Goal: Task Accomplishment & Management: Complete application form

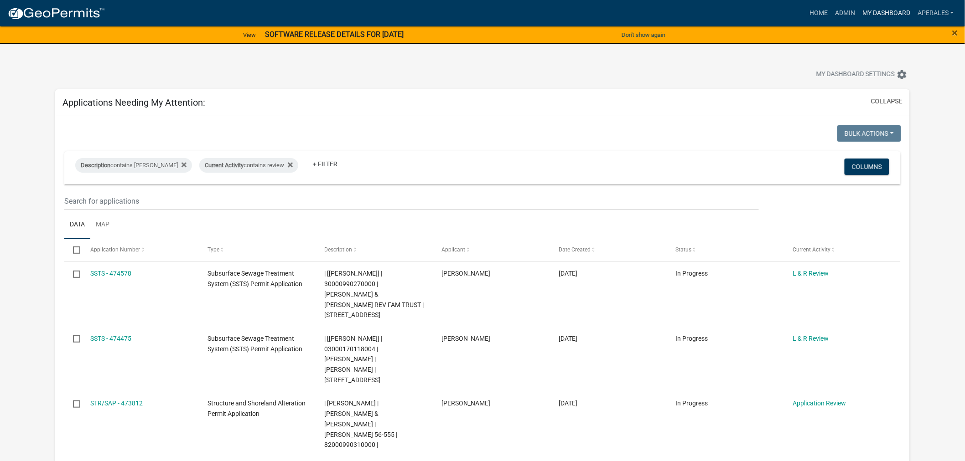
click at [869, 11] on link "My Dashboard" at bounding box center [885, 13] width 55 height 17
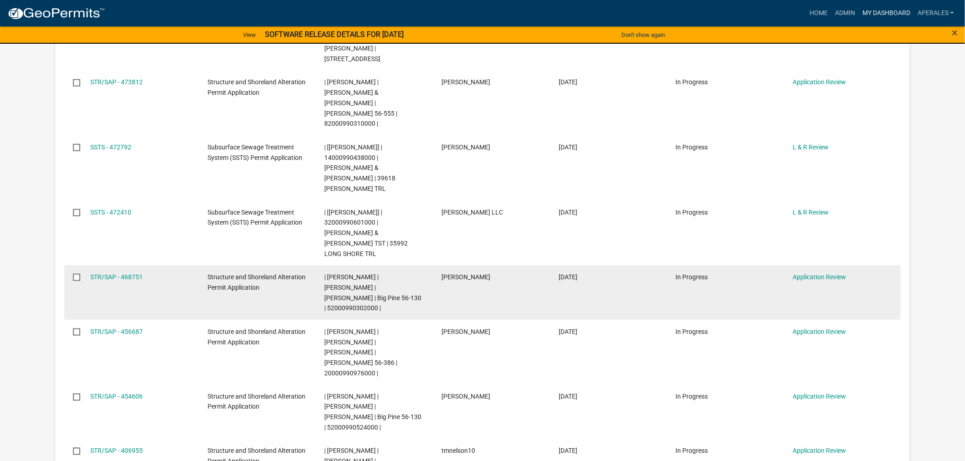
scroll to position [304, 0]
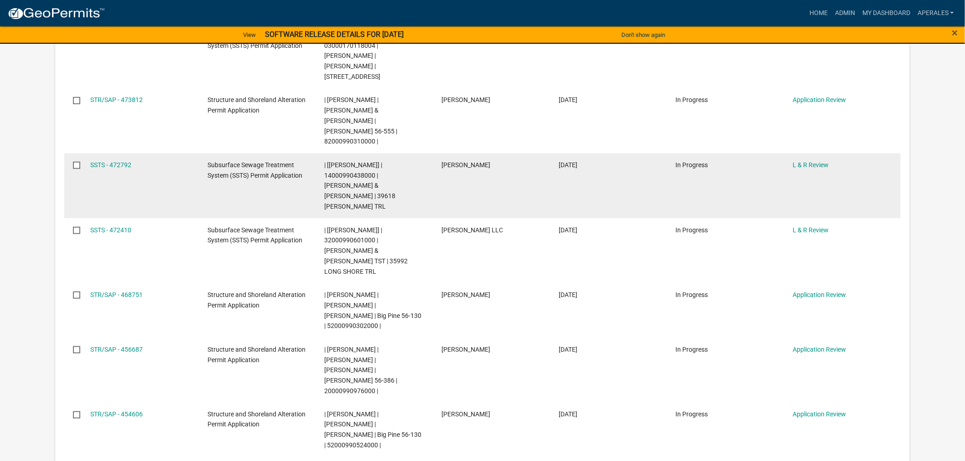
click at [239, 161] on span "Subsurface Sewage Treatment System (SSTS) Permit Application" at bounding box center [254, 170] width 95 height 18
click at [104, 161] on link "SSTS - 472792" at bounding box center [110, 164] width 41 height 7
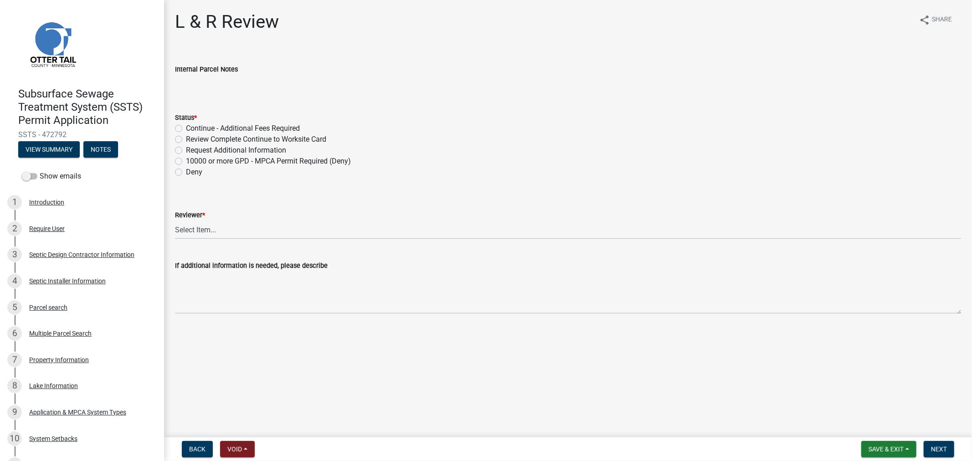
click at [57, 159] on div "Subsurface Sewage Treatment System (SSTS) Permit Application SSTS - 472792 View…" at bounding box center [82, 120] width 150 height 80
click at [56, 150] on button "View Summary" at bounding box center [49, 149] width 62 height 16
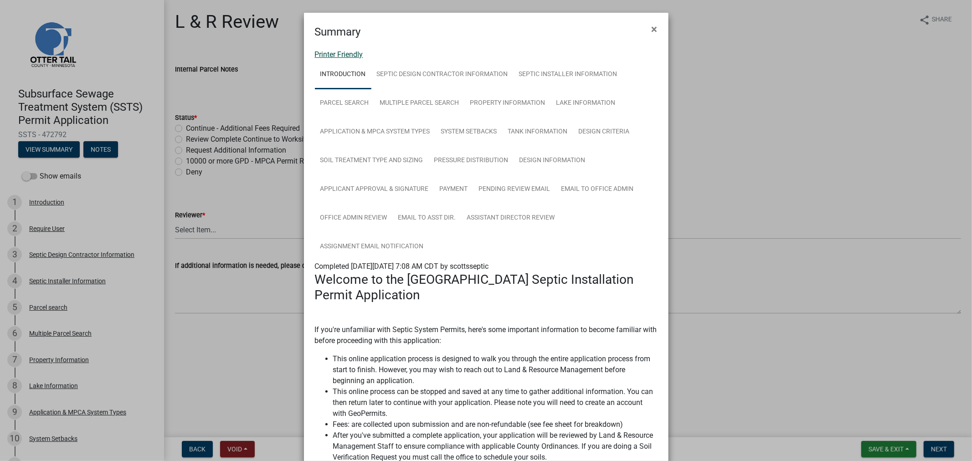
click at [353, 57] on link "Printer Friendly" at bounding box center [339, 54] width 48 height 9
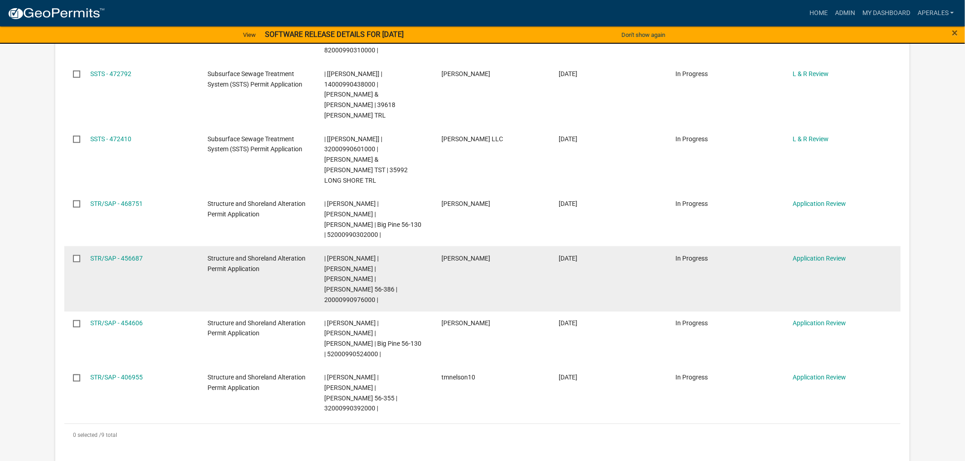
scroll to position [405, 0]
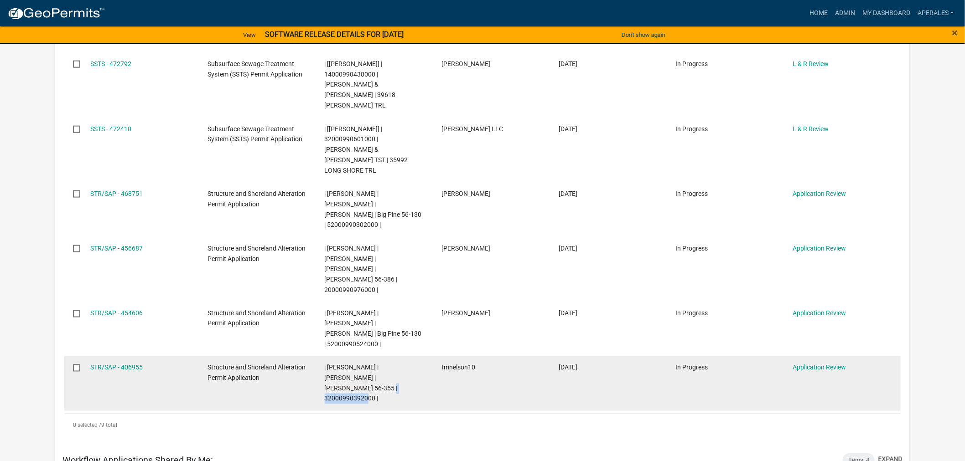
drag, startPoint x: 374, startPoint y: 304, endPoint x: 316, endPoint y: 302, distance: 57.5
click at [316, 357] on datatable-body-cell "| Andrea Perales | CHARLOTTE J OLSON | Wimer 56-355 | 32000990392000 |" at bounding box center [373, 384] width 117 height 55
copy span "32000990392000"
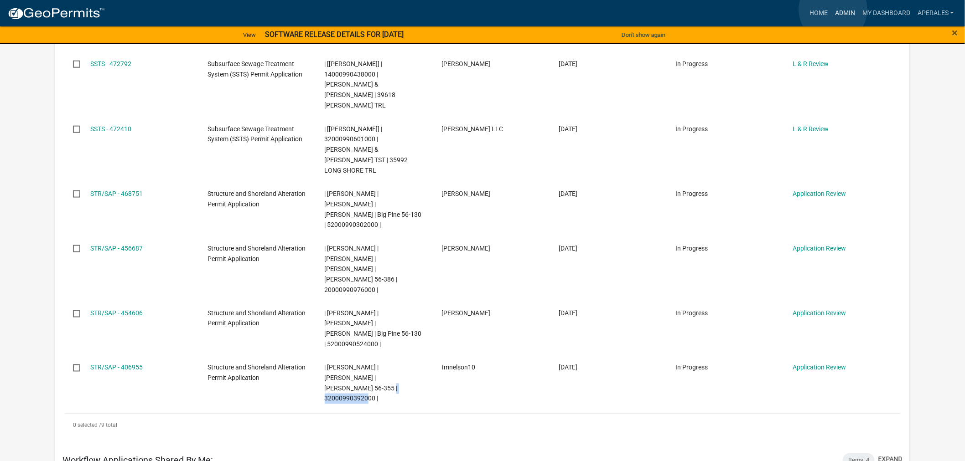
click at [833, 10] on link "Admin" at bounding box center [844, 13] width 27 height 17
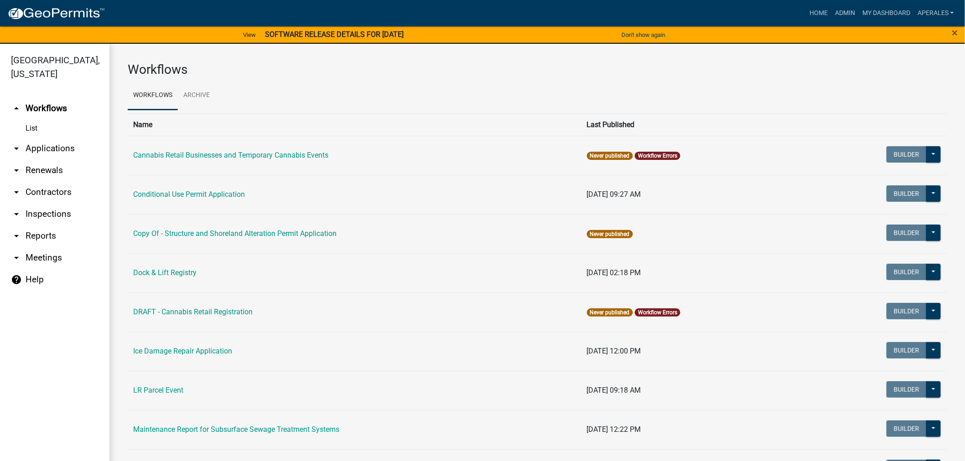
click at [38, 152] on link "arrow_drop_down Applications" at bounding box center [54, 149] width 109 height 22
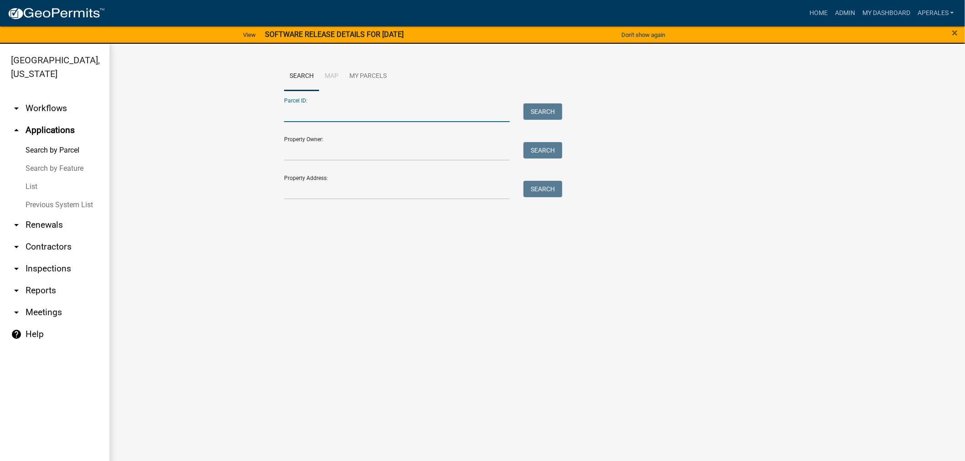
click at [308, 112] on input "Parcel ID:" at bounding box center [397, 112] width 226 height 19
paste input "32000990392000"
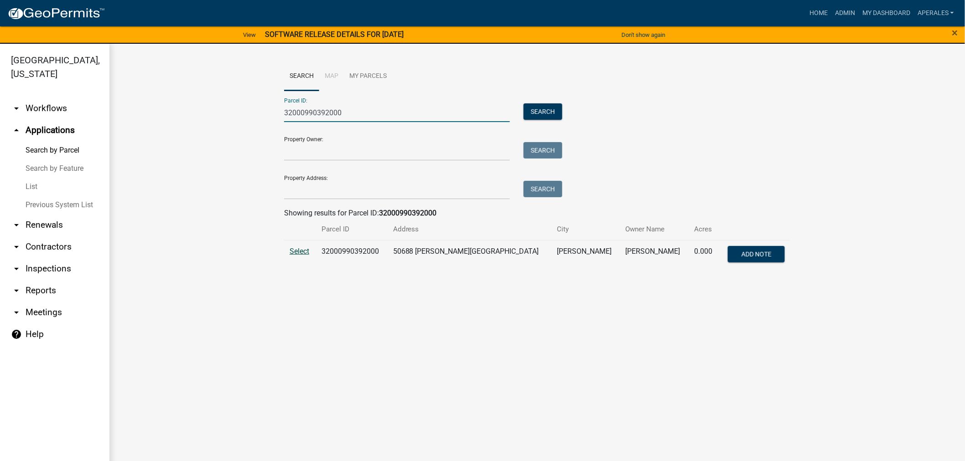
type input "32000990392000"
click at [307, 253] on span "Select" at bounding box center [299, 251] width 20 height 9
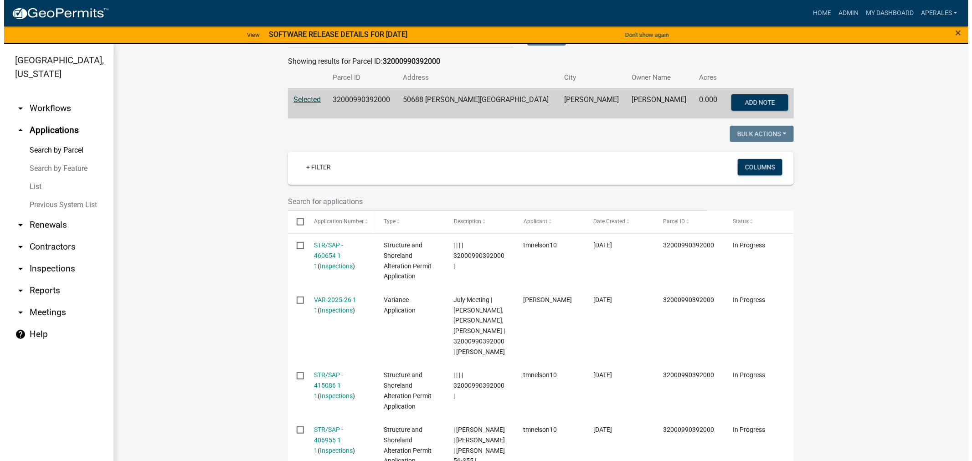
scroll to position [202, 0]
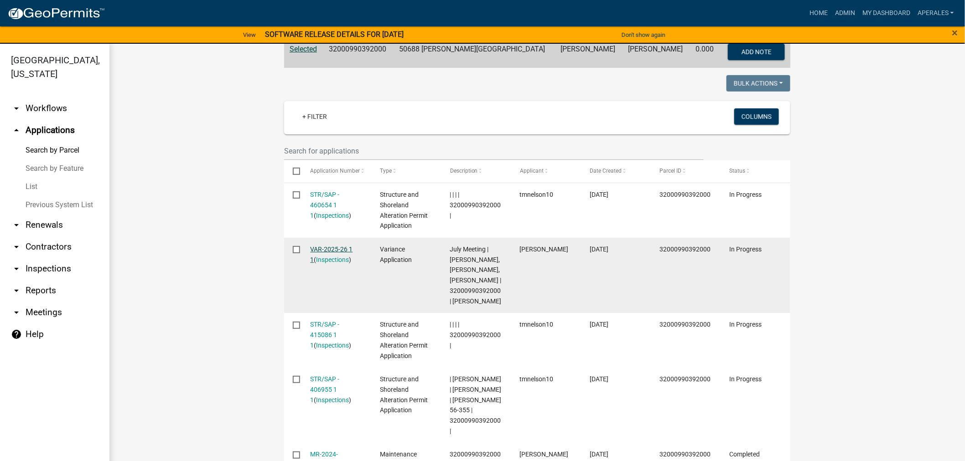
click at [322, 247] on link "VAR-2025-26 1 1" at bounding box center [331, 255] width 42 height 18
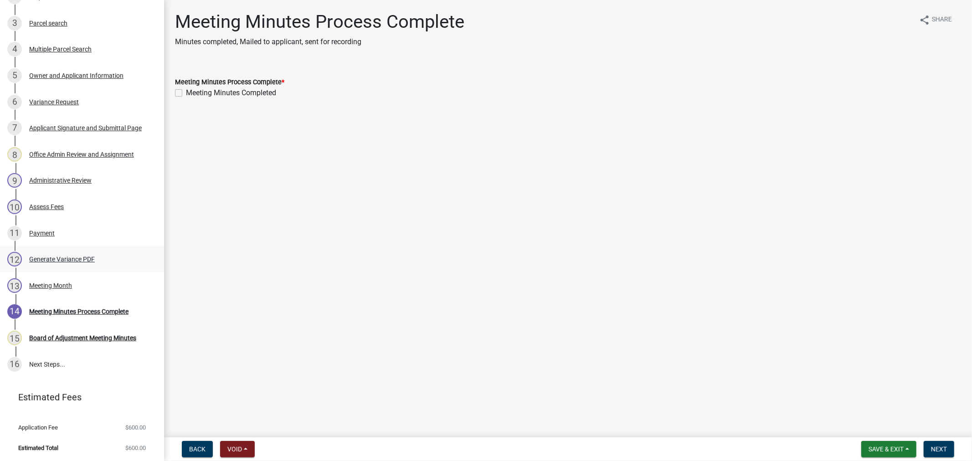
scroll to position [206, 0]
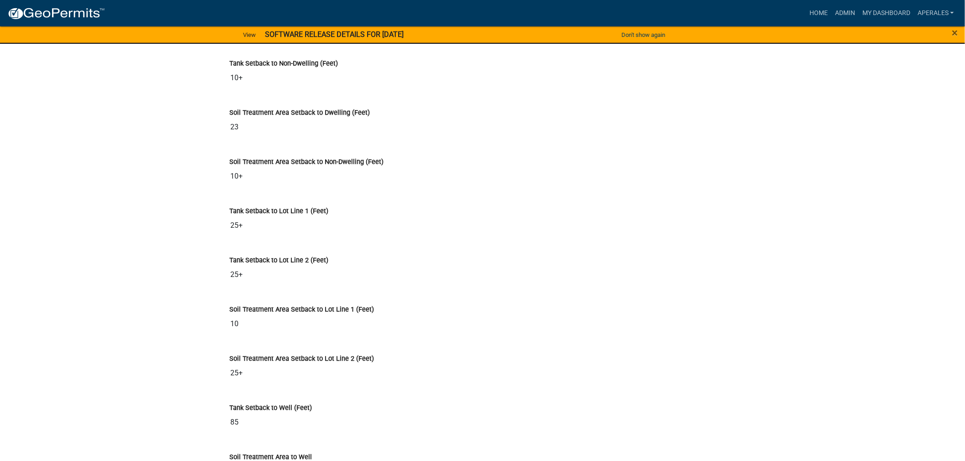
scroll to position [2735, 0]
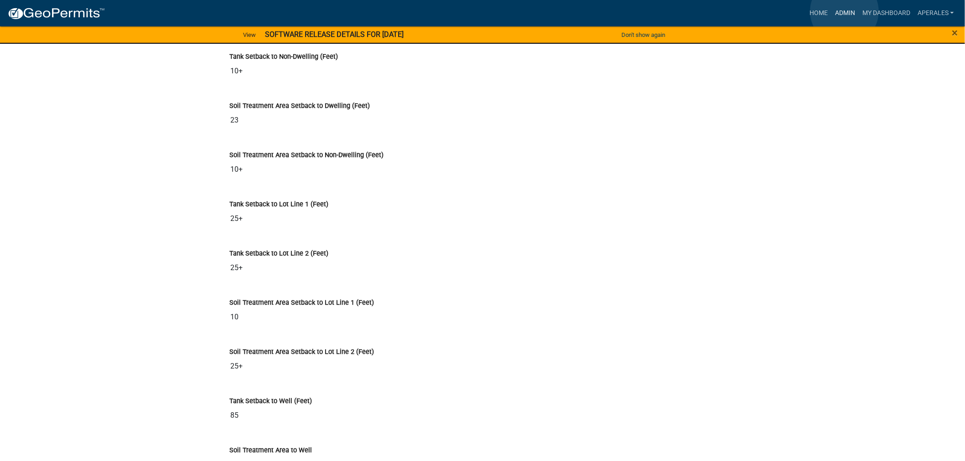
click at [844, 11] on link "Admin" at bounding box center [844, 13] width 27 height 17
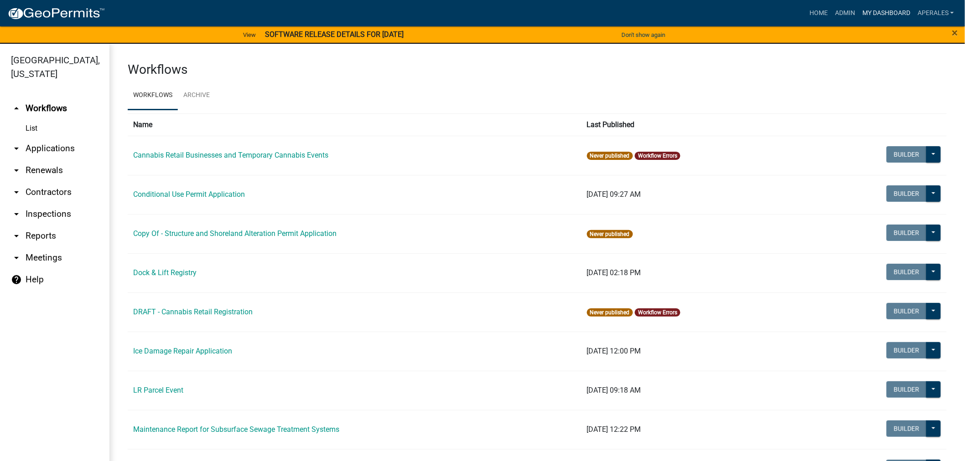
click at [889, 13] on link "My Dashboard" at bounding box center [885, 13] width 55 height 17
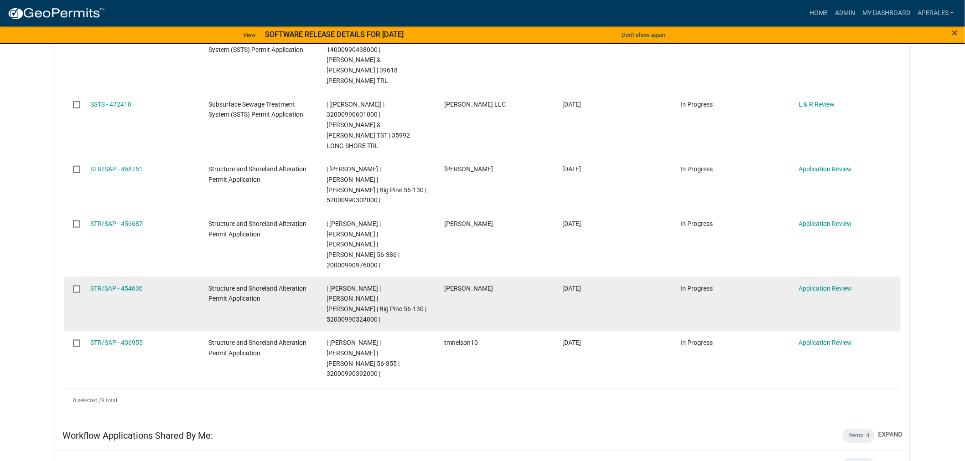
scroll to position [456, 0]
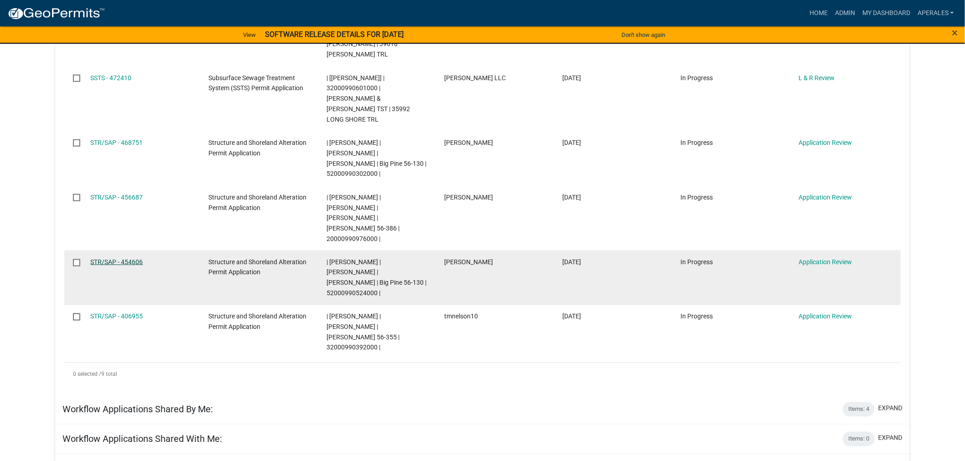
click at [108, 258] on link "STR/SAP - 454606" at bounding box center [116, 261] width 52 height 7
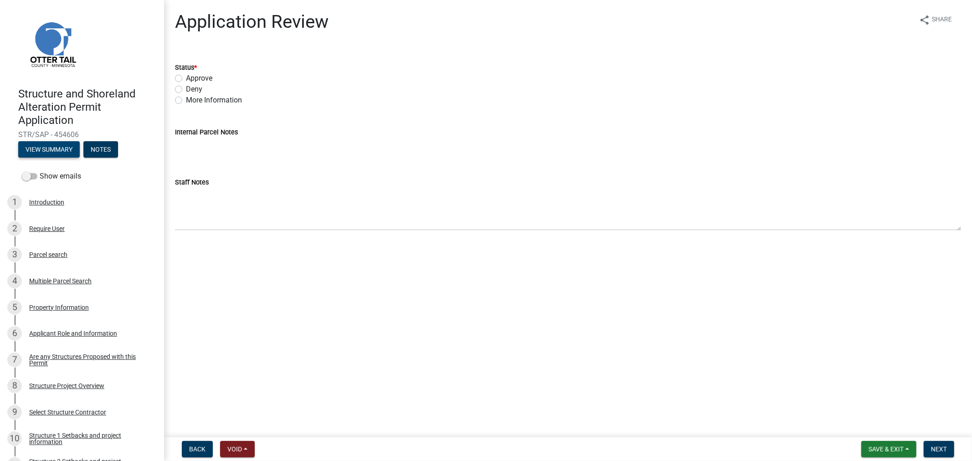
click at [21, 150] on button "View Summary" at bounding box center [49, 149] width 62 height 16
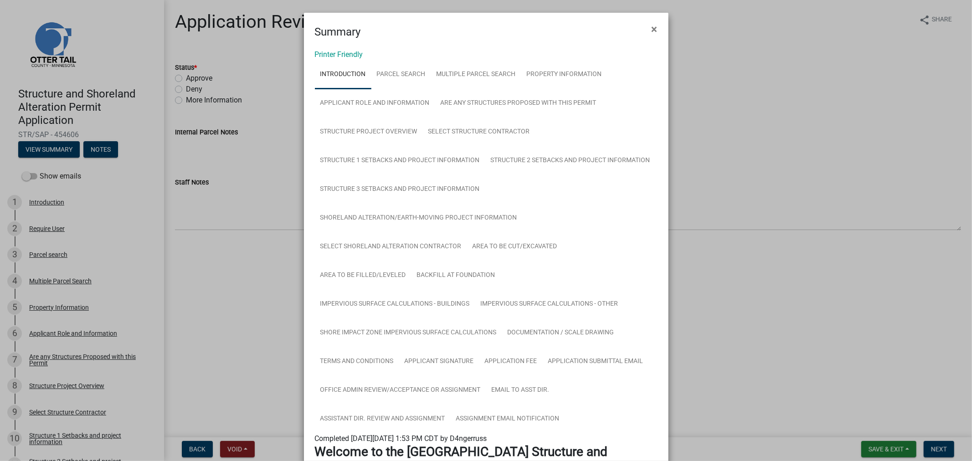
click at [315, 54] on link "Printer Friendly" at bounding box center [339, 54] width 48 height 9
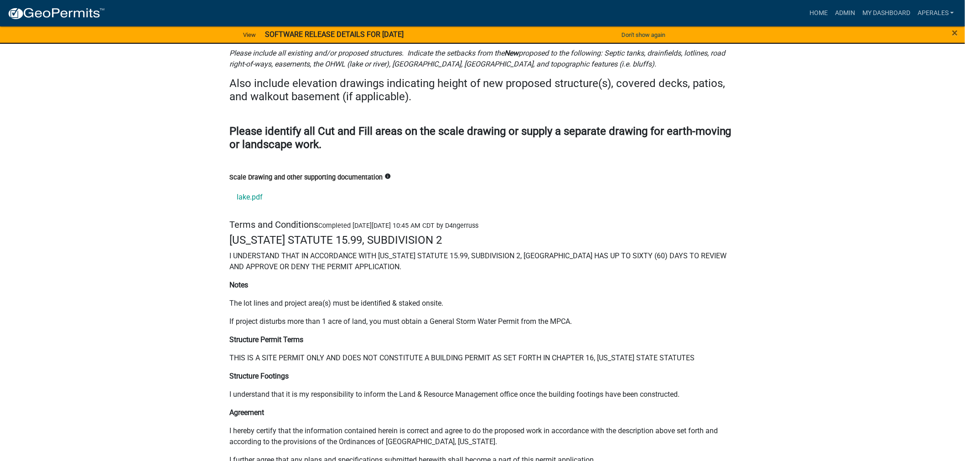
scroll to position [12511, 0]
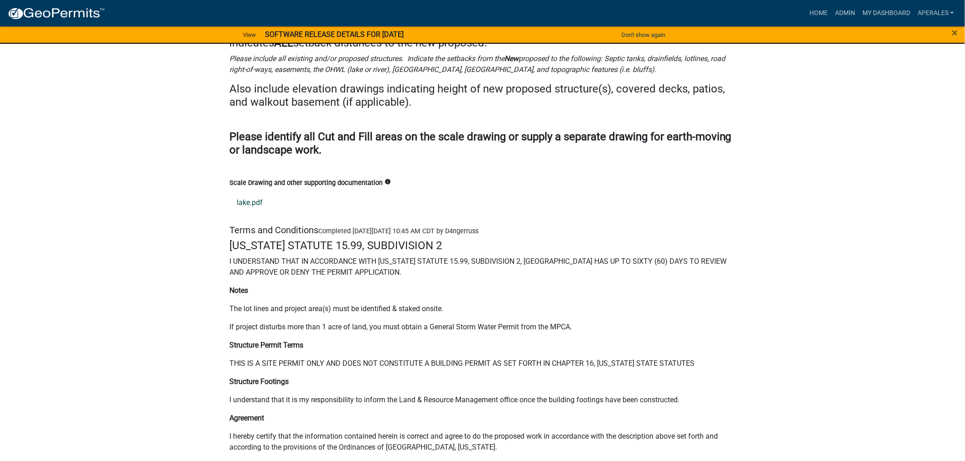
click at [257, 203] on link "lake.pdf" at bounding box center [482, 203] width 506 height 22
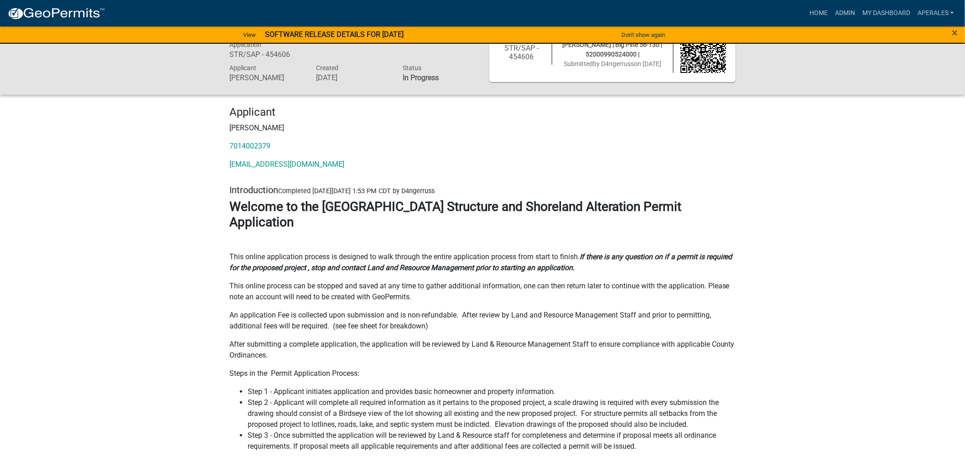
scroll to position [0, 0]
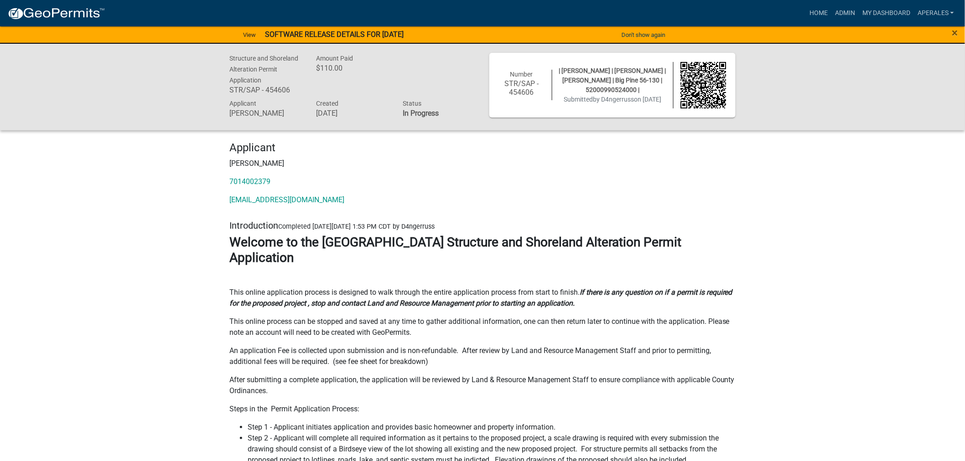
drag, startPoint x: 643, startPoint y: 85, endPoint x: 594, endPoint y: 88, distance: 49.3
click at [594, 88] on span "| [PERSON_NAME] | [PERSON_NAME] | [PERSON_NAME] | Big Pine 56-130 | 52000990524…" at bounding box center [612, 80] width 107 height 26
copy span "52000990524000"
click at [839, 10] on link "Admin" at bounding box center [844, 13] width 27 height 17
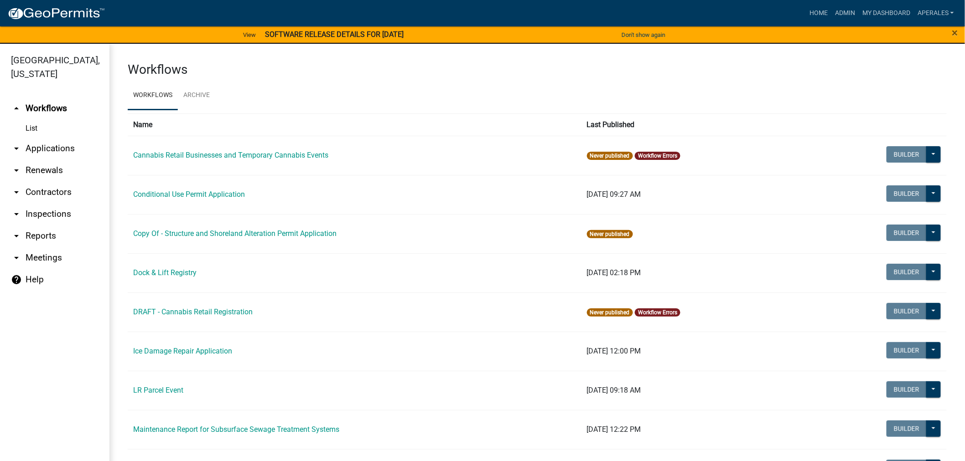
click at [54, 143] on link "arrow_drop_down Applications" at bounding box center [54, 149] width 109 height 22
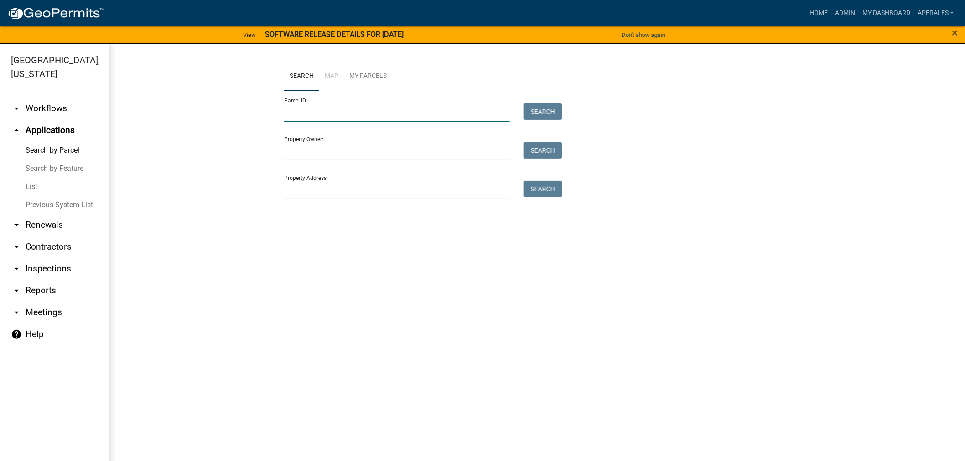
click at [320, 111] on input "Parcel ID:" at bounding box center [397, 112] width 226 height 19
paste input "52000990524000"
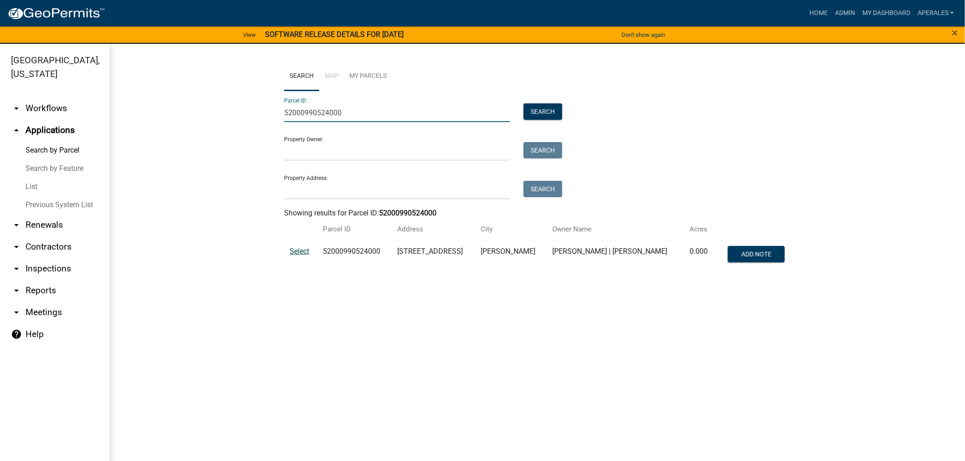
type input "52000990524000"
click at [303, 249] on span "Select" at bounding box center [299, 251] width 20 height 9
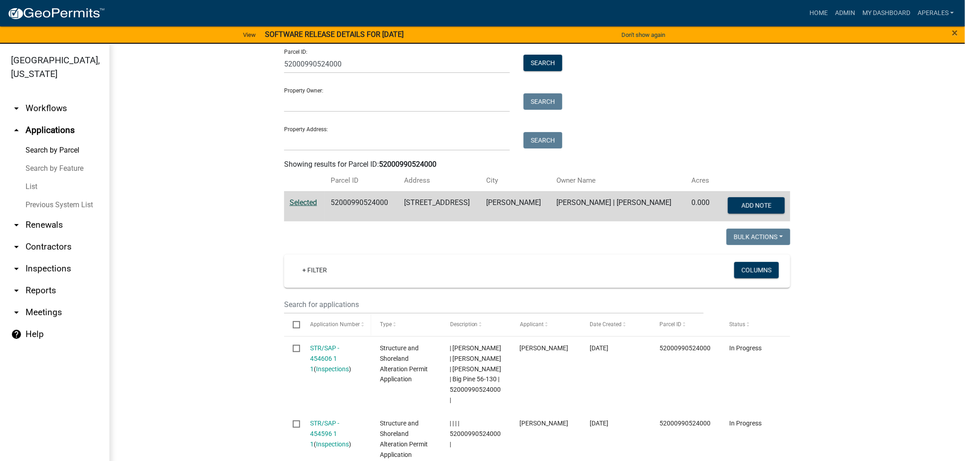
scroll to position [152, 0]
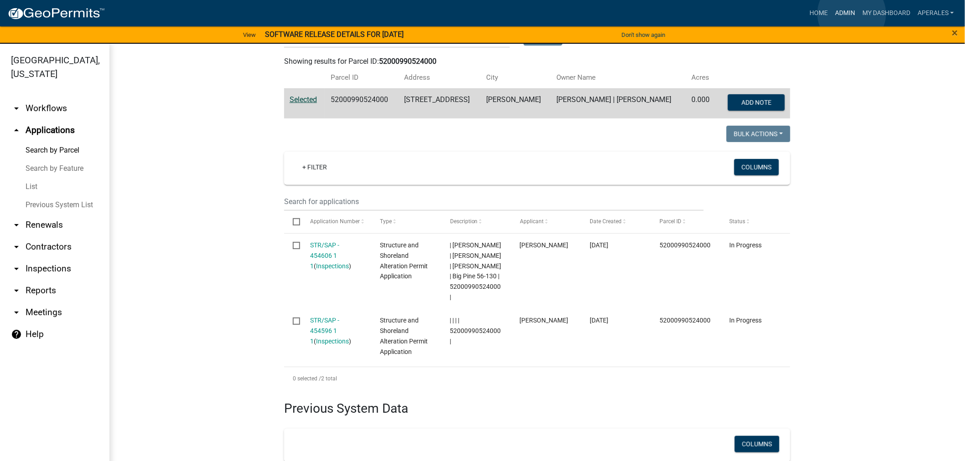
click at [852, 14] on link "Admin" at bounding box center [844, 13] width 27 height 17
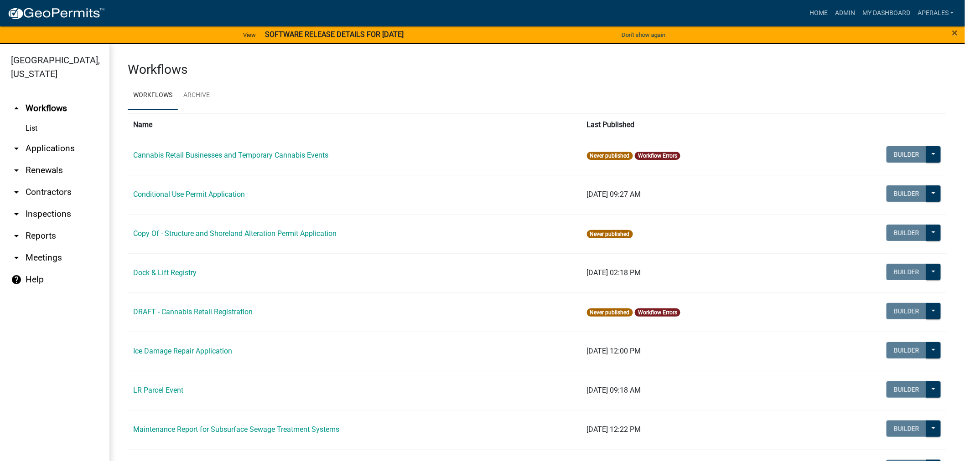
drag, startPoint x: 56, startPoint y: 148, endPoint x: 83, endPoint y: 144, distance: 28.2
click at [57, 148] on link "arrow_drop_down Applications" at bounding box center [54, 149] width 109 height 22
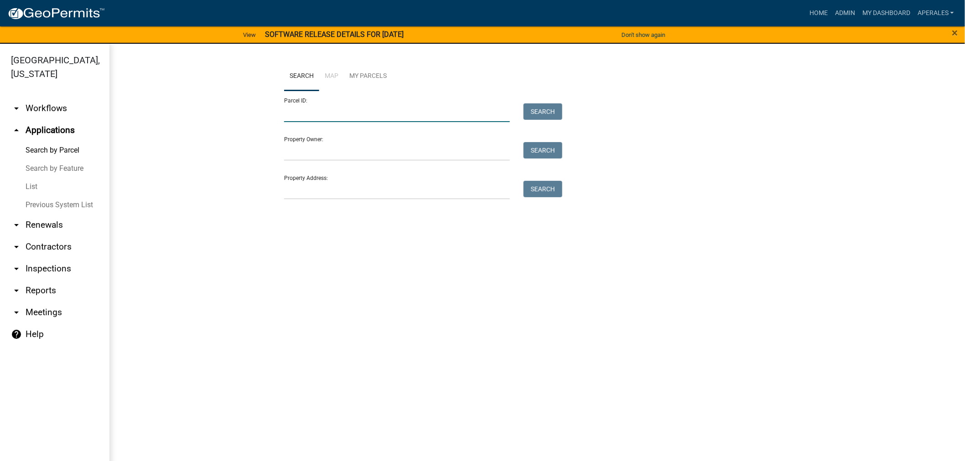
click at [361, 119] on input "Parcel ID:" at bounding box center [397, 112] width 226 height 19
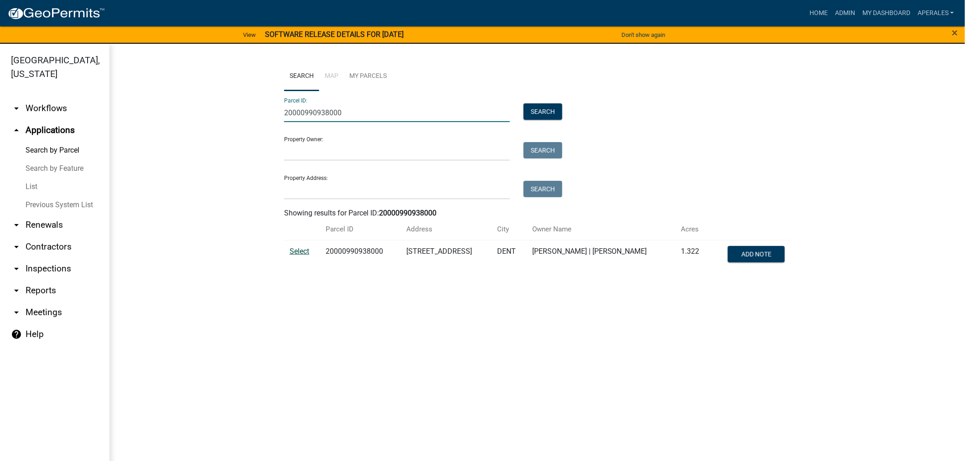
type input "20000990938000"
click at [292, 254] on span "Select" at bounding box center [299, 251] width 20 height 9
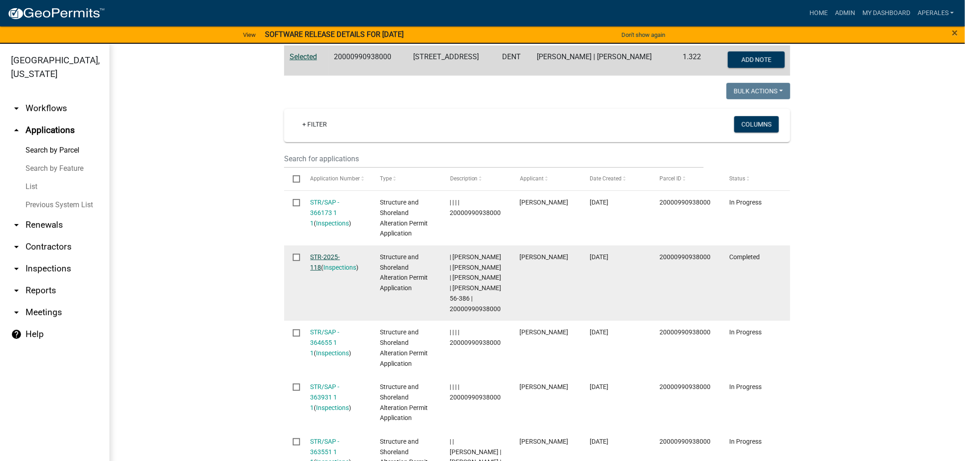
scroll to position [202, 0]
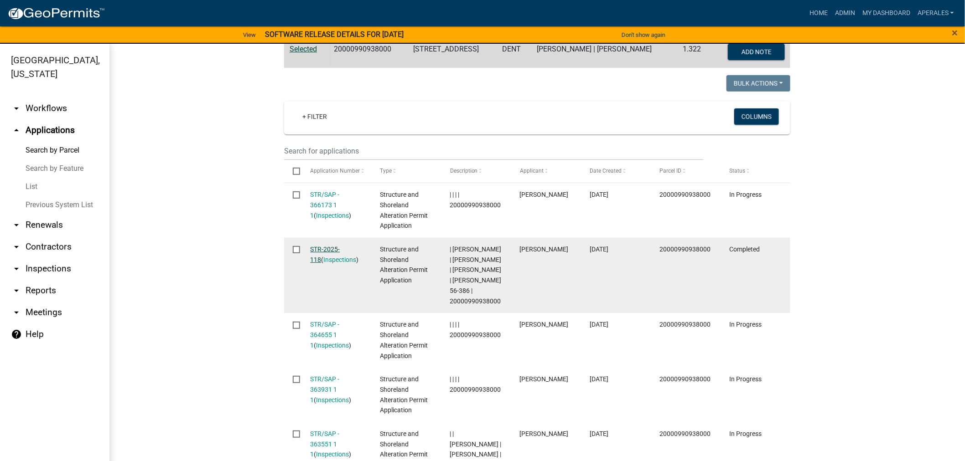
click at [315, 248] on link "STR-2025-118" at bounding box center [325, 255] width 30 height 18
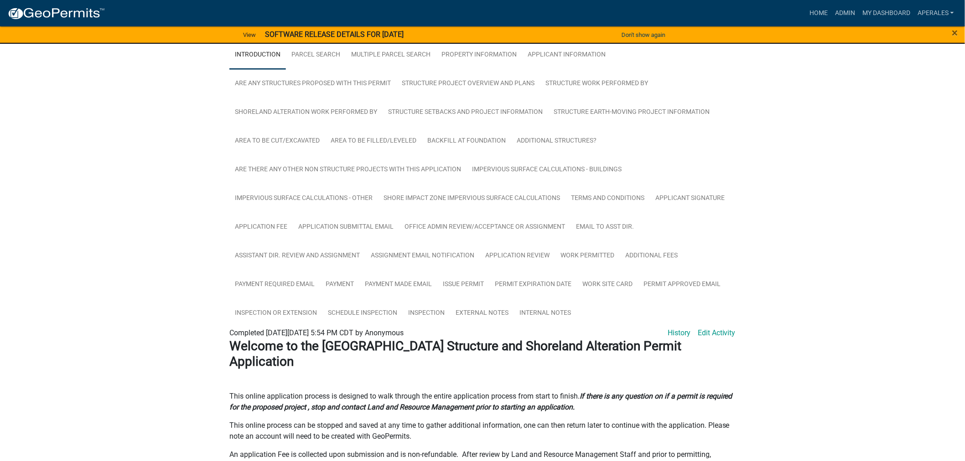
scroll to position [202, 0]
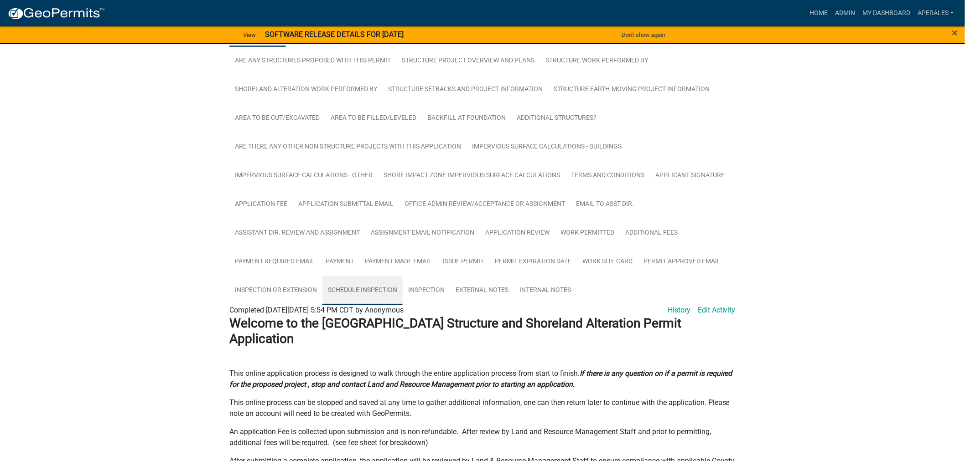
click at [362, 291] on link "Schedule Inspection" at bounding box center [362, 290] width 80 height 29
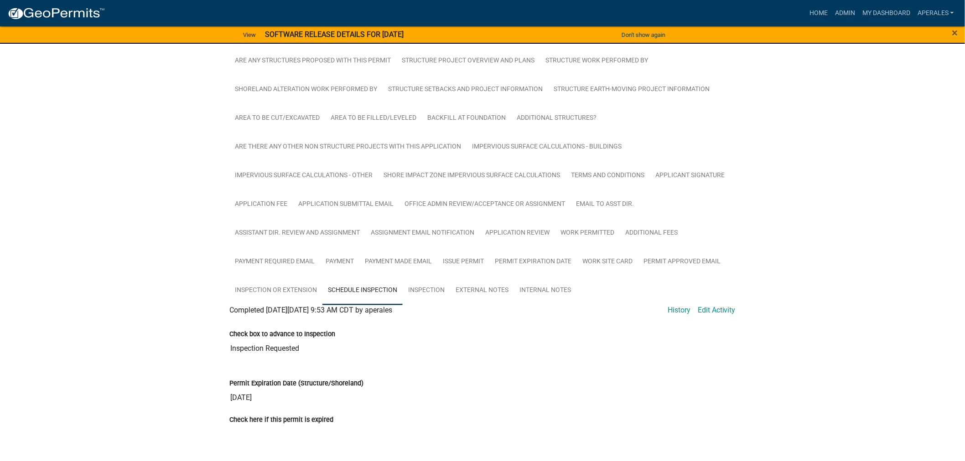
scroll to position [213, 0]
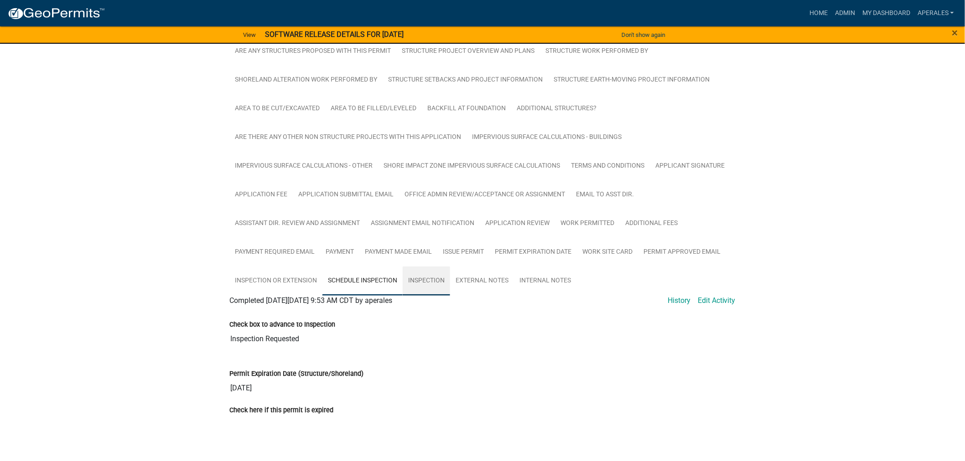
click at [421, 283] on link "Inspection" at bounding box center [426, 281] width 47 height 29
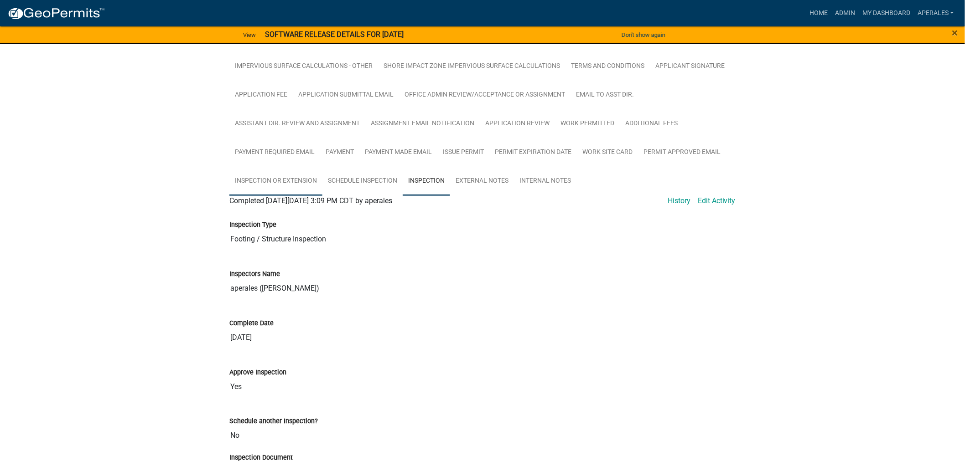
scroll to position [0, 0]
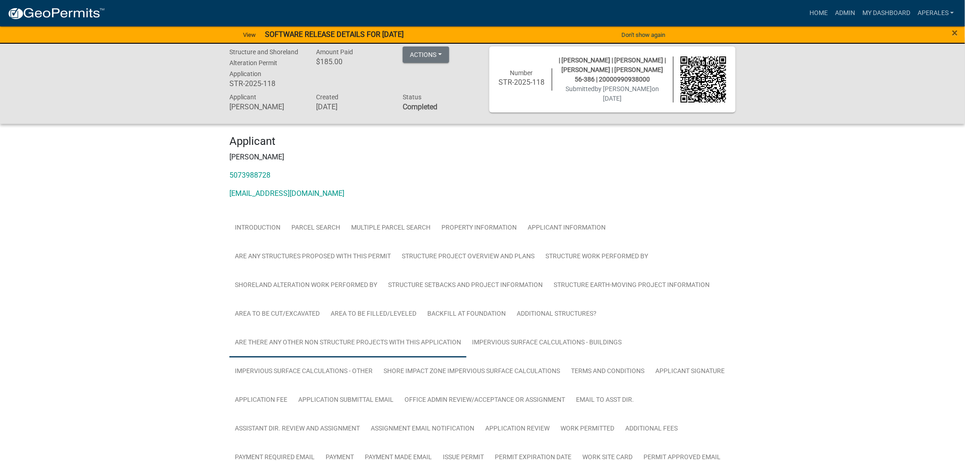
drag, startPoint x: 202, startPoint y: 302, endPoint x: 247, endPoint y: 322, distance: 48.6
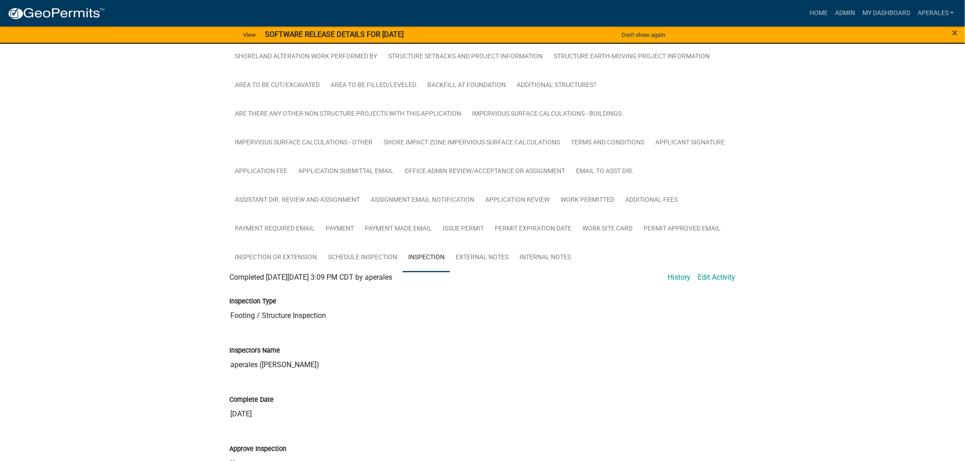
scroll to position [484, 0]
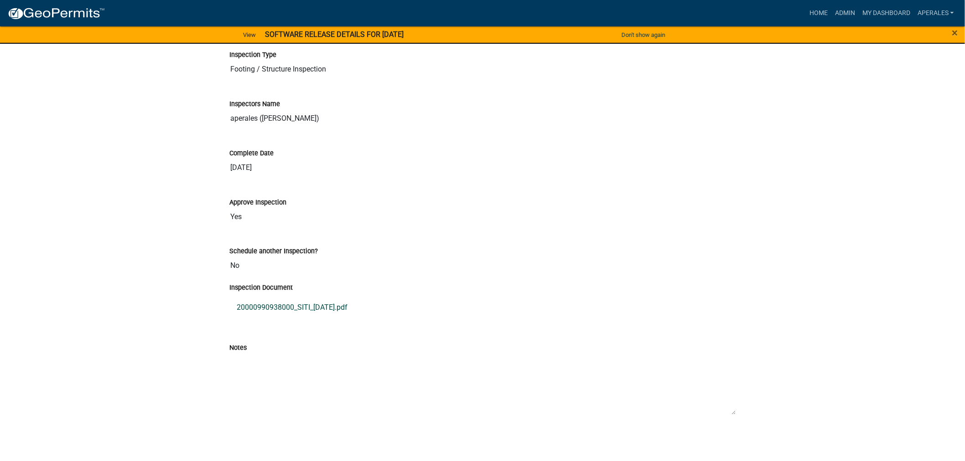
click at [315, 310] on link "20000990938000_SITI_[DATE].pdf" at bounding box center [482, 308] width 506 height 22
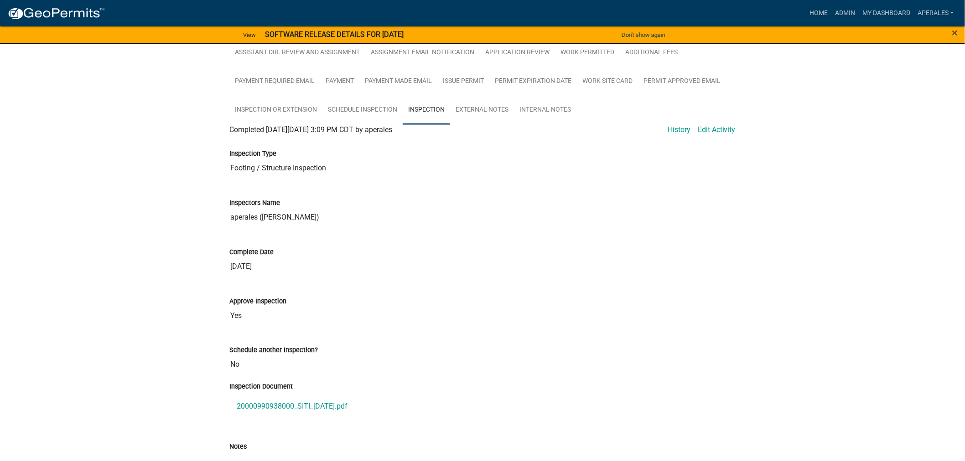
scroll to position [382, 0]
click at [848, 7] on link "Admin" at bounding box center [844, 13] width 27 height 17
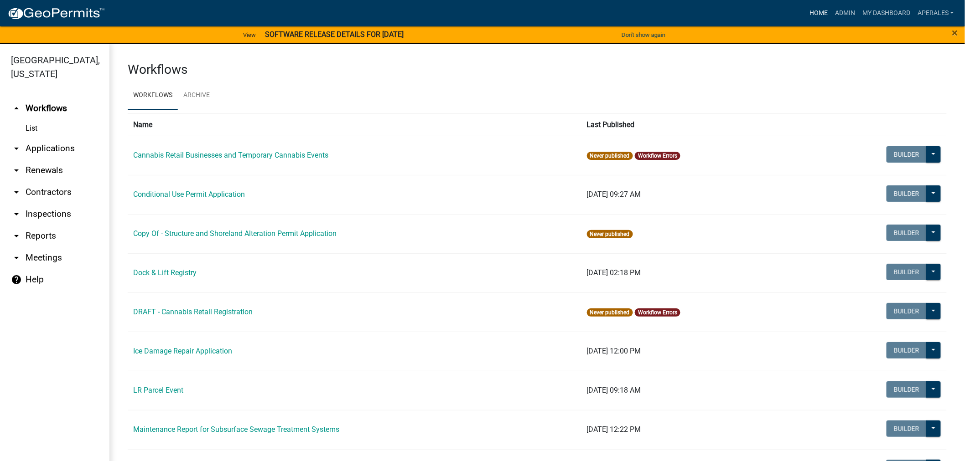
click at [822, 10] on link "Home" at bounding box center [819, 13] width 26 height 17
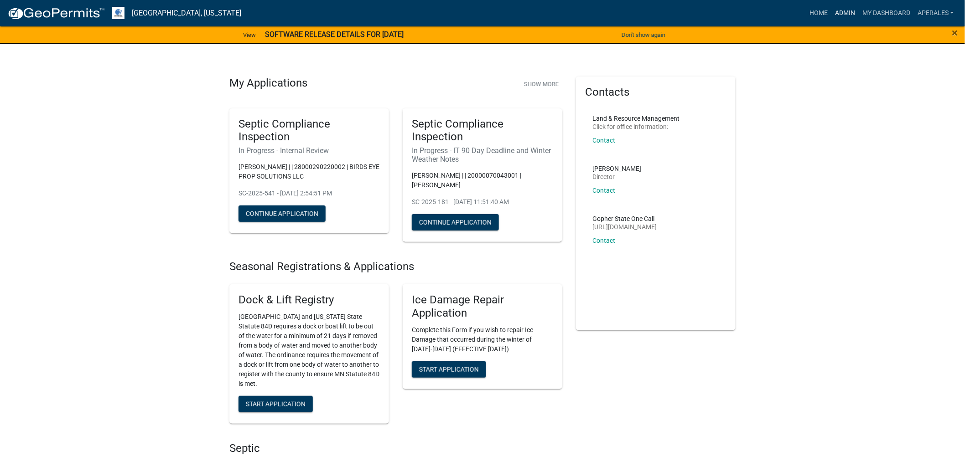
click at [846, 14] on link "Admin" at bounding box center [844, 13] width 27 height 17
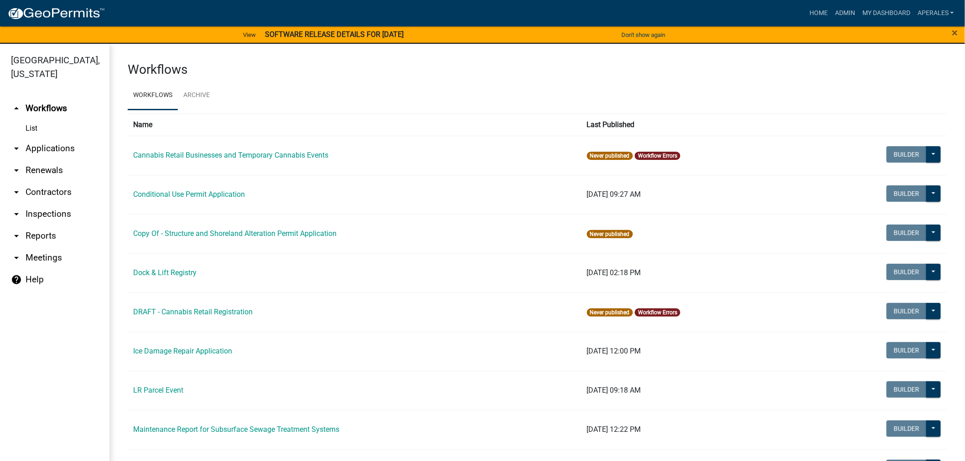
click at [44, 148] on link "arrow_drop_down Applications" at bounding box center [54, 149] width 109 height 22
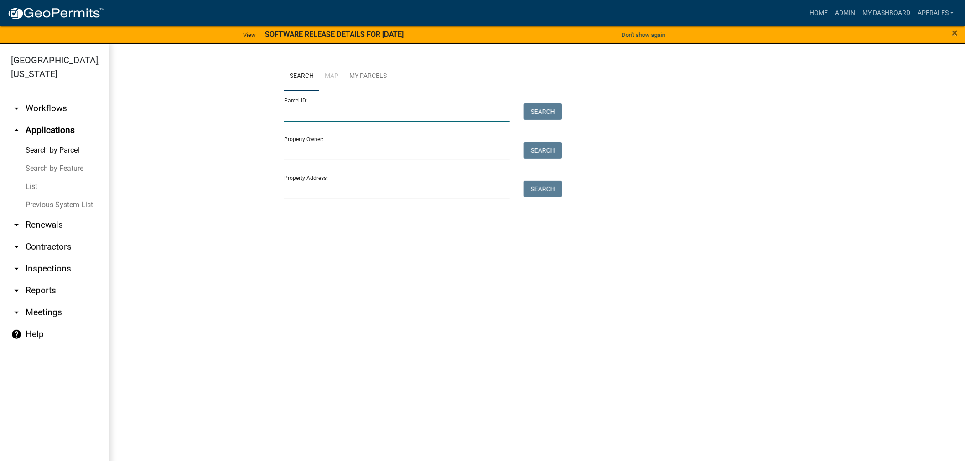
click at [397, 116] on input "Parcel ID:" at bounding box center [397, 112] width 226 height 19
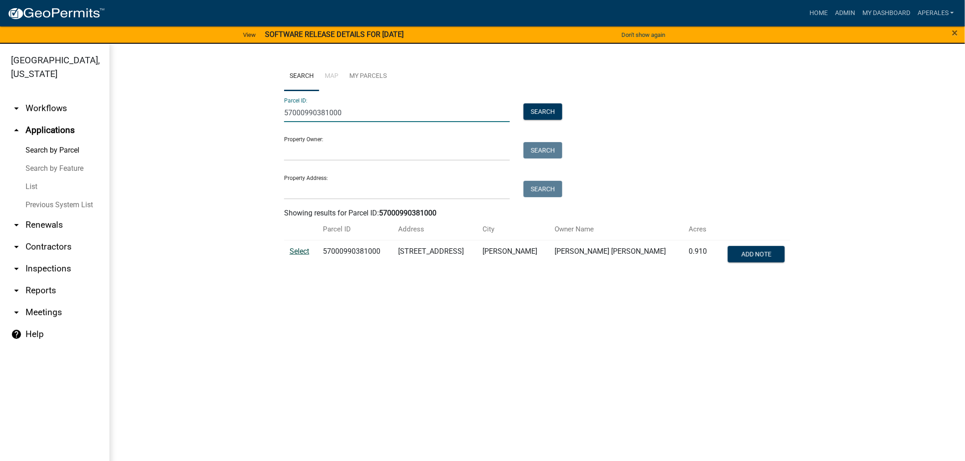
type input "57000990381000"
click at [305, 255] on span "Select" at bounding box center [299, 251] width 20 height 9
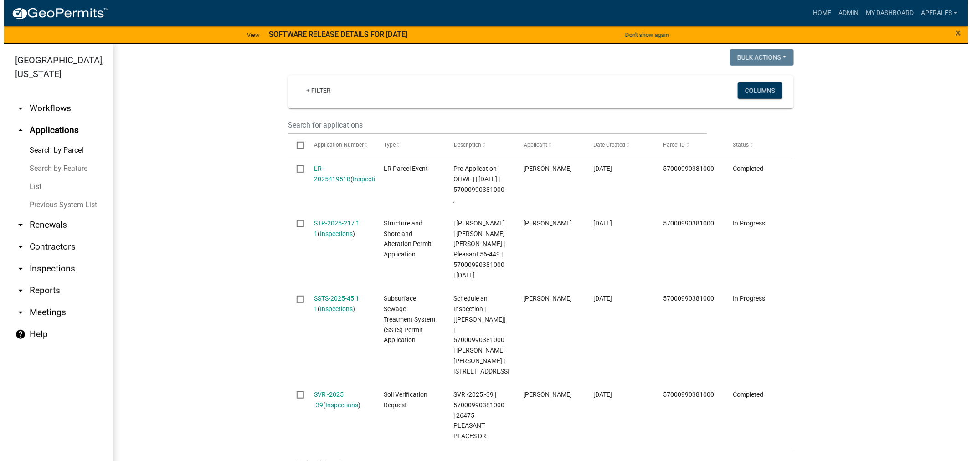
scroll to position [304, 0]
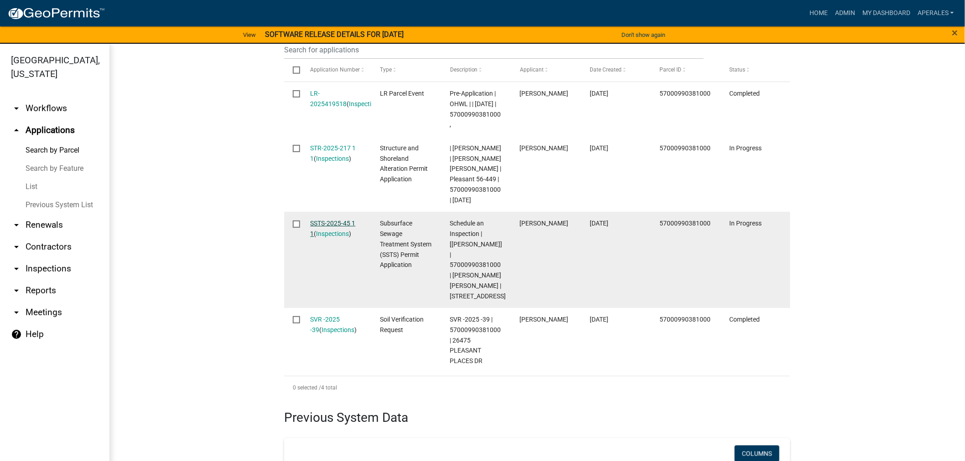
click at [312, 233] on link "SSTS-2025-45 1 1" at bounding box center [332, 229] width 45 height 18
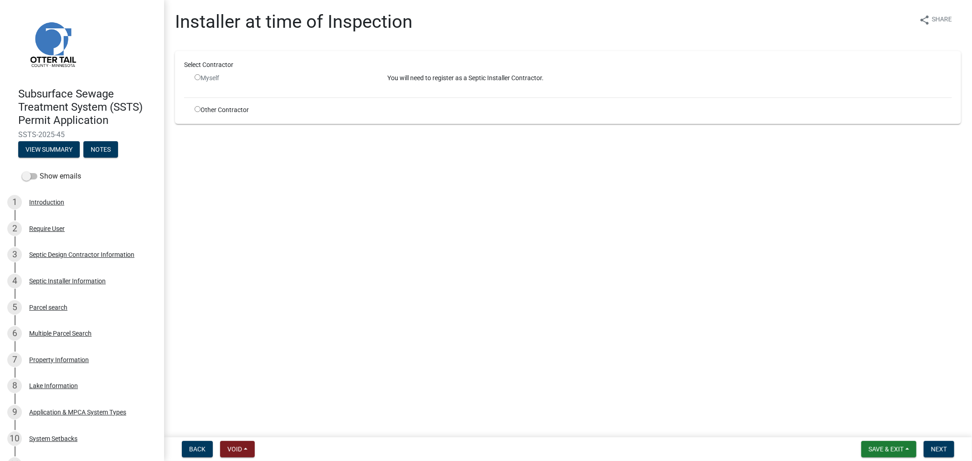
click at [195, 110] on input "radio" at bounding box center [198, 109] width 6 height 6
radio input "true"
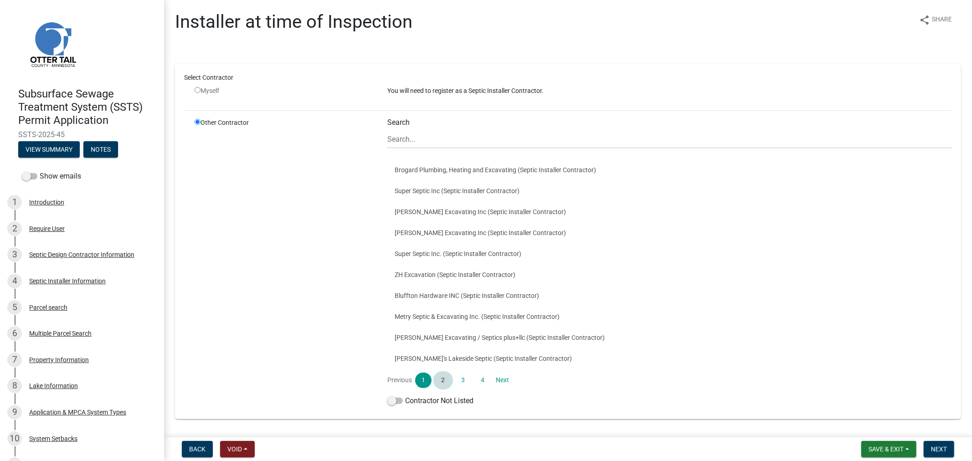
click at [444, 378] on link "2" at bounding box center [443, 381] width 16 height 16
click at [435, 318] on button "Outdoor Renovations Landscape & Nursery Incorporated (Septic Installer Contract…" at bounding box center [670, 316] width 565 height 21
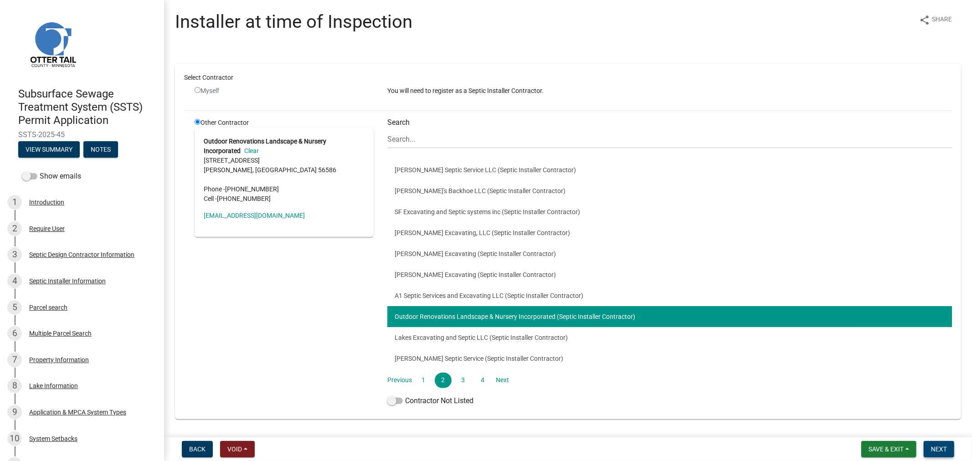
click at [931, 447] on span "Next" at bounding box center [939, 449] width 16 height 7
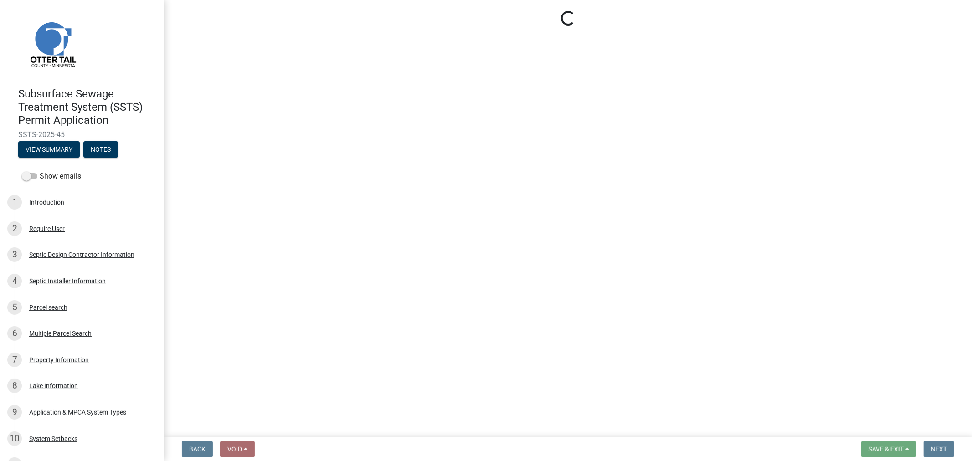
select select "710d5f49-2663-4e73-9718-d0c4e189f5ed"
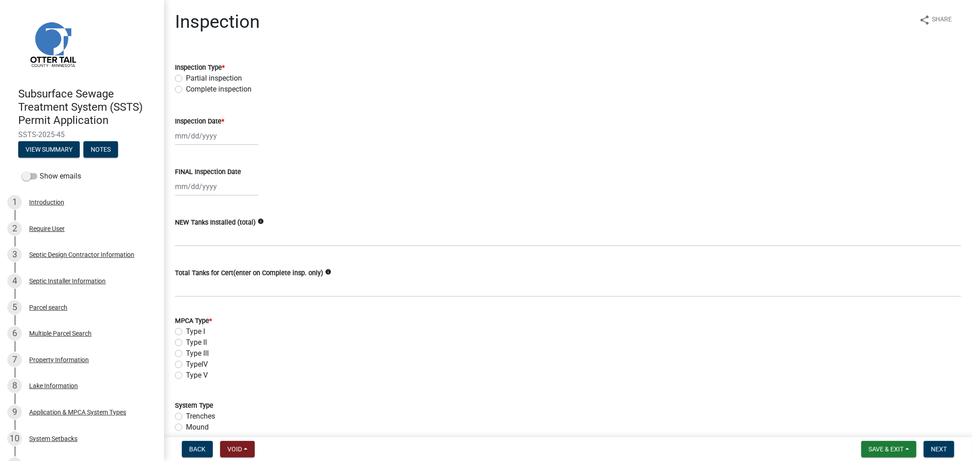
click at [186, 90] on label "Complete inspection" at bounding box center [219, 89] width 66 height 11
click at [186, 90] on input "Complete inspection" at bounding box center [189, 87] width 6 height 6
radio input "true"
click at [198, 138] on div at bounding box center [216, 136] width 83 height 19
select select "9"
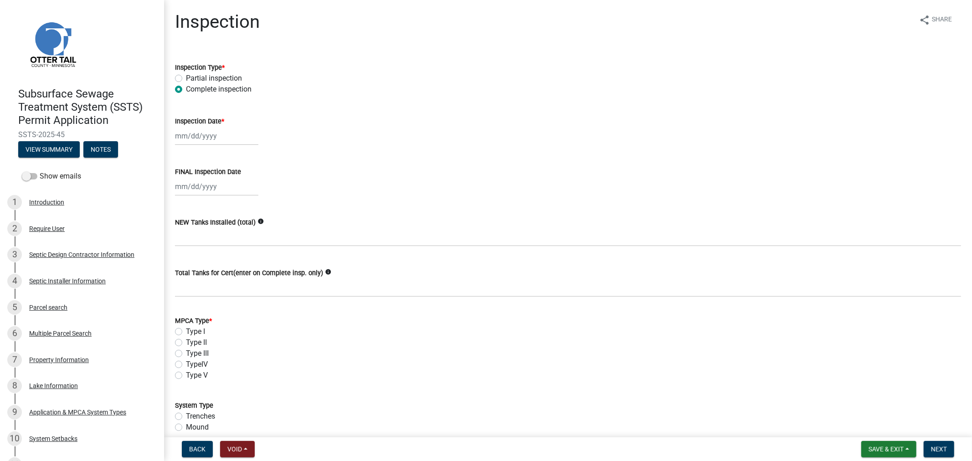
select select "2025"
click at [242, 182] on div "5" at bounding box center [242, 184] width 15 height 15
type input "[DATE]"
click at [212, 187] on div at bounding box center [216, 186] width 83 height 19
select select "9"
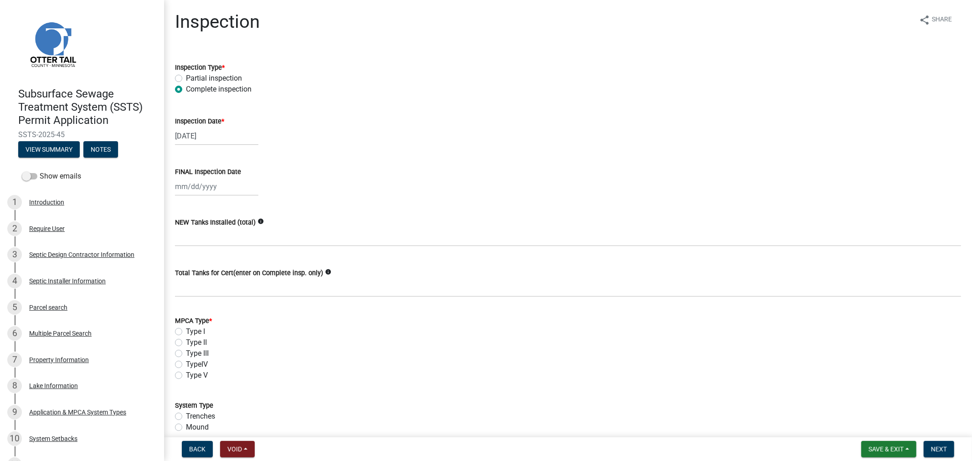
select select "2025"
click at [243, 234] on div "5" at bounding box center [242, 234] width 15 height 15
type input "[DATE]"
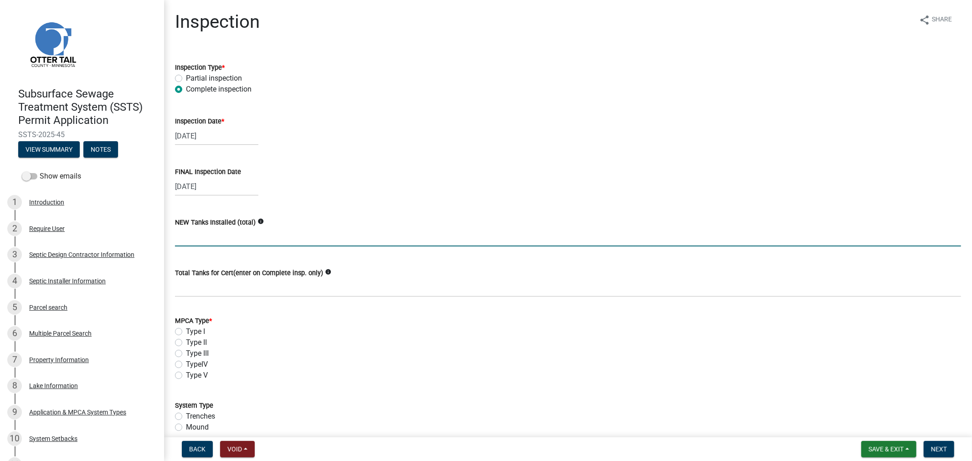
click at [238, 239] on input "text" at bounding box center [568, 237] width 786 height 19
type input "2"
click at [217, 301] on wm-data-entity-input "Total Tanks for Cert(enter on Complete insp. only) info" at bounding box center [568, 280] width 786 height 50
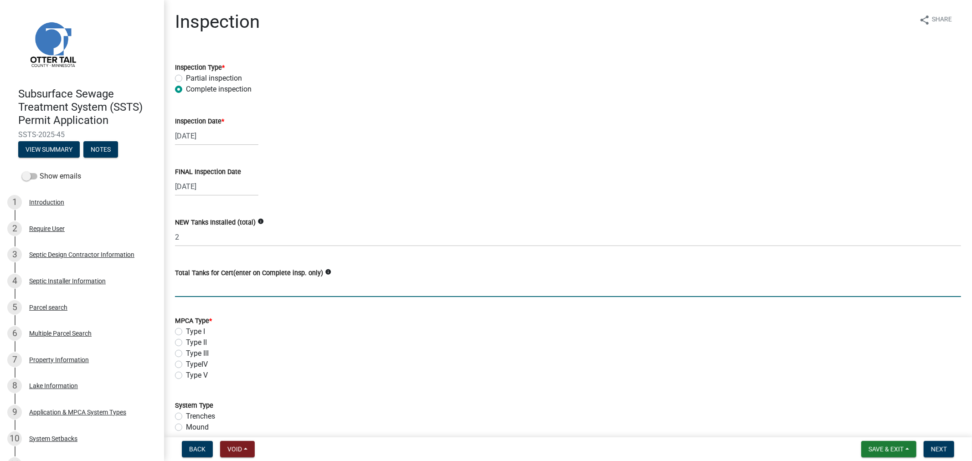
click at [219, 293] on input "Total Tanks for Cert(enter on Complete insp. only)" at bounding box center [568, 288] width 786 height 19
type input "2"
click at [186, 331] on label "Type I" at bounding box center [195, 331] width 19 height 11
click at [186, 331] on input "Type I" at bounding box center [189, 329] width 6 height 6
radio input "true"
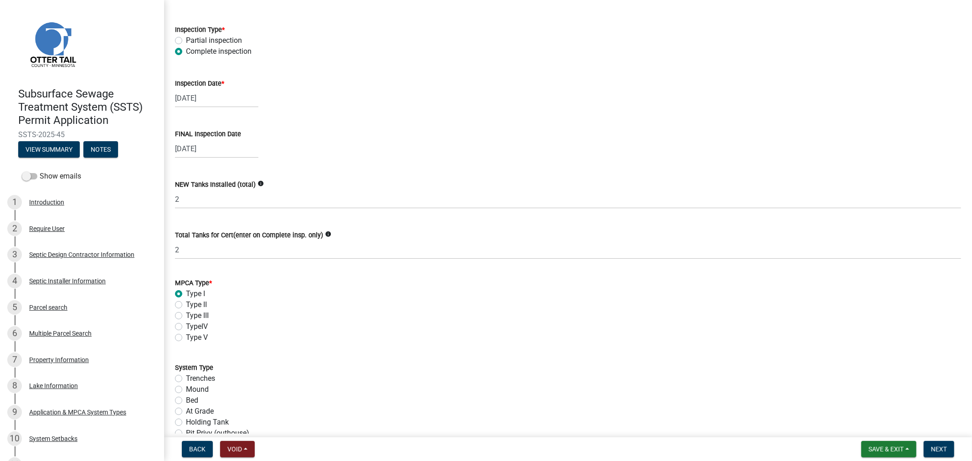
scroll to position [101, 0]
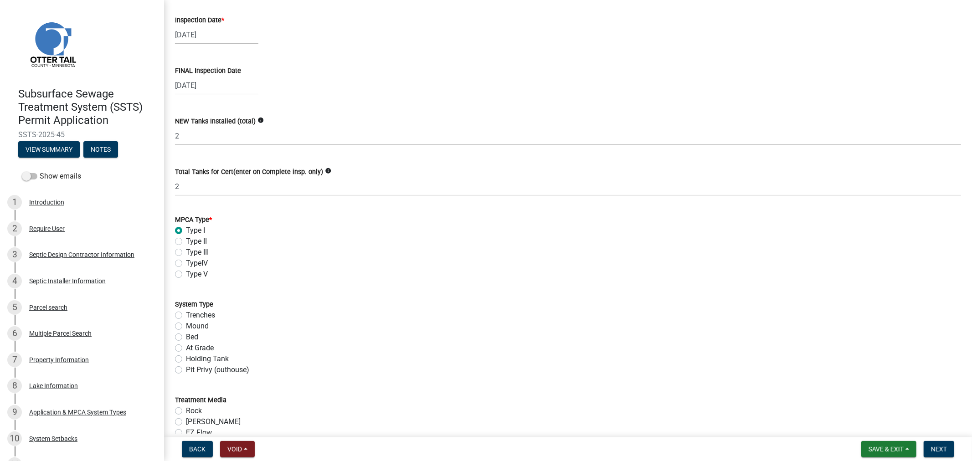
click at [186, 327] on label "Mound" at bounding box center [197, 326] width 23 height 11
click at [186, 327] on input "Mound" at bounding box center [189, 324] width 6 height 6
radio input "true"
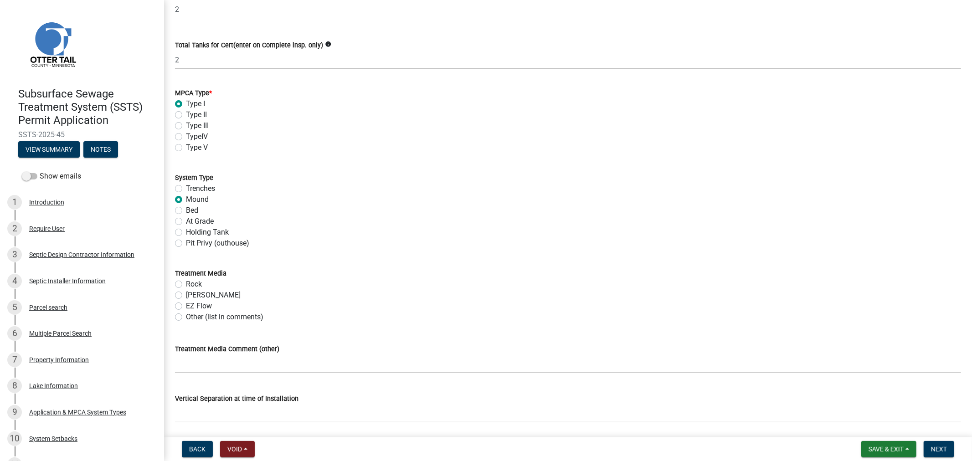
scroll to position [253, 0]
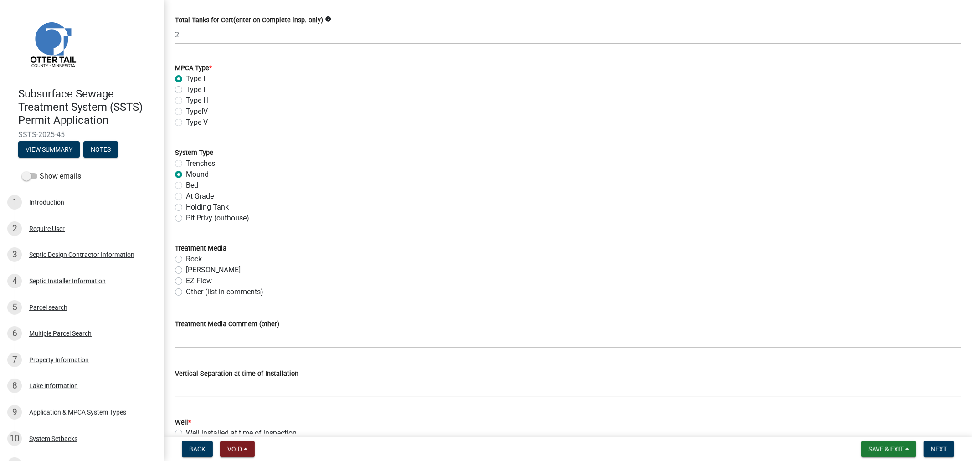
click at [180, 265] on div "[PERSON_NAME]" at bounding box center [568, 270] width 786 height 11
click at [186, 271] on label "[PERSON_NAME]" at bounding box center [213, 270] width 55 height 11
click at [186, 271] on input "[PERSON_NAME]" at bounding box center [189, 268] width 6 height 6
radio input "true"
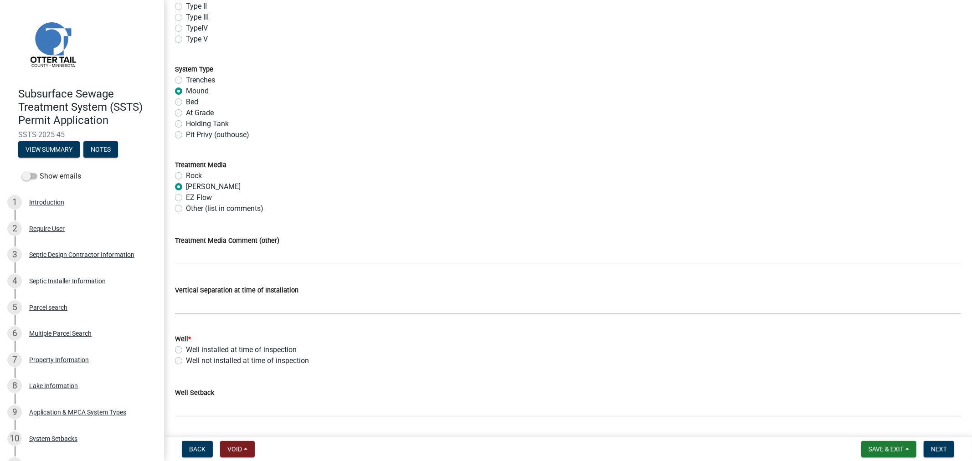
scroll to position [354, 0]
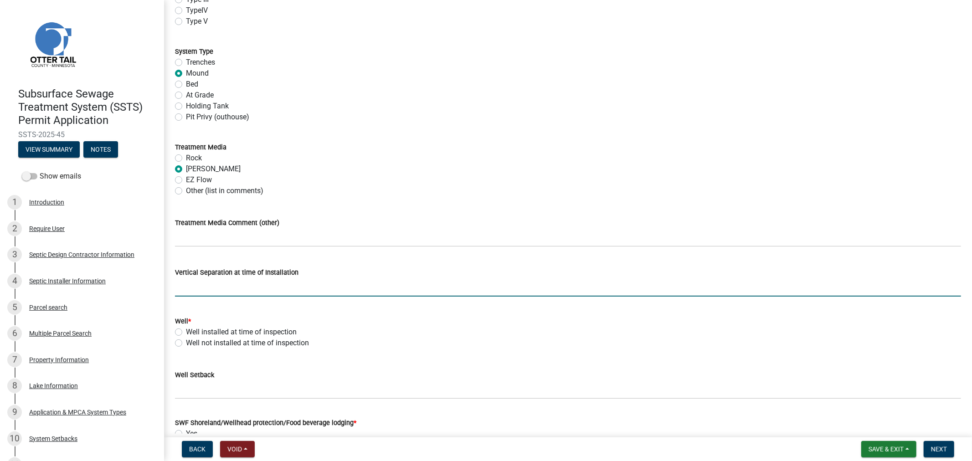
click at [192, 286] on input "text" at bounding box center [568, 287] width 786 height 19
type input "42"
click at [186, 333] on label "Well installed at time of inspection" at bounding box center [241, 332] width 111 height 11
click at [186, 333] on input "Well installed at time of inspection" at bounding box center [189, 330] width 6 height 6
radio input "true"
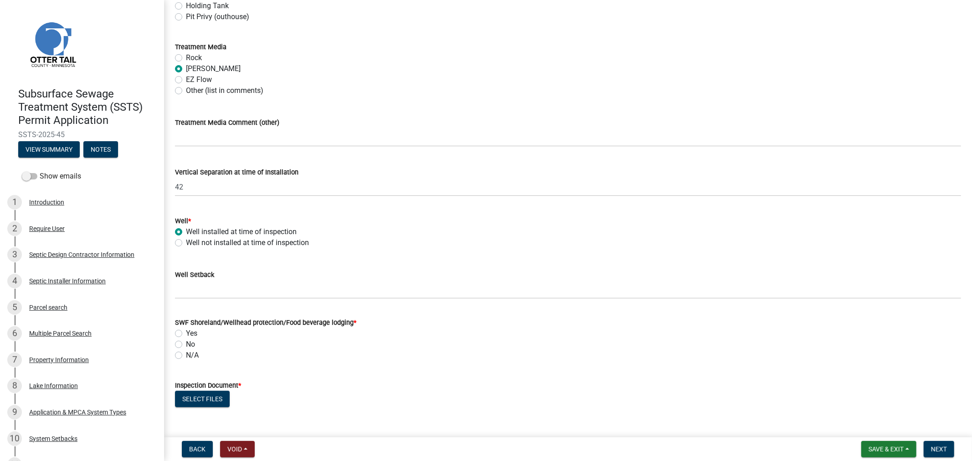
scroll to position [456, 0]
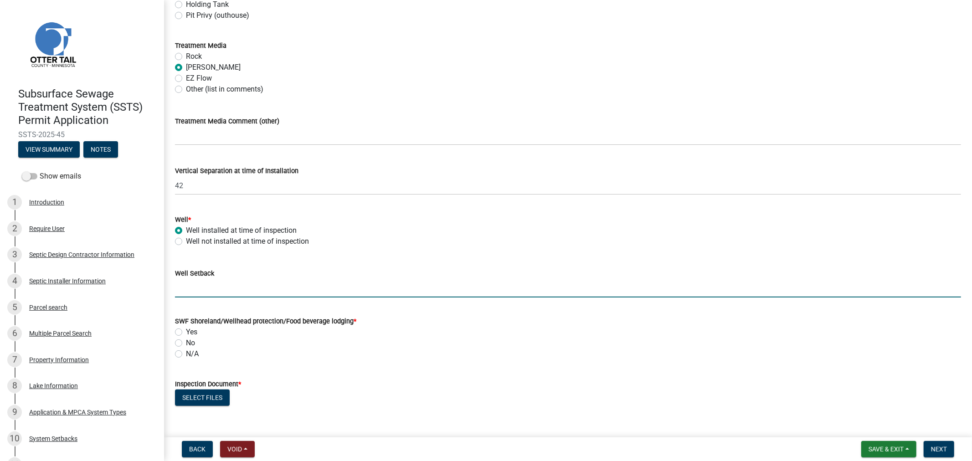
click at [194, 289] on input "Well Setback" at bounding box center [568, 288] width 786 height 19
type input "72"
click at [186, 328] on label "Yes" at bounding box center [191, 332] width 11 height 11
click at [186, 328] on input "Yes" at bounding box center [189, 330] width 6 height 6
radio input "true"
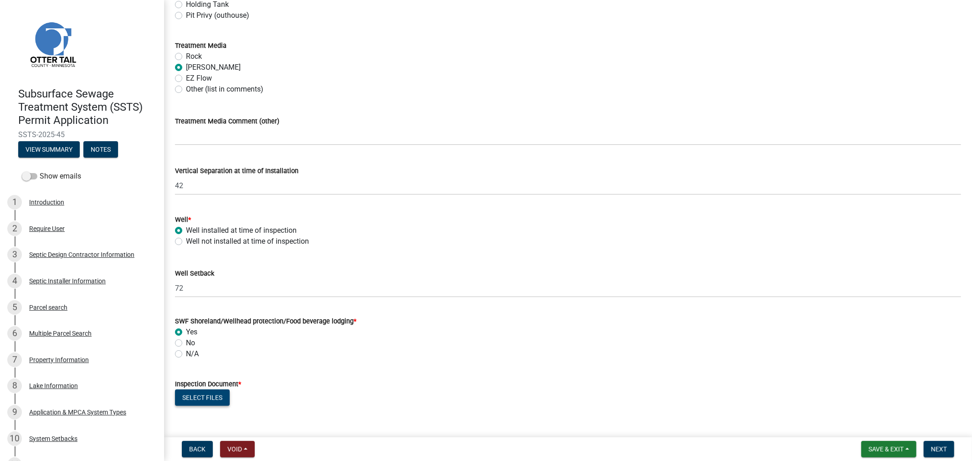
click at [193, 398] on button "Select files" at bounding box center [202, 398] width 55 height 16
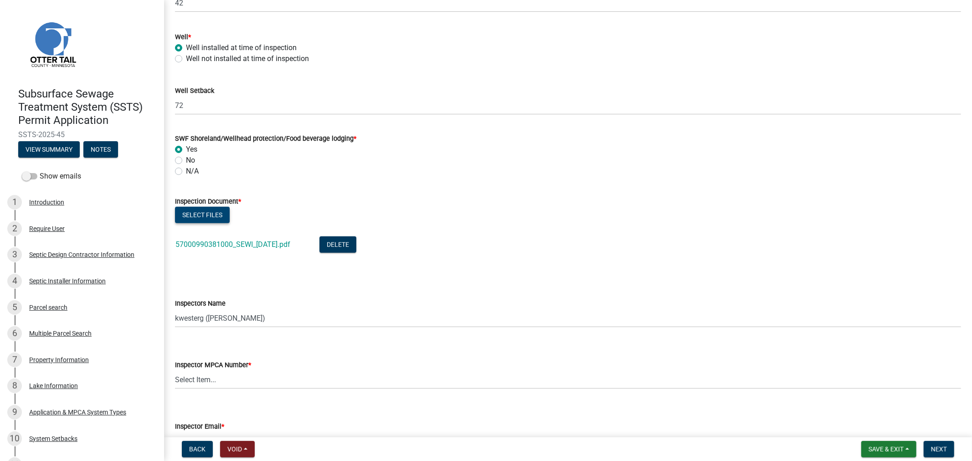
scroll to position [658, 0]
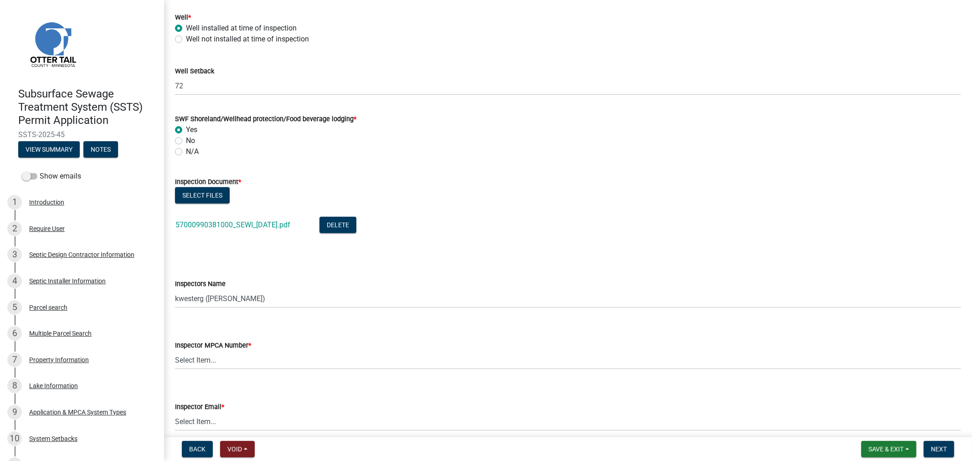
click at [221, 289] on div "Inspectors Name" at bounding box center [568, 284] width 786 height 11
click at [218, 299] on select "Select Item... btollefson ([PERSON_NAME]) [PERSON_NAME] ([PERSON_NAME]) eplaste…" at bounding box center [568, 298] width 786 height 19
select select "64cc3fb4-2a84-49c8-ae2d-a7b3072cebaf"
click at [175, 289] on select "Select Item... btollefson ([PERSON_NAME]) [PERSON_NAME] ([PERSON_NAME]) eplaste…" at bounding box center [568, 298] width 786 height 19
click at [196, 363] on select "Select Item... [PERSON_NAME] (10415) [PERSON_NAME] (924) [PERSON_NAME] (1957) […" at bounding box center [568, 360] width 786 height 19
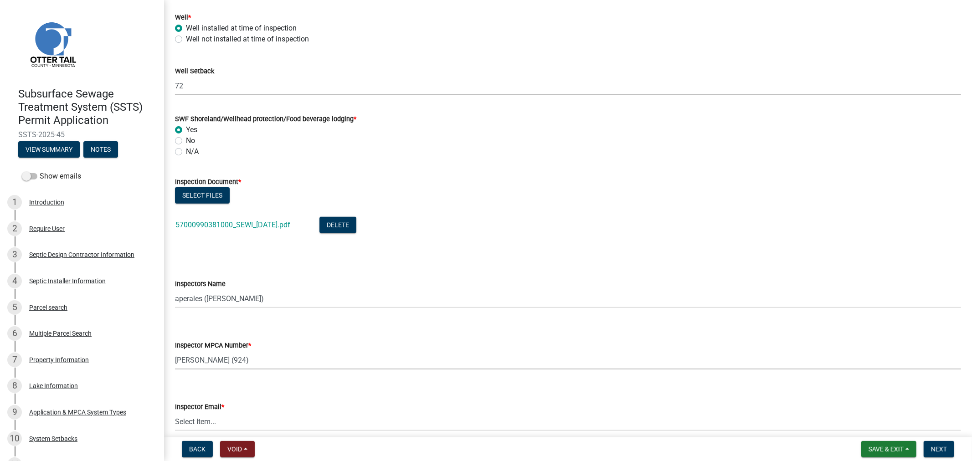
click at [175, 351] on select "Select Item... [PERSON_NAME] (10415) [PERSON_NAME] (924) [PERSON_NAME] (1957) […" at bounding box center [568, 360] width 786 height 19
select select "6979e2cf-acfc-4aeb-b273-cede3e7f0b0f"
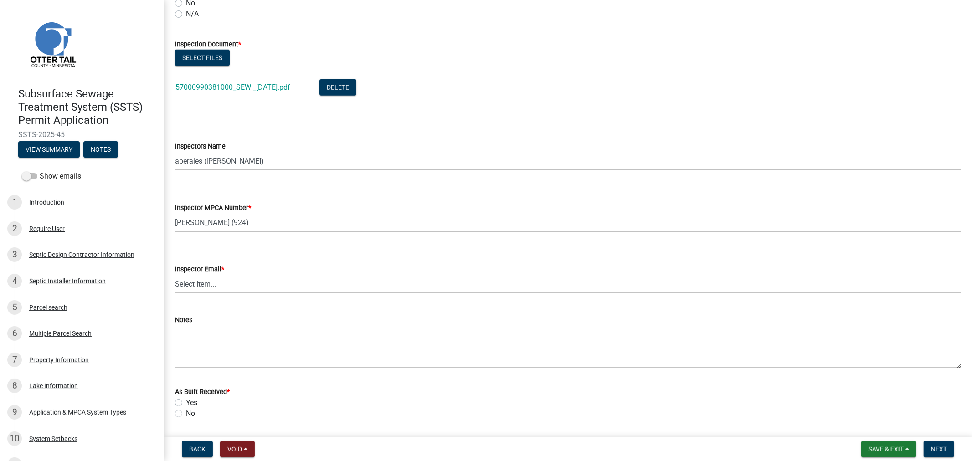
scroll to position [810, 0]
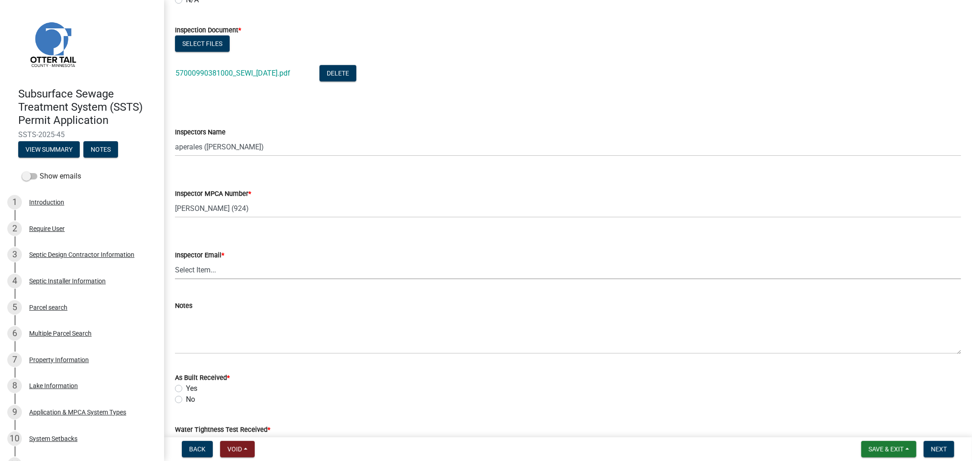
click at [204, 269] on select "Select Item... [PERSON_NAME] ([EMAIL_ADDRESS][DOMAIN_NAME]) [PERSON_NAME] ([EMA…" at bounding box center [568, 270] width 786 height 19
click at [175, 261] on select "Select Item... [PERSON_NAME] ([EMAIL_ADDRESS][DOMAIN_NAME]) [PERSON_NAME] ([EMA…" at bounding box center [568, 270] width 786 height 19
select select "fc504d62-a492-4196-a78d-ce00230c60b4"
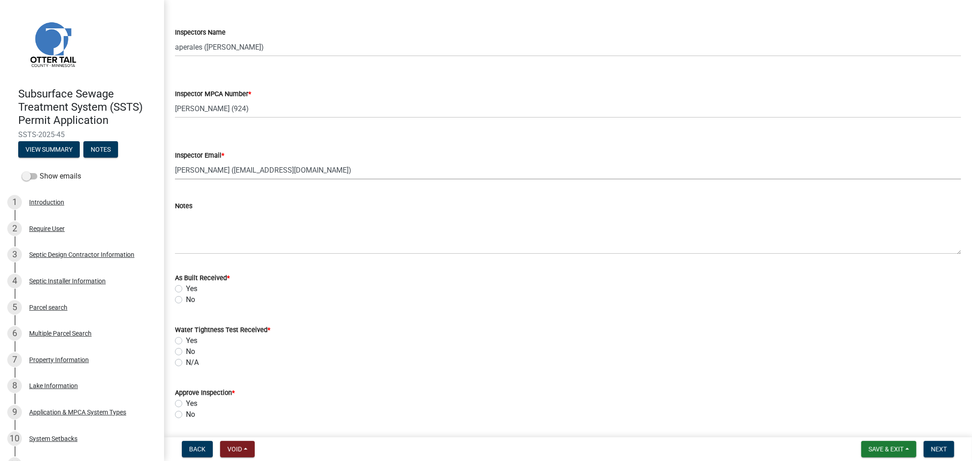
scroll to position [962, 0]
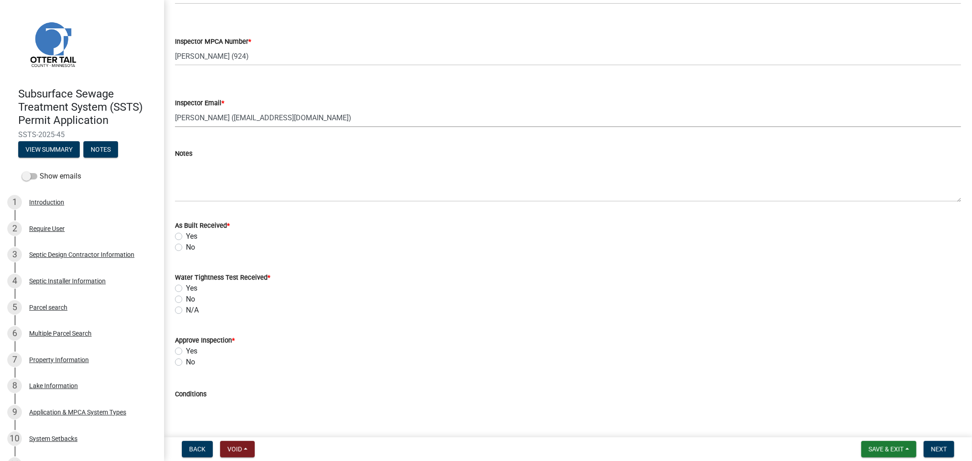
click at [186, 235] on label "Yes" at bounding box center [191, 236] width 11 height 11
click at [186, 235] on input "Yes" at bounding box center [189, 234] width 6 height 6
radio input "true"
click at [186, 311] on label "N/A" at bounding box center [192, 310] width 13 height 11
click at [186, 311] on input "N/A" at bounding box center [189, 308] width 6 height 6
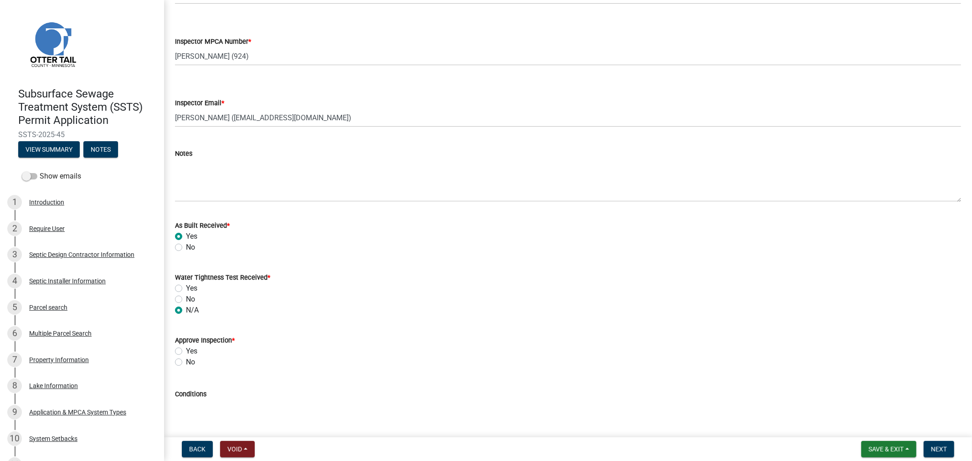
radio input "true"
click at [186, 354] on label "Yes" at bounding box center [191, 351] width 11 height 11
click at [186, 352] on input "Yes" at bounding box center [189, 349] width 6 height 6
radio input "true"
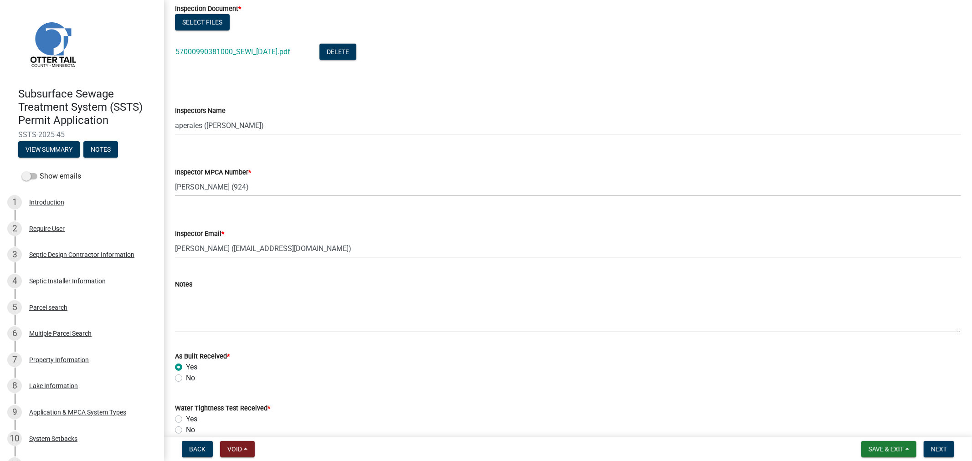
scroll to position [709, 0]
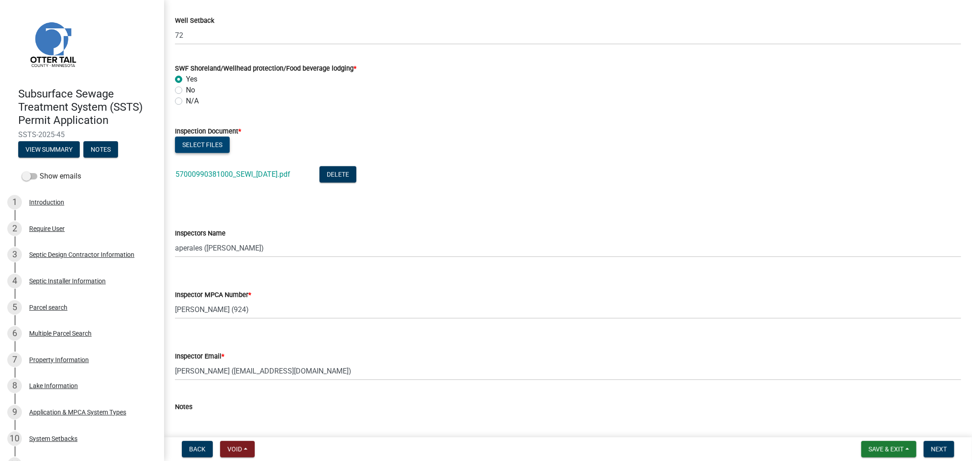
click at [217, 144] on button "Select files" at bounding box center [202, 145] width 55 height 16
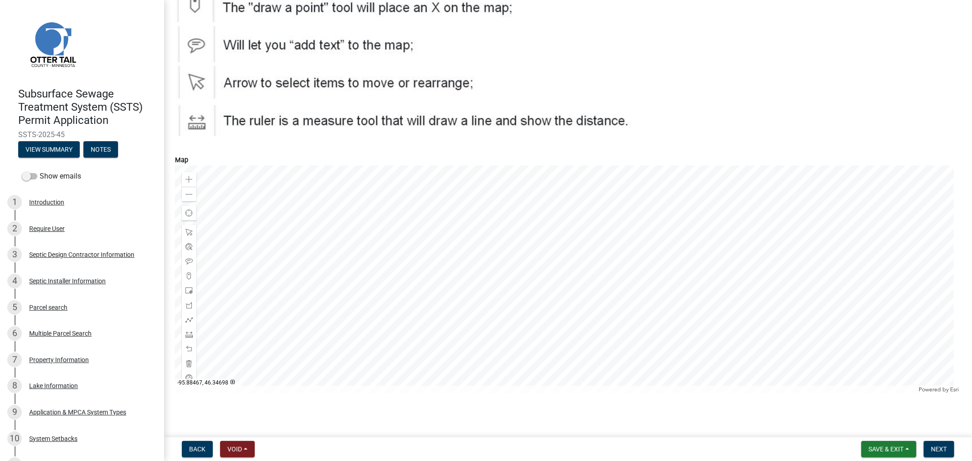
scroll to position [1560, 0]
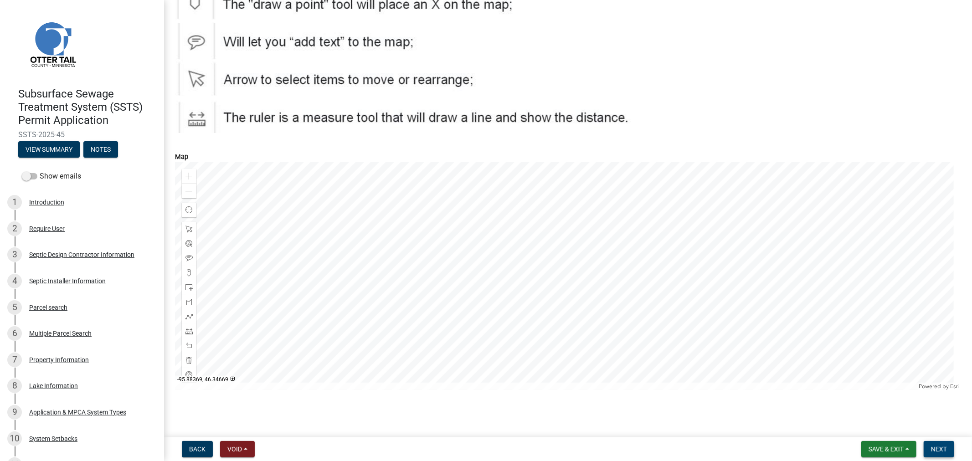
click at [933, 452] on span "Next" at bounding box center [939, 449] width 16 height 7
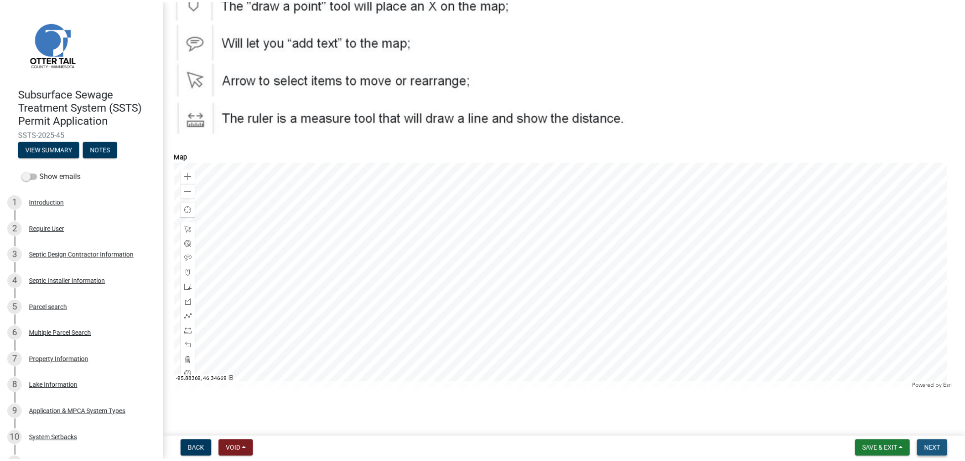
scroll to position [0, 0]
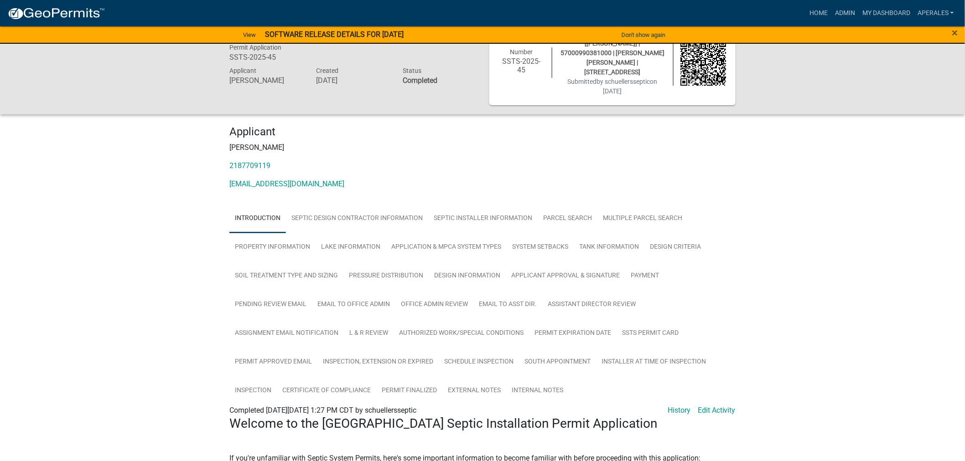
scroll to position [51, 0]
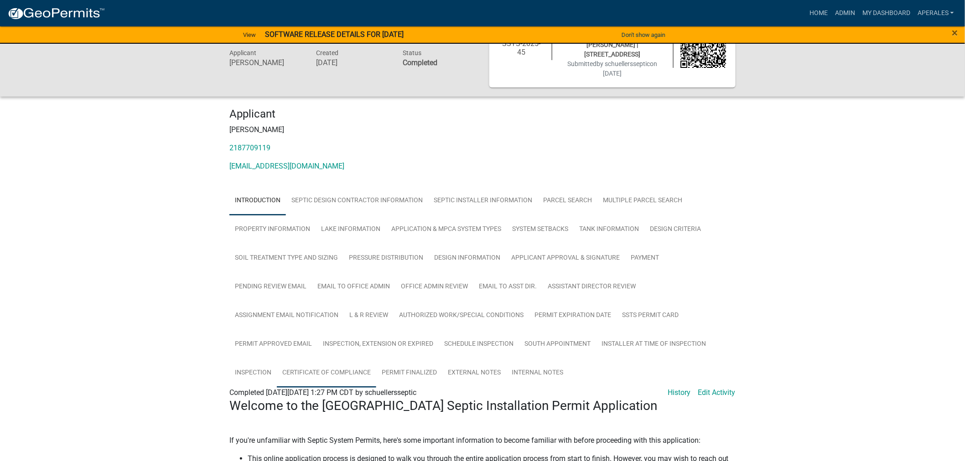
click at [302, 366] on link "Certificate of Compliance" at bounding box center [326, 373] width 99 height 29
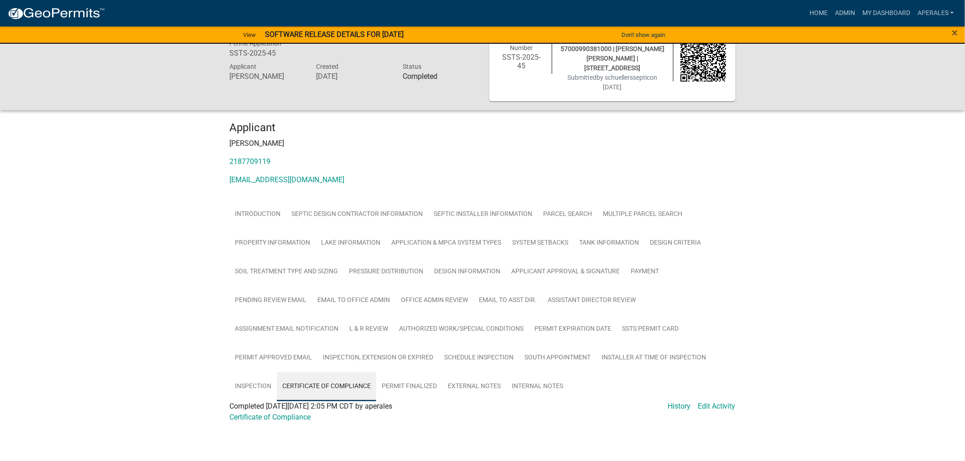
scroll to position [32, 0]
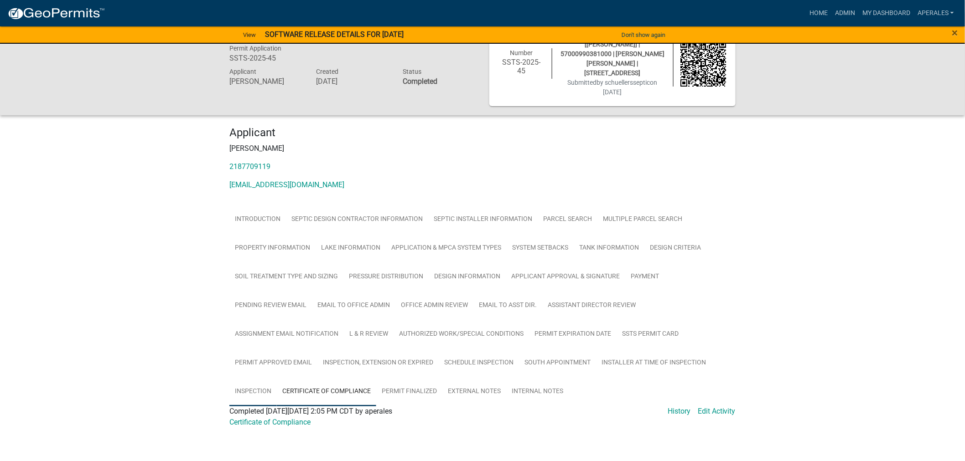
click at [245, 386] on link "Inspection" at bounding box center [252, 391] width 47 height 29
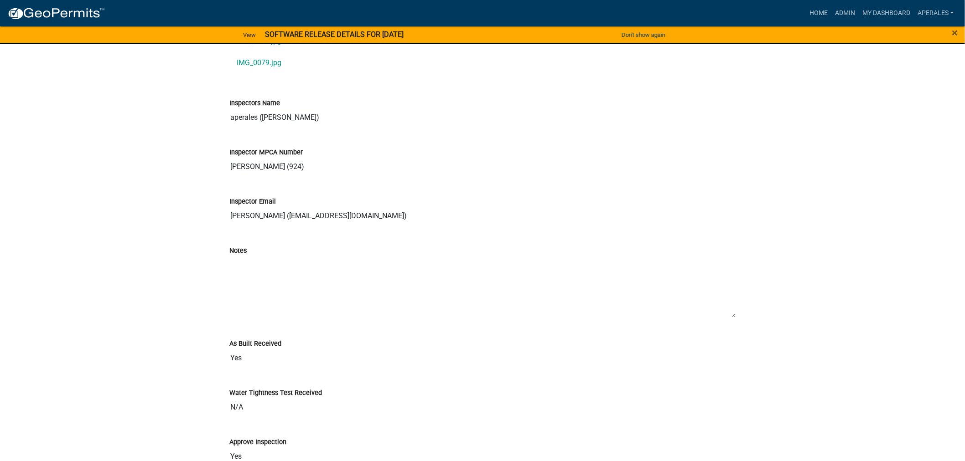
drag, startPoint x: 362, startPoint y: 391, endPoint x: 372, endPoint y: 394, distance: 10.7
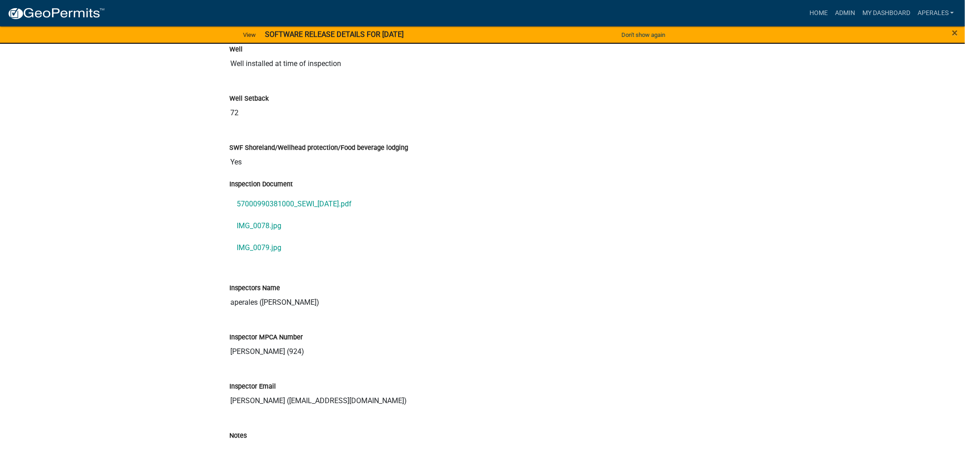
scroll to position [909, 0]
click at [842, 8] on link "Admin" at bounding box center [844, 13] width 27 height 17
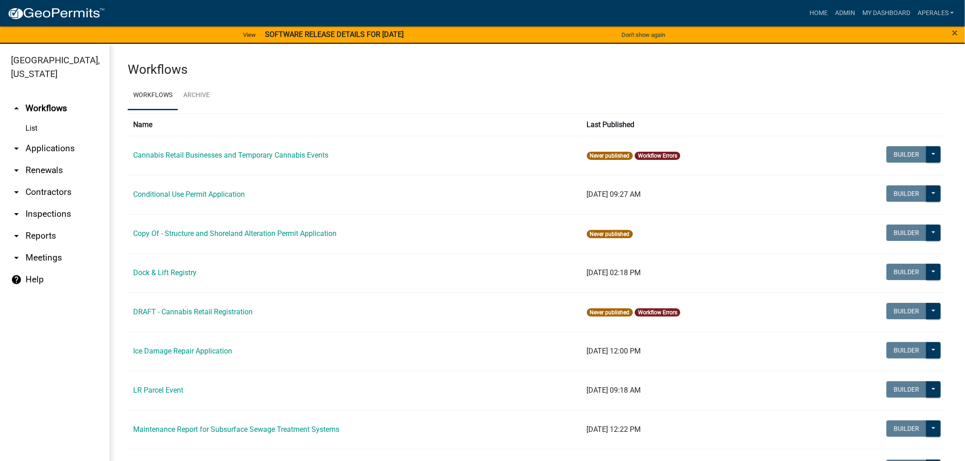
click at [60, 148] on link "arrow_drop_down Applications" at bounding box center [54, 149] width 109 height 22
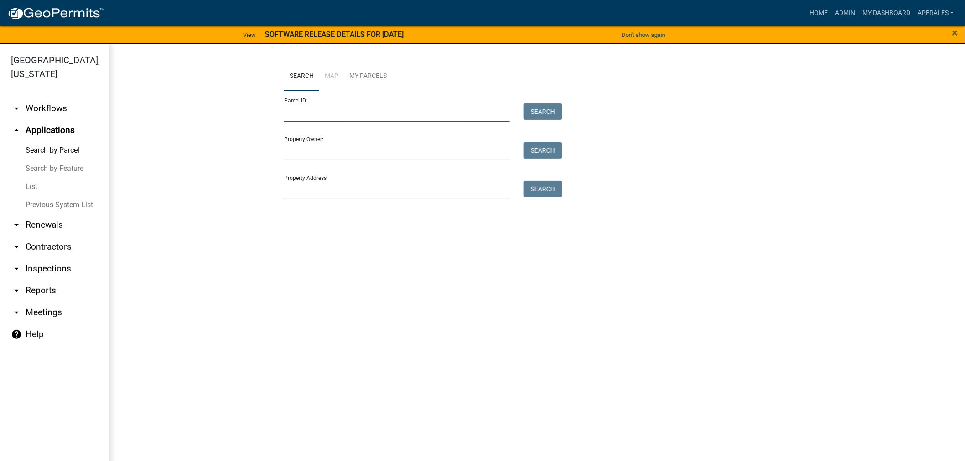
click at [294, 114] on input "Parcel ID:" at bounding box center [397, 112] width 226 height 19
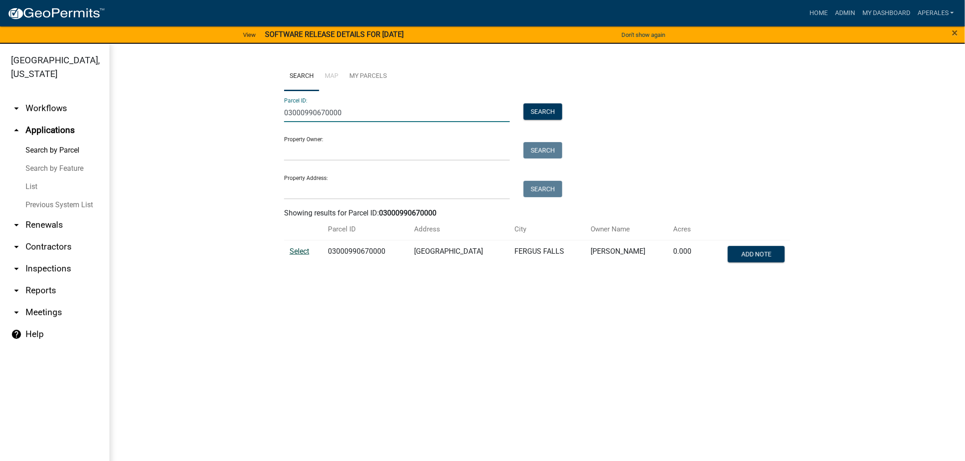
type input "03000990670000"
click at [300, 251] on span "Select" at bounding box center [299, 251] width 20 height 9
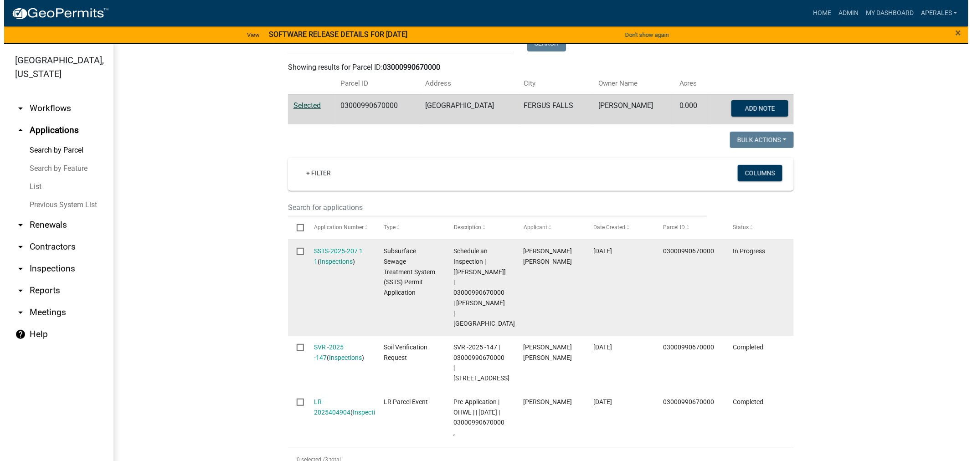
scroll to position [152, 0]
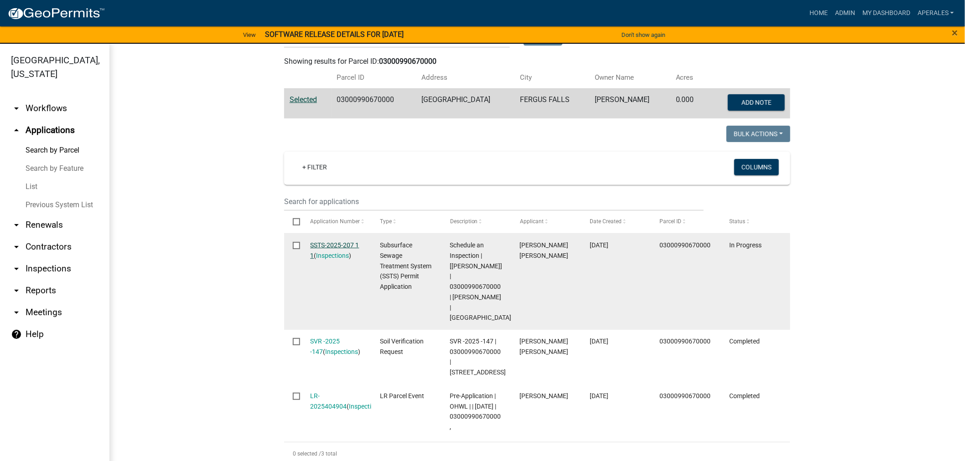
click at [324, 245] on link "SSTS-2025-207 1 1" at bounding box center [334, 251] width 49 height 18
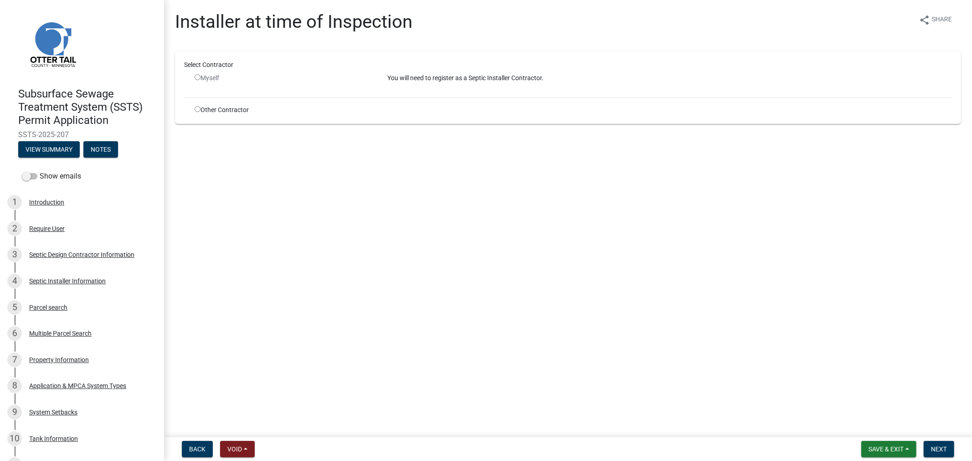
click at [195, 109] on input "radio" at bounding box center [198, 109] width 6 height 6
radio input "true"
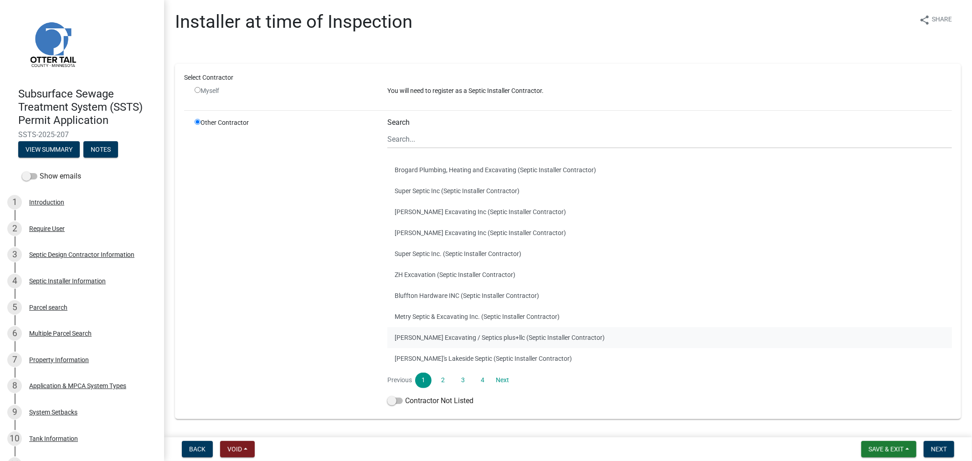
click at [432, 340] on button "[PERSON_NAME] Excavating / Septics plus+llc (Septic Installer Contractor)" at bounding box center [670, 337] width 565 height 21
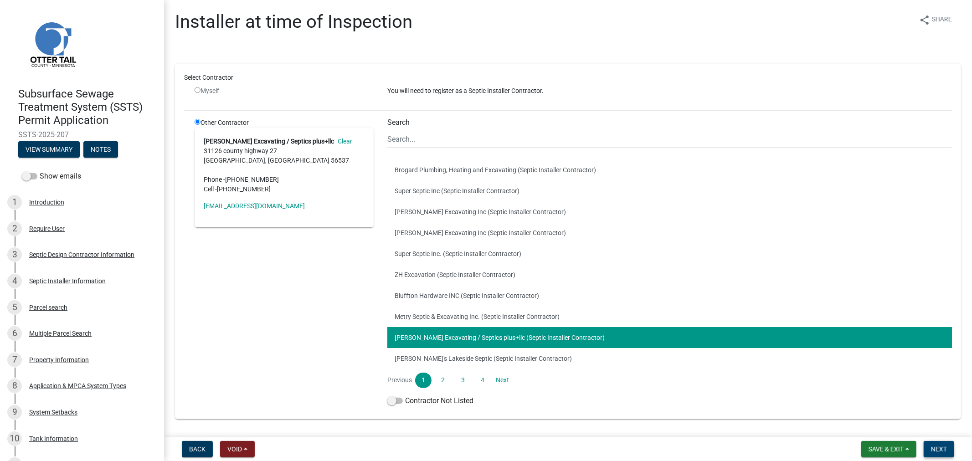
click at [940, 453] on button "Next" at bounding box center [939, 449] width 31 height 16
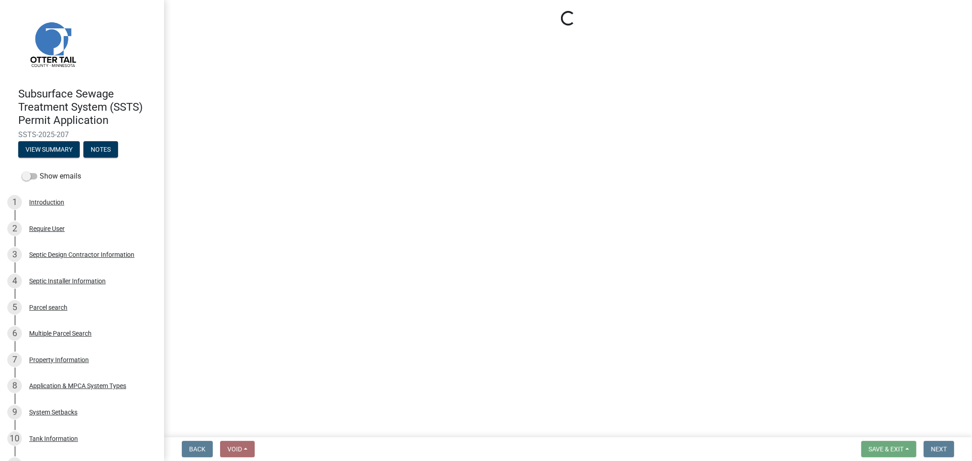
select select "710d5f49-2663-4e73-9718-d0c4e189f5ed"
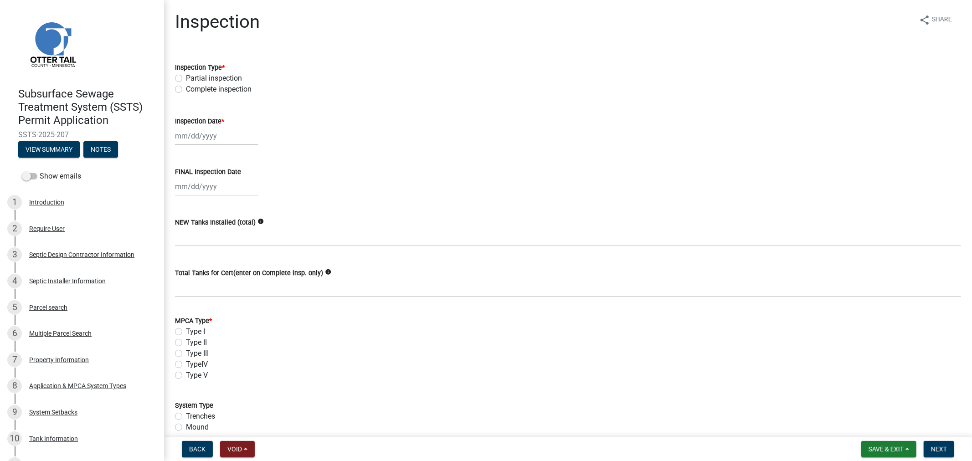
click at [181, 88] on div "Complete inspection" at bounding box center [568, 89] width 786 height 11
click at [186, 90] on label "Complete inspection" at bounding box center [219, 89] width 66 height 11
click at [186, 90] on input "Complete inspection" at bounding box center [189, 87] width 6 height 6
radio input "true"
click at [196, 138] on div at bounding box center [216, 136] width 83 height 19
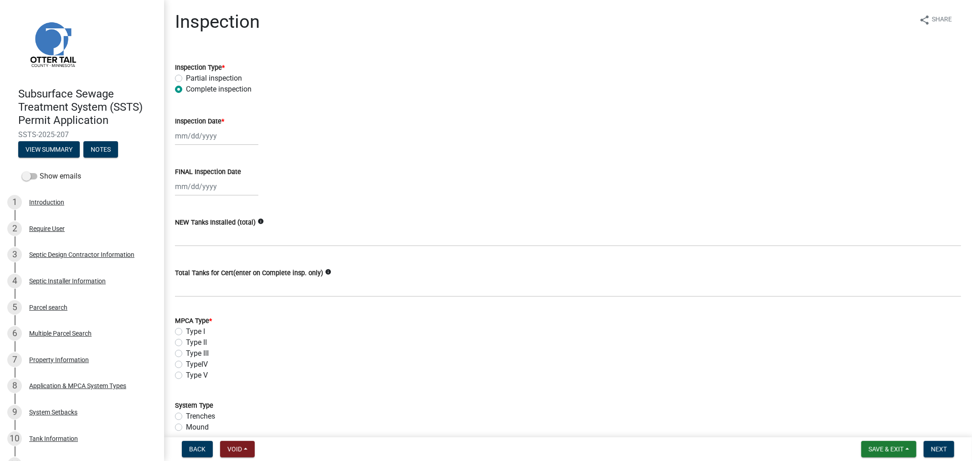
select select "9"
select select "2025"
click at [244, 185] on div "5" at bounding box center [242, 184] width 15 height 15
type input "[DATE]"
click at [223, 191] on div at bounding box center [216, 186] width 83 height 19
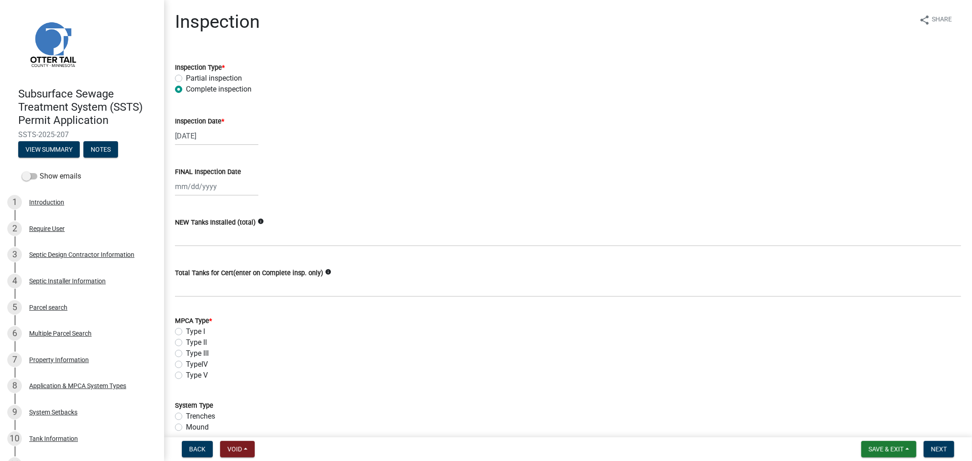
select select "9"
select select "2025"
click at [240, 230] on div "5" at bounding box center [242, 234] width 15 height 15
type input "[DATE]"
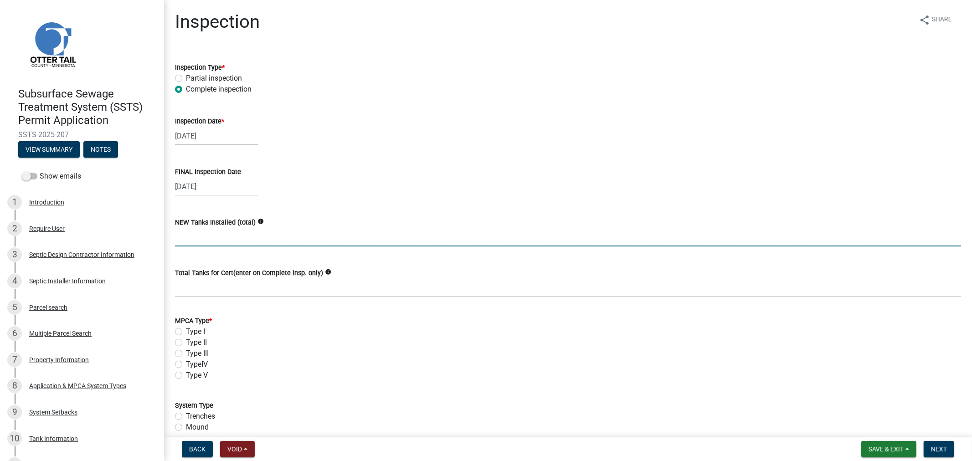
click at [238, 239] on input "text" at bounding box center [568, 237] width 786 height 19
type input "2"
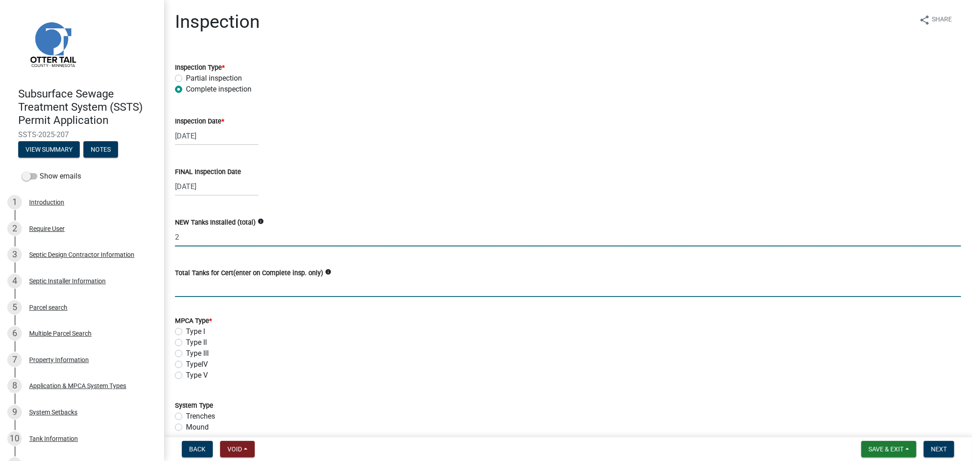
click at [238, 294] on input "Total Tanks for Cert(enter on Complete insp. only)" at bounding box center [568, 288] width 786 height 19
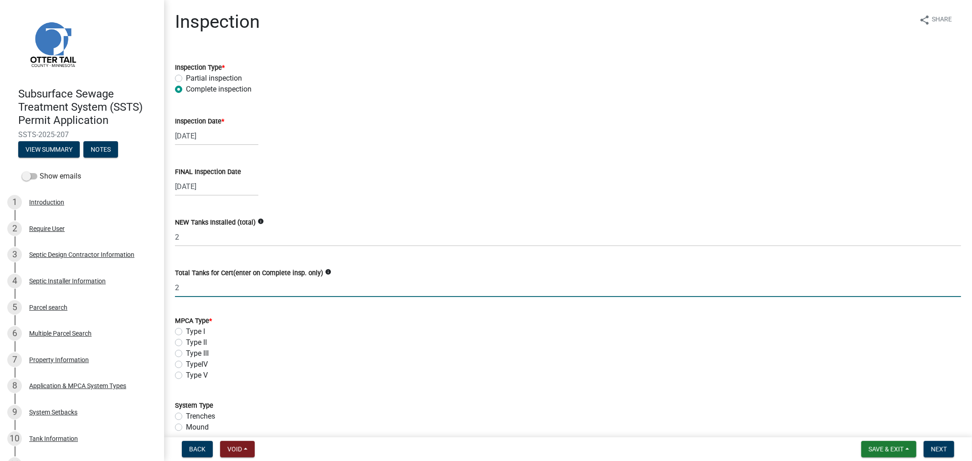
type input "2"
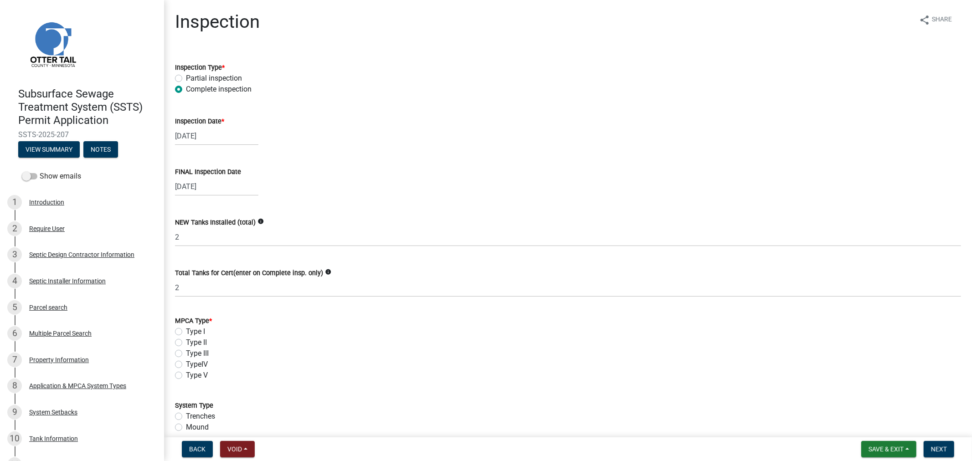
click at [186, 331] on label "Type I" at bounding box center [195, 331] width 19 height 11
click at [186, 331] on input "Type I" at bounding box center [189, 329] width 6 height 6
radio input "true"
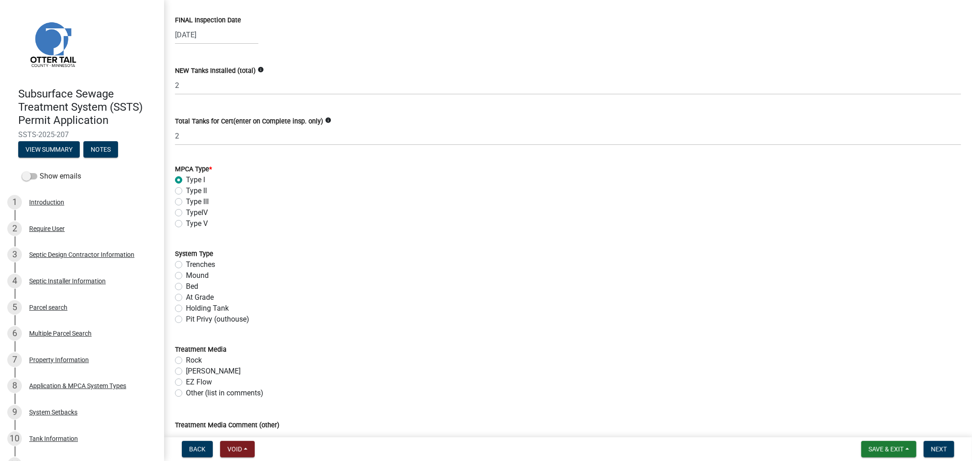
scroll to position [202, 0]
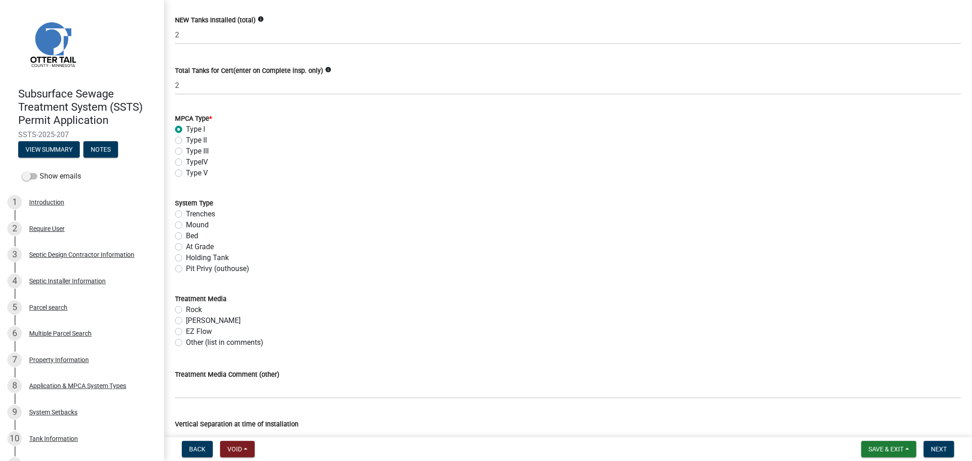
click at [186, 228] on label "Mound" at bounding box center [197, 225] width 23 height 11
click at [186, 226] on input "Mound" at bounding box center [189, 223] width 6 height 6
radio input "true"
click at [186, 310] on label "Rock" at bounding box center [194, 310] width 16 height 11
click at [186, 310] on input "Rock" at bounding box center [189, 308] width 6 height 6
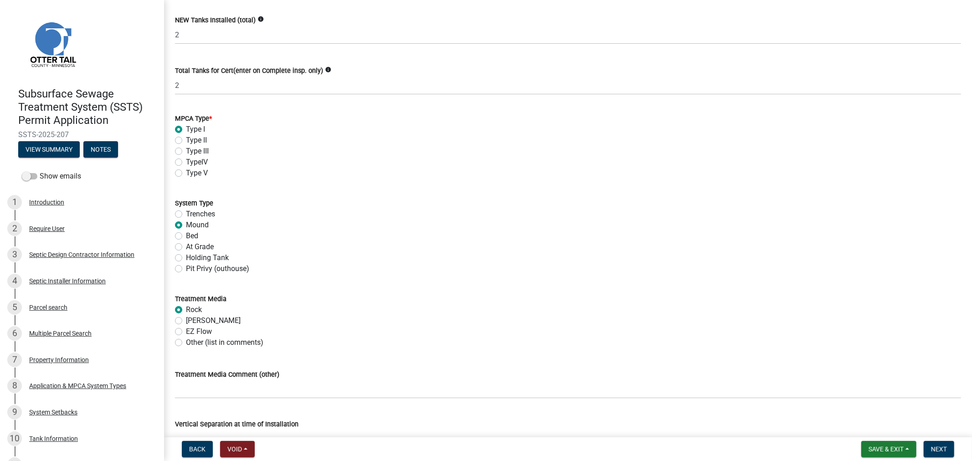
radio input "true"
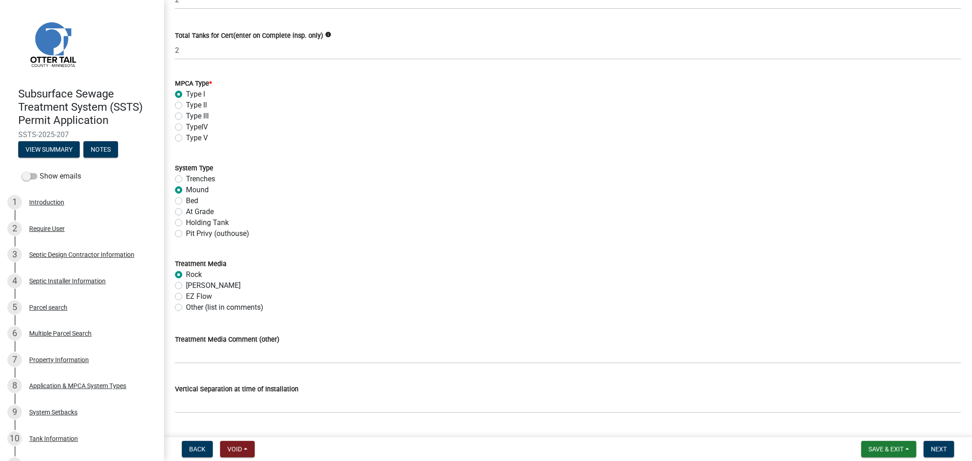
scroll to position [304, 0]
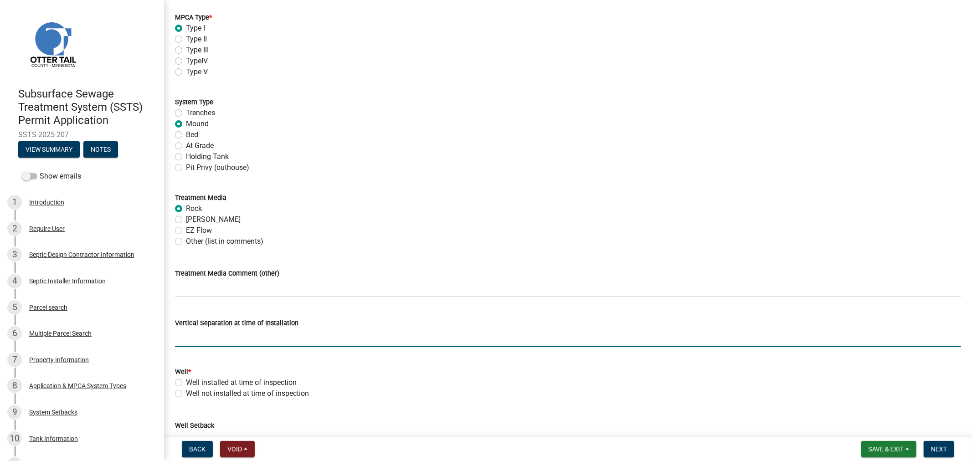
click at [192, 337] on input "text" at bounding box center [568, 338] width 786 height 19
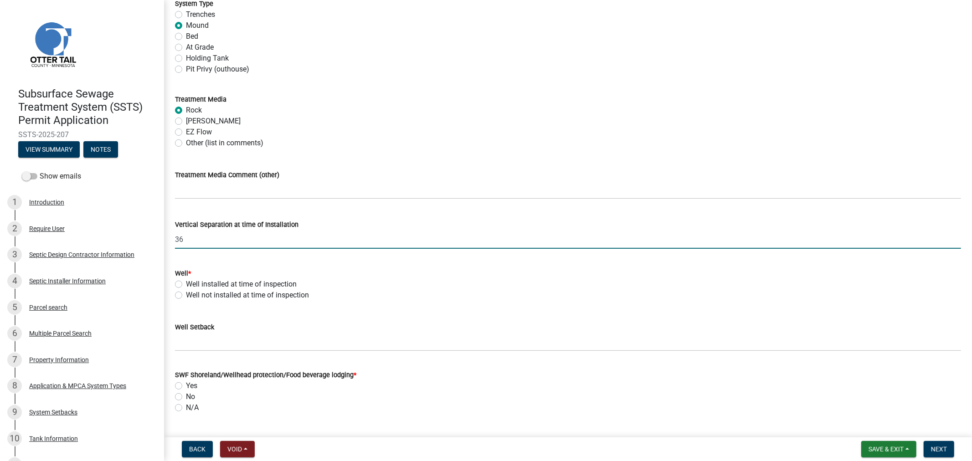
scroll to position [405, 0]
type input "36"
drag, startPoint x: 178, startPoint y: 291, endPoint x: 180, endPoint y: 295, distance: 4.7
click at [186, 291] on label "Well not installed at time of inspection" at bounding box center [247, 292] width 123 height 11
click at [186, 291] on input "Well not installed at time of inspection" at bounding box center [189, 290] width 6 height 6
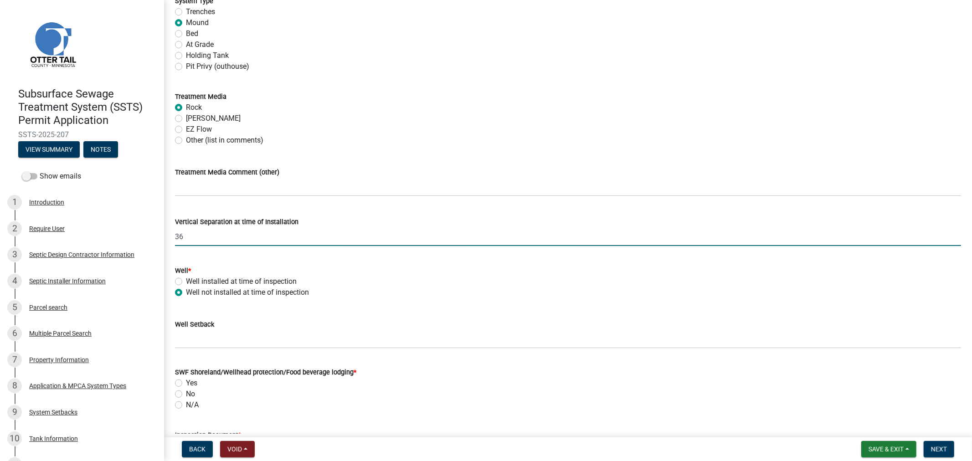
radio input "true"
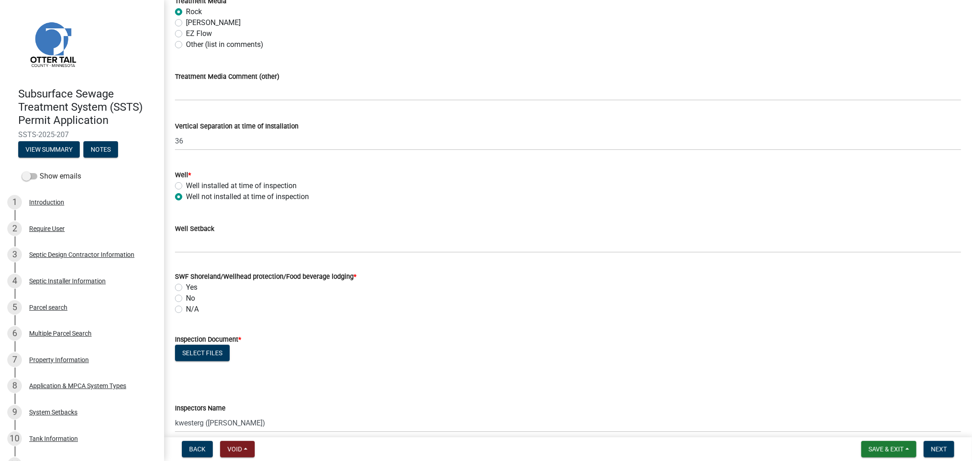
scroll to position [506, 0]
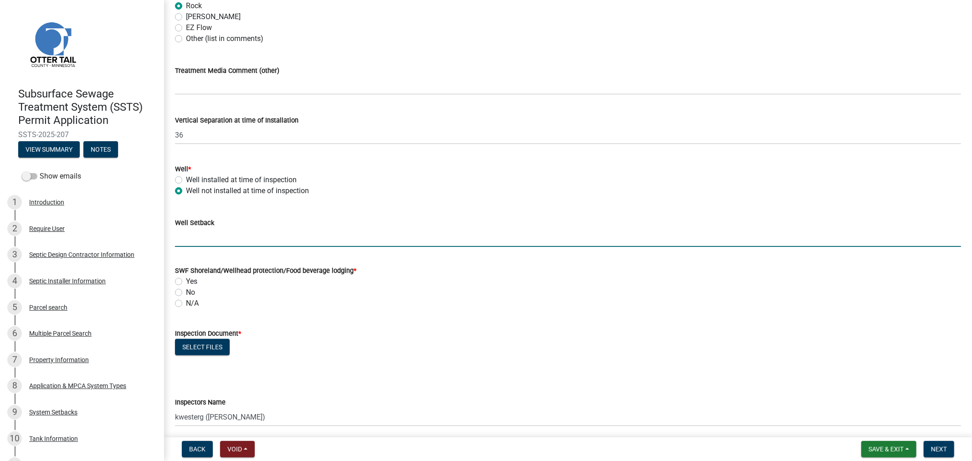
click at [215, 240] on input "Well Setback" at bounding box center [568, 237] width 786 height 19
type input "TBI"
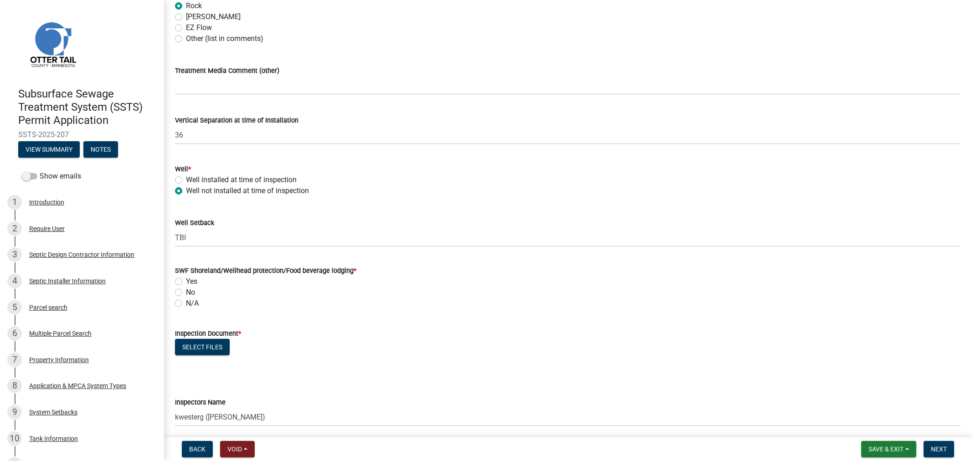
click at [201, 291] on div "No" at bounding box center [568, 292] width 786 height 11
click at [186, 284] on label "Yes" at bounding box center [191, 281] width 11 height 11
click at [186, 282] on input "Yes" at bounding box center [189, 279] width 6 height 6
radio input "true"
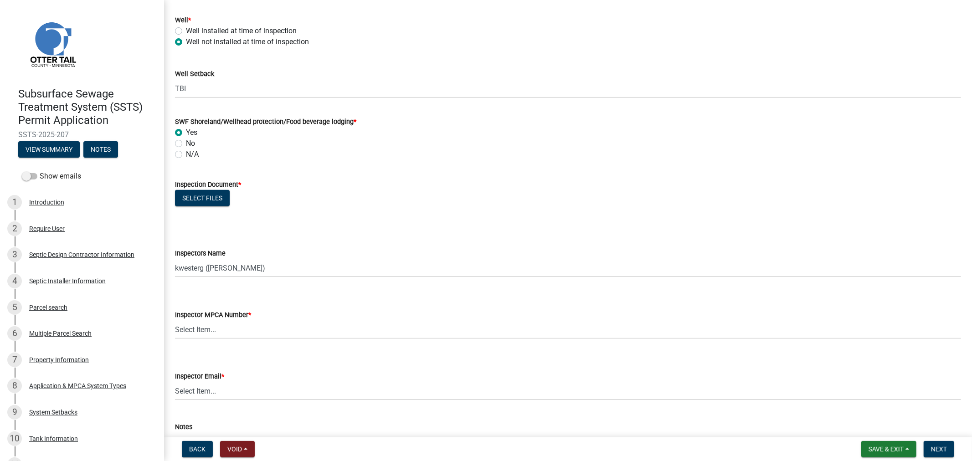
scroll to position [658, 0]
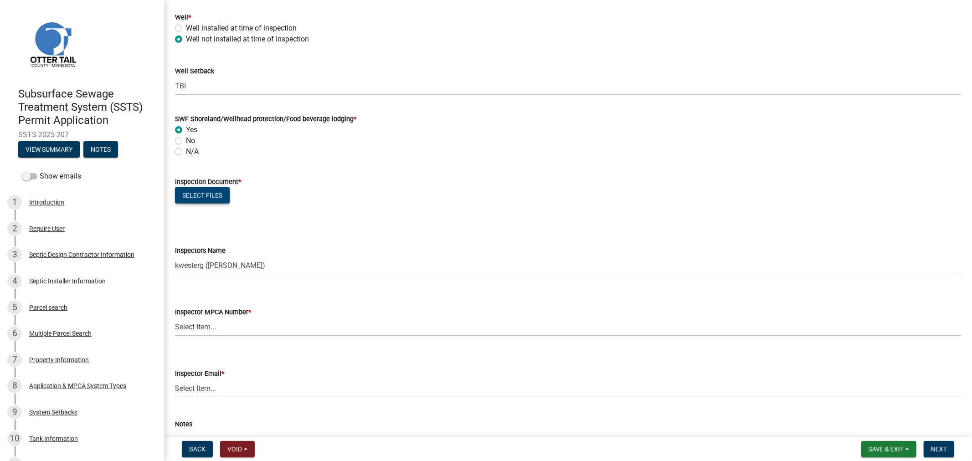
click at [208, 192] on button "Select files" at bounding box center [202, 195] width 55 height 16
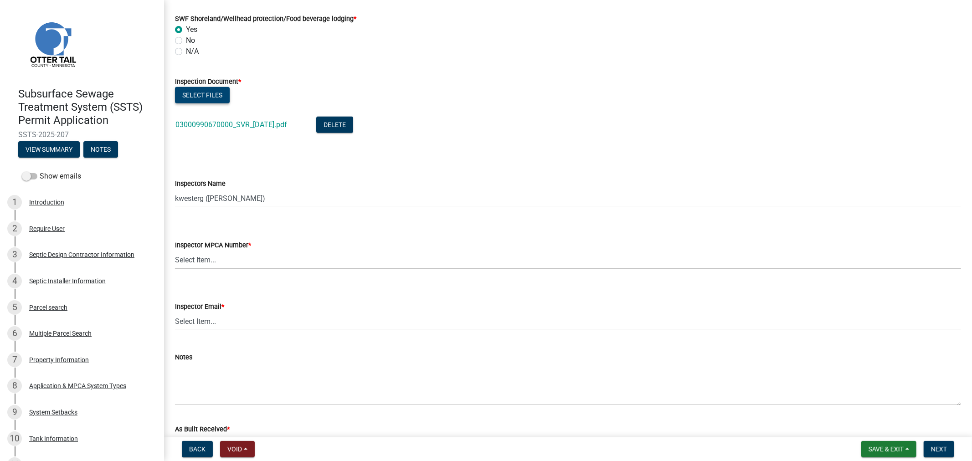
scroll to position [760, 0]
click at [202, 192] on select "Select Item... btollefson ([PERSON_NAME]) [PERSON_NAME] ([PERSON_NAME]) eplaste…" at bounding box center [568, 197] width 786 height 19
select select "64cc3fb4-2a84-49c8-ae2d-a7b3072cebaf"
click at [175, 188] on select "Select Item... btollefson ([PERSON_NAME]) [PERSON_NAME] ([PERSON_NAME]) eplaste…" at bounding box center [568, 197] width 786 height 19
click at [225, 263] on select "Select Item... [PERSON_NAME] (10415) [PERSON_NAME] (924) [PERSON_NAME] (1957) […" at bounding box center [568, 259] width 786 height 19
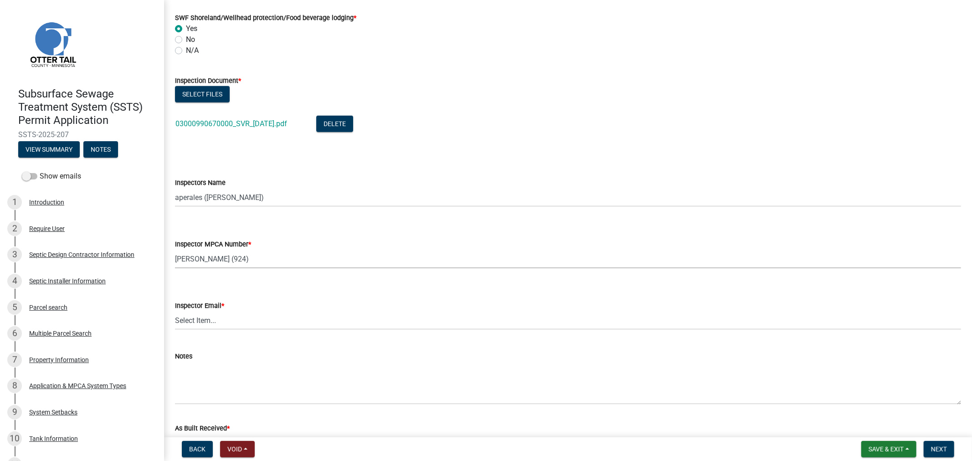
click at [175, 250] on select "Select Item... [PERSON_NAME] (10415) [PERSON_NAME] (924) [PERSON_NAME] (1957) […" at bounding box center [568, 259] width 786 height 19
select select "6979e2cf-acfc-4aeb-b273-cede3e7f0b0f"
click at [222, 316] on select "Select Item... [PERSON_NAME] ([EMAIL_ADDRESS][DOMAIN_NAME]) [PERSON_NAME] ([EMA…" at bounding box center [568, 320] width 786 height 19
click at [175, 311] on select "Select Item... [PERSON_NAME] ([EMAIL_ADDRESS][DOMAIN_NAME]) [PERSON_NAME] ([EMA…" at bounding box center [568, 320] width 786 height 19
select select "fc504d62-a492-4196-a78d-ce00230c60b4"
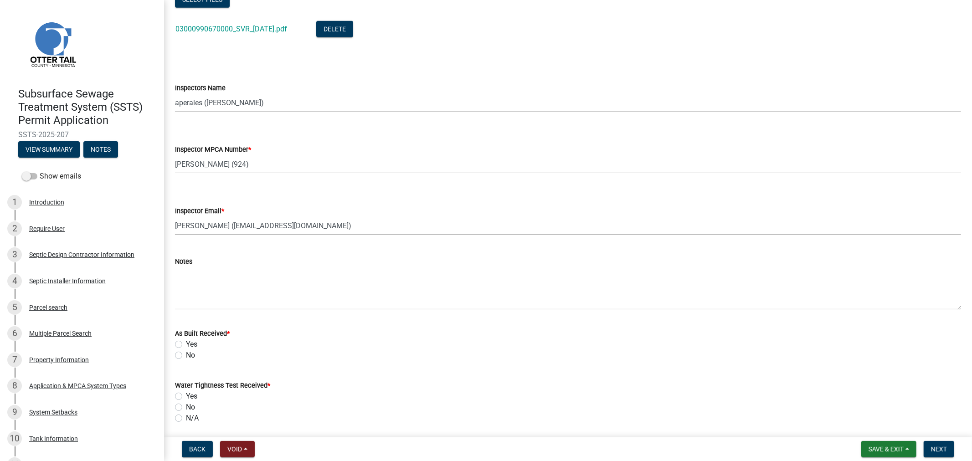
scroll to position [861, 0]
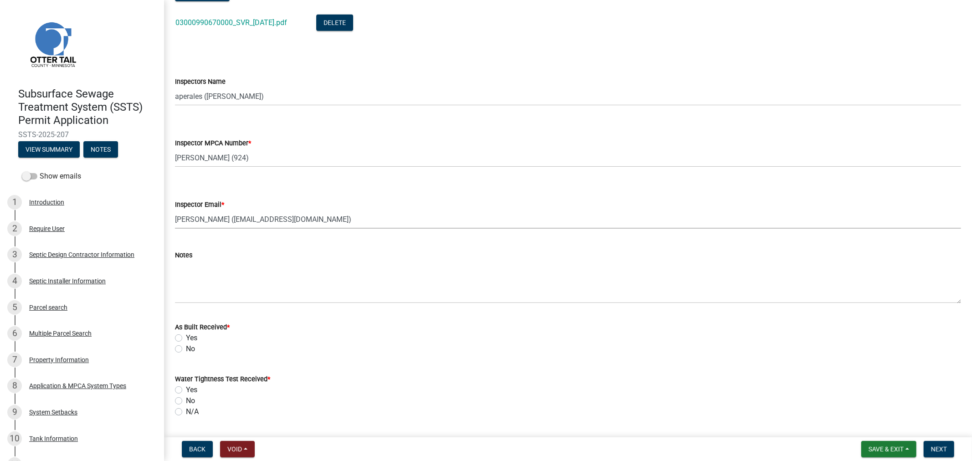
click at [186, 349] on label "No" at bounding box center [190, 349] width 9 height 11
click at [186, 349] on input "No" at bounding box center [189, 347] width 6 height 6
radio input "true"
click at [186, 411] on label "N/A" at bounding box center [192, 412] width 13 height 11
click at [186, 411] on input "N/A" at bounding box center [189, 410] width 6 height 6
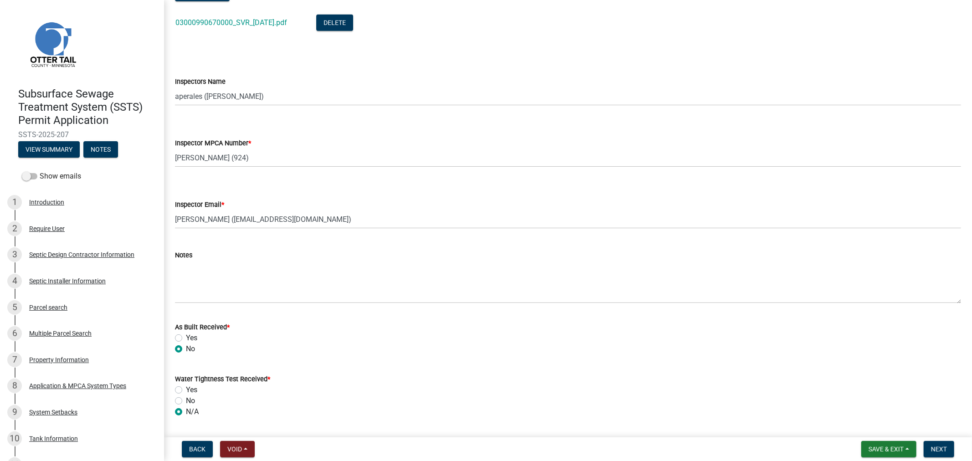
radio input "true"
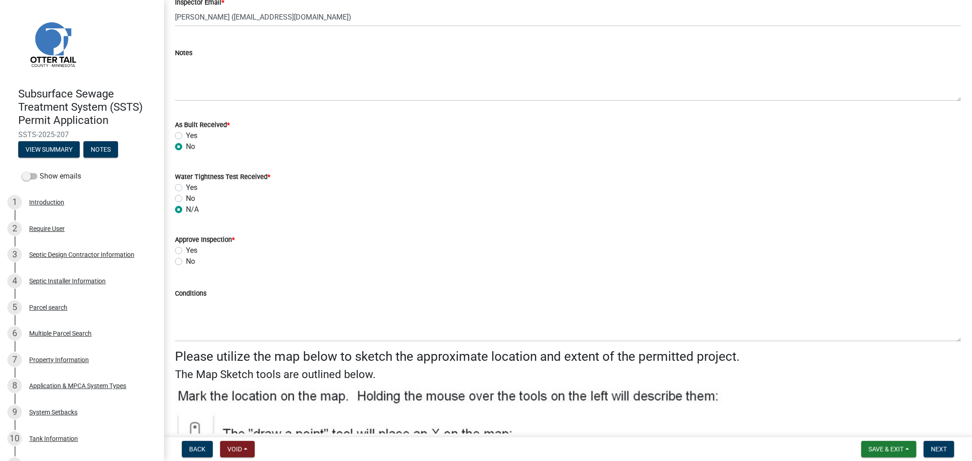
scroll to position [1064, 0]
click at [186, 249] on label "Yes" at bounding box center [191, 250] width 11 height 11
click at [186, 249] on input "Yes" at bounding box center [189, 248] width 6 height 6
radio input "true"
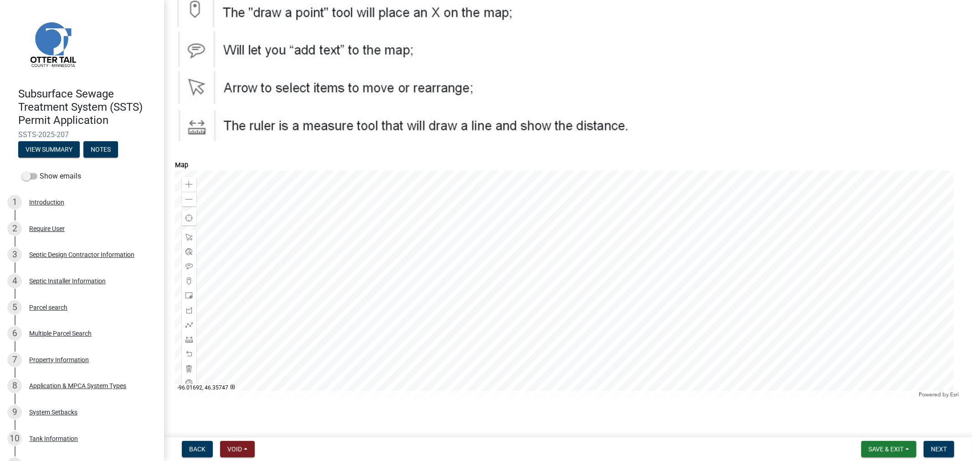
scroll to position [1493, 0]
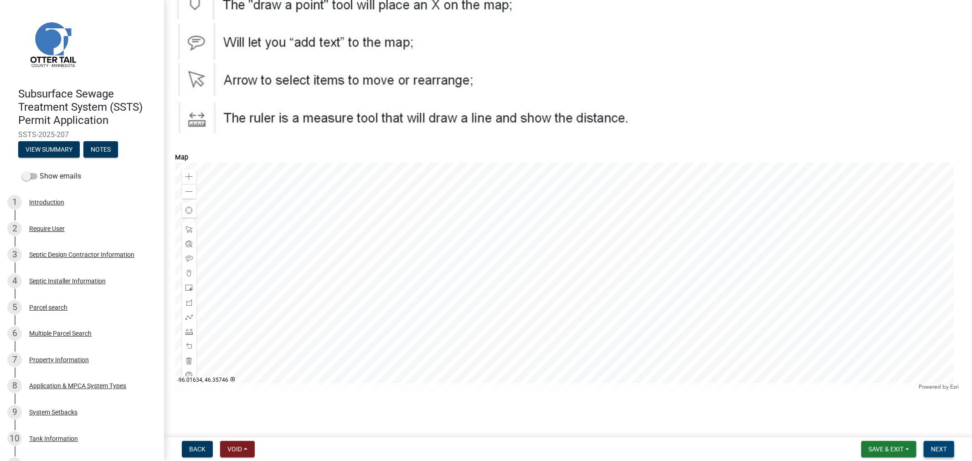
click at [941, 453] on button "Next" at bounding box center [939, 449] width 31 height 16
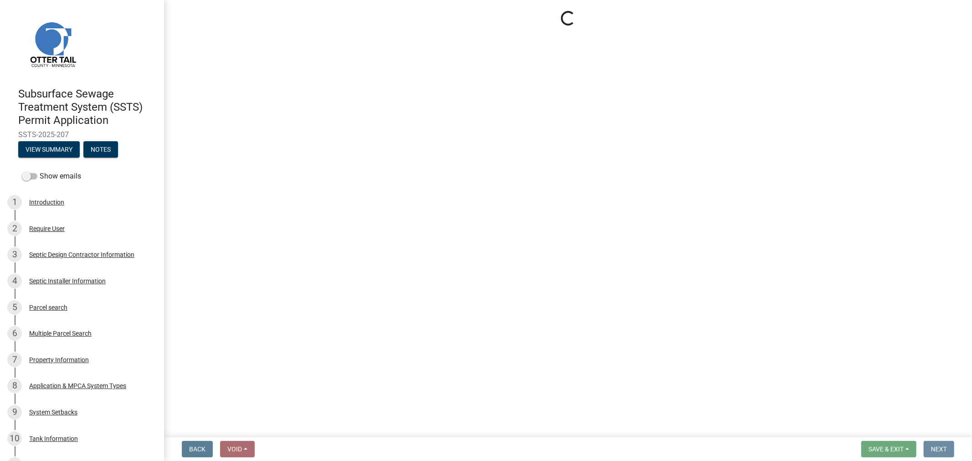
scroll to position [0, 0]
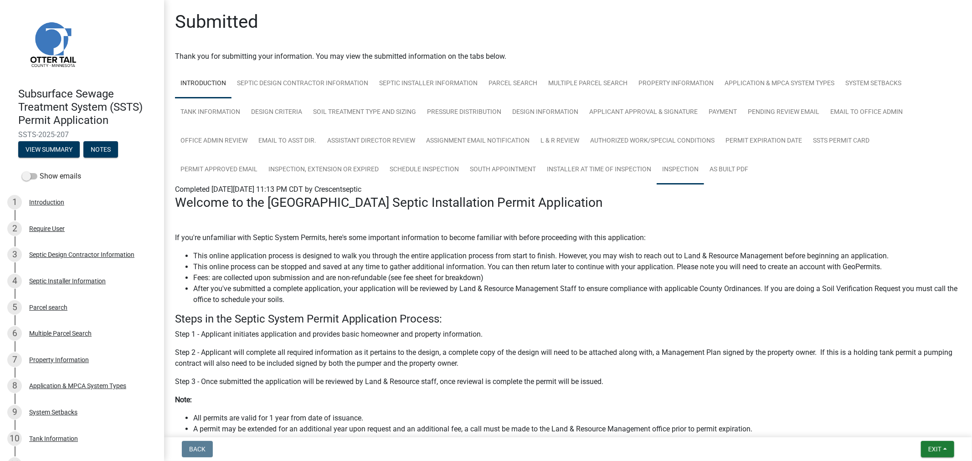
click at [677, 165] on link "Inspection" at bounding box center [680, 169] width 47 height 29
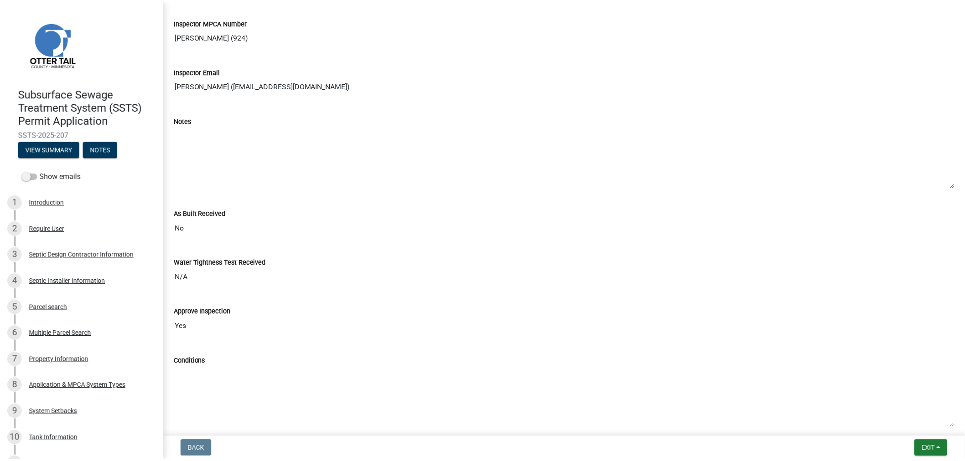
scroll to position [1446, 0]
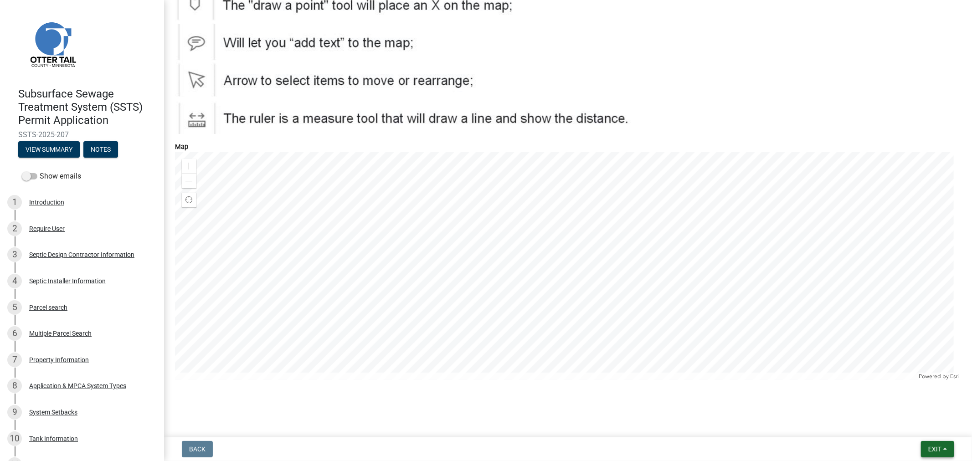
click at [929, 447] on span "Exit" at bounding box center [935, 449] width 13 height 7
click at [918, 432] on button "Save & Exit" at bounding box center [918, 426] width 73 height 22
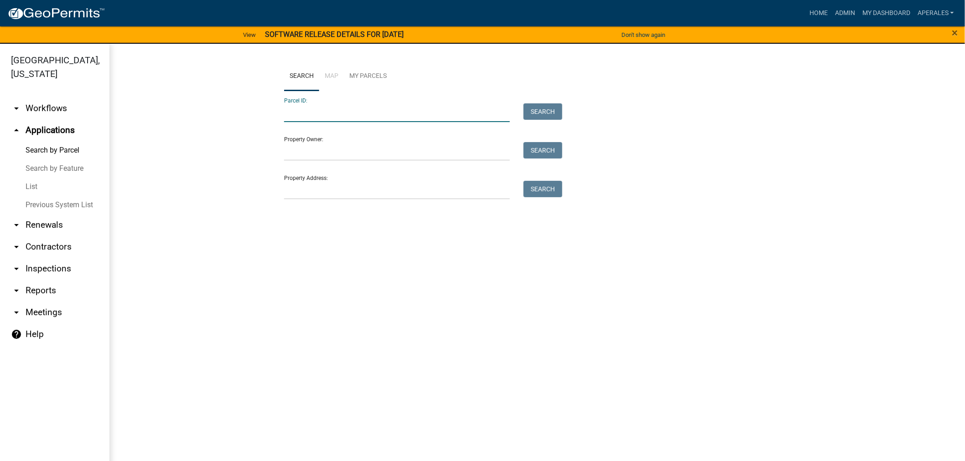
click at [411, 104] on input "Parcel ID:" at bounding box center [397, 112] width 226 height 19
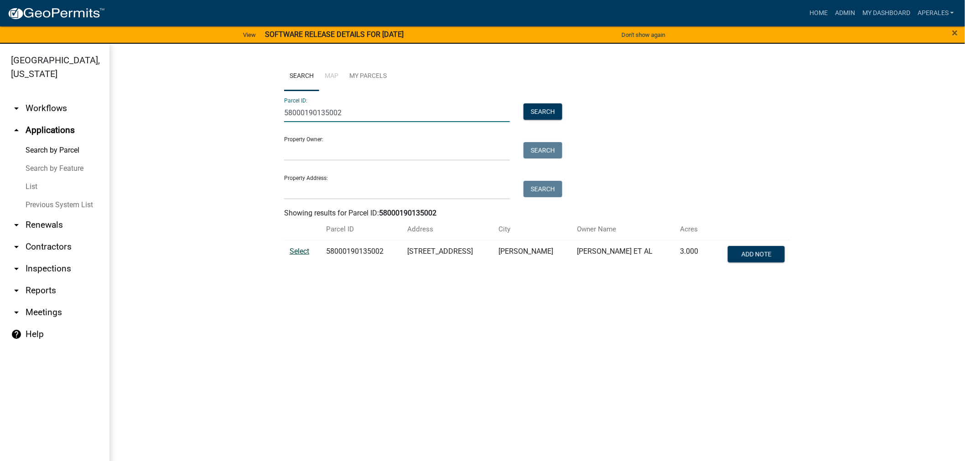
type input "58000190135002"
click at [299, 254] on span "Select" at bounding box center [299, 251] width 20 height 9
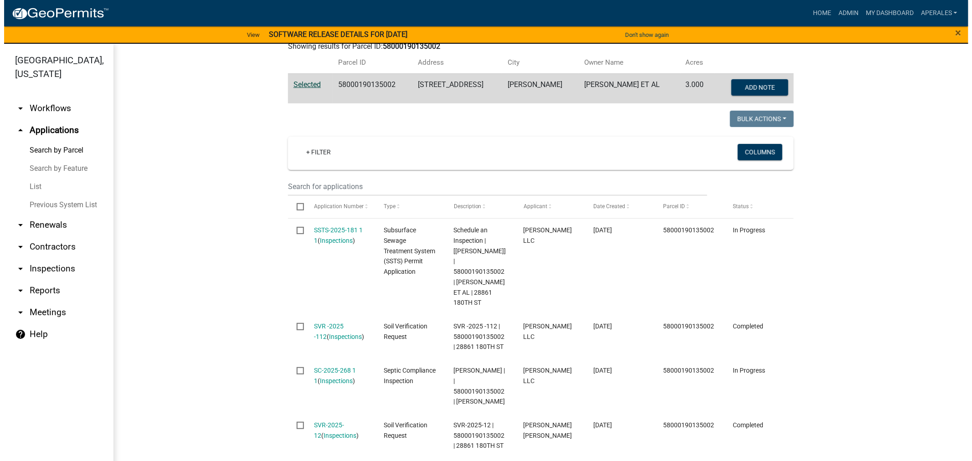
scroll to position [202, 0]
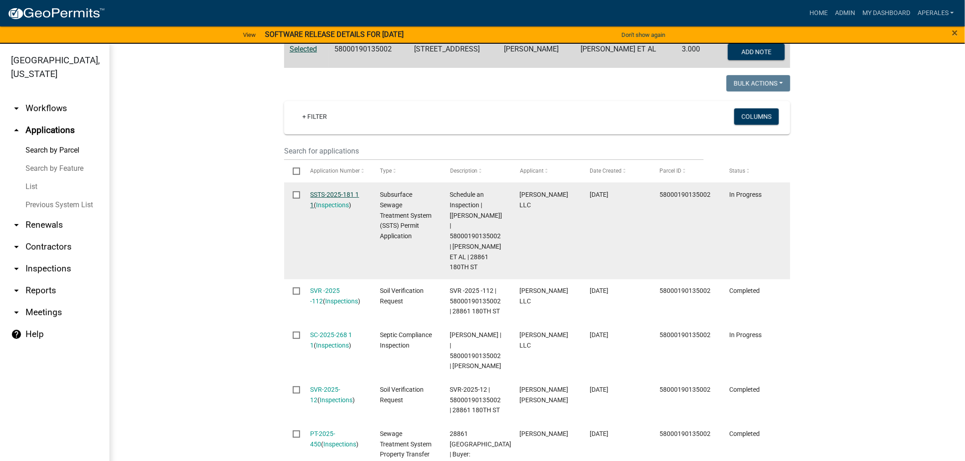
click at [322, 192] on link "SSTS-2025-181 1 1" at bounding box center [334, 200] width 49 height 18
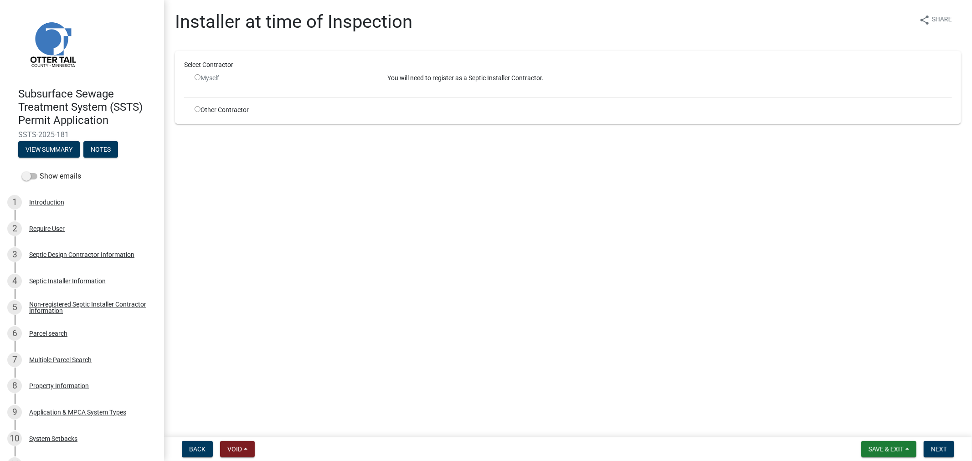
click at [194, 109] on div "Other Contractor" at bounding box center [284, 110] width 193 height 10
click at [195, 109] on input "radio" at bounding box center [198, 109] width 6 height 6
radio input "true"
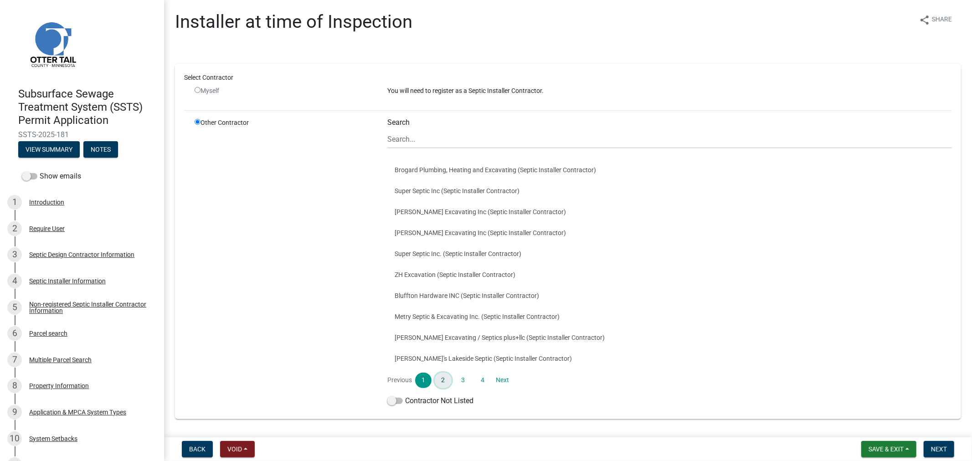
click at [444, 381] on link "2" at bounding box center [443, 381] width 16 height 16
click at [458, 380] on link "3" at bounding box center [463, 381] width 16 height 16
click at [455, 341] on button "[PERSON_NAME] Excavating (Septic Installer Contractor)" at bounding box center [670, 337] width 565 height 21
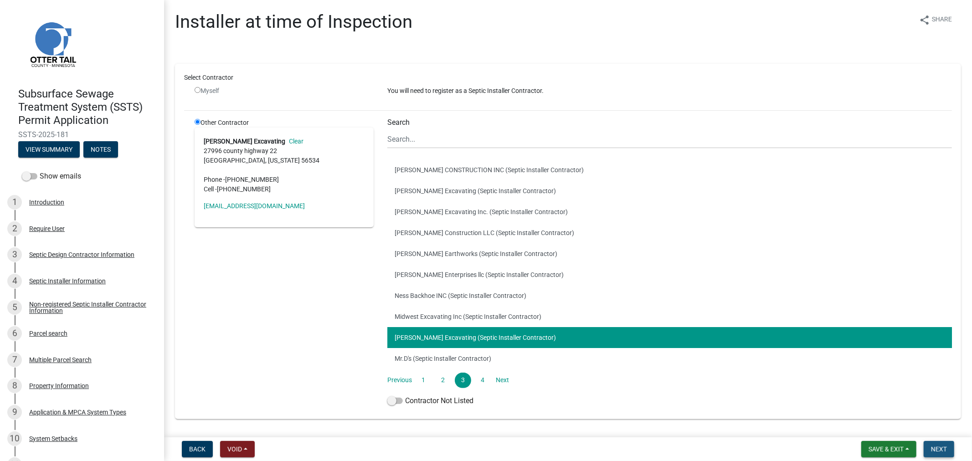
click at [937, 447] on span "Next" at bounding box center [939, 449] width 16 height 7
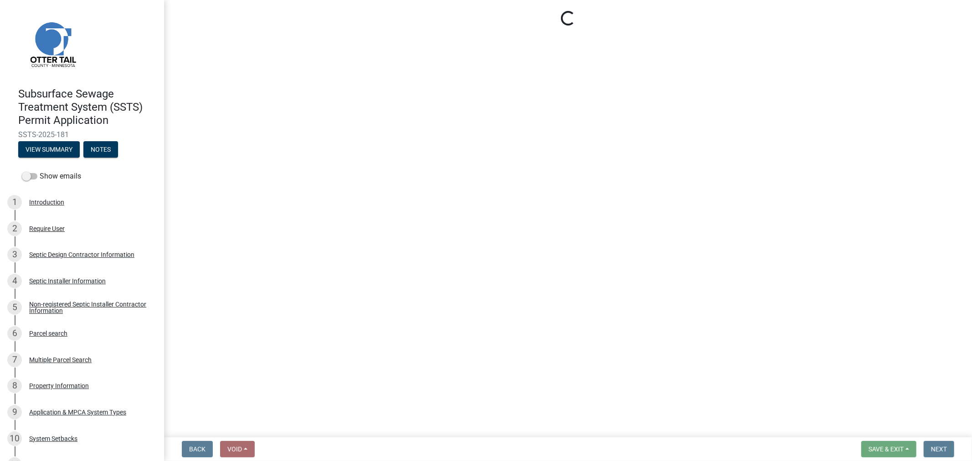
select select "710d5f49-2663-4e73-9718-d0c4e189f5ed"
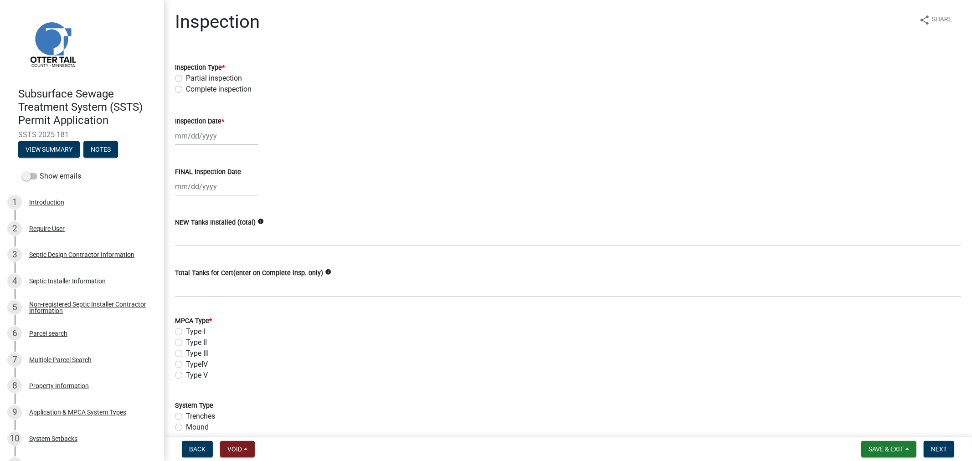
click at [186, 92] on label "Complete inspection" at bounding box center [219, 89] width 66 height 11
click at [186, 90] on input "Complete inspection" at bounding box center [189, 87] width 6 height 6
radio input "true"
click at [196, 144] on div at bounding box center [216, 136] width 83 height 19
select select "9"
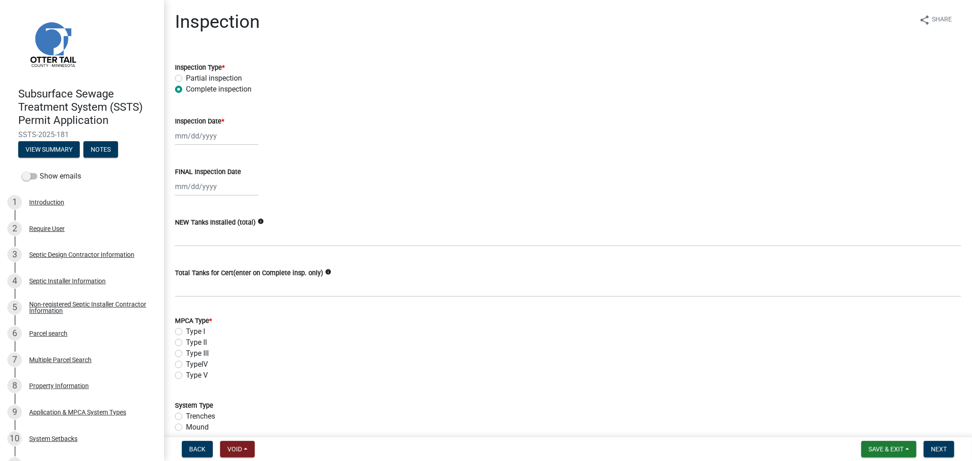
select select "2025"
click at [181, 155] on span "Previous month" at bounding box center [184, 154] width 7 height 7
select select "8"
click at [201, 243] on div "26" at bounding box center [198, 242] width 15 height 15
type input "[DATE]"
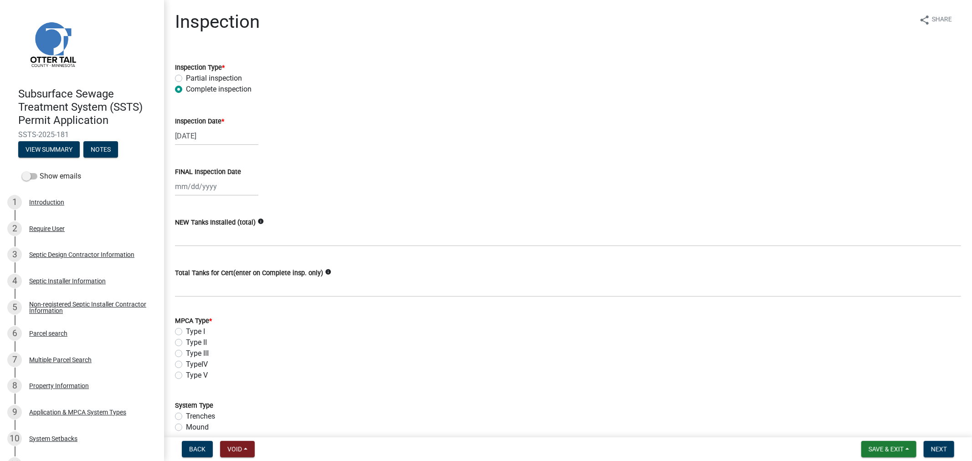
click at [188, 188] on div at bounding box center [216, 186] width 83 height 19
select select "9"
select select "2025"
click at [187, 204] on button "Previous month" at bounding box center [184, 205] width 11 height 15
select select "8"
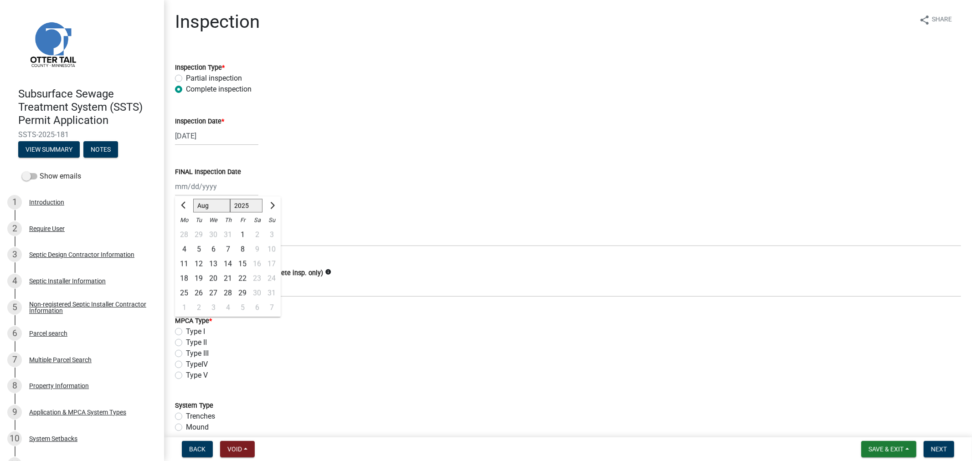
click at [200, 292] on div "26" at bounding box center [198, 293] width 15 height 15
type input "[DATE]"
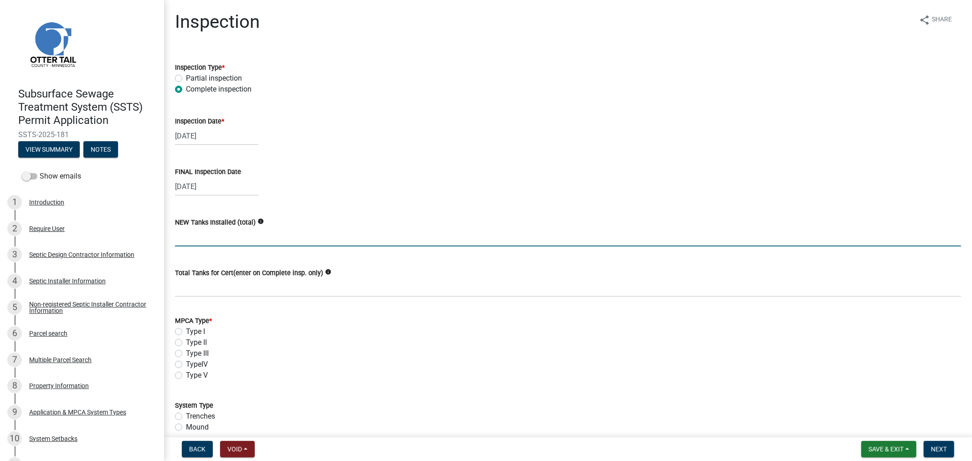
click at [192, 238] on input "text" at bounding box center [568, 237] width 786 height 19
type input "1"
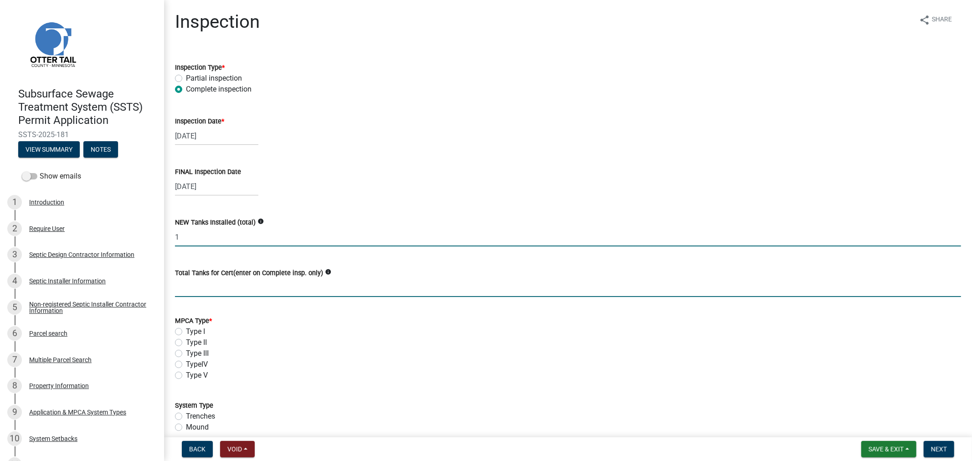
drag, startPoint x: 212, startPoint y: 286, endPoint x: 202, endPoint y: 281, distance: 11.8
click at [212, 286] on input "Total Tanks for Cert(enter on Complete insp. only)" at bounding box center [568, 288] width 786 height 19
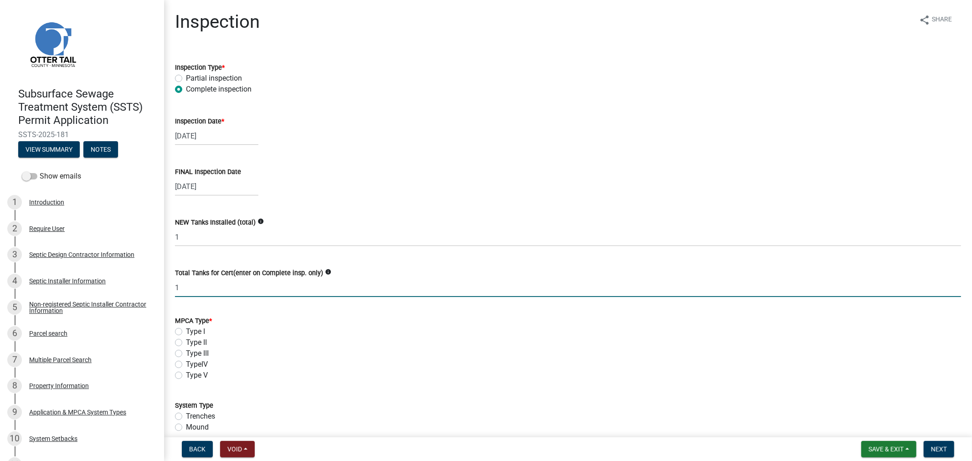
type input "1"
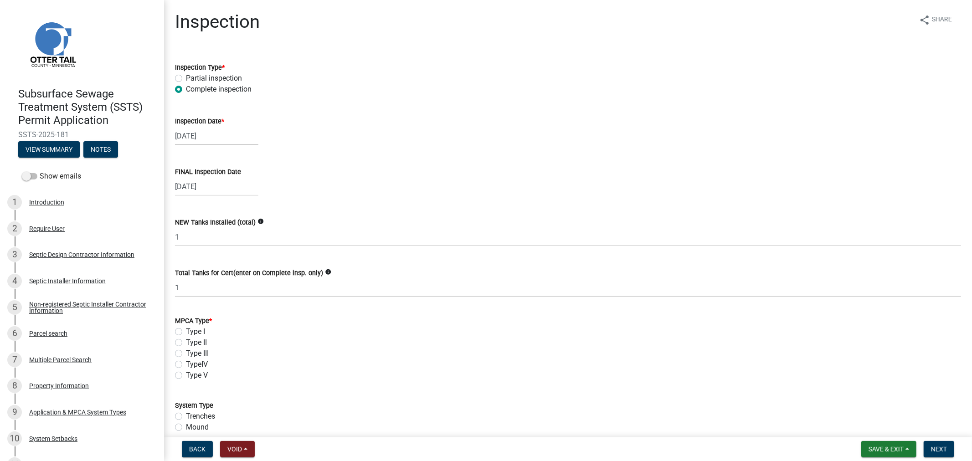
click at [186, 335] on label "Type I" at bounding box center [195, 331] width 19 height 11
click at [186, 332] on input "Type I" at bounding box center [189, 329] width 6 height 6
radio input "true"
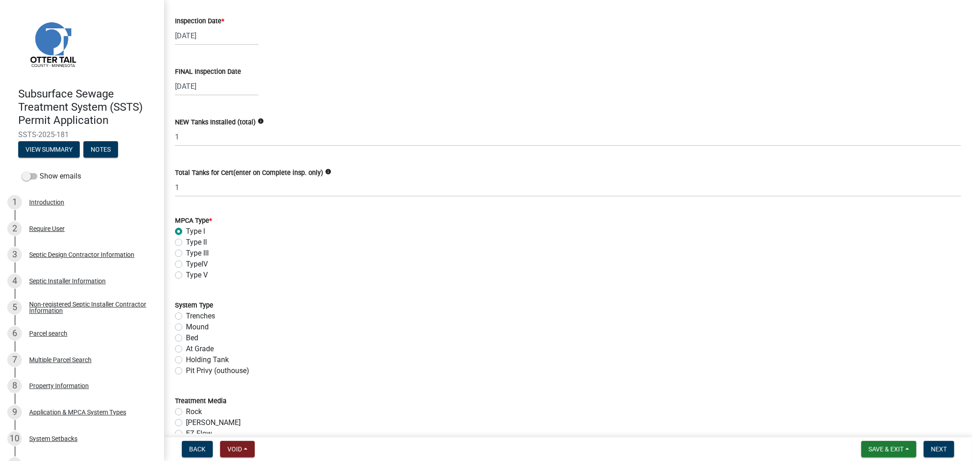
scroll to position [101, 0]
click at [186, 325] on label "Mound" at bounding box center [197, 326] width 23 height 11
click at [186, 325] on input "Mound" at bounding box center [189, 324] width 6 height 6
radio input "true"
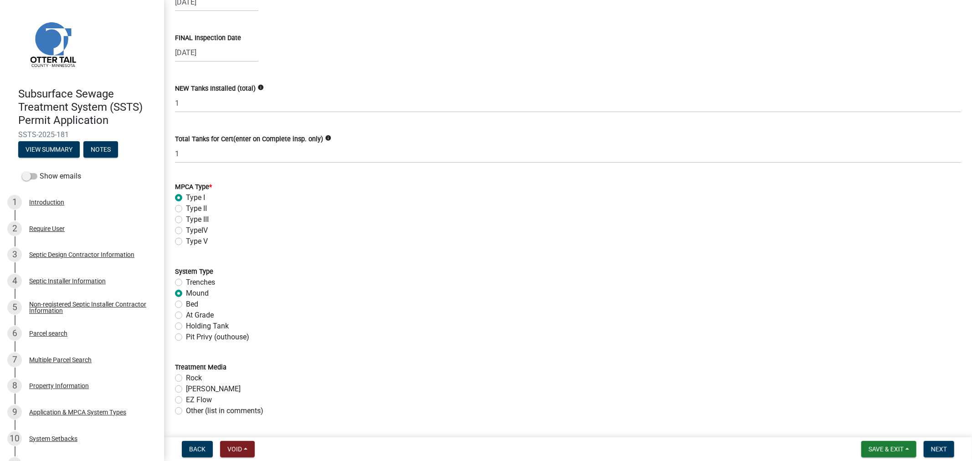
scroll to position [152, 0]
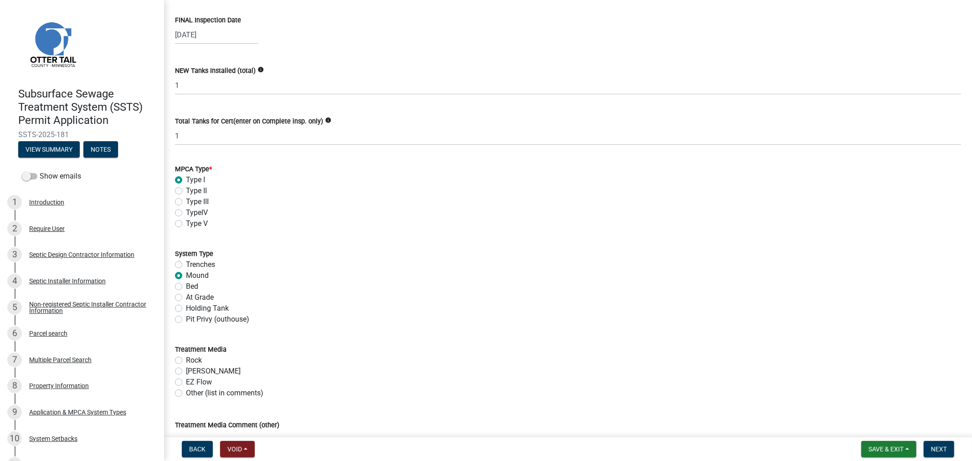
click at [186, 361] on label "Rock" at bounding box center [194, 360] width 16 height 11
click at [186, 361] on input "Rock" at bounding box center [189, 358] width 6 height 6
radio input "true"
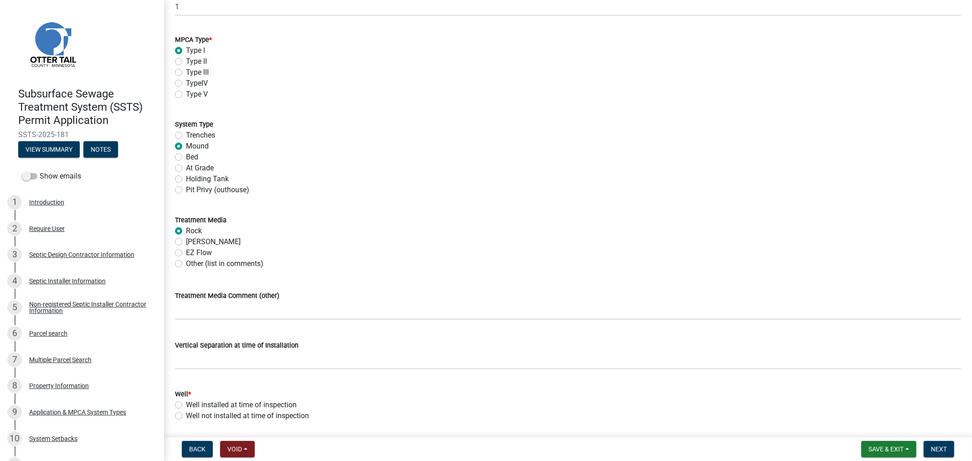
scroll to position [304, 0]
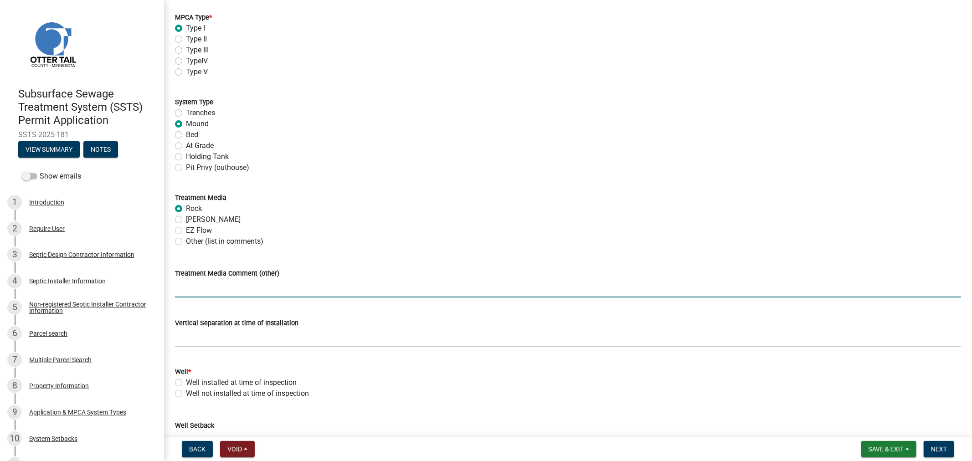
click at [192, 293] on input "Treatment Media Comment (other)" at bounding box center [568, 288] width 786 height 19
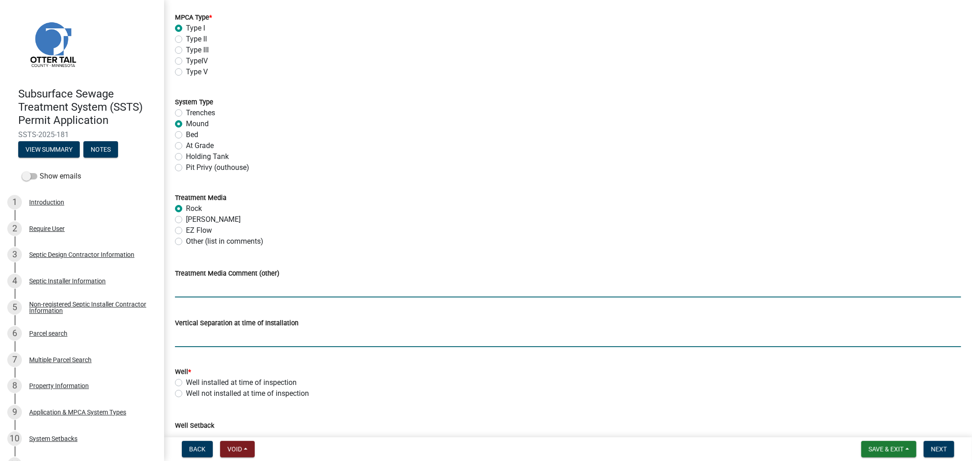
click at [181, 341] on input "text" at bounding box center [568, 338] width 786 height 19
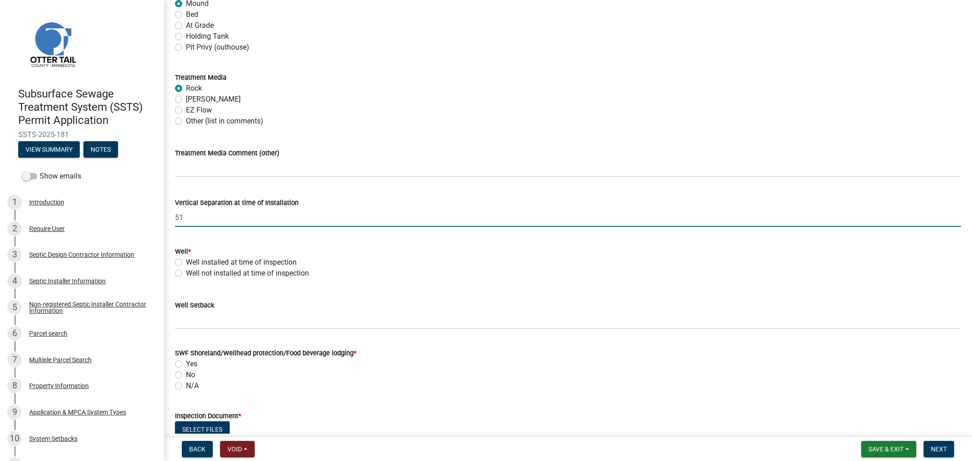
scroll to position [456, 0]
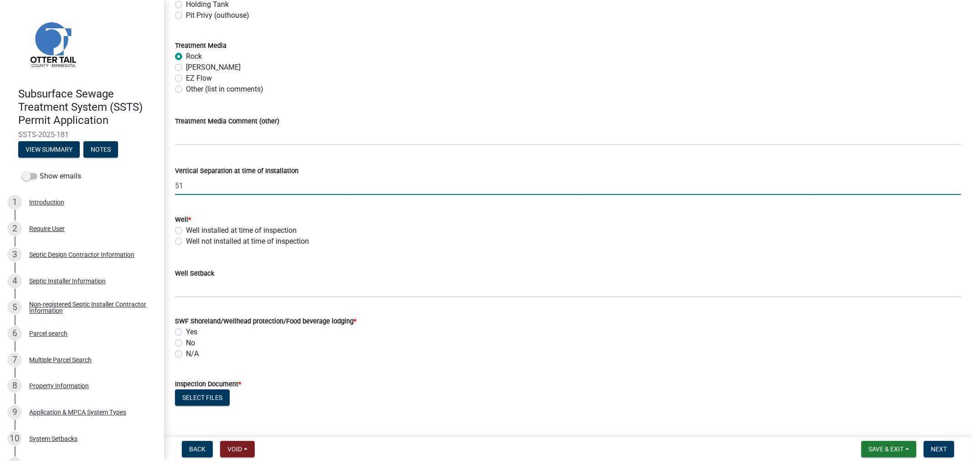
type input "51"
click at [186, 229] on label "Well installed at time of inspection" at bounding box center [241, 230] width 111 height 11
click at [186, 229] on input "Well installed at time of inspection" at bounding box center [189, 228] width 6 height 6
radio input "true"
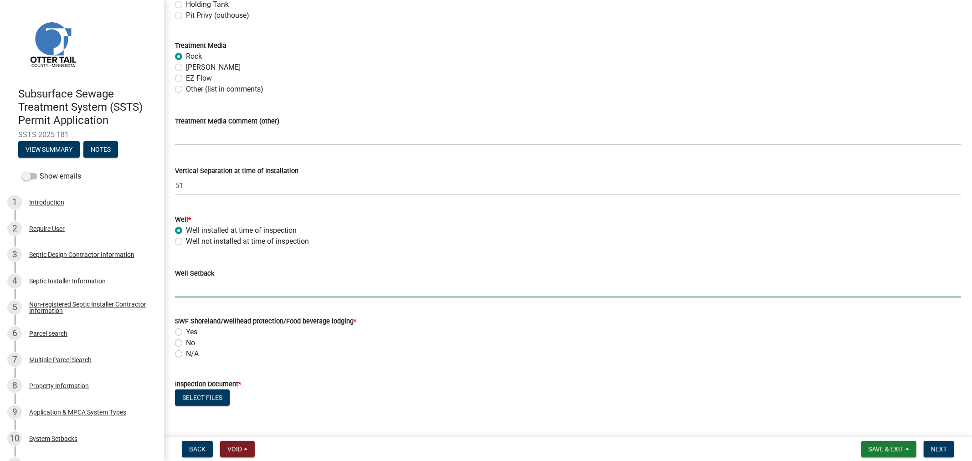
click at [194, 286] on input "Well Setback" at bounding box center [568, 288] width 786 height 19
type input "60+"
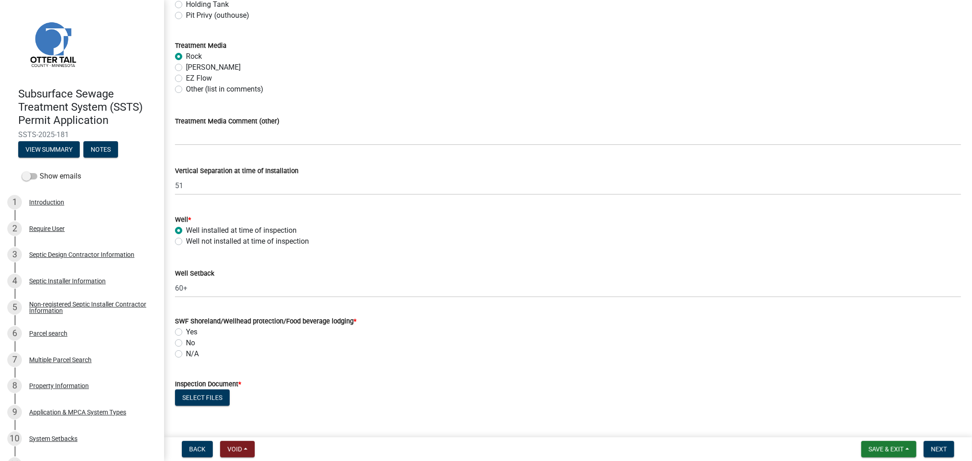
click at [186, 343] on label "No" at bounding box center [190, 343] width 9 height 11
click at [186, 343] on input "No" at bounding box center [189, 341] width 6 height 6
radio input "true"
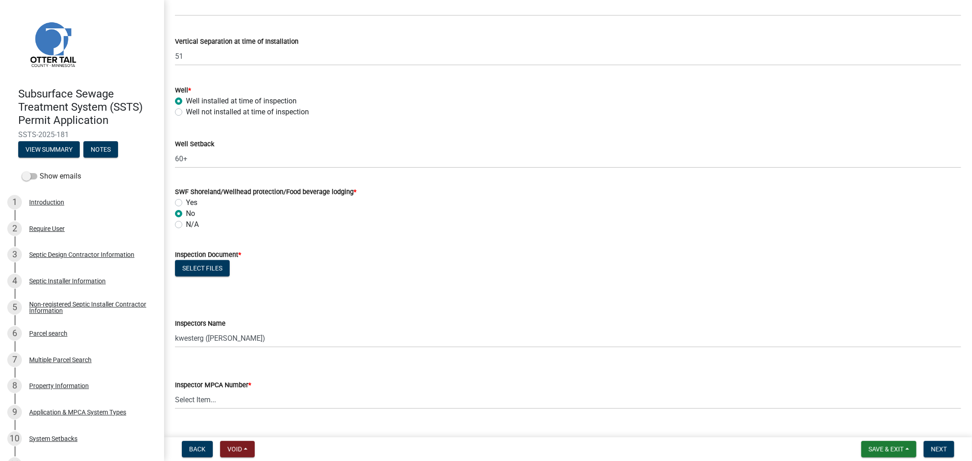
scroll to position [608, 0]
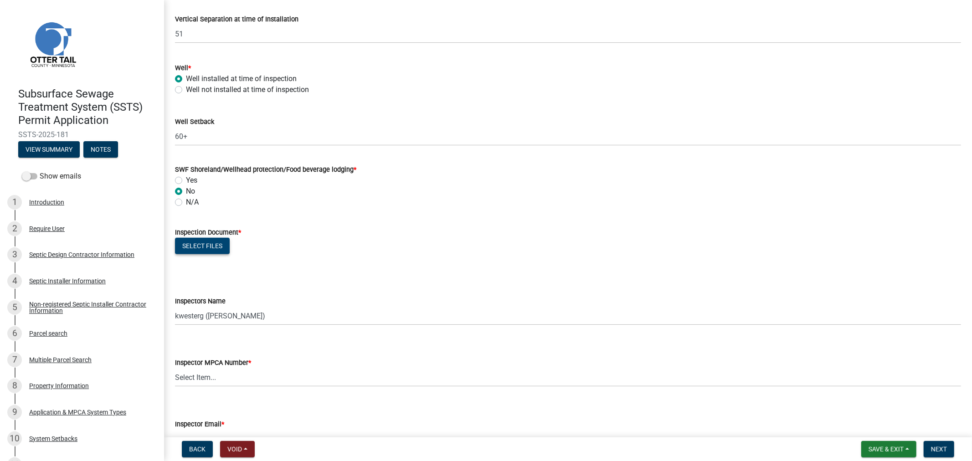
click at [188, 245] on button "Select files" at bounding box center [202, 246] width 55 height 16
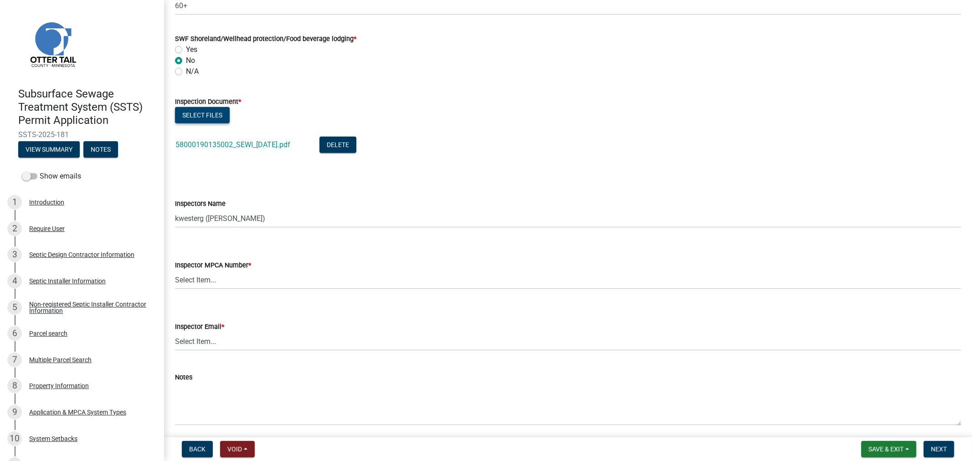
scroll to position [760, 0]
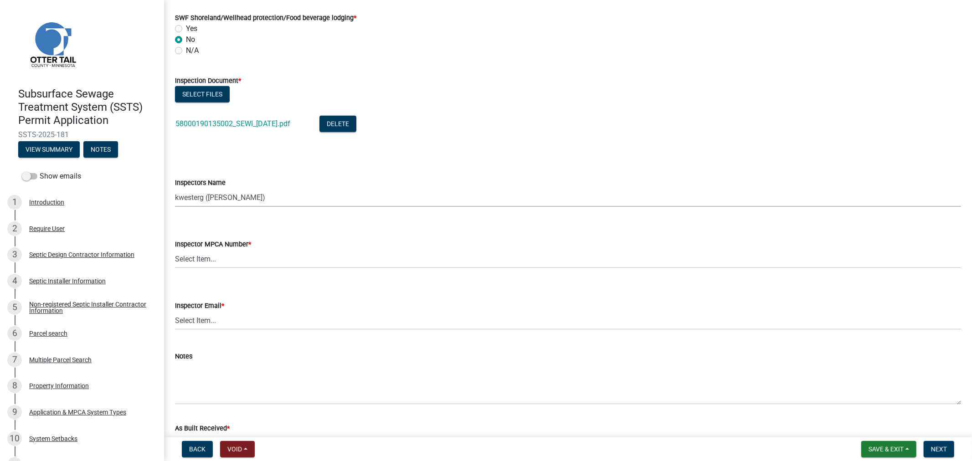
click at [193, 199] on select "Select Item... btollefson ([PERSON_NAME]) [PERSON_NAME] ([PERSON_NAME]) eplaste…" at bounding box center [568, 197] width 786 height 19
select select "64cc3fb4-2a84-49c8-ae2d-a7b3072cebaf"
click at [175, 188] on select "Select Item... btollefson ([PERSON_NAME]) [PERSON_NAME] ([PERSON_NAME]) eplaste…" at bounding box center [568, 197] width 786 height 19
click at [212, 260] on select "Select Item... [PERSON_NAME] (10415) [PERSON_NAME] (924) [PERSON_NAME] (1957) […" at bounding box center [568, 259] width 786 height 19
click at [175, 250] on select "Select Item... [PERSON_NAME] (10415) [PERSON_NAME] (924) [PERSON_NAME] (1957) […" at bounding box center [568, 259] width 786 height 19
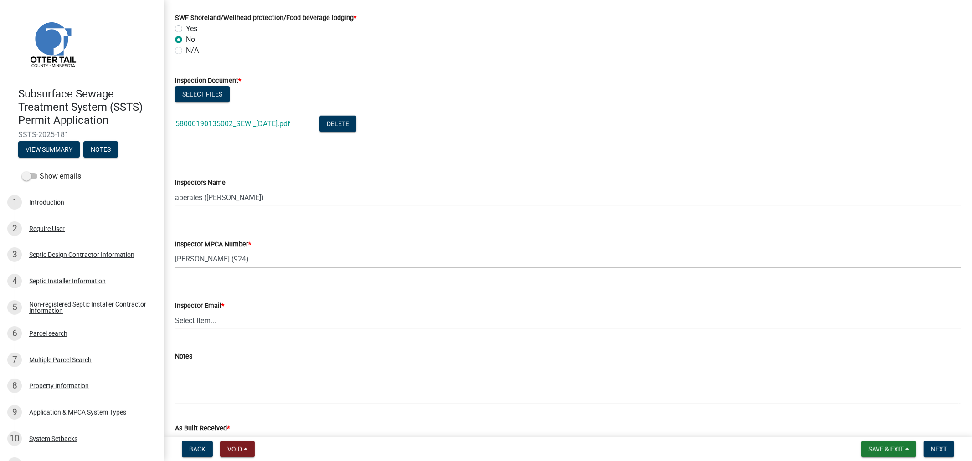
select select "6979e2cf-acfc-4aeb-b273-cede3e7f0b0f"
click at [215, 325] on select "Select Item... [PERSON_NAME] ([EMAIL_ADDRESS][DOMAIN_NAME]) [PERSON_NAME] ([EMA…" at bounding box center [568, 320] width 786 height 19
click at [175, 311] on select "Select Item... [PERSON_NAME] ([EMAIL_ADDRESS][DOMAIN_NAME]) [PERSON_NAME] ([EMA…" at bounding box center [568, 320] width 786 height 19
select select "fc504d62-a492-4196-a78d-ce00230c60b4"
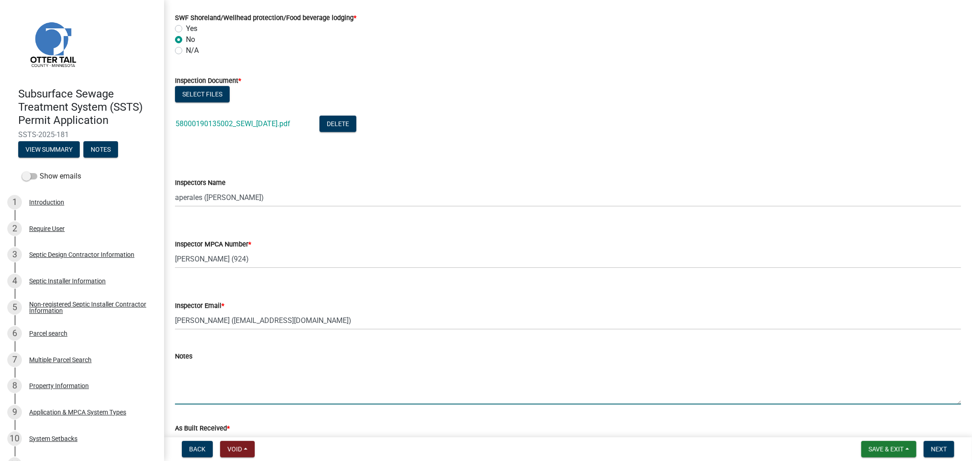
click at [247, 394] on textarea "Notes" at bounding box center [568, 383] width 786 height 43
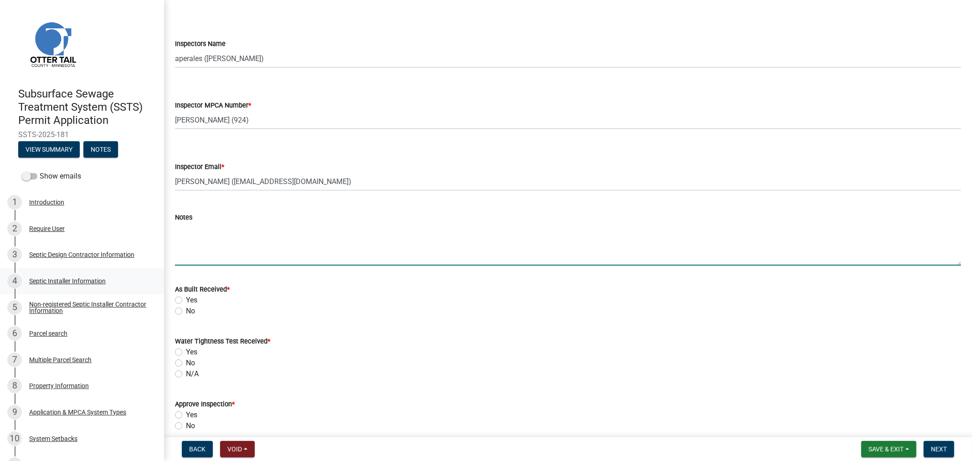
scroll to position [912, 0]
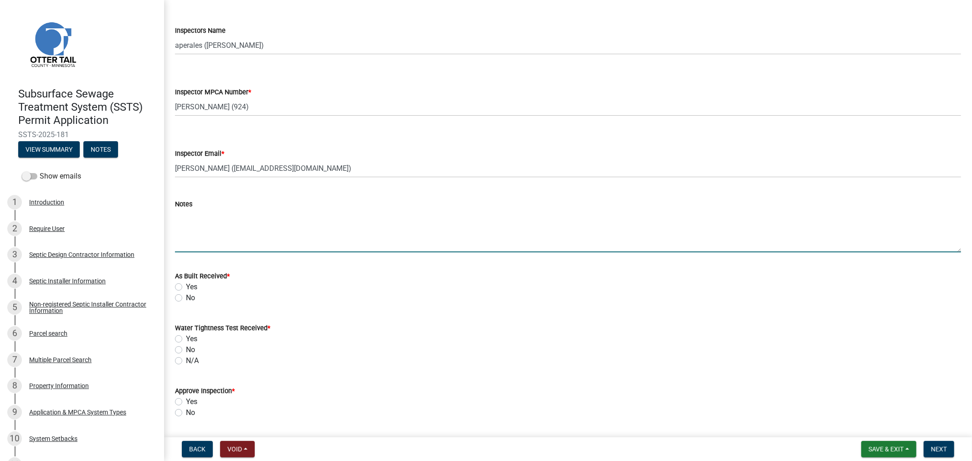
click at [186, 299] on label "No" at bounding box center [190, 298] width 9 height 11
click at [186, 299] on input "No" at bounding box center [189, 296] width 6 height 6
radio input "true"
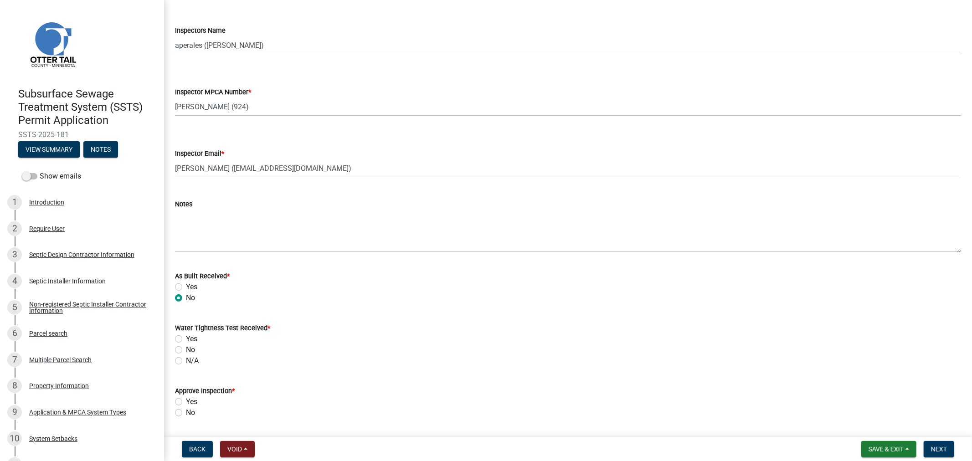
click at [186, 361] on label "N/A" at bounding box center [192, 361] width 13 height 11
click at [186, 361] on input "N/A" at bounding box center [189, 359] width 6 height 6
radio input "true"
click at [186, 400] on label "Yes" at bounding box center [191, 402] width 11 height 11
click at [186, 400] on input "Yes" at bounding box center [189, 400] width 6 height 6
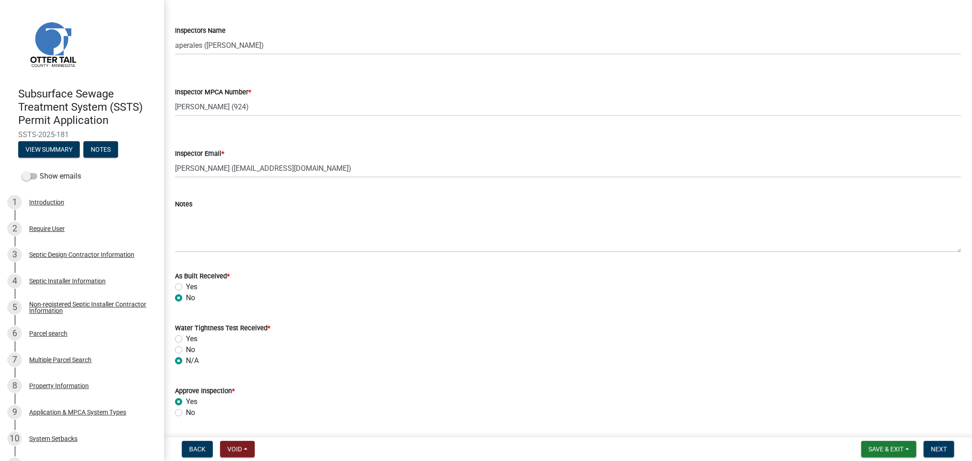
radio input "true"
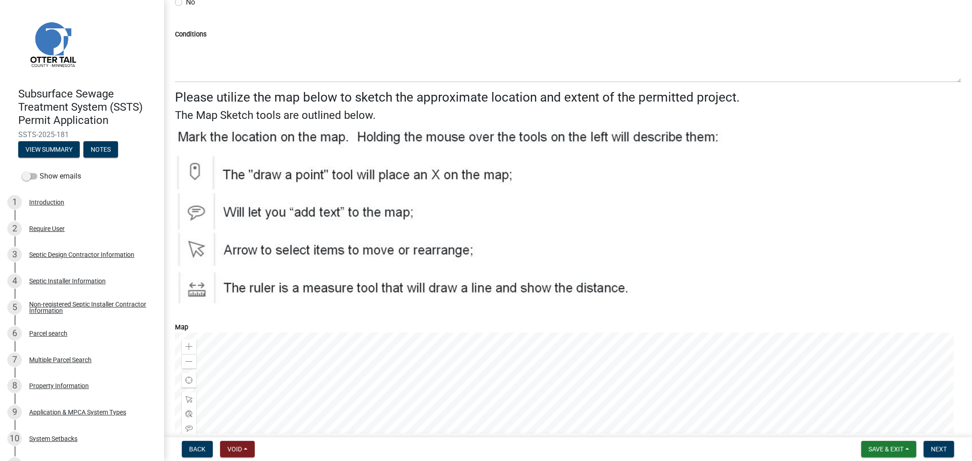
scroll to position [1418, 0]
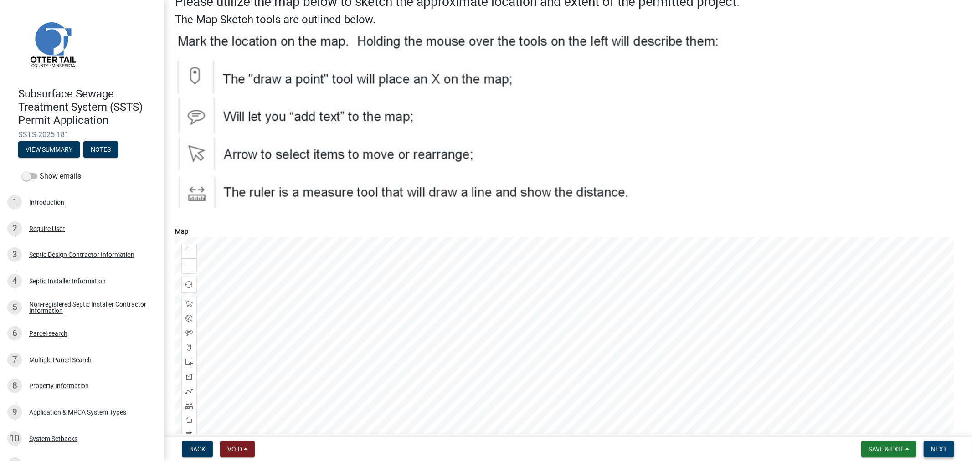
click at [933, 455] on button "Next" at bounding box center [939, 449] width 31 height 16
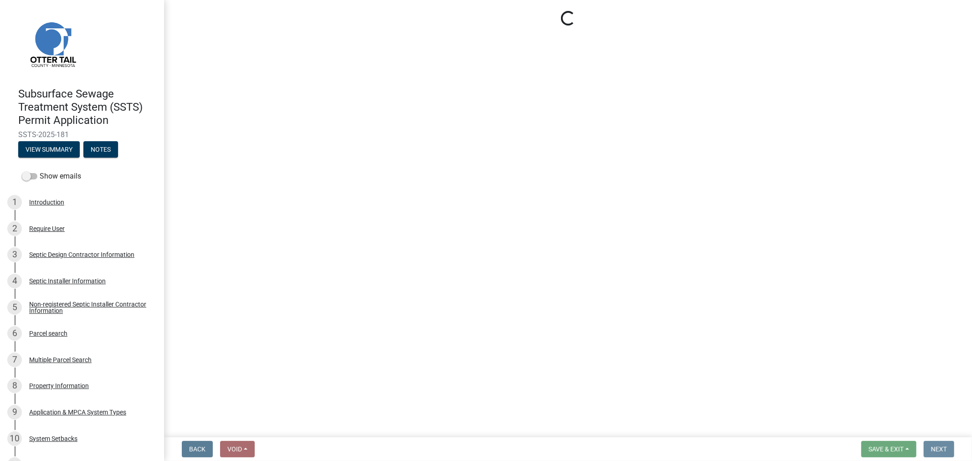
scroll to position [0, 0]
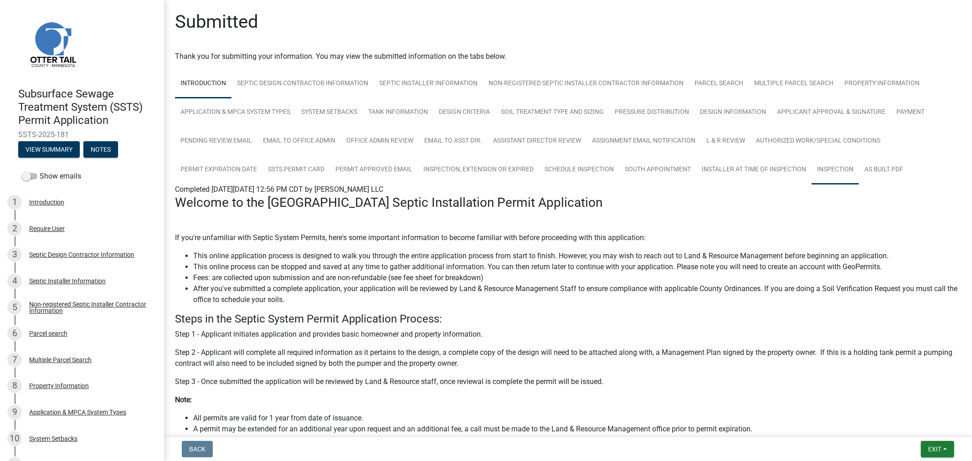
click at [840, 161] on link "Inspection" at bounding box center [835, 169] width 47 height 29
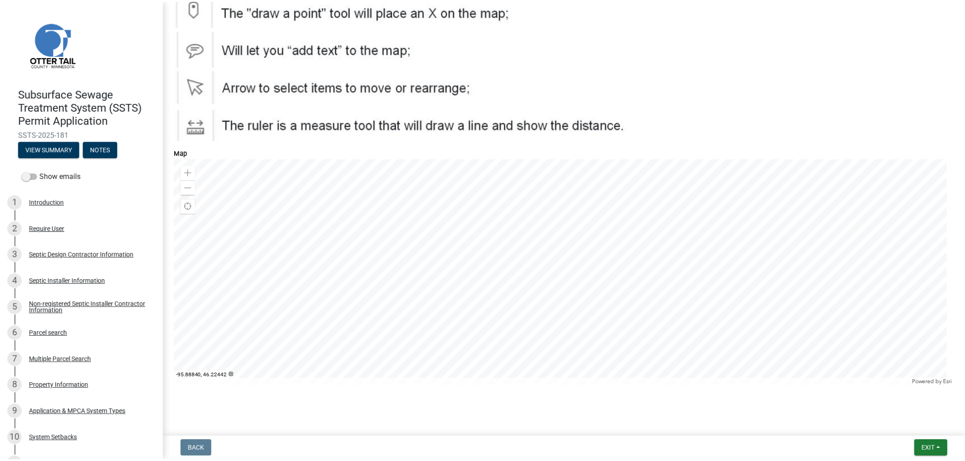
scroll to position [1446, 0]
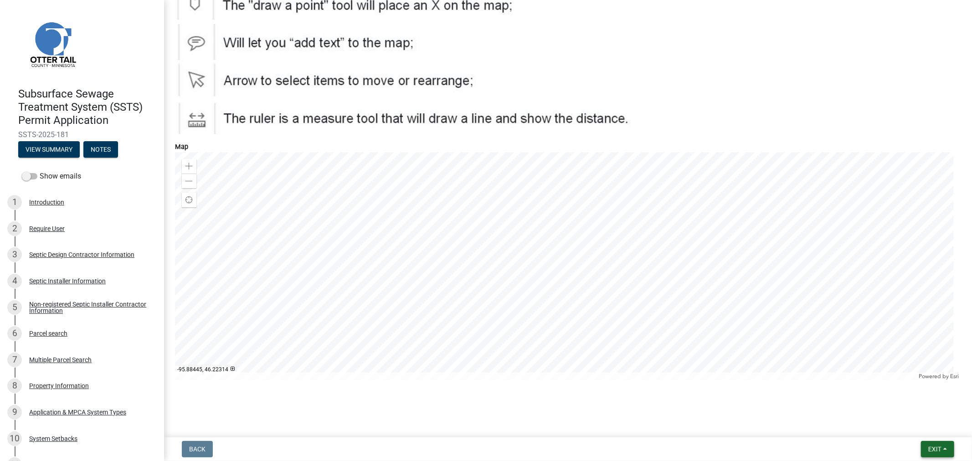
click at [940, 450] on span "Exit" at bounding box center [935, 449] width 13 height 7
click at [908, 427] on button "Save & Exit" at bounding box center [918, 426] width 73 height 22
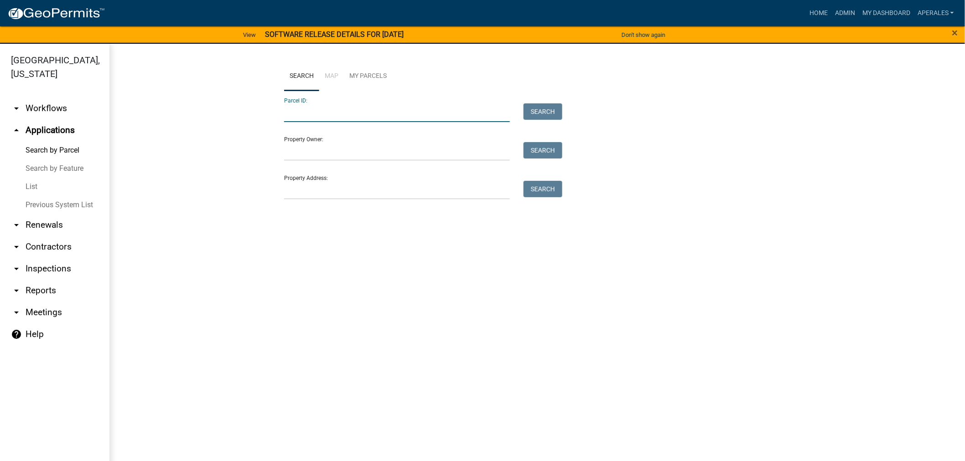
click at [481, 117] on input "Parcel ID:" at bounding box center [397, 112] width 226 height 19
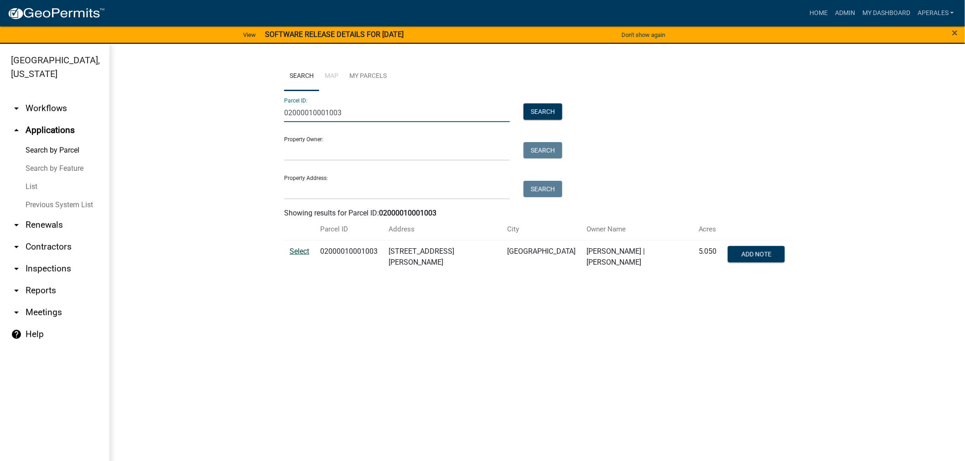
type input "02000010001003"
click at [295, 252] on span "Select" at bounding box center [299, 251] width 20 height 9
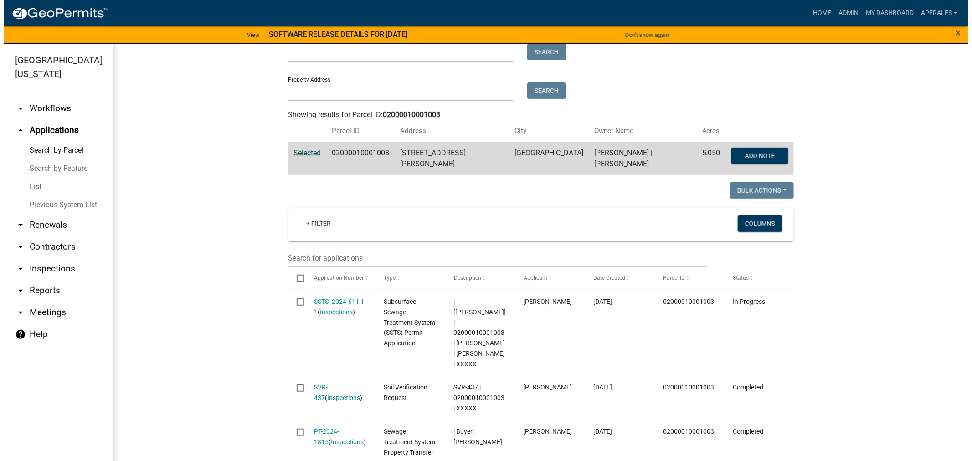
scroll to position [101, 0]
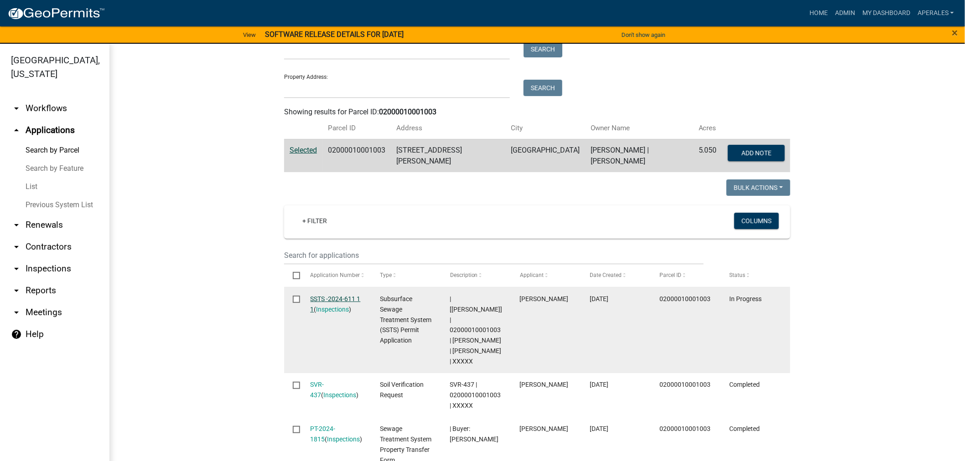
click at [330, 295] on link "SSTS -2024-611 1 1" at bounding box center [335, 304] width 50 height 18
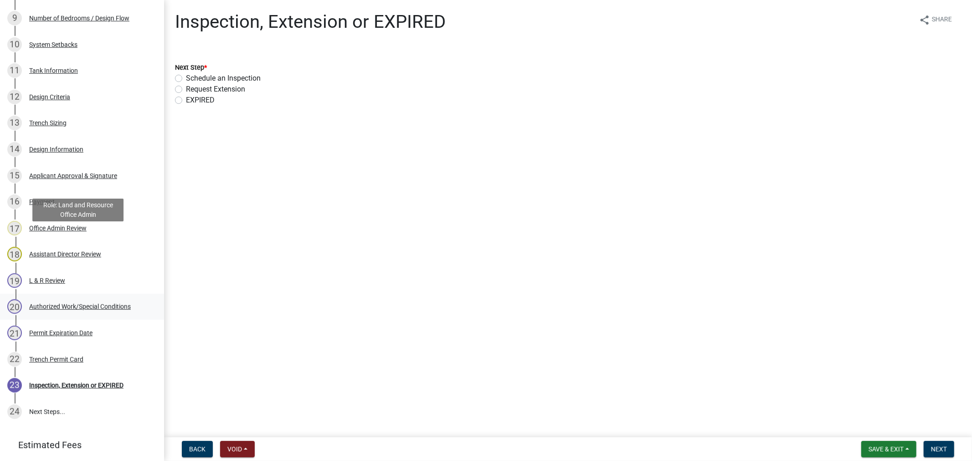
scroll to position [443, 0]
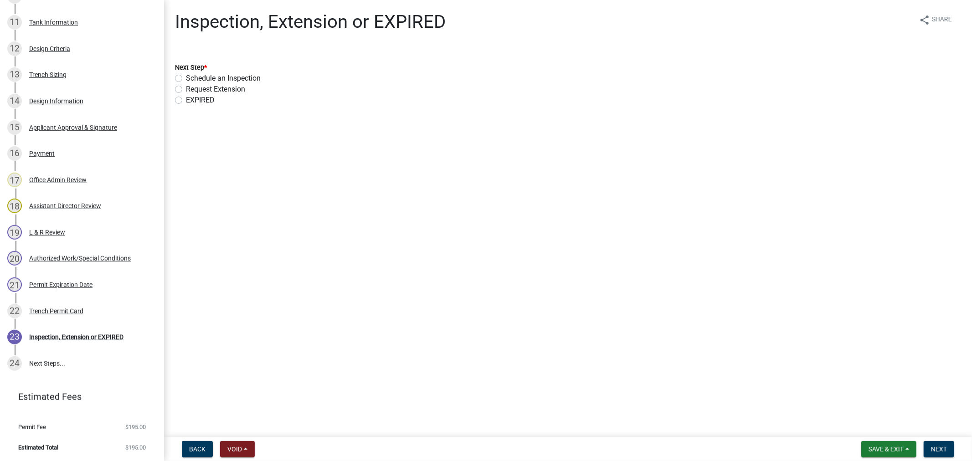
click at [186, 79] on label "Schedule an Inspection" at bounding box center [223, 78] width 75 height 11
click at [186, 79] on input "Schedule an Inspection" at bounding box center [189, 76] width 6 height 6
radio input "true"
click at [925, 450] on button "Next" at bounding box center [939, 449] width 31 height 16
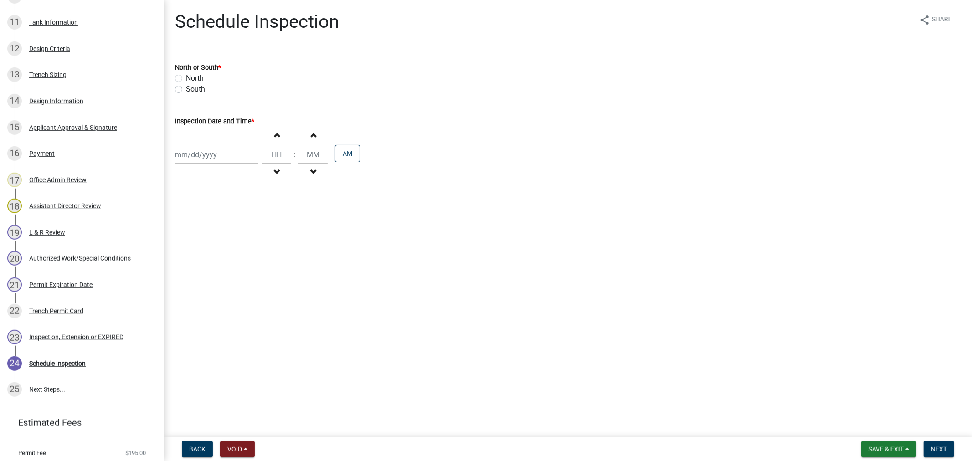
scroll to position [469, 0]
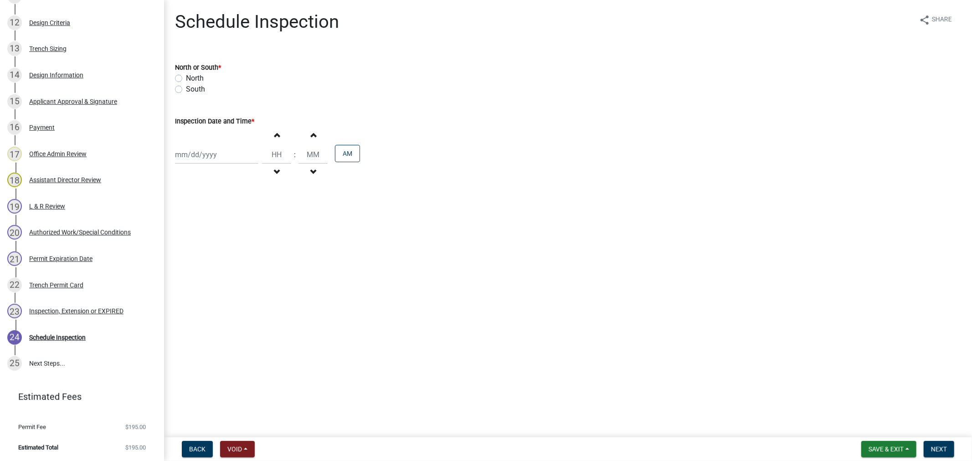
click at [186, 75] on label "North" at bounding box center [195, 78] width 18 height 11
click at [186, 75] on input "North" at bounding box center [189, 76] width 6 height 6
radio input "true"
select select "9"
select select "2025"
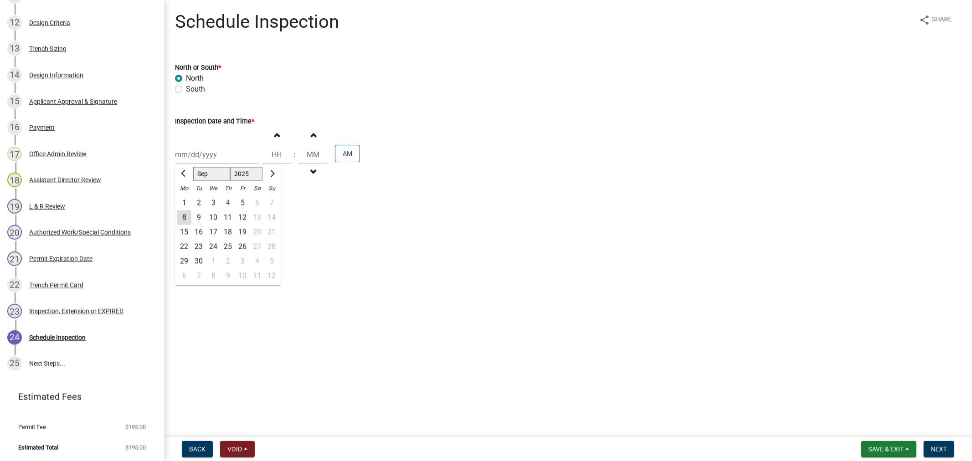
click at [217, 158] on div "[PERSON_NAME] Feb Mar Apr [PERSON_NAME][DATE] Oct Nov [DATE] 1526 1527 1528 152…" at bounding box center [216, 154] width 83 height 19
click at [182, 171] on button "Previous month" at bounding box center [184, 174] width 11 height 15
select select "8"
click at [200, 259] on div "26" at bounding box center [198, 261] width 15 height 15
type input "[DATE]"
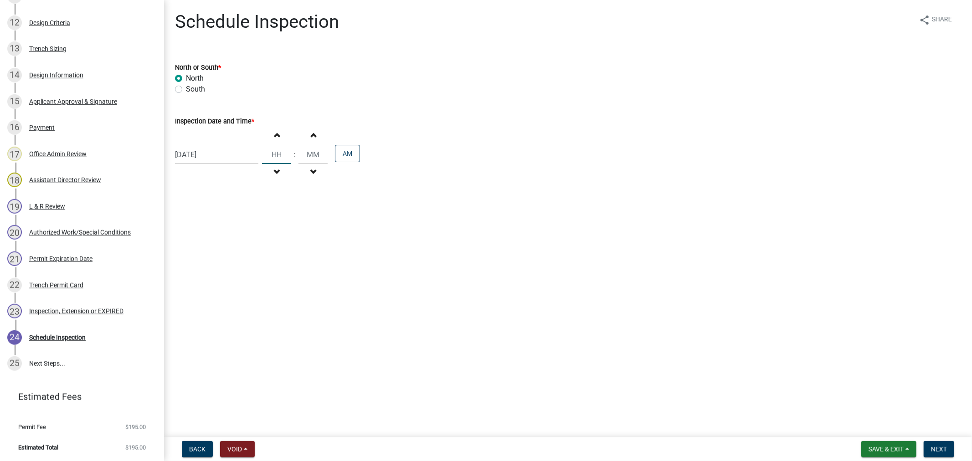
click at [272, 154] on input "Hours" at bounding box center [276, 154] width 29 height 19
type input "11"
type input "00"
click at [308, 155] on input "00" at bounding box center [313, 154] width 29 height 19
click at [935, 449] on span "Next" at bounding box center [939, 449] width 16 height 7
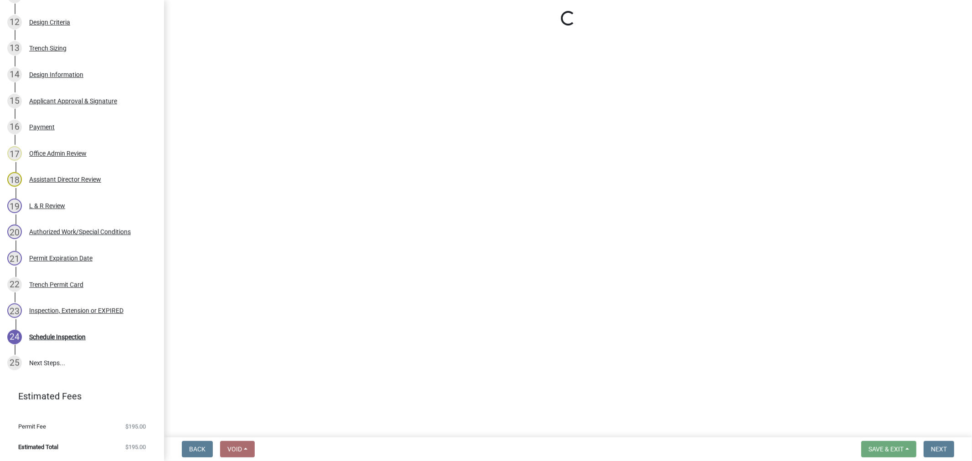
select select "710d5f49-2663-4e73-9718-d0c4e189f5ed"
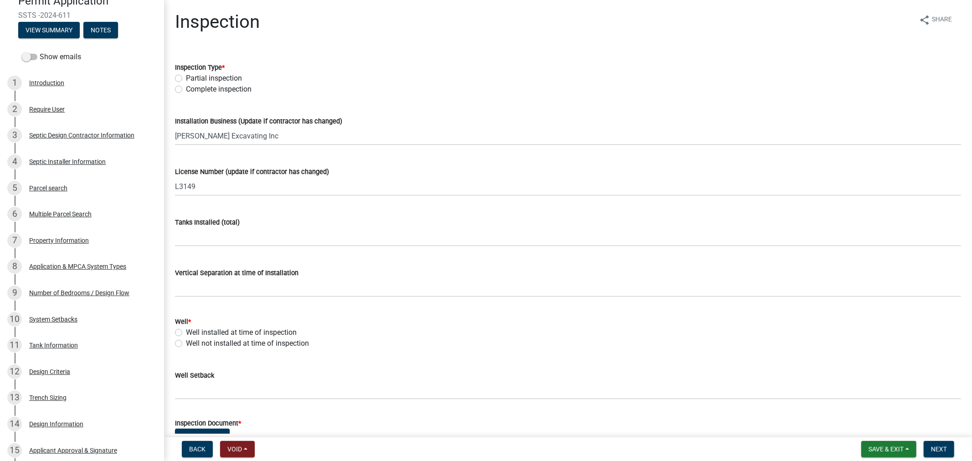
scroll to position [0, 0]
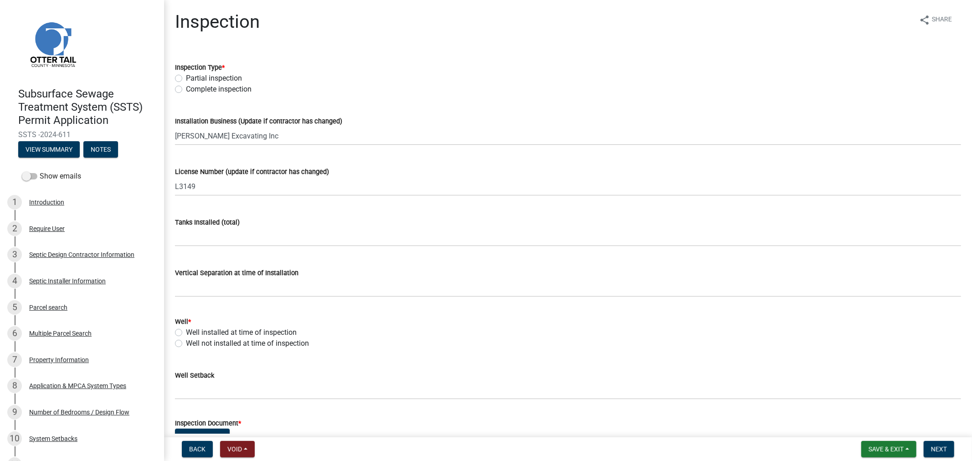
click at [186, 90] on label "Complete inspection" at bounding box center [219, 89] width 66 height 11
click at [186, 90] on input "Complete inspection" at bounding box center [189, 87] width 6 height 6
radio input "true"
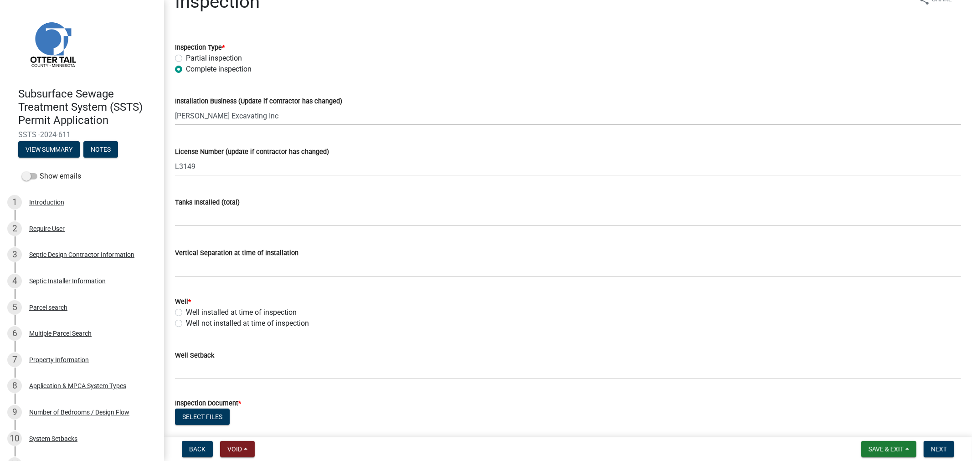
scroll to position [51, 0]
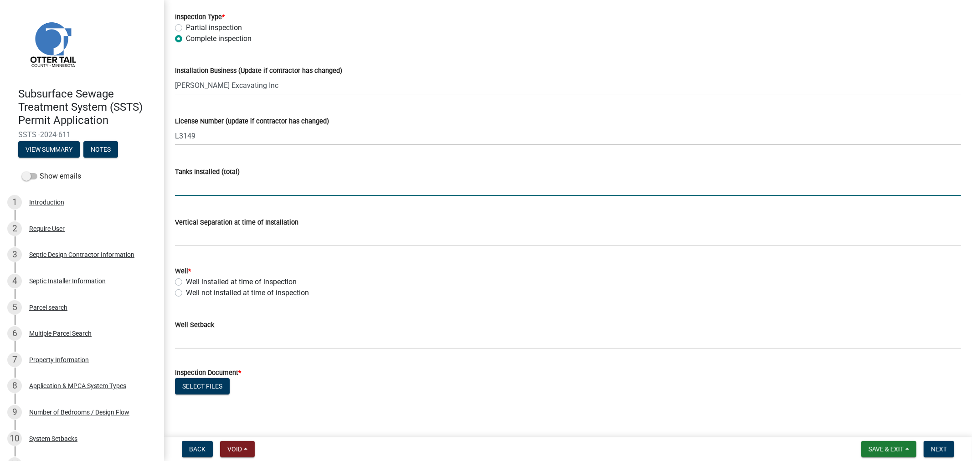
click at [184, 185] on input "text" at bounding box center [568, 186] width 786 height 19
type input "1"
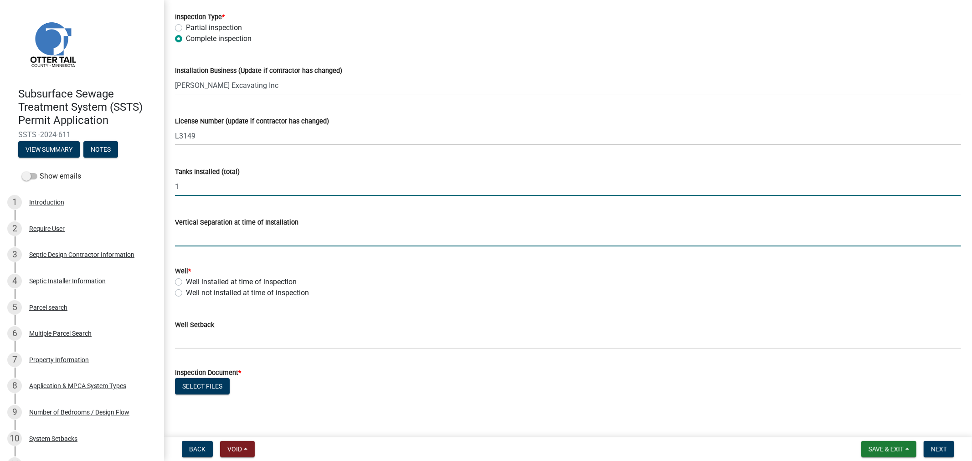
click at [233, 237] on input "text" at bounding box center [568, 237] width 786 height 19
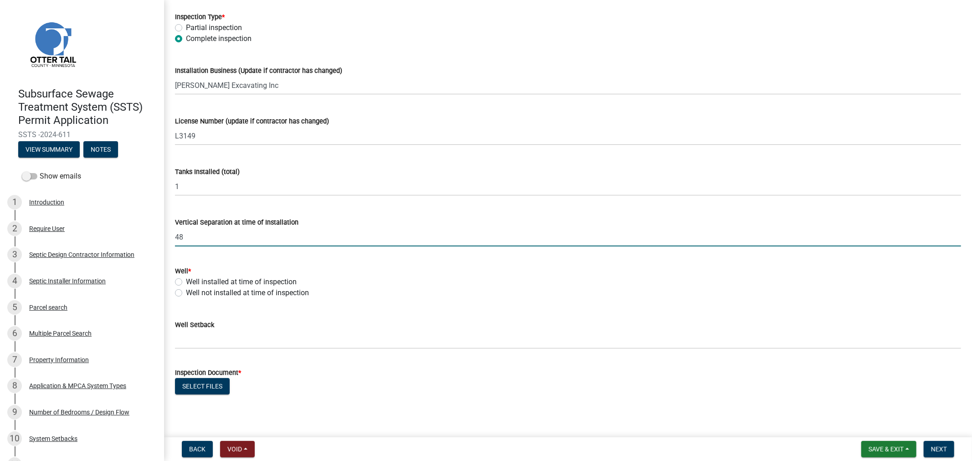
type input "48"
click at [186, 284] on label "Well installed at time of inspection" at bounding box center [241, 282] width 111 height 11
click at [186, 283] on input "Well installed at time of inspection" at bounding box center [189, 280] width 6 height 6
radio input "true"
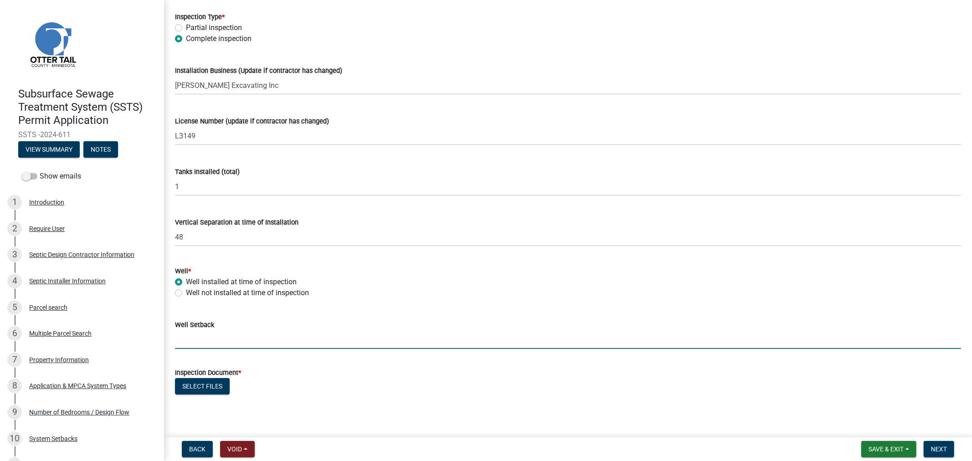
drag, startPoint x: 189, startPoint y: 340, endPoint x: 193, endPoint y: 329, distance: 12.1
click at [189, 340] on input "Well Setback" at bounding box center [568, 340] width 786 height 19
type input "133"
click at [211, 388] on button "Select files" at bounding box center [202, 386] width 55 height 16
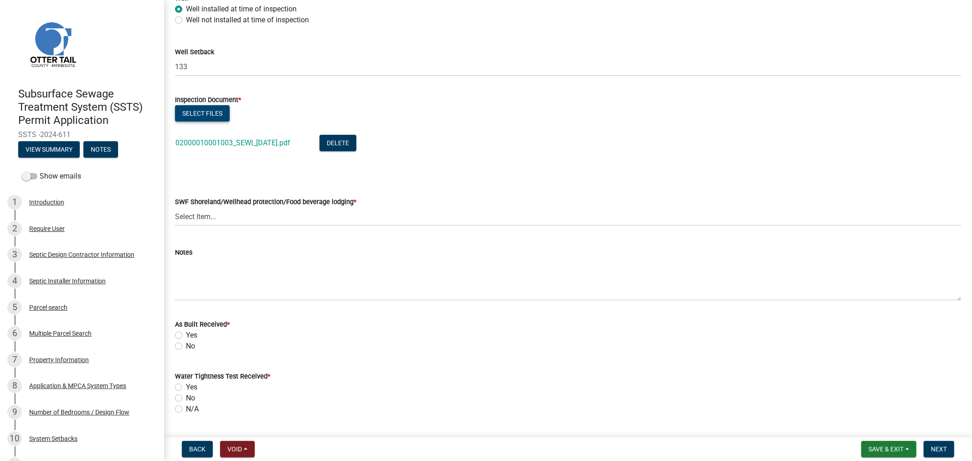
scroll to position [354, 0]
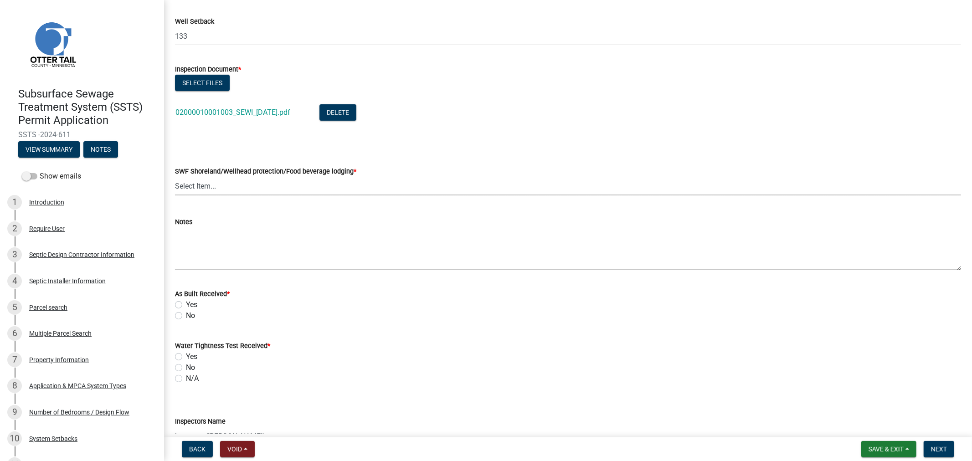
click at [217, 187] on select "Select Item... Yes No" at bounding box center [568, 186] width 786 height 19
click at [175, 177] on select "Select Item... Yes No" at bounding box center [568, 186] width 786 height 19
select select "68682ff0-9f8d-4b9d-a774-b1c0f3b0916d"
click at [186, 316] on label "No" at bounding box center [190, 315] width 9 height 11
click at [186, 316] on input "No" at bounding box center [189, 313] width 6 height 6
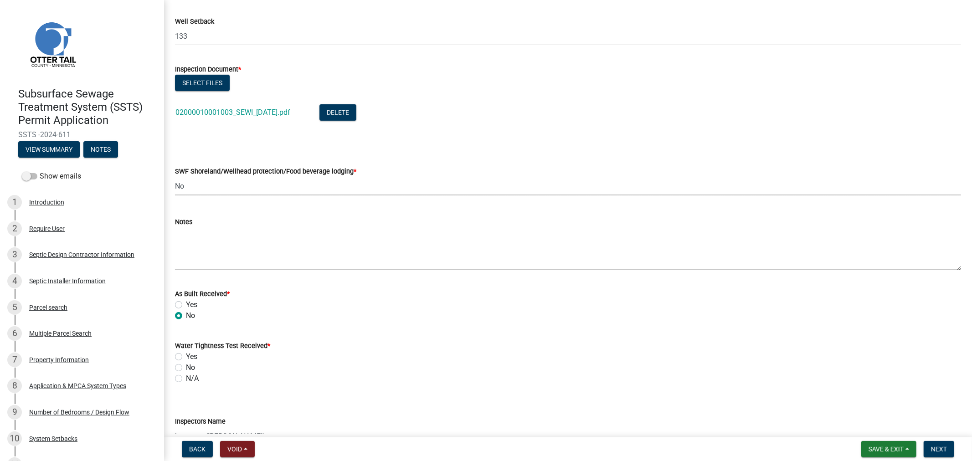
radio input "true"
click at [186, 377] on label "N/A" at bounding box center [192, 378] width 13 height 11
click at [186, 377] on input "N/A" at bounding box center [189, 376] width 6 height 6
radio input "true"
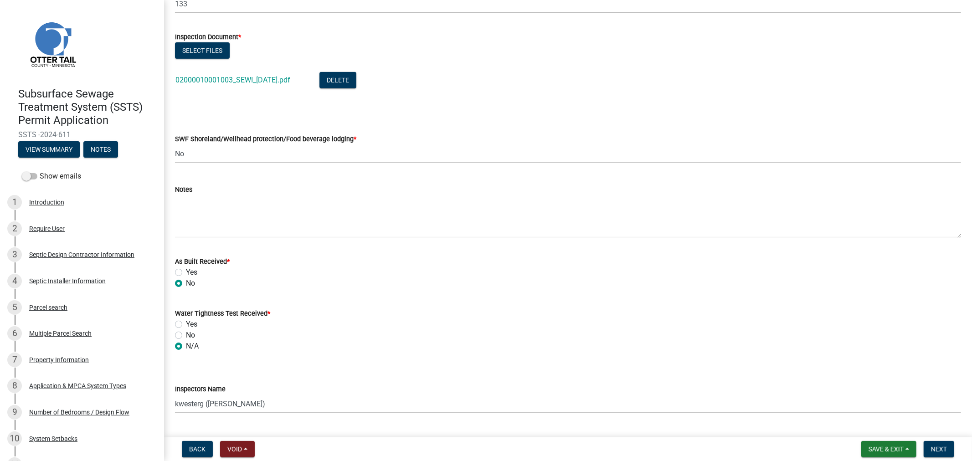
scroll to position [456, 0]
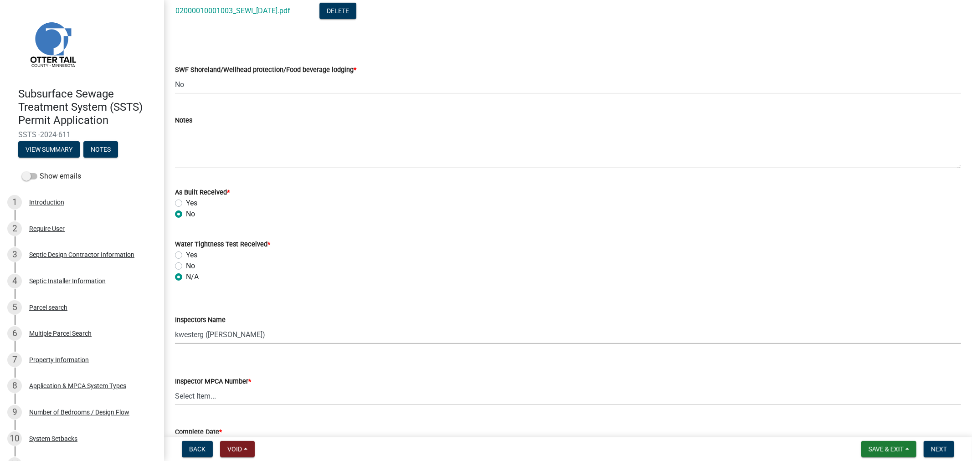
click at [225, 336] on select "Select Item... btollefson ([PERSON_NAME]) [PERSON_NAME] ([PERSON_NAME]) eplaste…" at bounding box center [568, 335] width 786 height 19
select select "64cc3fb4-2a84-49c8-ae2d-a7b3072cebaf"
click at [175, 326] on select "Select Item... btollefson ([PERSON_NAME]) [PERSON_NAME] ([PERSON_NAME]) eplaste…" at bounding box center [568, 335] width 786 height 19
click at [191, 403] on select "Select Item... [PERSON_NAME] (10415) [PERSON_NAME] (924) [PERSON_NAME] (1957) […" at bounding box center [568, 396] width 786 height 19
click at [175, 387] on select "Select Item... [PERSON_NAME] (10415) [PERSON_NAME] (924) [PERSON_NAME] (1957) […" at bounding box center [568, 396] width 786 height 19
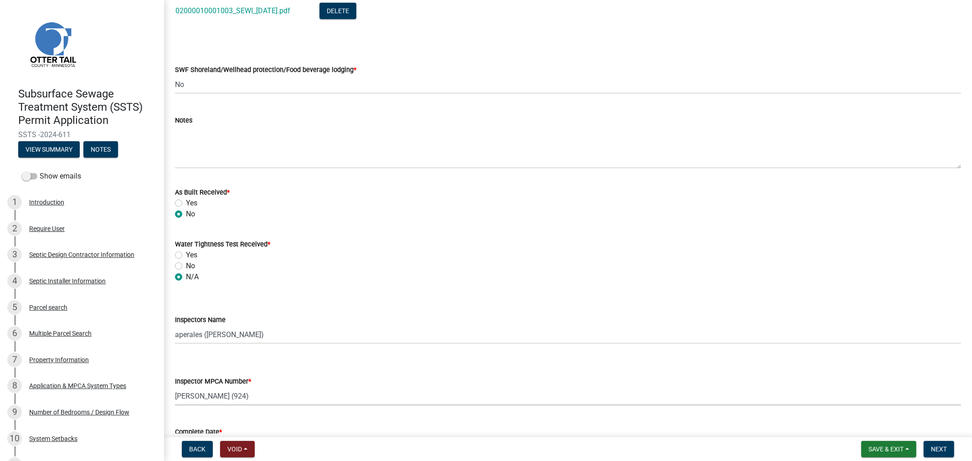
select select "6979e2cf-acfc-4aeb-b273-cede3e7f0b0f"
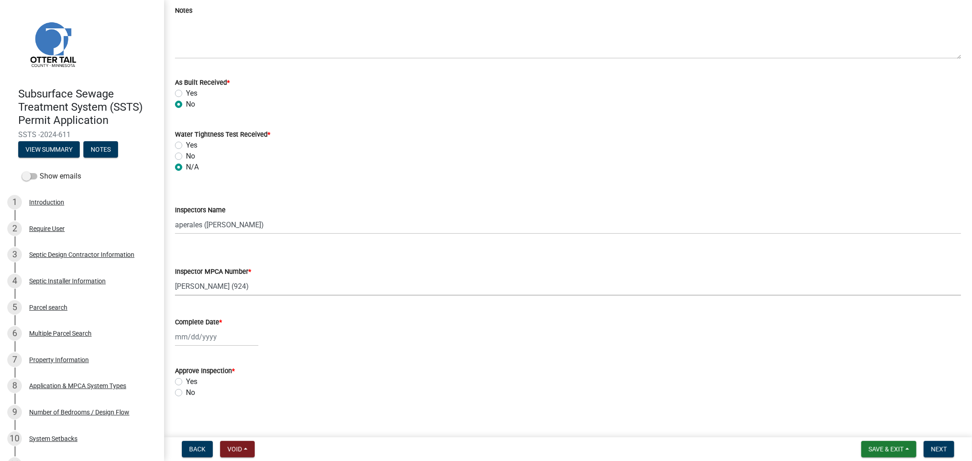
scroll to position [574, 0]
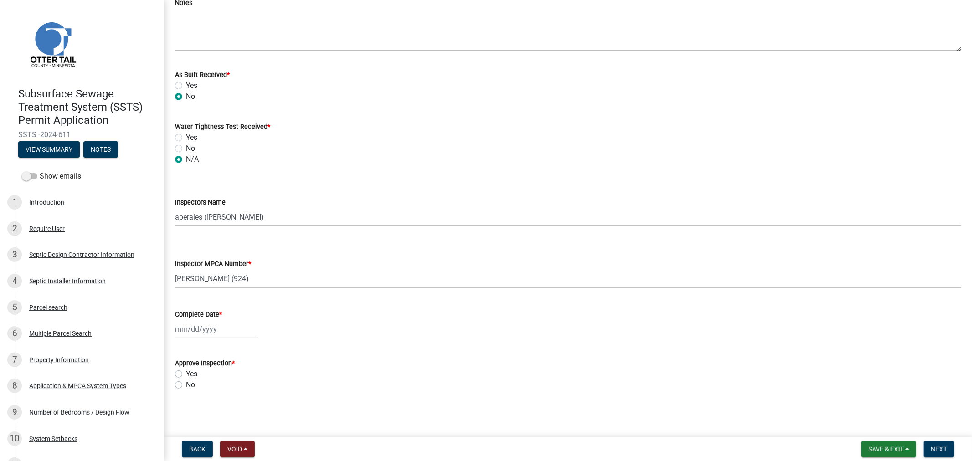
click at [187, 329] on div at bounding box center [216, 329] width 83 height 19
select select "9"
select select "2025"
click at [184, 209] on span "Previous month" at bounding box center [184, 207] width 7 height 7
select select "8"
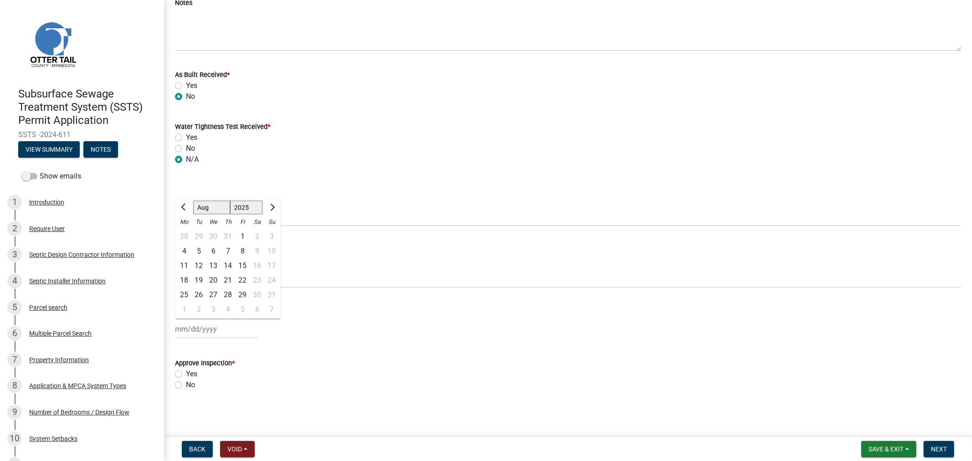
click at [197, 298] on div "26" at bounding box center [198, 295] width 15 height 15
type input "[DATE]"
click at [186, 374] on label "Yes" at bounding box center [191, 374] width 11 height 11
click at [186, 374] on input "Yes" at bounding box center [189, 372] width 6 height 6
radio input "true"
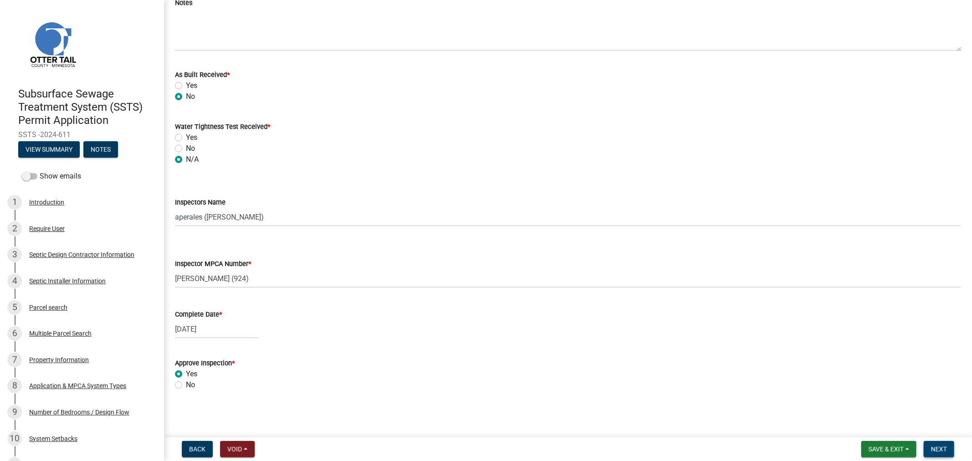
click at [932, 446] on span "Next" at bounding box center [939, 449] width 16 height 7
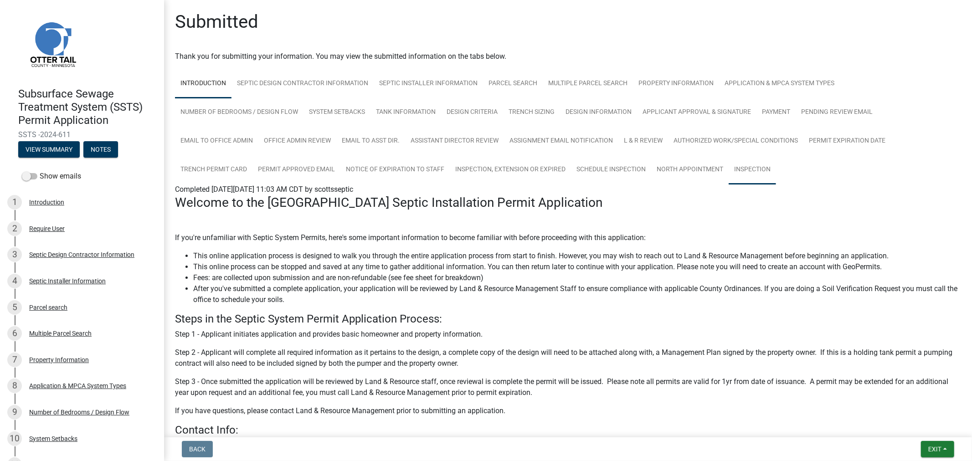
click at [758, 165] on link "Inspection" at bounding box center [752, 169] width 47 height 29
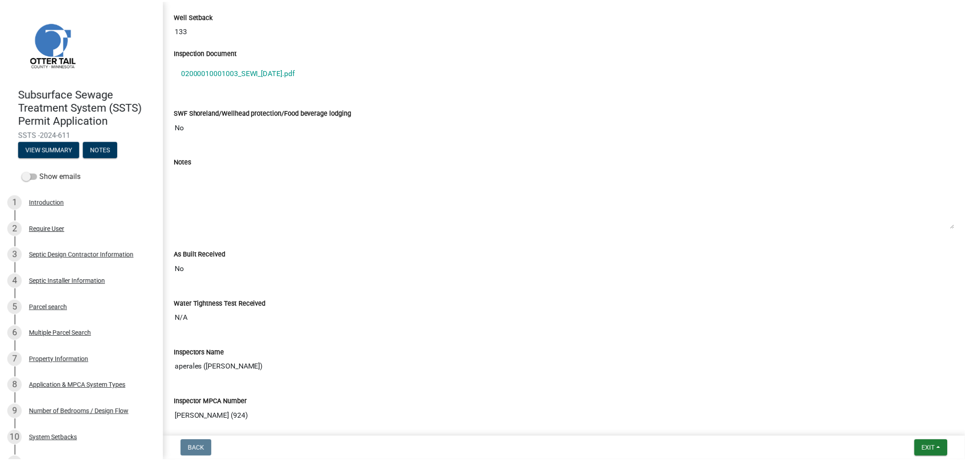
scroll to position [506, 0]
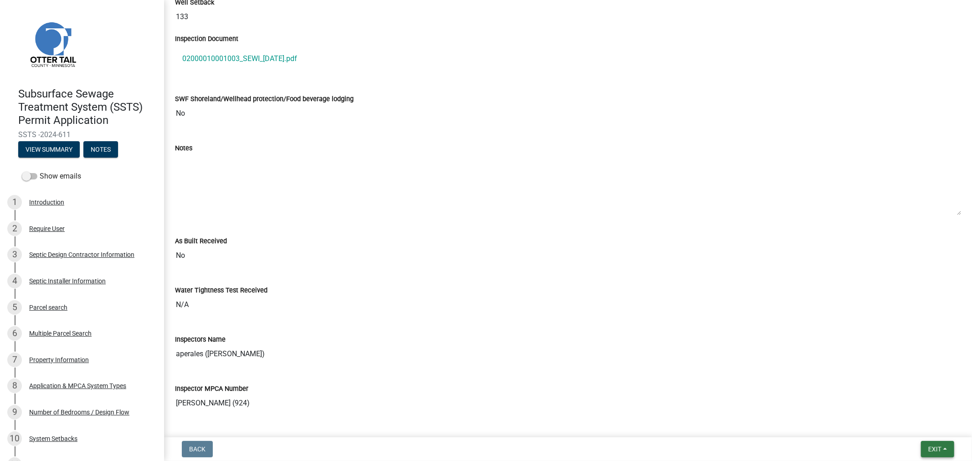
click at [934, 454] on button "Exit" at bounding box center [937, 449] width 33 height 16
click at [902, 425] on button "Save & Exit" at bounding box center [918, 426] width 73 height 22
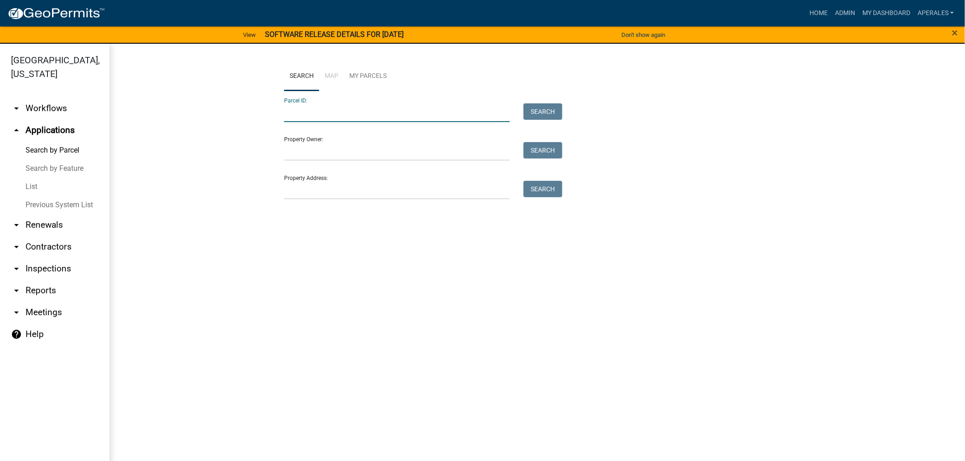
click at [322, 115] on input "Parcel ID:" at bounding box center [397, 112] width 226 height 19
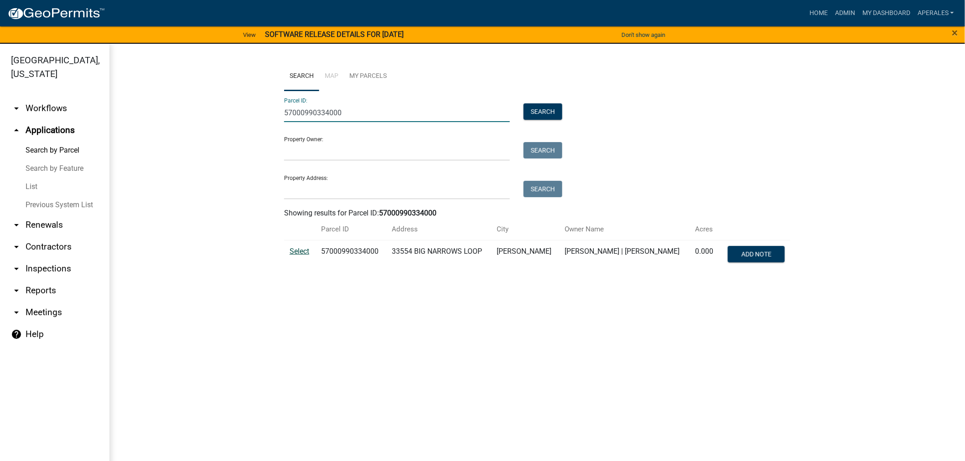
type input "57000990334000"
click at [293, 249] on span "Select" at bounding box center [299, 251] width 20 height 9
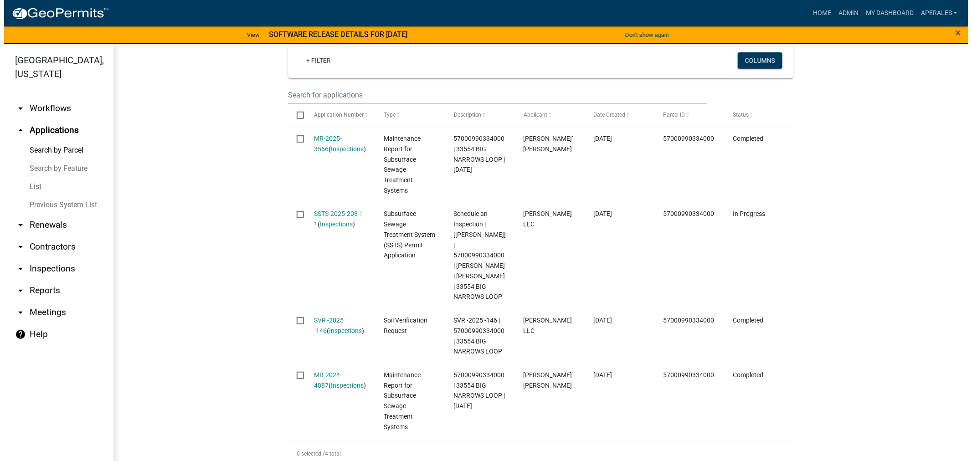
scroll to position [304, 0]
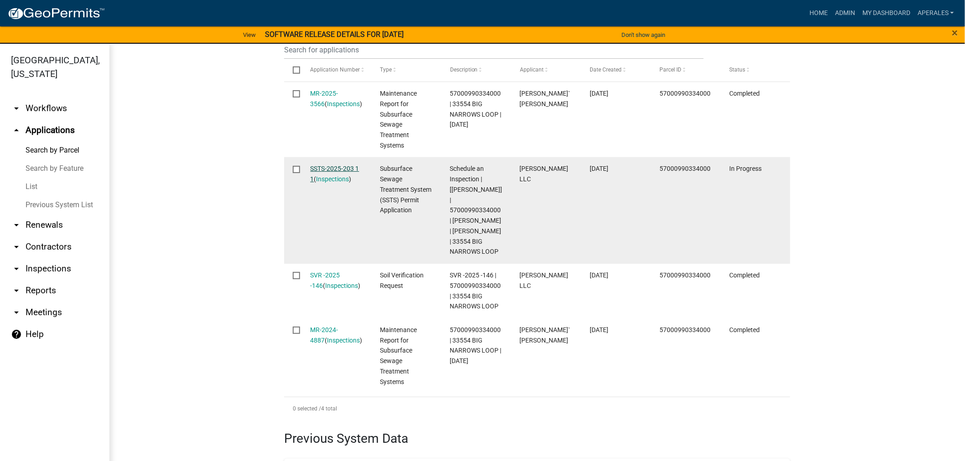
click at [337, 167] on link "SSTS-2025-203 1 1" at bounding box center [334, 174] width 49 height 18
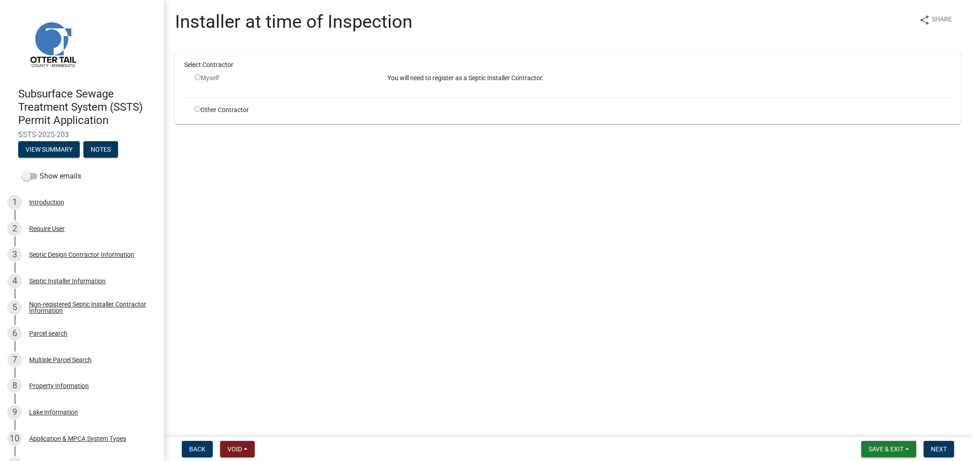
click at [192, 107] on div "Other Contractor" at bounding box center [284, 110] width 193 height 10
click at [196, 108] on input "radio" at bounding box center [198, 109] width 6 height 6
radio input "true"
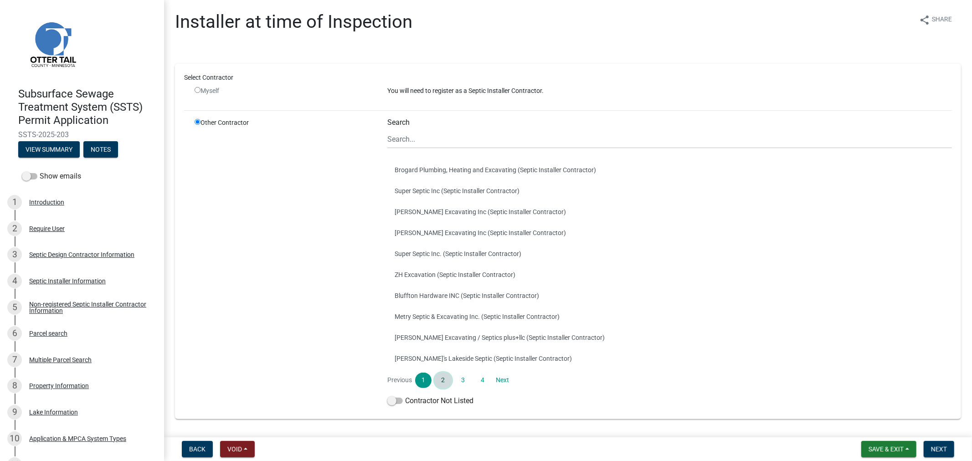
click at [439, 379] on link "2" at bounding box center [443, 381] width 16 height 16
click at [459, 383] on link "3" at bounding box center [463, 381] width 16 height 16
click at [481, 377] on link "4" at bounding box center [483, 381] width 16 height 16
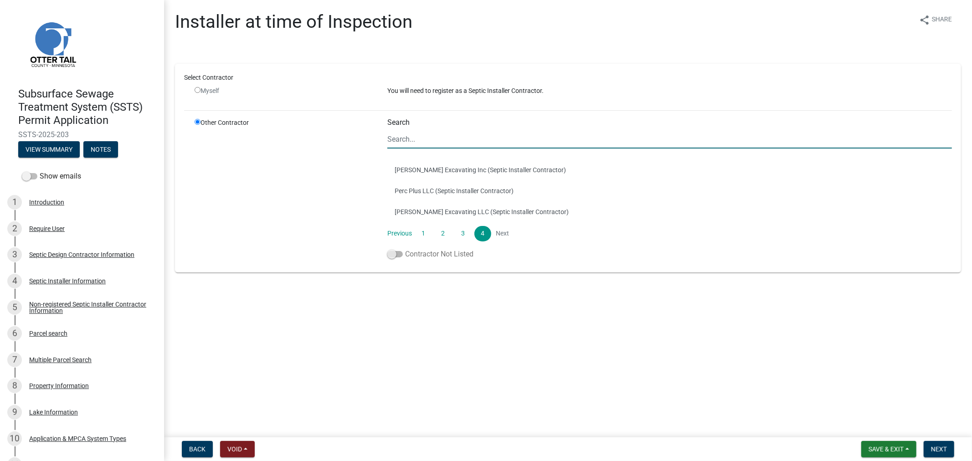
click at [400, 255] on span at bounding box center [396, 254] width 16 height 6
click at [405, 249] on input "Contractor Not Listed" at bounding box center [405, 249] width 0 height 0
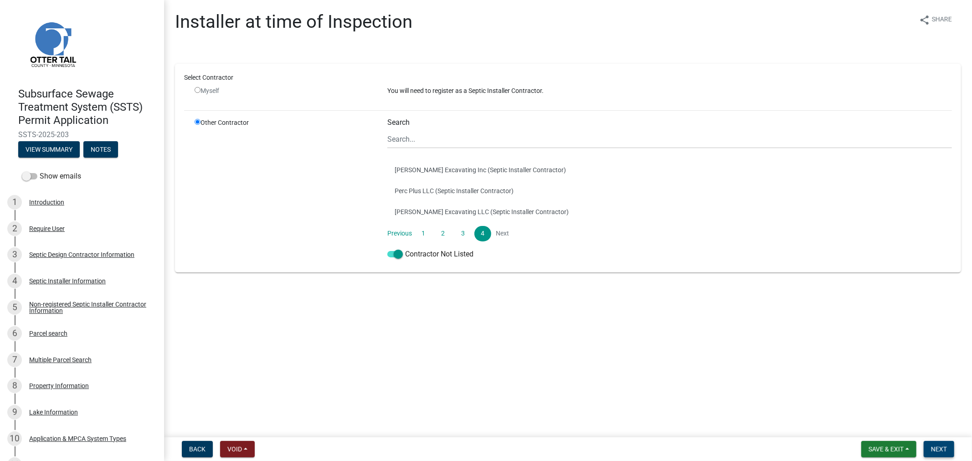
click at [941, 442] on button "Next" at bounding box center [939, 449] width 31 height 16
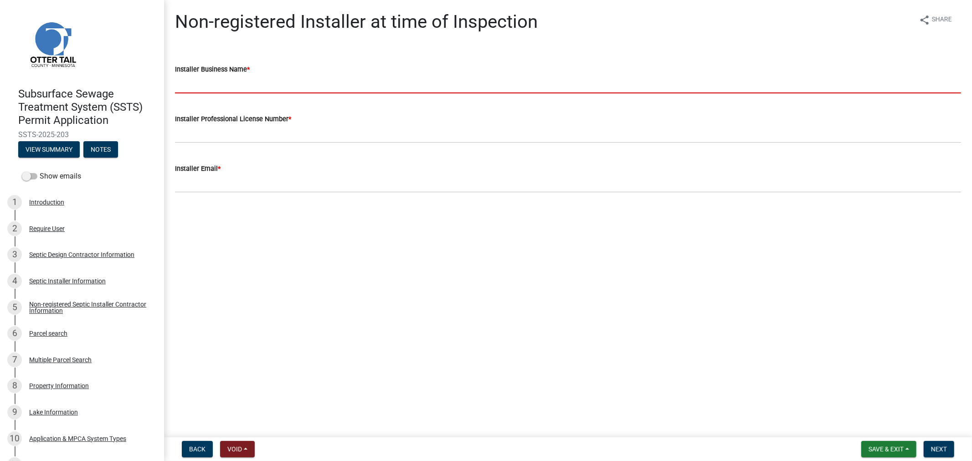
click at [227, 76] on input "Installer Business Name *" at bounding box center [568, 84] width 786 height 19
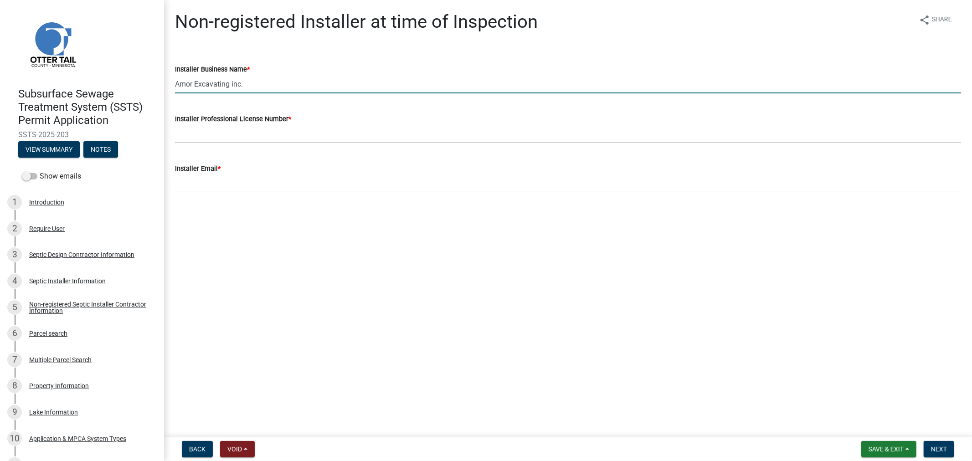
type input "Amor Excavating inc."
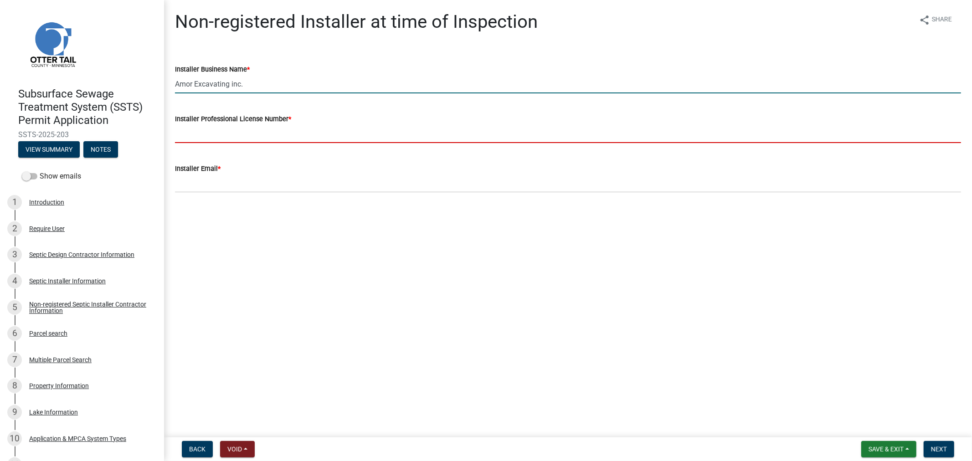
click at [188, 130] on input "Installer Professional License Number *" at bounding box center [568, 133] width 786 height 19
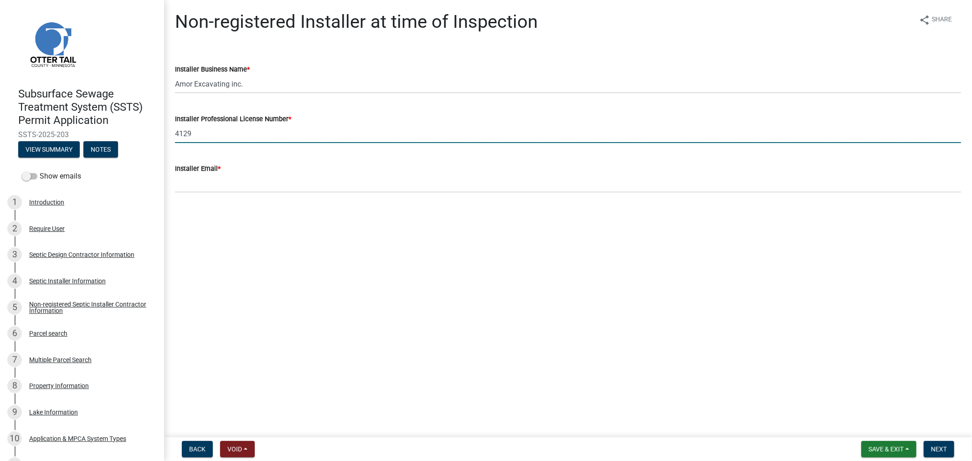
type input "4129"
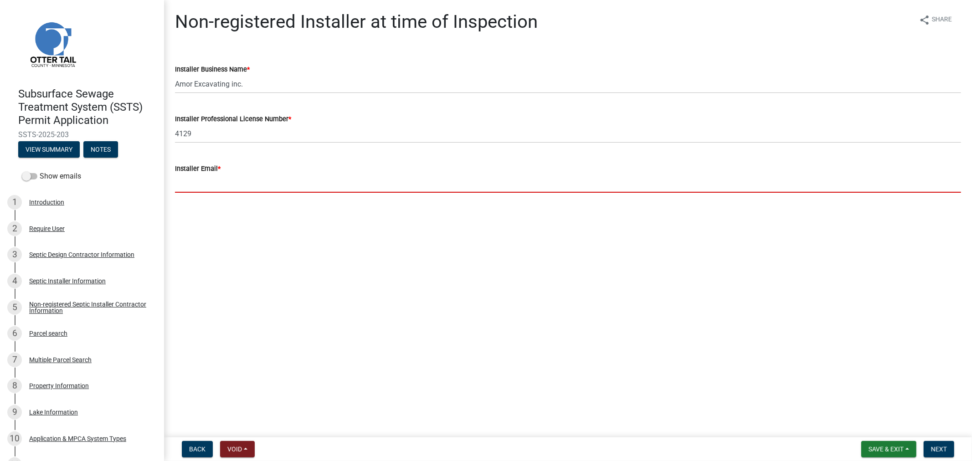
click at [186, 190] on input "Installer Email *" at bounding box center [568, 183] width 786 height 19
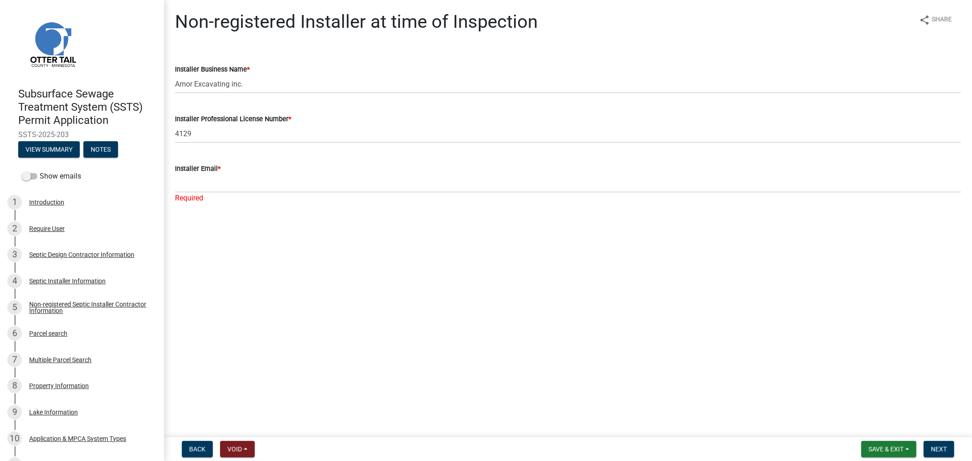
click at [196, 193] on div "Required" at bounding box center [568, 198] width 786 height 11
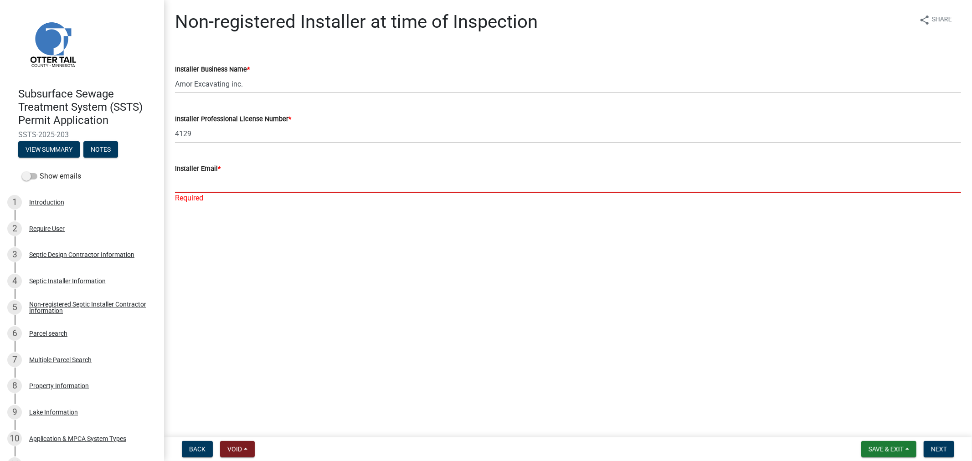
click at [196, 186] on input "Installer Email *" at bounding box center [568, 183] width 786 height 19
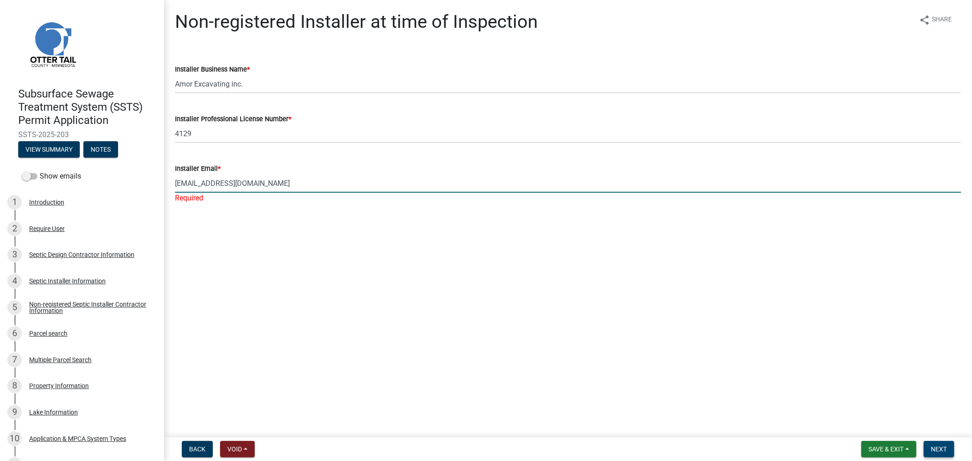
type input "[EMAIL_ADDRESS][DOMAIN_NAME]"
click at [932, 446] on span "Next" at bounding box center [939, 449] width 16 height 7
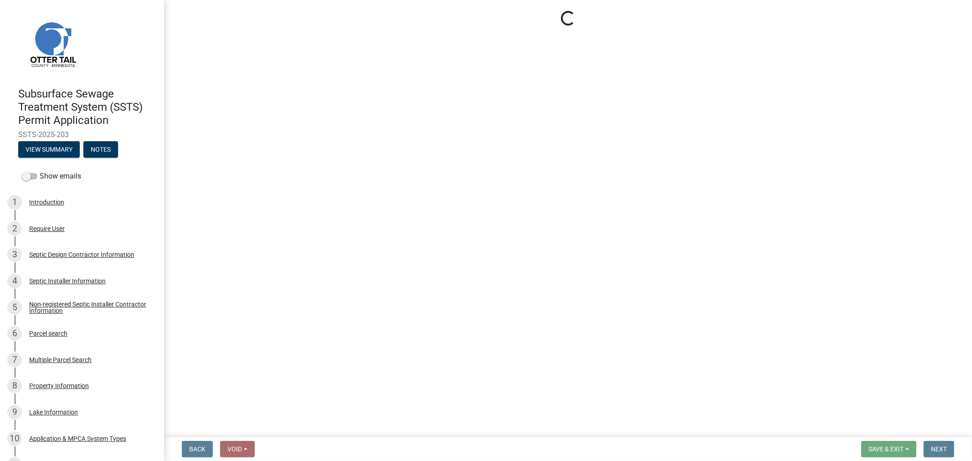
select select "710d5f49-2663-4e73-9718-d0c4e189f5ed"
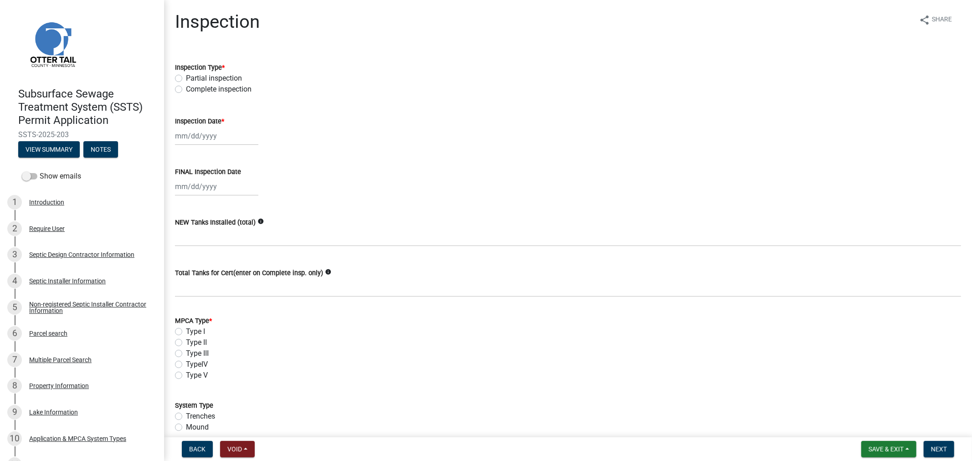
click at [186, 90] on label "Complete inspection" at bounding box center [219, 89] width 66 height 11
click at [186, 90] on input "Complete inspection" at bounding box center [189, 87] width 6 height 6
radio input "true"
click at [191, 130] on div at bounding box center [216, 136] width 83 height 19
select select "9"
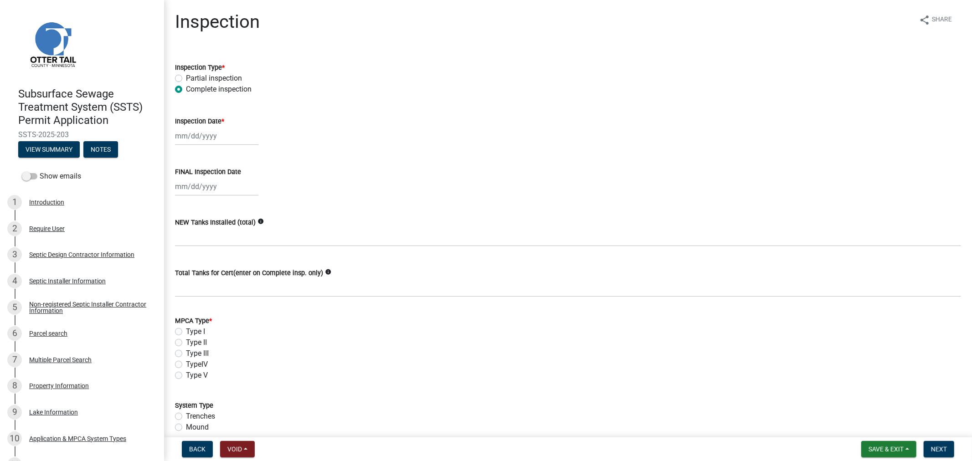
select select "2025"
click at [186, 155] on span "Previous month" at bounding box center [184, 154] width 7 height 7
select select "8"
click at [198, 240] on div "26" at bounding box center [198, 242] width 15 height 15
type input "[DATE]"
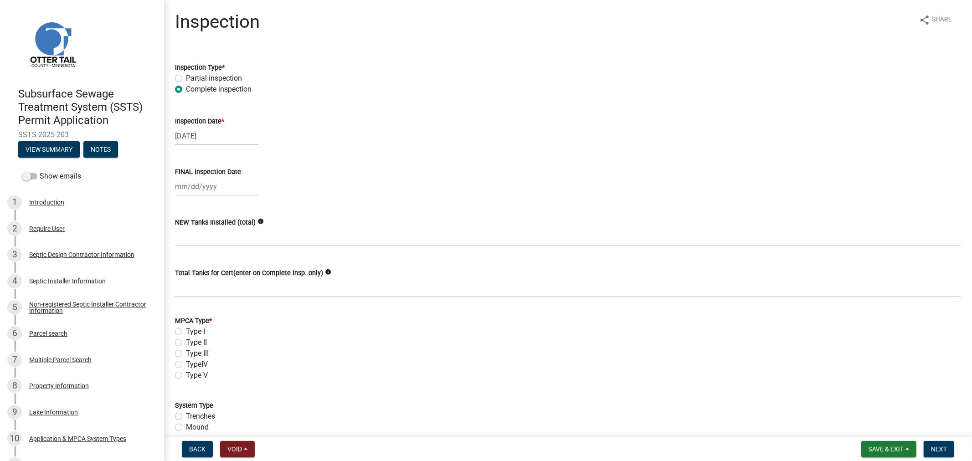
click at [187, 189] on div at bounding box center [216, 186] width 83 height 19
select select "9"
select select "2025"
click at [183, 204] on span "Previous month" at bounding box center [184, 205] width 7 height 7
select select "8"
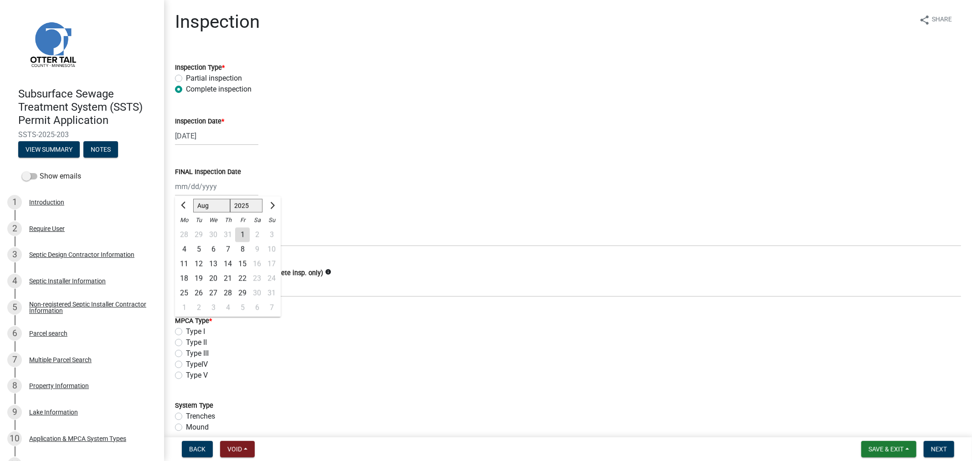
click at [201, 293] on div "26" at bounding box center [198, 293] width 15 height 15
type input "[DATE]"
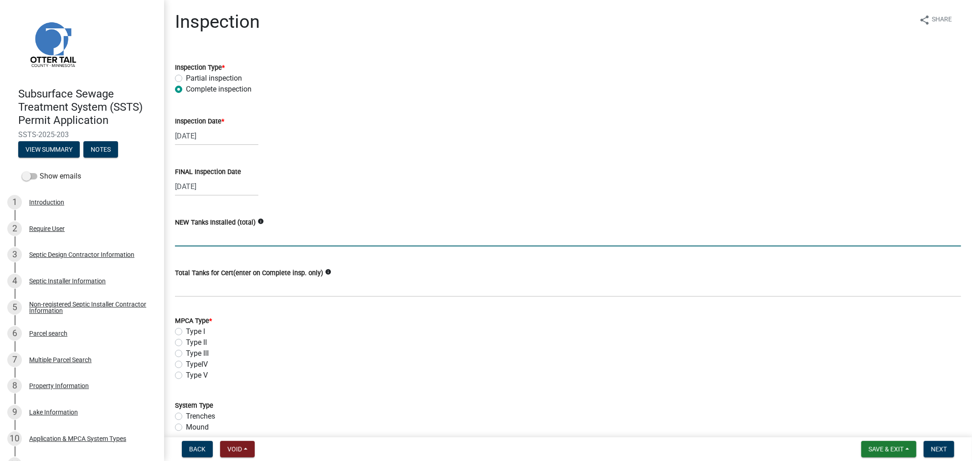
click at [196, 235] on input "text" at bounding box center [568, 237] width 786 height 19
type input "2"
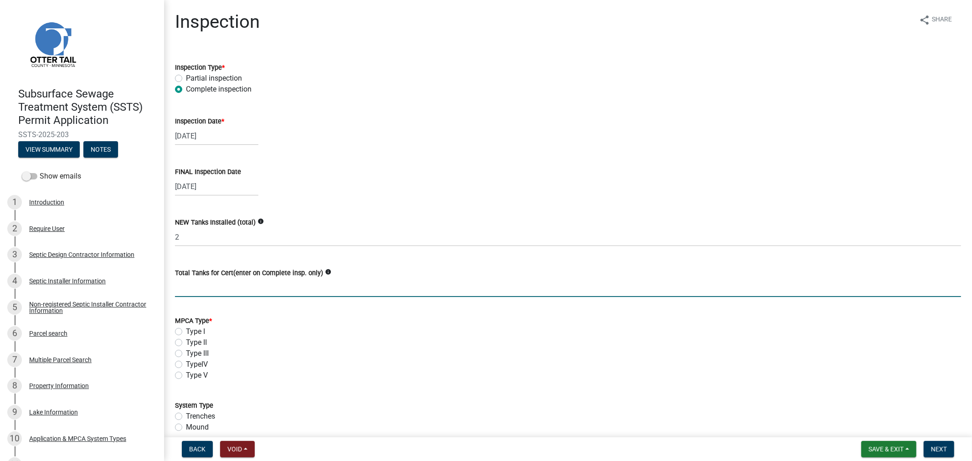
drag, startPoint x: 183, startPoint y: 297, endPoint x: 185, endPoint y: 292, distance: 5.2
click at [185, 292] on input "Total Tanks for Cert(enter on Complete insp. only)" at bounding box center [568, 288] width 786 height 19
type input "2"
click at [186, 330] on label "Type I" at bounding box center [195, 331] width 19 height 11
click at [186, 330] on input "Type I" at bounding box center [189, 329] width 6 height 6
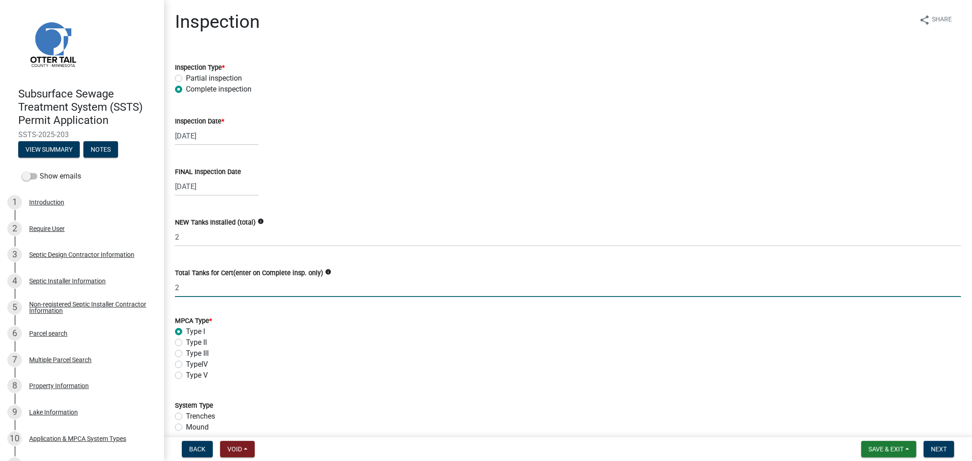
radio input "true"
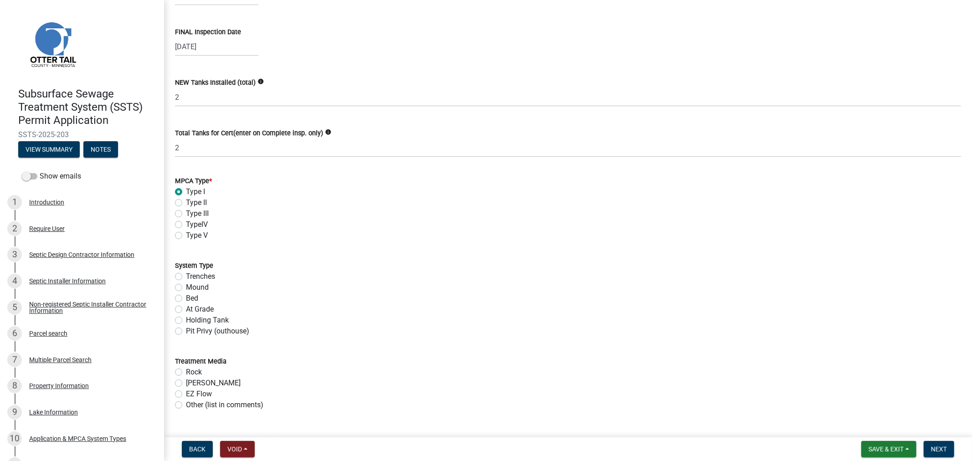
scroll to position [152, 0]
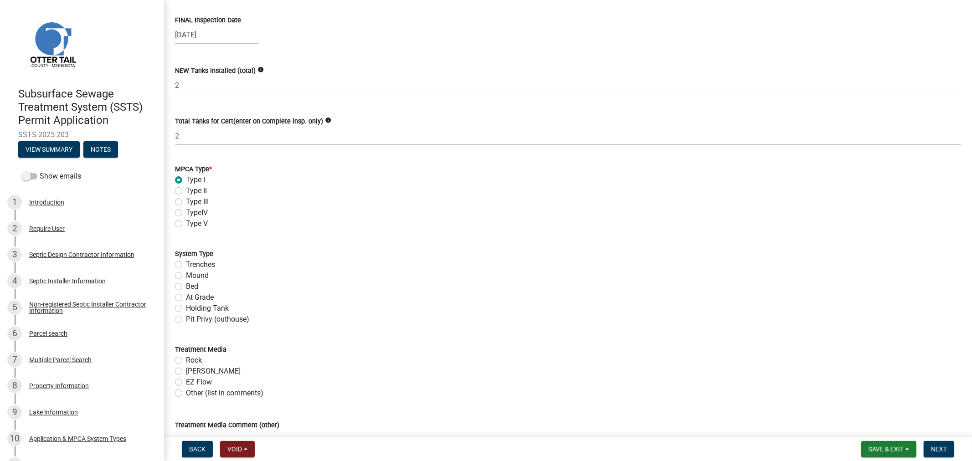
click at [186, 264] on label "Trenches" at bounding box center [200, 264] width 29 height 11
click at [186, 264] on input "Trenches" at bounding box center [189, 262] width 6 height 6
radio input "true"
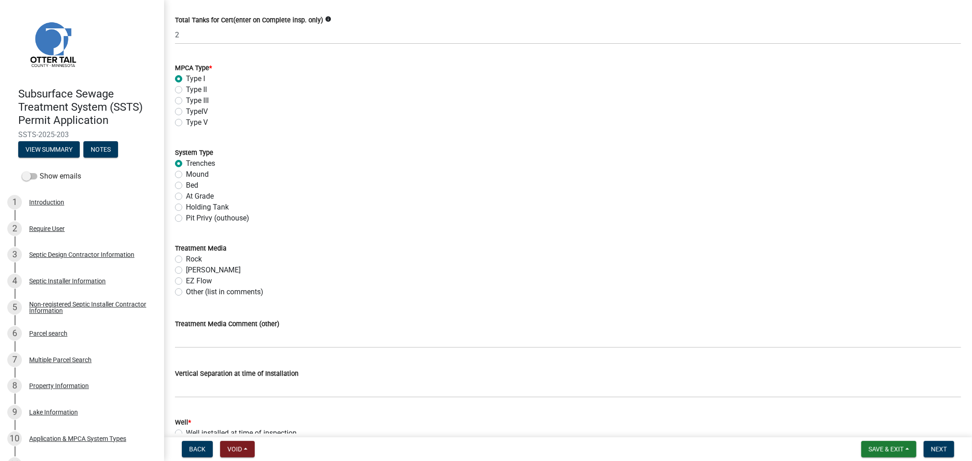
click at [186, 268] on label "[PERSON_NAME]" at bounding box center [213, 270] width 55 height 11
click at [186, 268] on input "[PERSON_NAME]" at bounding box center [189, 268] width 6 height 6
radio input "true"
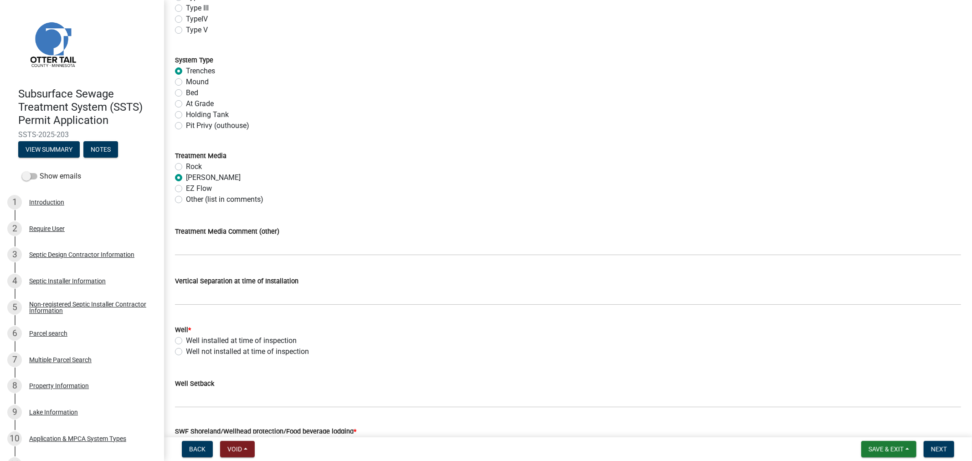
scroll to position [354, 0]
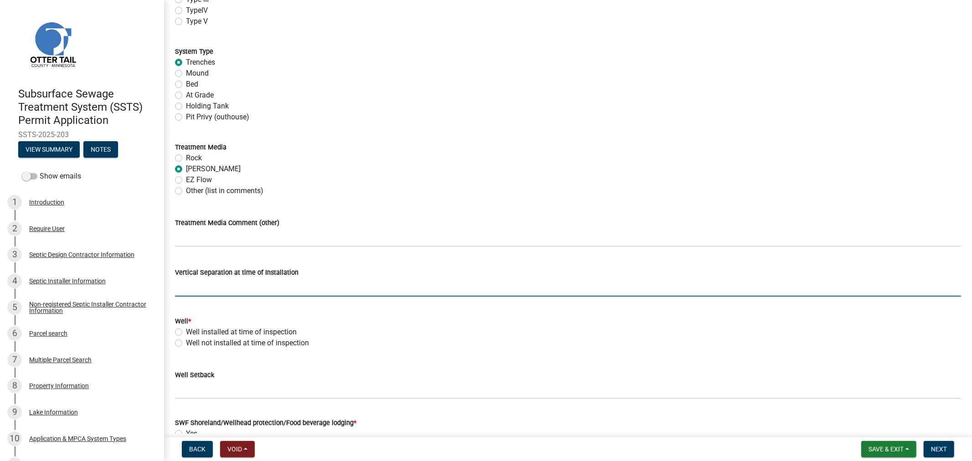
click at [187, 292] on input "text" at bounding box center [568, 287] width 786 height 19
type input "37"
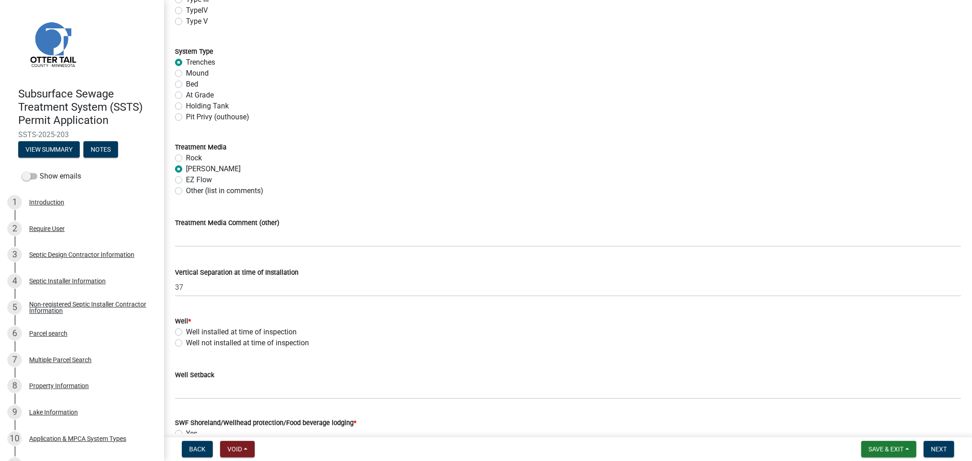
click at [186, 334] on label "Well installed at time of inspection" at bounding box center [241, 332] width 111 height 11
click at [186, 333] on input "Well installed at time of inspection" at bounding box center [189, 330] width 6 height 6
radio input "true"
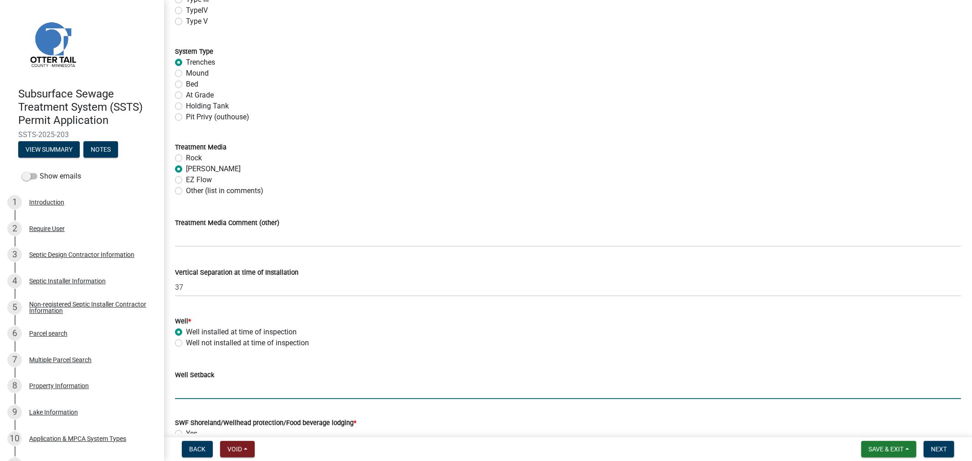
click at [192, 385] on input "Well Setback" at bounding box center [568, 390] width 786 height 19
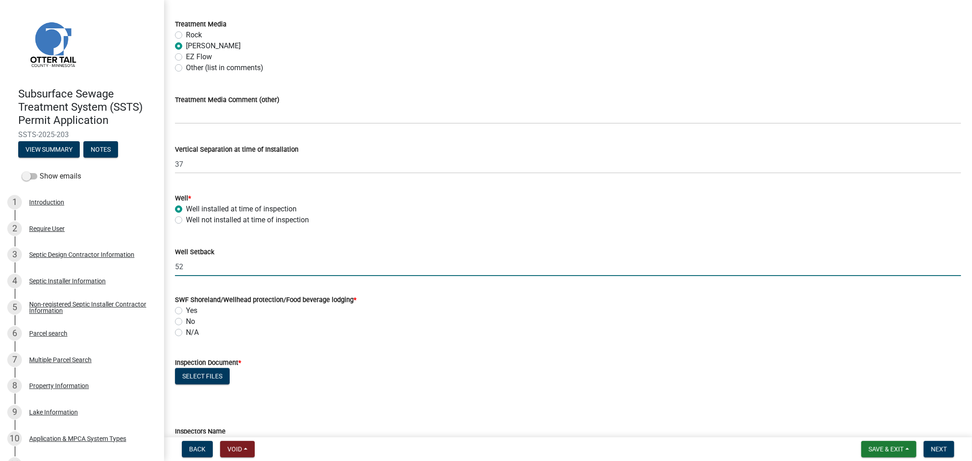
scroll to position [506, 0]
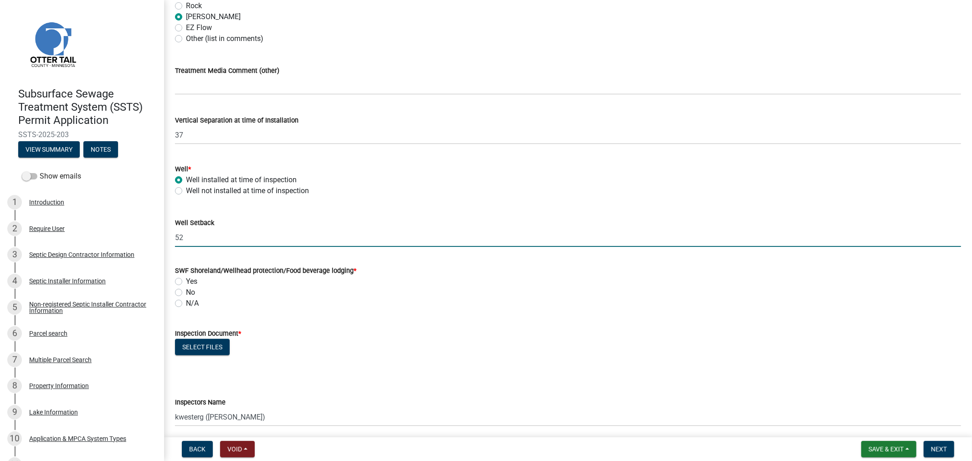
type input "52"
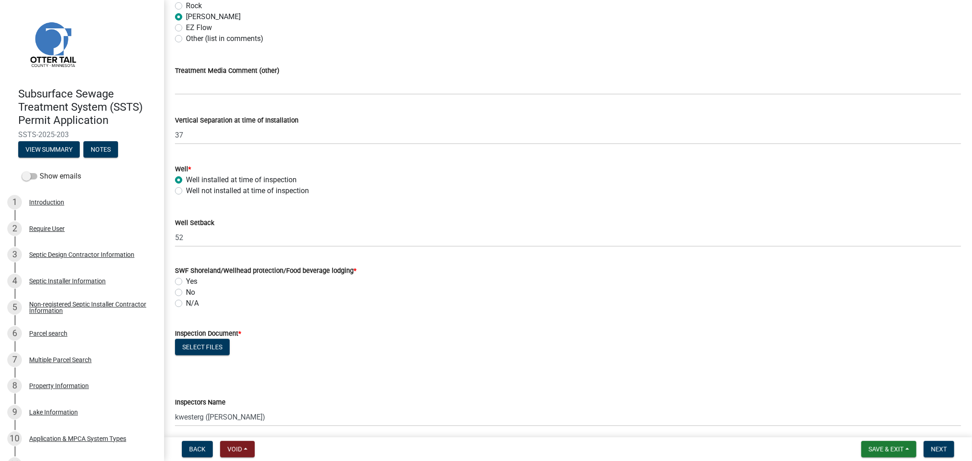
click at [186, 282] on label "Yes" at bounding box center [191, 281] width 11 height 11
click at [186, 282] on input "Yes" at bounding box center [189, 279] width 6 height 6
radio input "true"
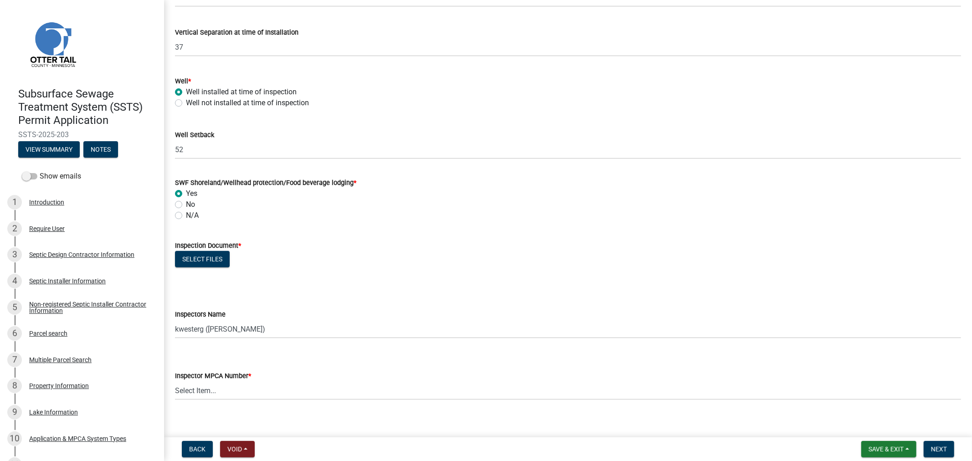
scroll to position [608, 0]
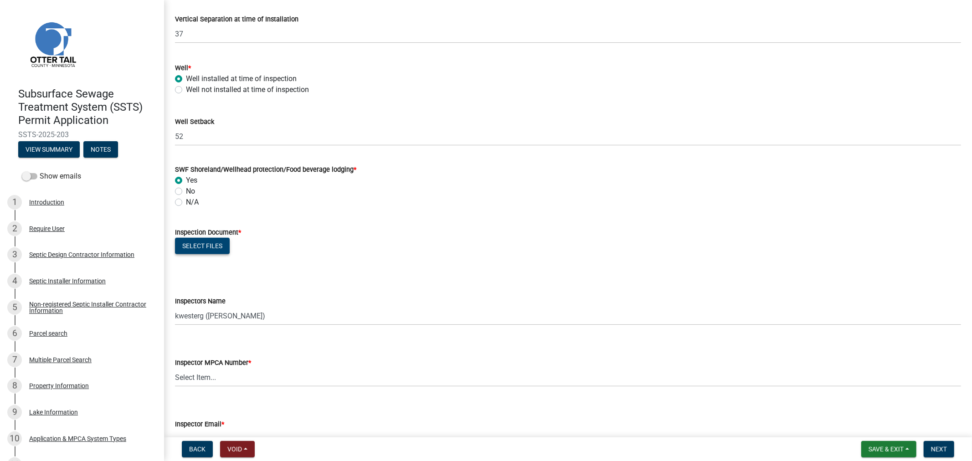
click at [208, 247] on button "Select files" at bounding box center [202, 246] width 55 height 16
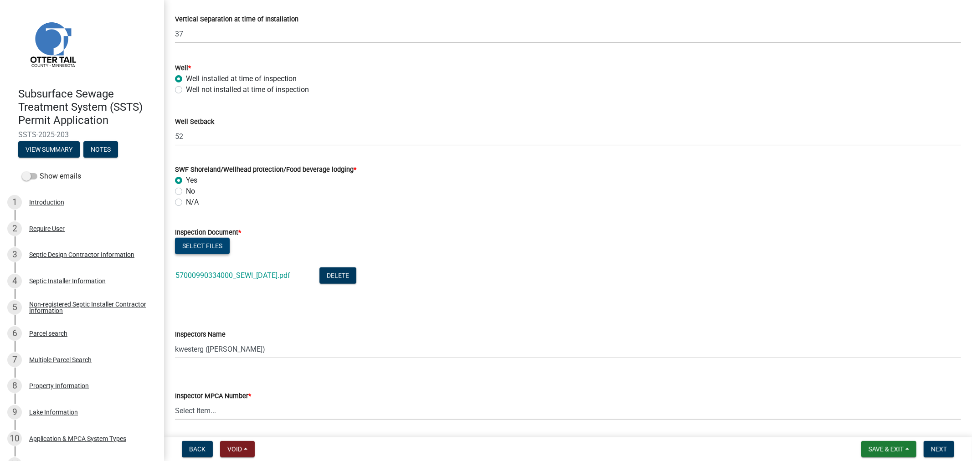
click at [202, 242] on button "Select files" at bounding box center [202, 246] width 55 height 16
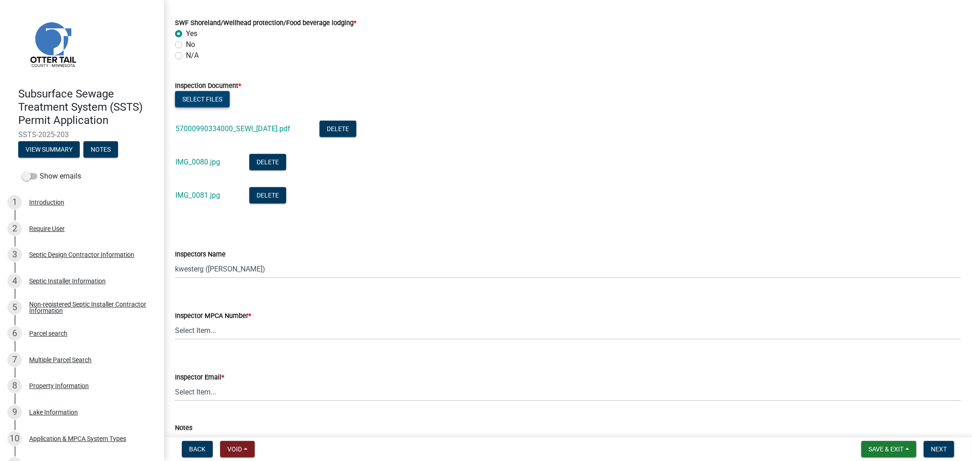
scroll to position [760, 0]
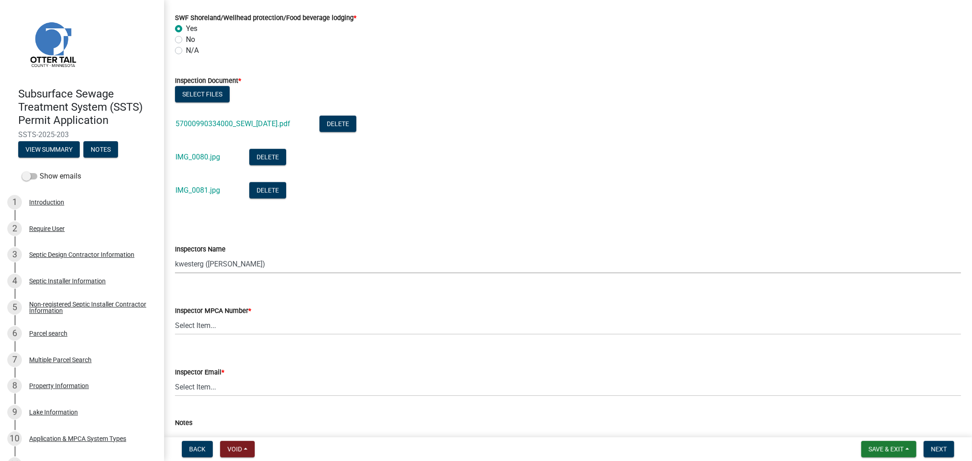
click at [260, 264] on select "Select Item... btollefson ([PERSON_NAME]) [PERSON_NAME] ([PERSON_NAME]) eplaste…" at bounding box center [568, 264] width 786 height 19
select select "64cc3fb4-2a84-49c8-ae2d-a7b3072cebaf"
click at [175, 255] on select "Select Item... btollefson ([PERSON_NAME]) [PERSON_NAME] ([PERSON_NAME]) eplaste…" at bounding box center [568, 264] width 786 height 19
click at [275, 326] on select "Select Item... [PERSON_NAME] (10415) [PERSON_NAME] (924) [PERSON_NAME] (1957) […" at bounding box center [568, 325] width 786 height 19
click at [175, 316] on select "Select Item... [PERSON_NAME] (10415) [PERSON_NAME] (924) [PERSON_NAME] (1957) […" at bounding box center [568, 325] width 786 height 19
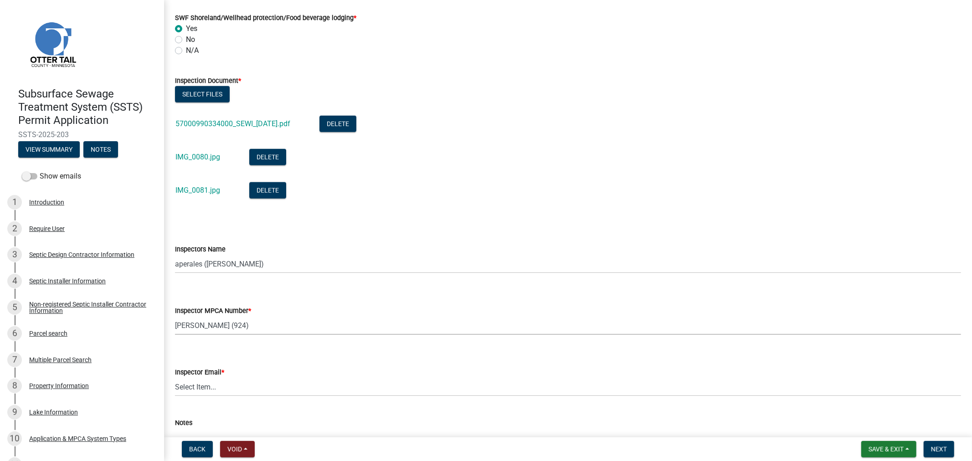
select select "6979e2cf-acfc-4aeb-b273-cede3e7f0b0f"
click at [274, 389] on select "Select Item... [PERSON_NAME] ([EMAIL_ADDRESS][DOMAIN_NAME]) [PERSON_NAME] ([EMA…" at bounding box center [568, 387] width 786 height 19
click at [175, 378] on select "Select Item... [PERSON_NAME] ([EMAIL_ADDRESS][DOMAIN_NAME]) [PERSON_NAME] ([EMA…" at bounding box center [568, 387] width 786 height 19
select select "fc504d62-a492-4196-a78d-ce00230c60b4"
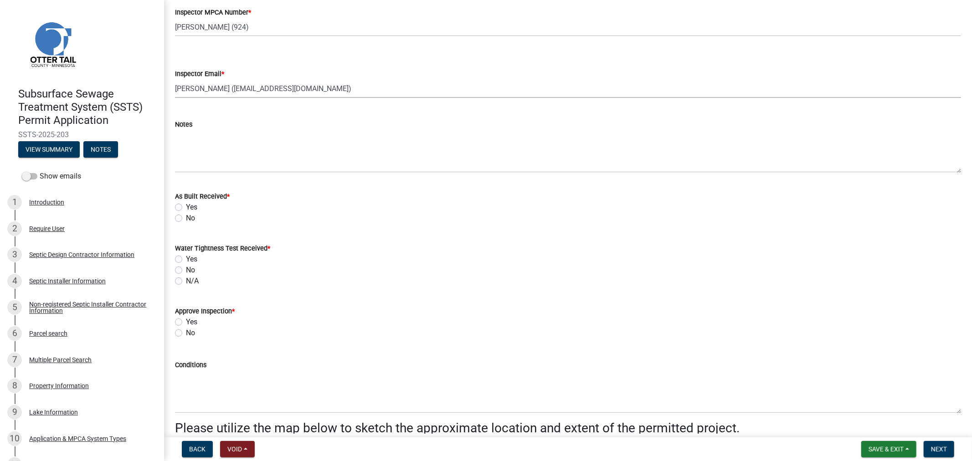
scroll to position [1064, 0]
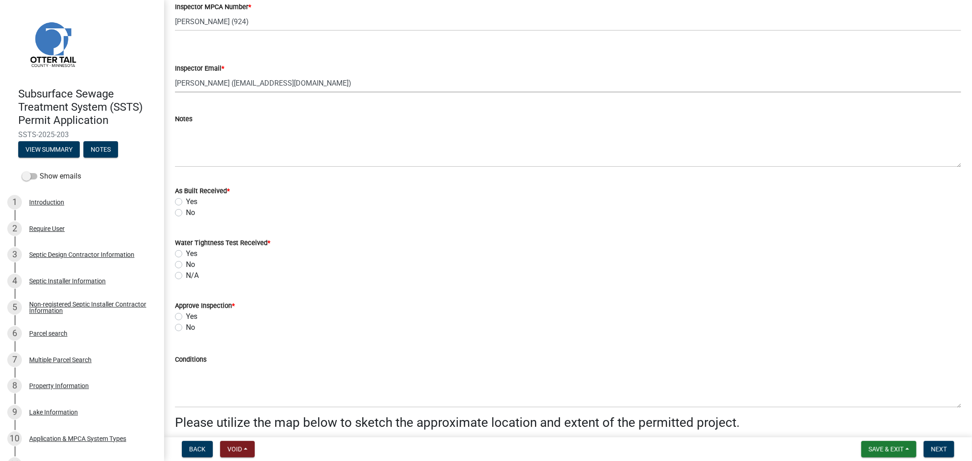
click at [186, 202] on label "Yes" at bounding box center [191, 201] width 11 height 11
click at [186, 202] on input "Yes" at bounding box center [189, 199] width 6 height 6
radio input "true"
click at [186, 275] on label "N/A" at bounding box center [192, 275] width 13 height 11
click at [186, 275] on input "N/A" at bounding box center [189, 273] width 6 height 6
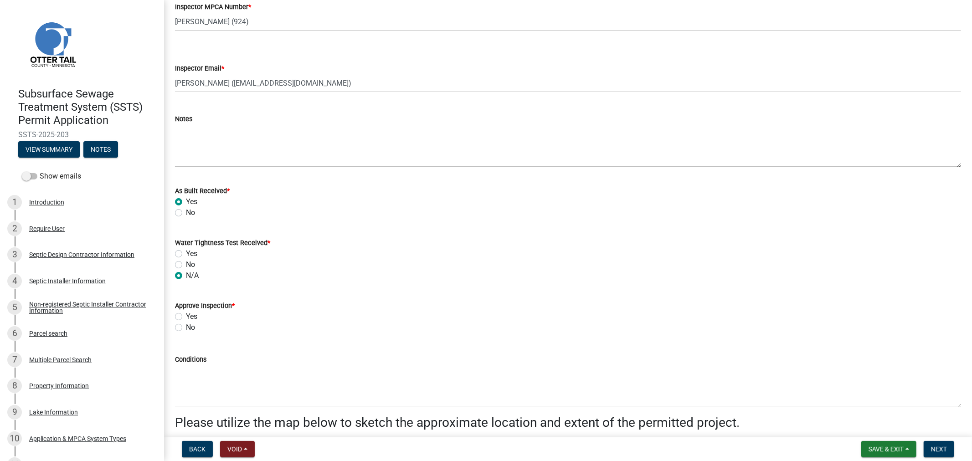
radio input "true"
click at [186, 316] on label "Yes" at bounding box center [191, 316] width 11 height 11
click at [186, 316] on input "Yes" at bounding box center [189, 314] width 6 height 6
radio input "true"
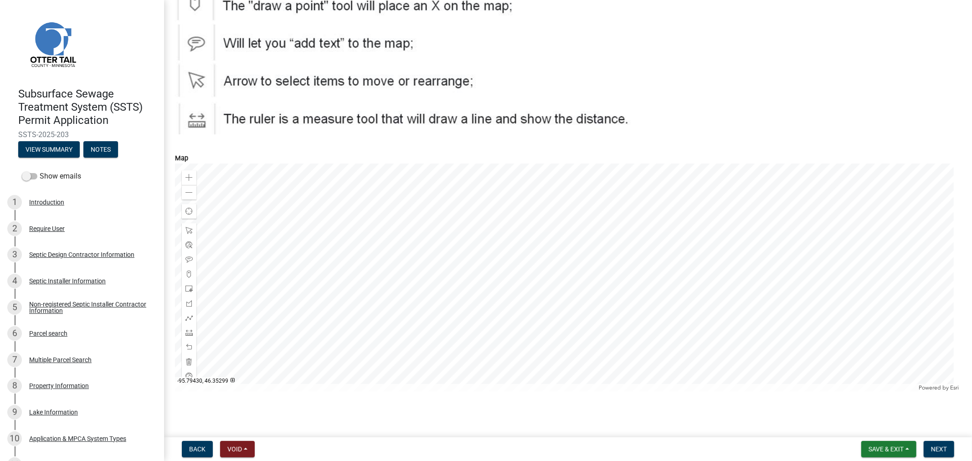
scroll to position [1560, 0]
click at [933, 448] on span "Next" at bounding box center [939, 449] width 16 height 7
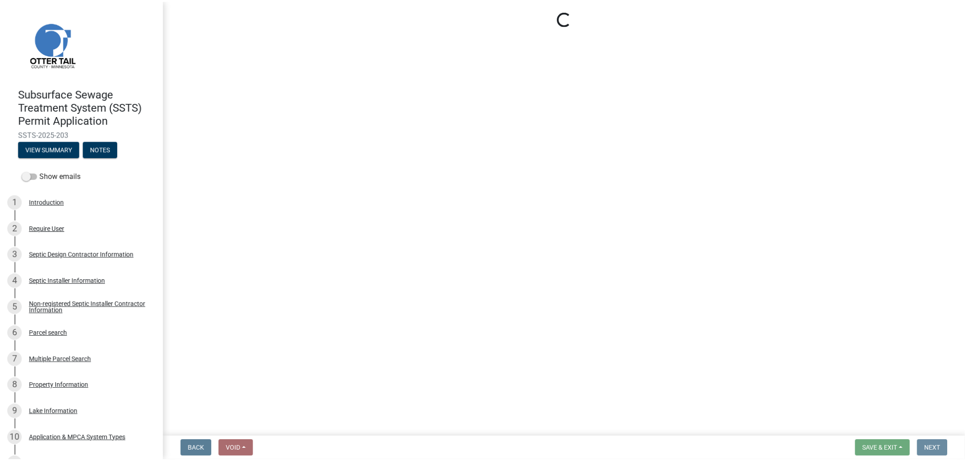
scroll to position [0, 0]
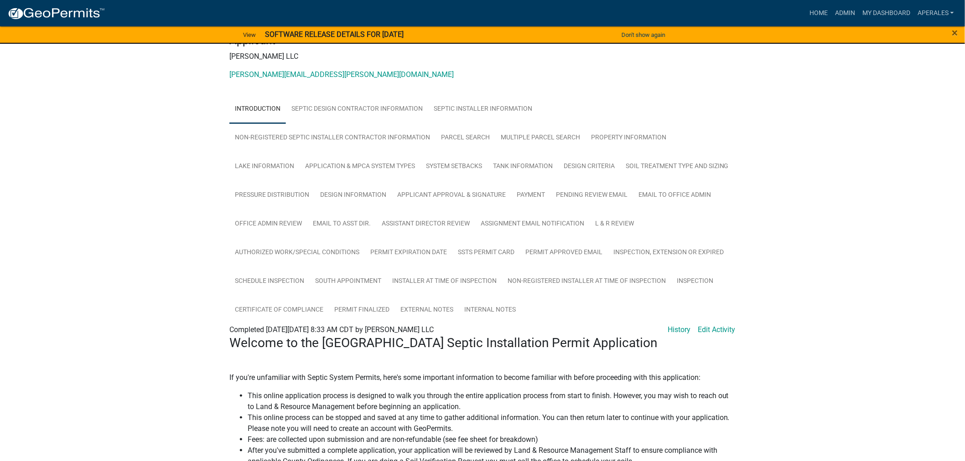
scroll to position [152, 0]
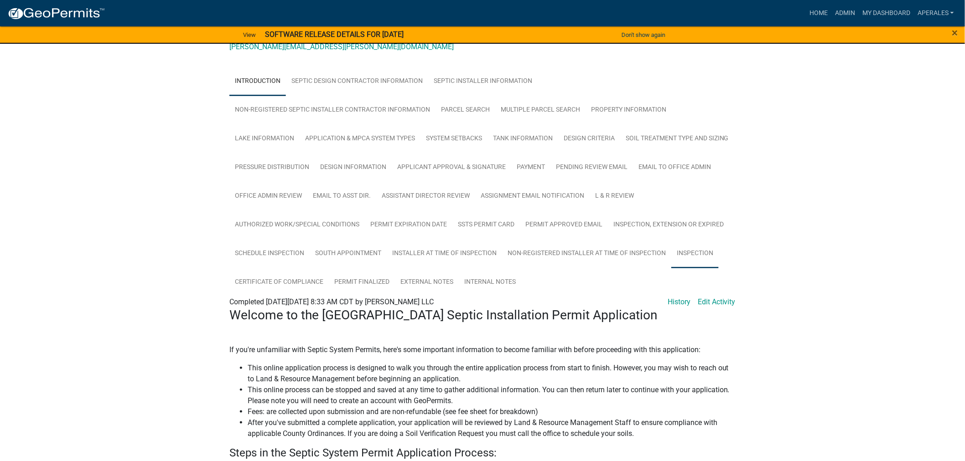
click at [671, 269] on link "Inspection" at bounding box center [694, 253] width 47 height 29
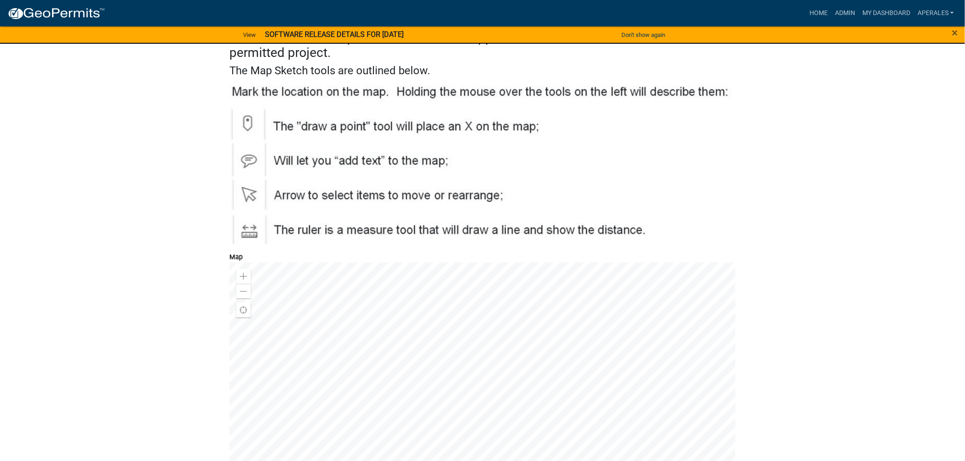
scroll to position [1722, 0]
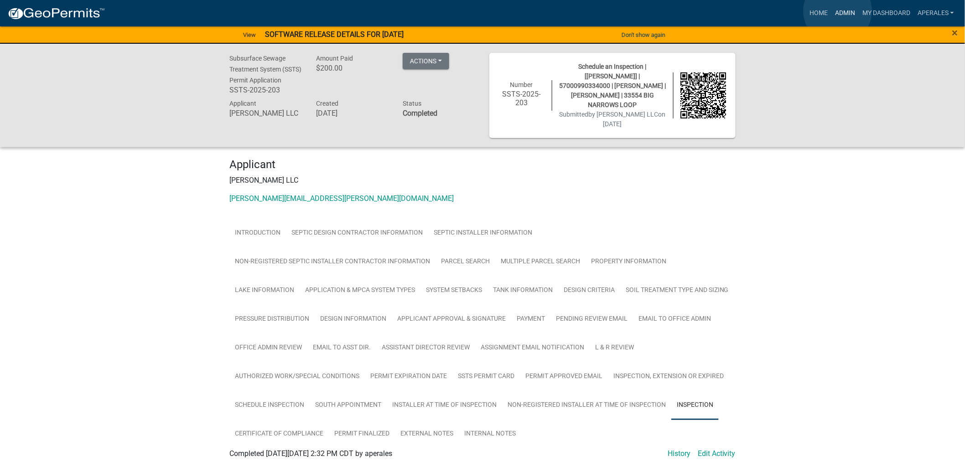
click at [837, 11] on link "Admin" at bounding box center [844, 13] width 27 height 17
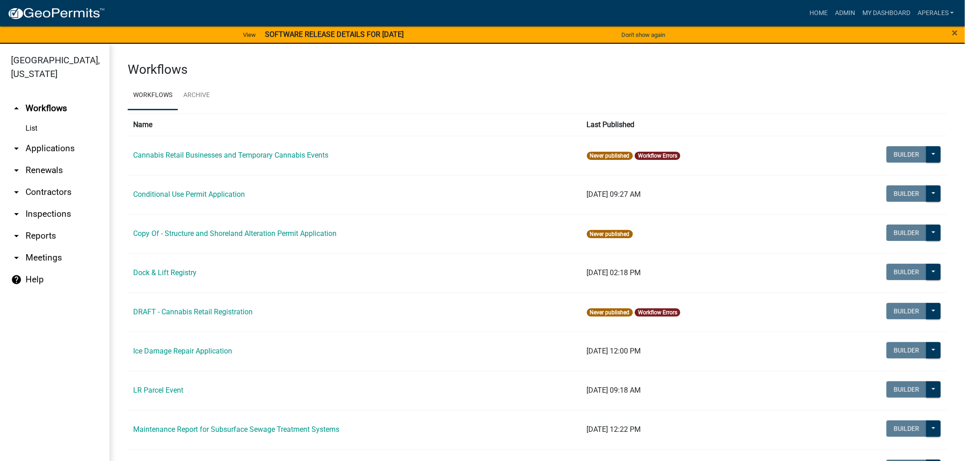
click at [36, 145] on link "arrow_drop_down Applications" at bounding box center [54, 149] width 109 height 22
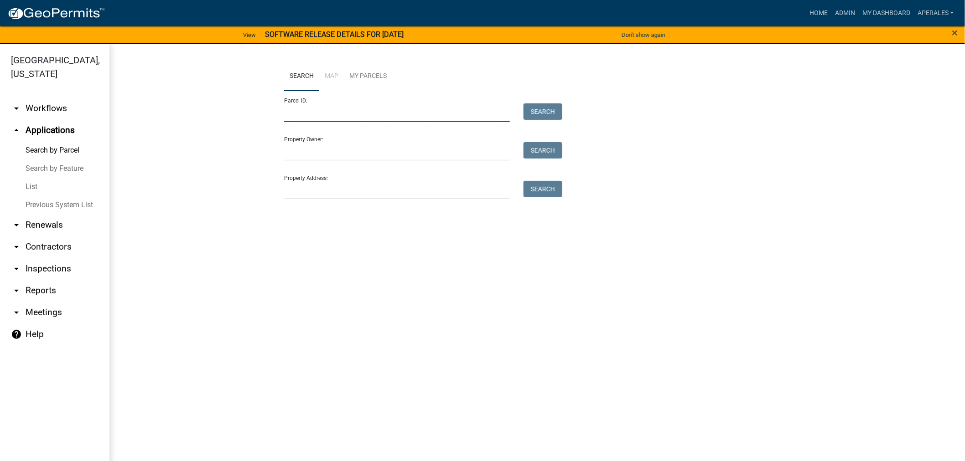
drag, startPoint x: 275, startPoint y: 121, endPoint x: 295, endPoint y: 114, distance: 21.2
click at [295, 114] on input "Parcel ID:" at bounding box center [397, 112] width 226 height 19
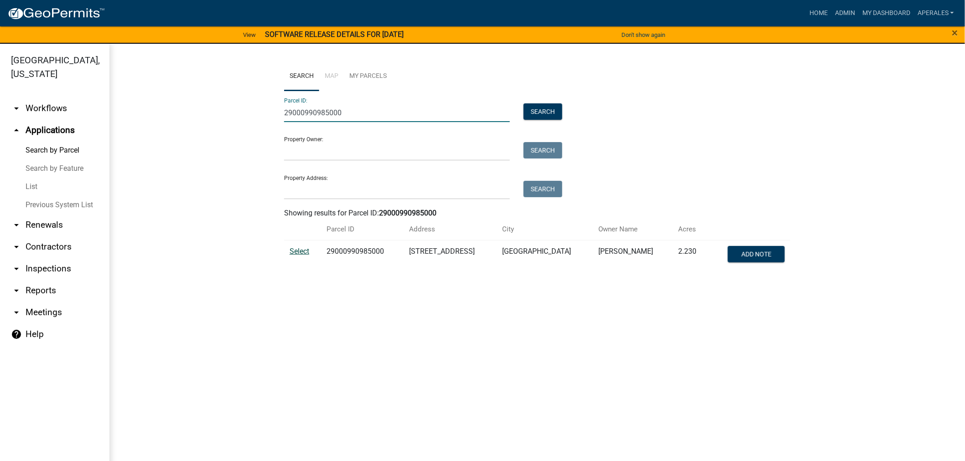
type input "29000990985000"
click at [303, 252] on span "Select" at bounding box center [299, 251] width 20 height 9
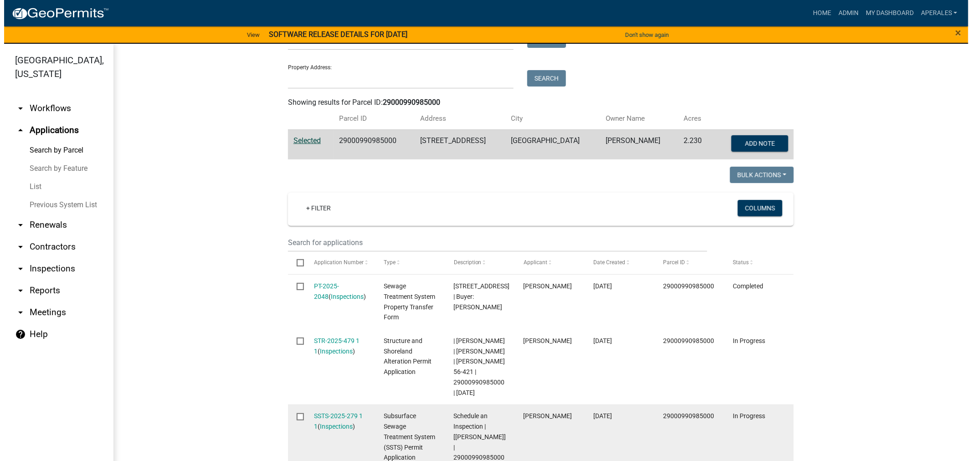
scroll to position [152, 0]
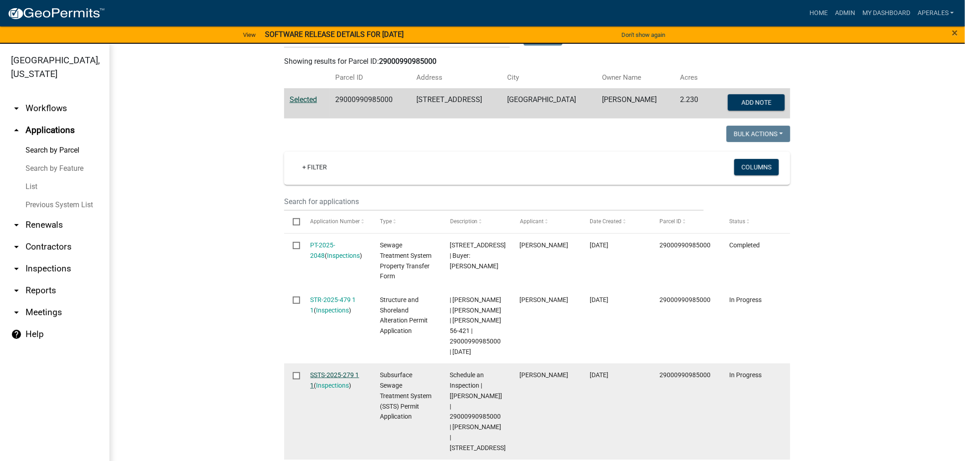
click at [338, 372] on link "SSTS-2025-279 1 1" at bounding box center [334, 381] width 49 height 18
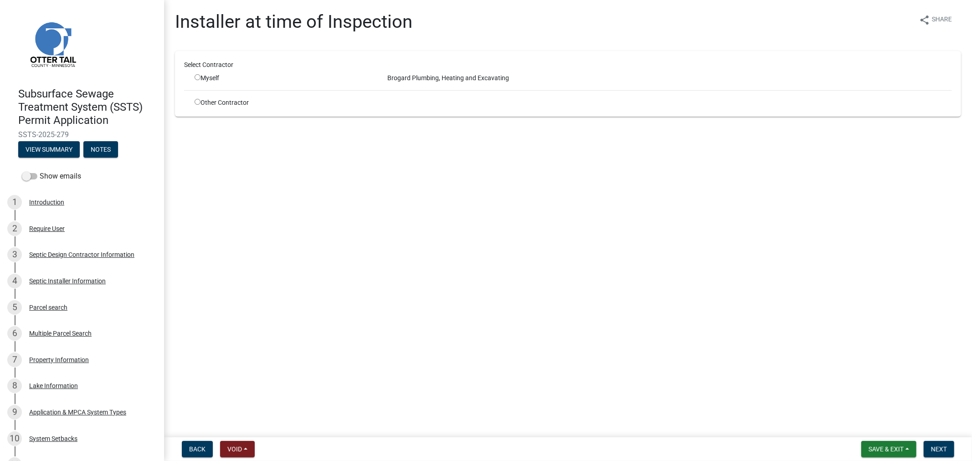
click at [197, 101] on input "radio" at bounding box center [198, 102] width 6 height 6
radio input "true"
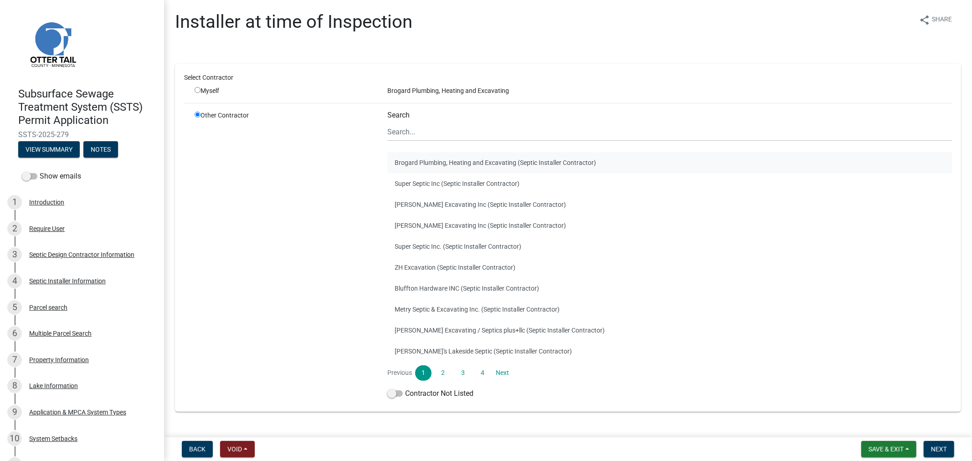
click at [426, 160] on button "Brogard Plumbing, Heating and Excavating (Septic Installer Contractor)" at bounding box center [670, 162] width 565 height 21
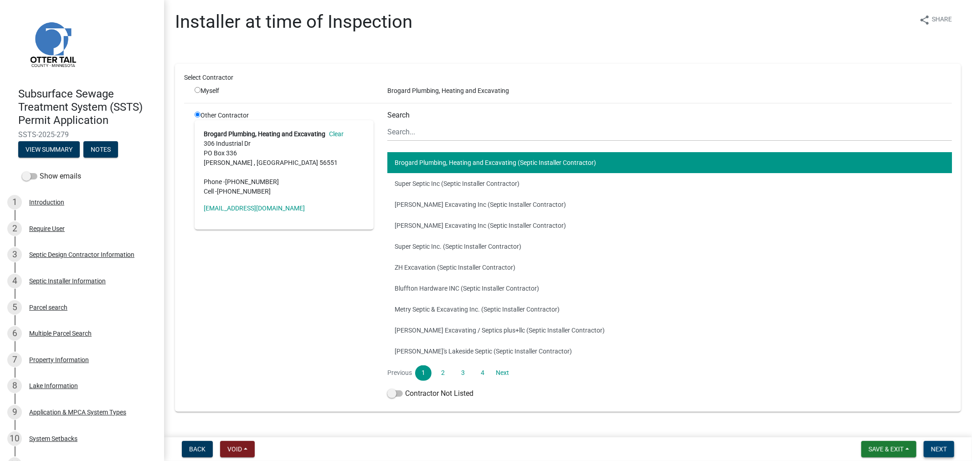
click at [942, 447] on span "Next" at bounding box center [939, 449] width 16 height 7
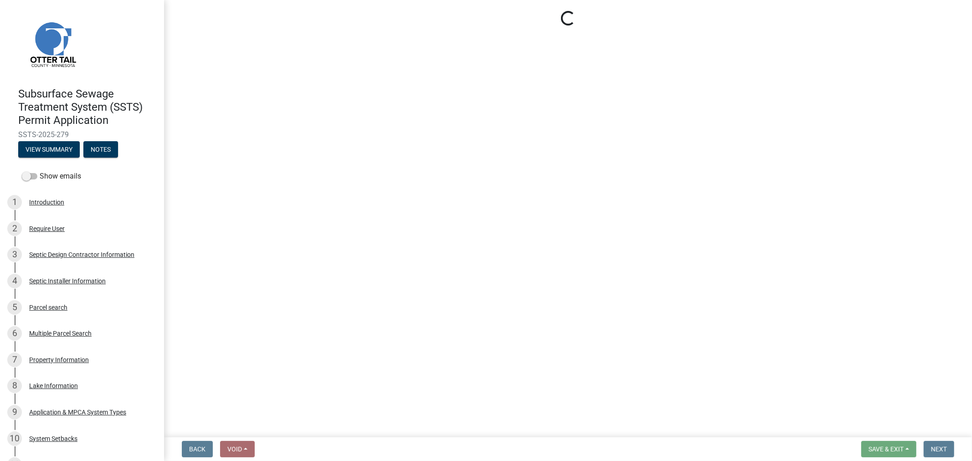
select select "710d5f49-2663-4e73-9718-d0c4e189f5ed"
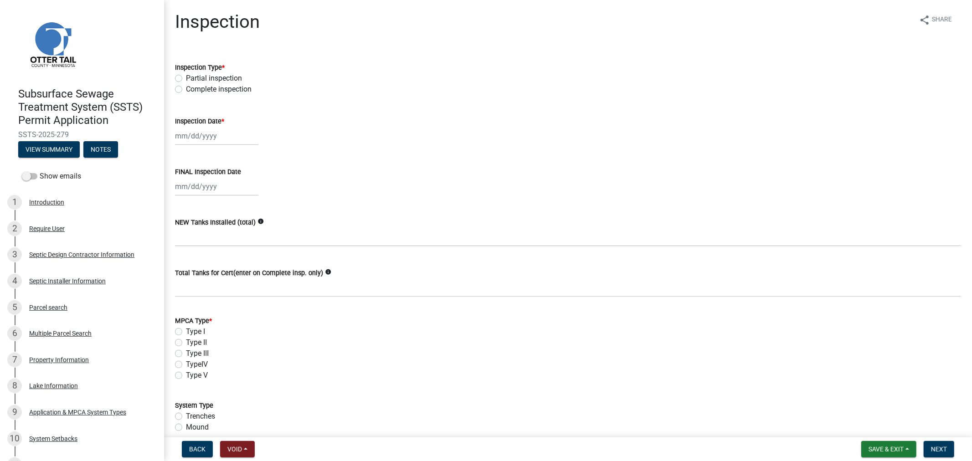
click at [186, 93] on label "Complete inspection" at bounding box center [219, 89] width 66 height 11
click at [186, 90] on input "Complete inspection" at bounding box center [189, 87] width 6 height 6
radio input "true"
select select "9"
select select "2025"
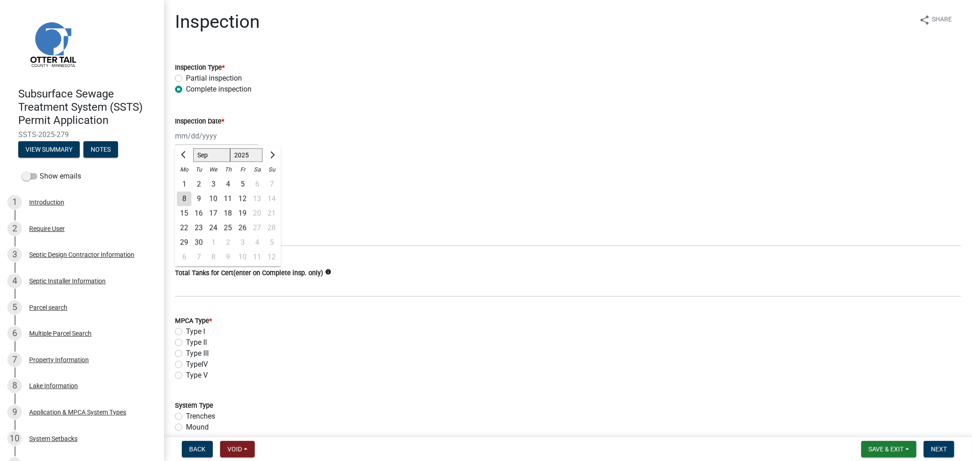
click at [188, 134] on div "[PERSON_NAME] Feb Mar Apr [PERSON_NAME][DATE] Oct Nov [DATE] 1526 1527 1528 152…" at bounding box center [216, 136] width 83 height 19
click at [188, 154] on button "Previous month" at bounding box center [184, 155] width 11 height 15
select select "8"
click at [199, 238] on div "26" at bounding box center [198, 242] width 15 height 15
type input "[DATE]"
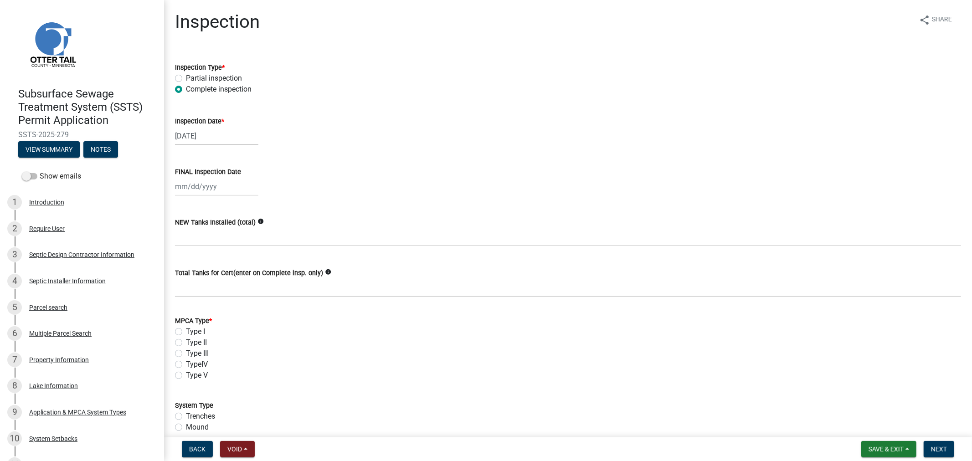
select select "9"
select select "2025"
click at [188, 193] on div "[PERSON_NAME] Feb Mar Apr [PERSON_NAME][DATE] Oct Nov [DATE] 1526 1527 1528 152…" at bounding box center [216, 186] width 83 height 19
click at [182, 202] on button "Previous month" at bounding box center [184, 205] width 11 height 15
select select "8"
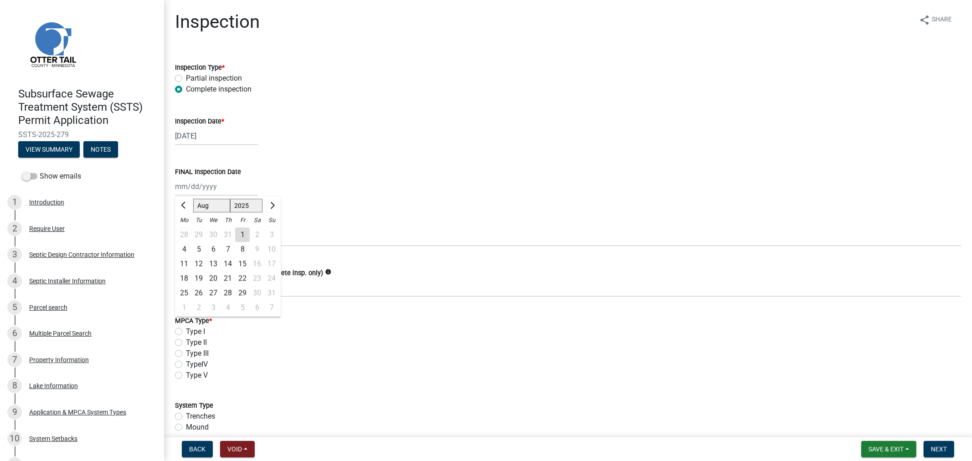
click at [199, 289] on div "26" at bounding box center [198, 293] width 15 height 15
type input "[DATE]"
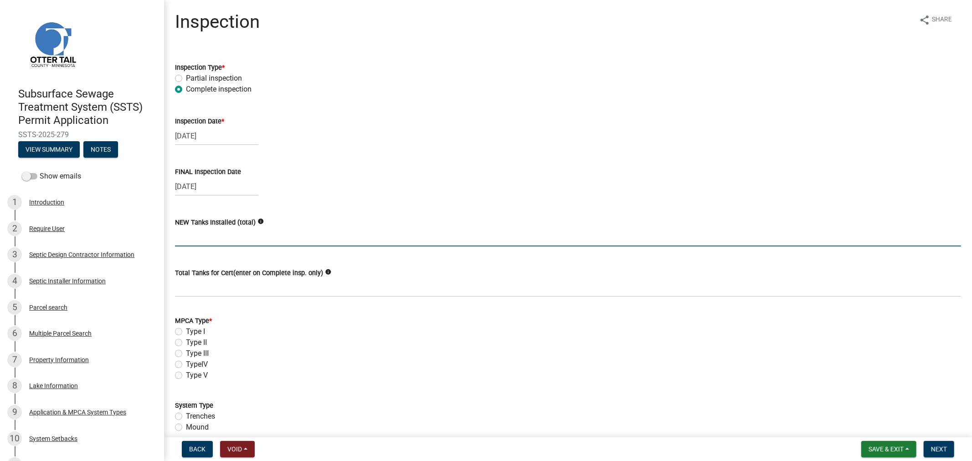
click at [206, 239] on input "text" at bounding box center [568, 237] width 786 height 19
type input "1"
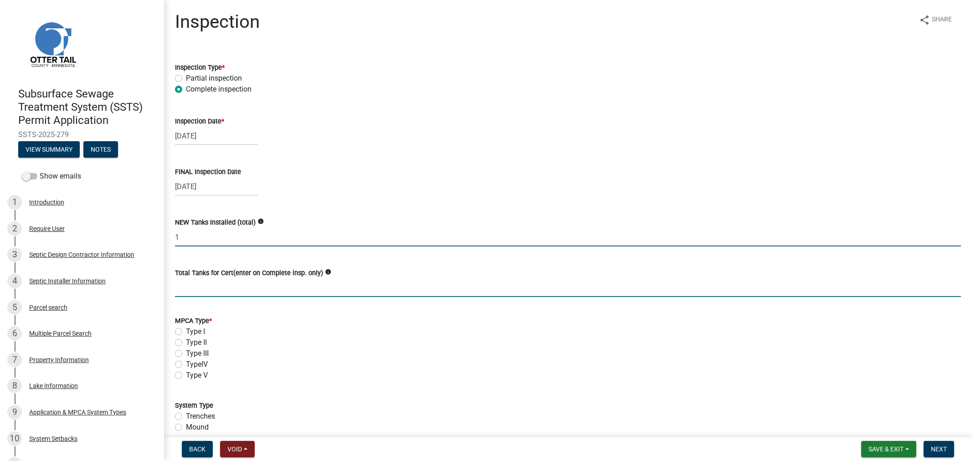
click at [188, 290] on input "Total Tanks for Cert(enter on Complete insp. only)" at bounding box center [568, 288] width 786 height 19
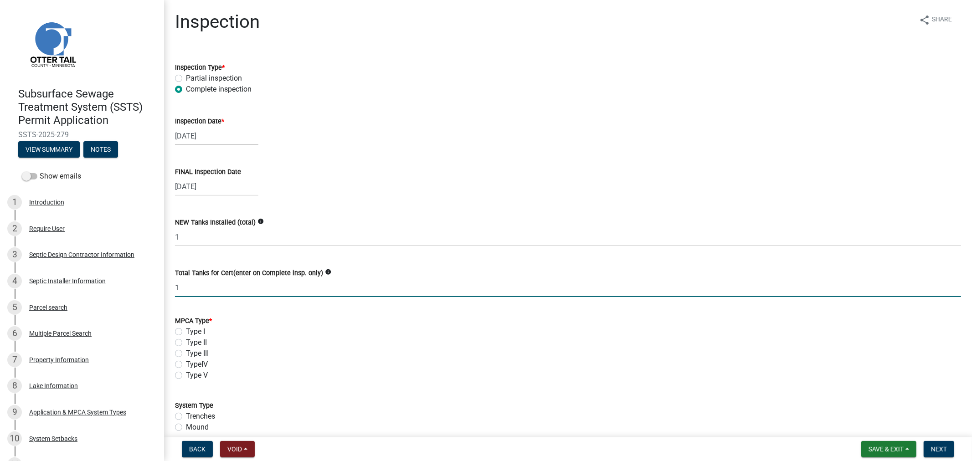
type input "1"
click at [186, 331] on label "Type I" at bounding box center [195, 331] width 19 height 11
click at [186, 331] on input "Type I" at bounding box center [189, 329] width 6 height 6
radio input "true"
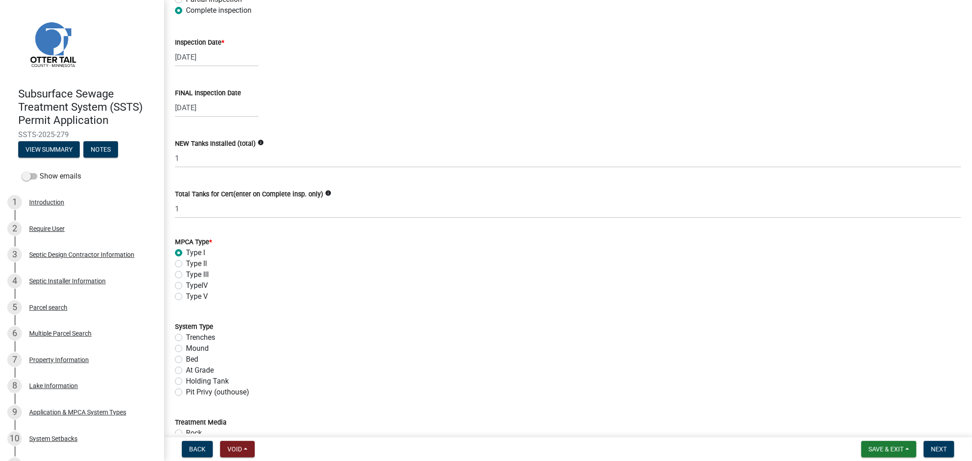
scroll to position [101, 0]
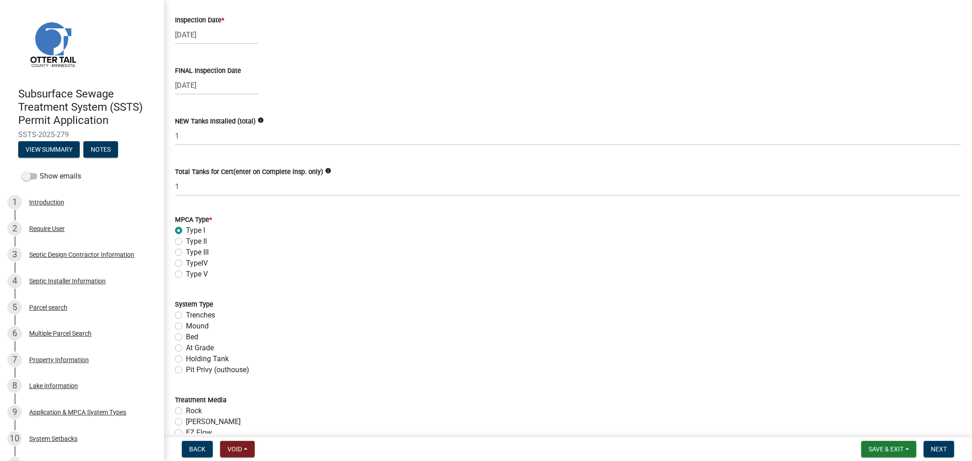
click at [186, 315] on label "Trenches" at bounding box center [200, 315] width 29 height 11
click at [186, 315] on input "Trenches" at bounding box center [189, 313] width 6 height 6
radio input "true"
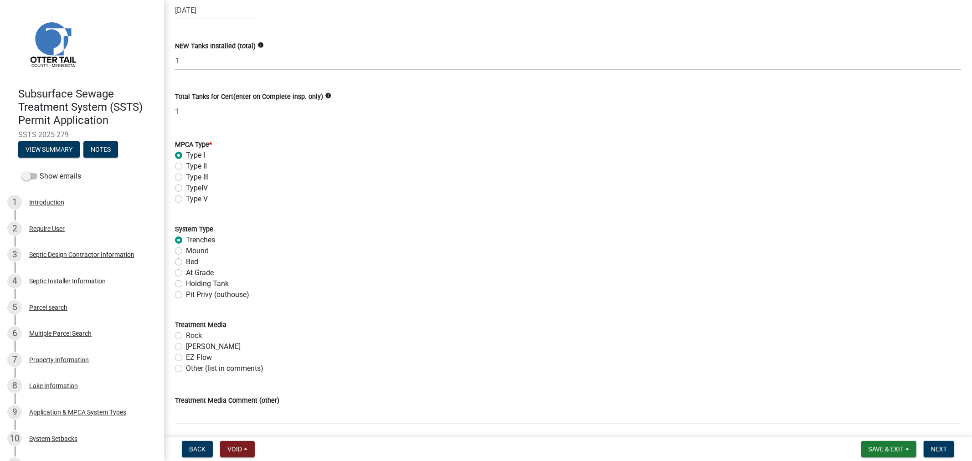
scroll to position [202, 0]
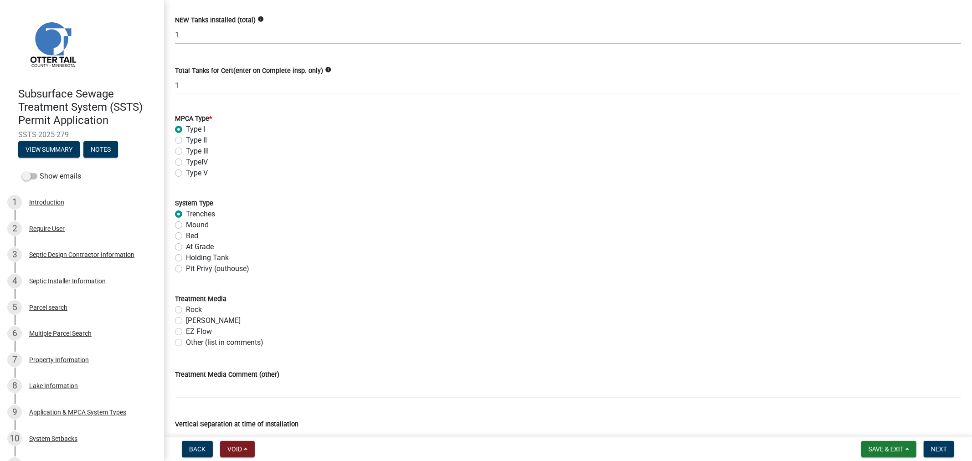
click at [186, 319] on label "[PERSON_NAME]" at bounding box center [213, 320] width 55 height 11
click at [186, 319] on input "[PERSON_NAME]" at bounding box center [189, 318] width 6 height 6
radio input "true"
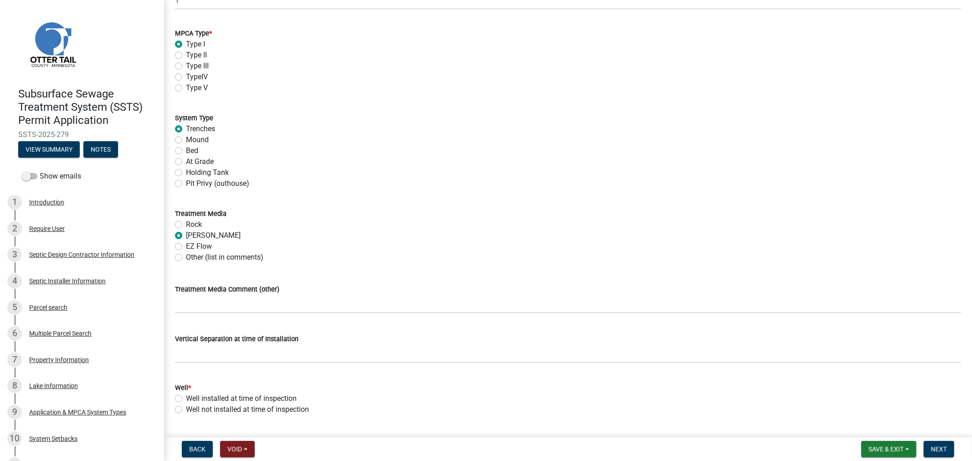
scroll to position [354, 0]
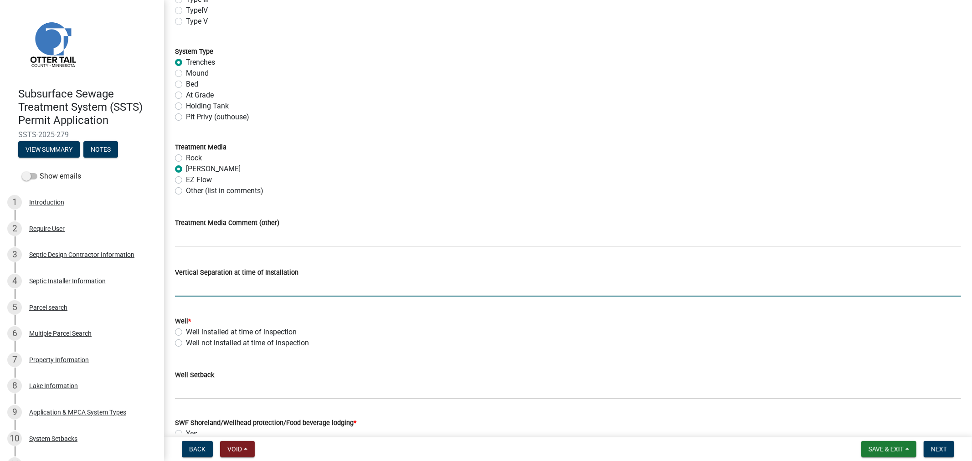
click at [191, 281] on input "text" at bounding box center [568, 287] width 786 height 19
type input "52"
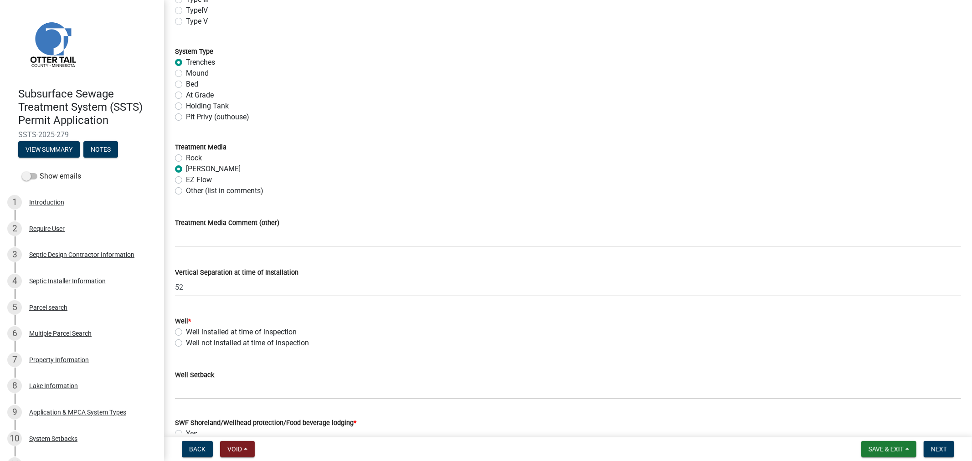
click at [186, 344] on label "Well not installed at time of inspection" at bounding box center [247, 343] width 123 height 11
click at [186, 344] on input "Well not installed at time of inspection" at bounding box center [189, 341] width 6 height 6
radio input "true"
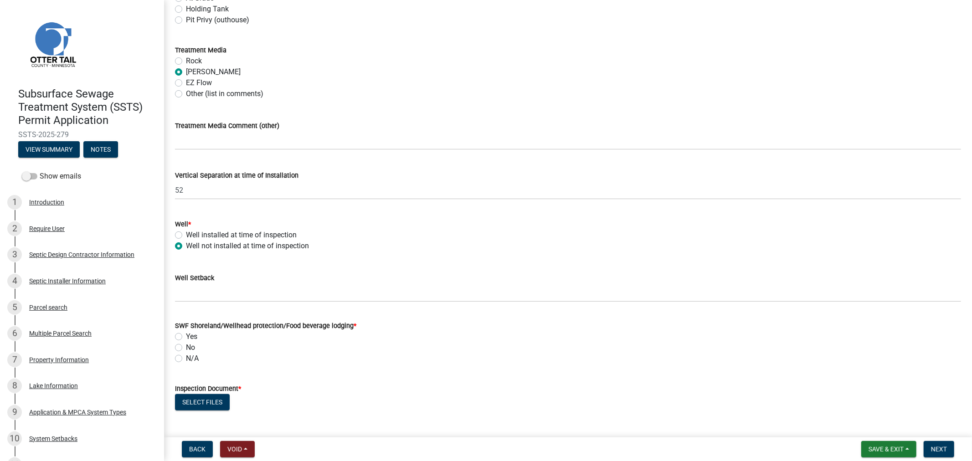
scroll to position [456, 0]
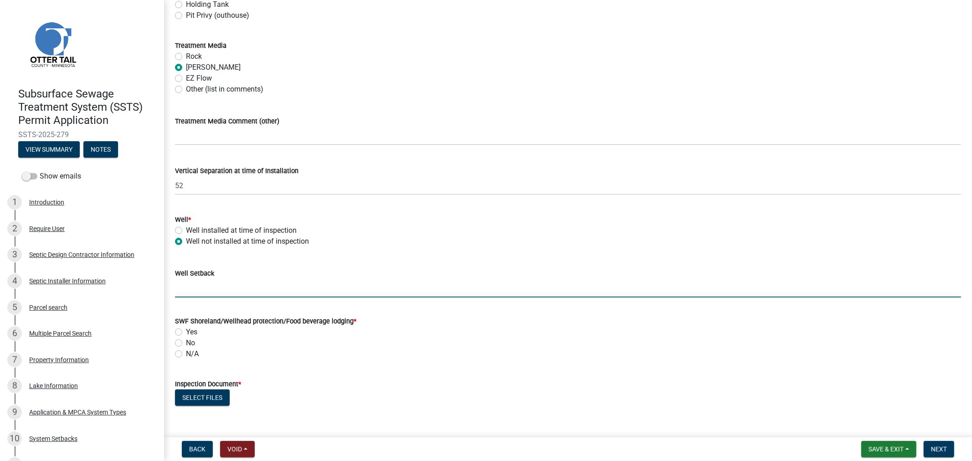
click at [206, 289] on input "Well Setback" at bounding box center [568, 288] width 786 height 19
type input "TBI"
drag, startPoint x: 195, startPoint y: 366, endPoint x: 181, endPoint y: 341, distance: 29.2
click at [196, 366] on wm-data-entity-input "SWF Shoreland/Wellhead protection/Food beverage lodging * Yes No N/A" at bounding box center [568, 336] width 786 height 63
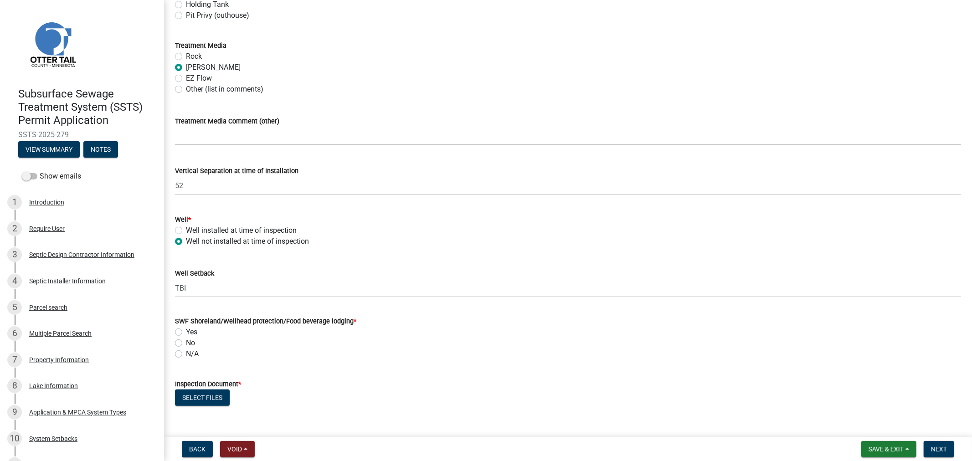
click at [186, 331] on label "Yes" at bounding box center [191, 332] width 11 height 11
click at [186, 331] on input "Yes" at bounding box center [189, 330] width 6 height 6
radio input "true"
click at [197, 395] on button "Select files" at bounding box center [202, 398] width 55 height 16
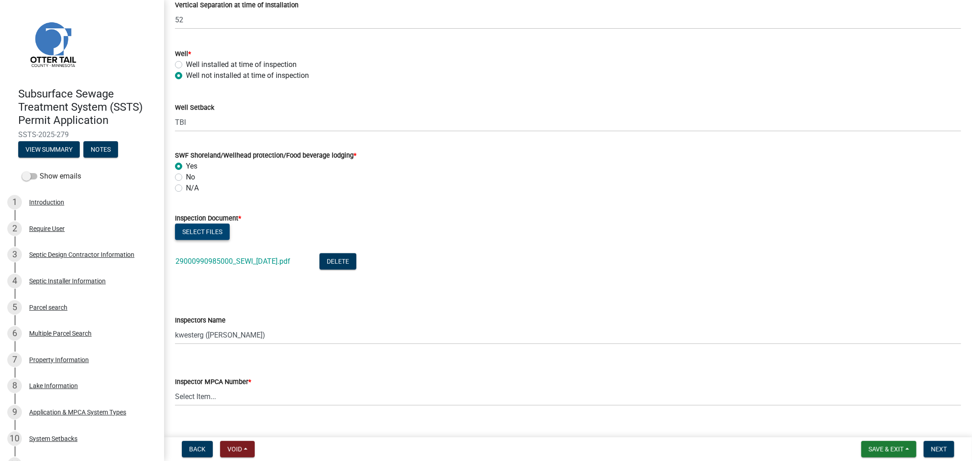
scroll to position [658, 0]
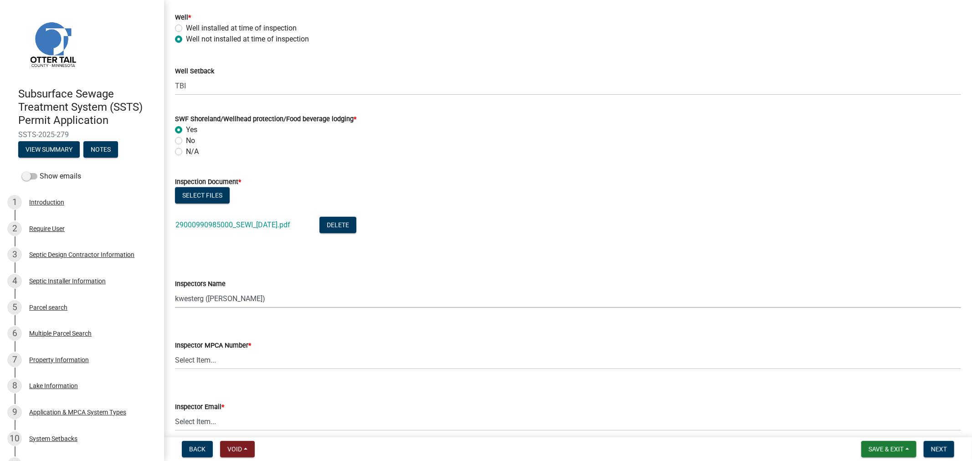
click at [203, 302] on select "Select Item... btollefson ([PERSON_NAME]) [PERSON_NAME] ([PERSON_NAME]) eplaste…" at bounding box center [568, 298] width 786 height 19
select select "64cc3fb4-2a84-49c8-ae2d-a7b3072cebaf"
click at [175, 289] on select "Select Item... btollefson ([PERSON_NAME]) [PERSON_NAME] ([PERSON_NAME]) eplaste…" at bounding box center [568, 298] width 786 height 19
click at [216, 361] on select "Select Item... [PERSON_NAME] (10415) [PERSON_NAME] (924) [PERSON_NAME] (1957) […" at bounding box center [568, 360] width 786 height 19
click at [175, 351] on select "Select Item... [PERSON_NAME] (10415) [PERSON_NAME] (924) [PERSON_NAME] (1957) […" at bounding box center [568, 360] width 786 height 19
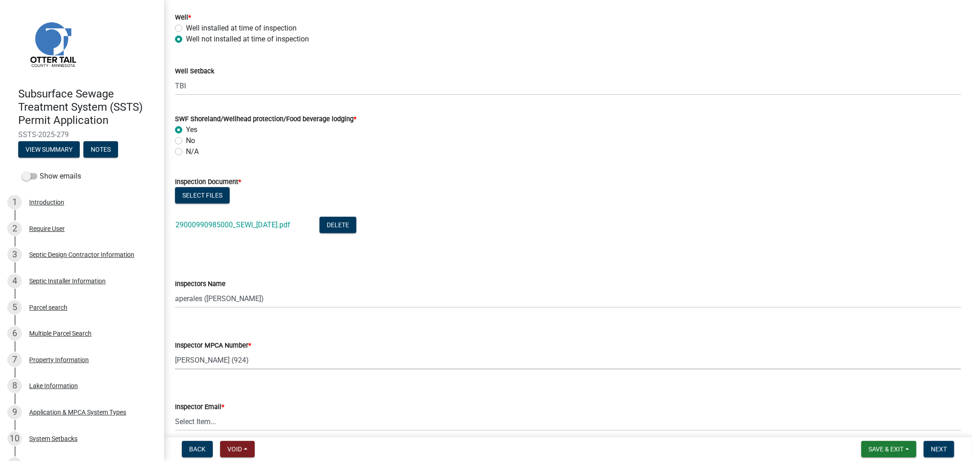
select select "6979e2cf-acfc-4aeb-b273-cede3e7f0b0f"
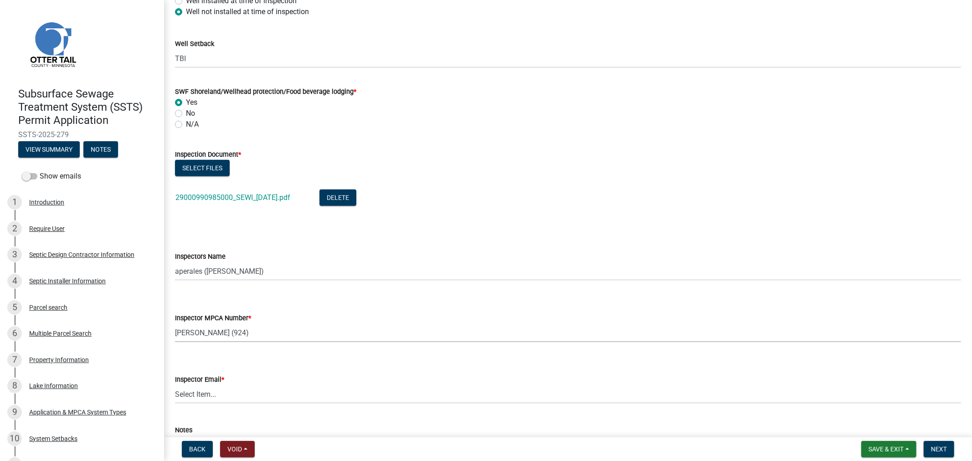
scroll to position [709, 0]
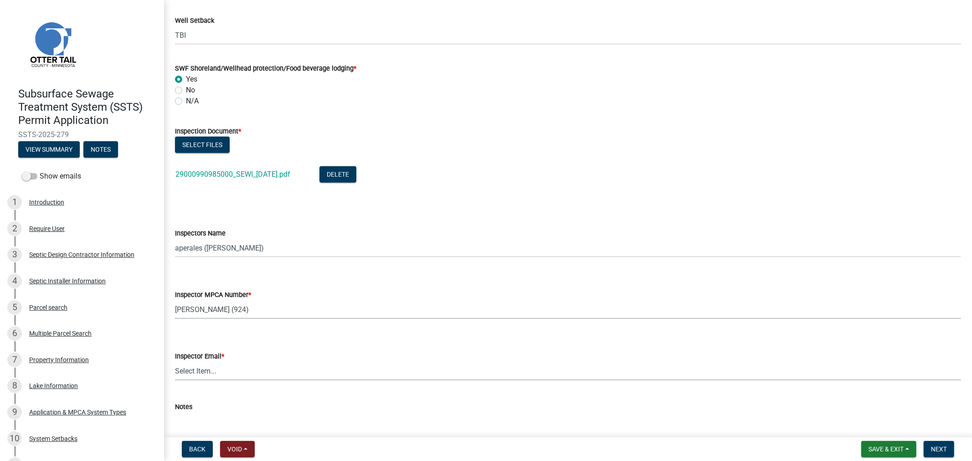
click at [217, 375] on select "Select Item... [PERSON_NAME] ([EMAIL_ADDRESS][DOMAIN_NAME]) [PERSON_NAME] ([EMA…" at bounding box center [568, 371] width 786 height 19
click at [175, 362] on select "Select Item... [PERSON_NAME] ([EMAIL_ADDRESS][DOMAIN_NAME]) [PERSON_NAME] ([EMA…" at bounding box center [568, 371] width 786 height 19
select select "fc504d62-a492-4196-a78d-ce00230c60b4"
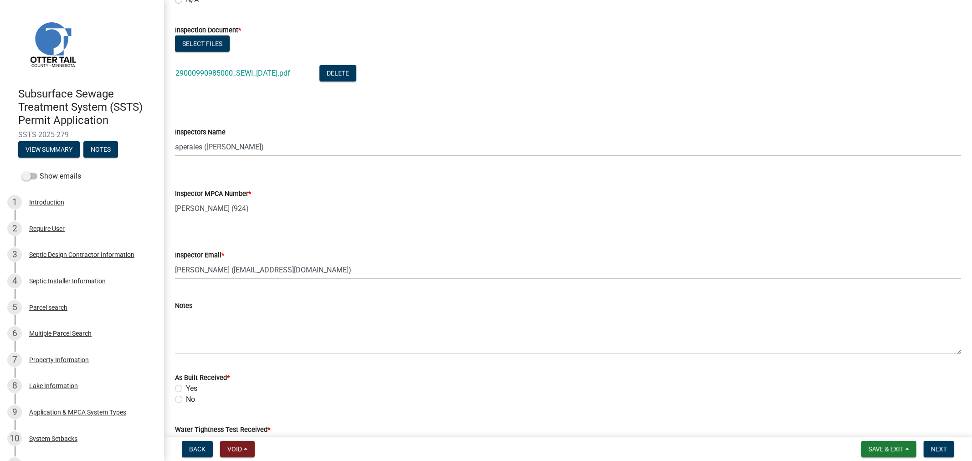
scroll to position [1013, 0]
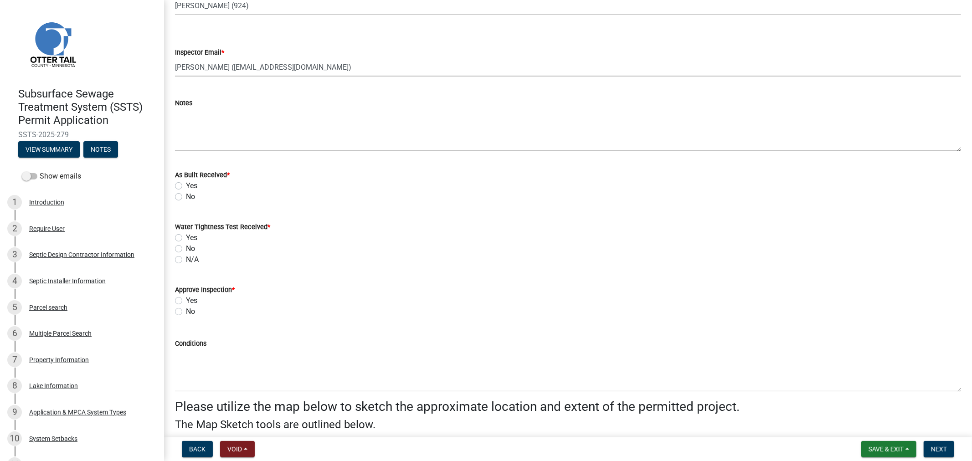
click at [186, 194] on label "No" at bounding box center [190, 196] width 9 height 11
click at [186, 194] on input "No" at bounding box center [189, 194] width 6 height 6
radio input "true"
click at [186, 260] on label "N/A" at bounding box center [192, 259] width 13 height 11
click at [186, 260] on input "N/A" at bounding box center [189, 257] width 6 height 6
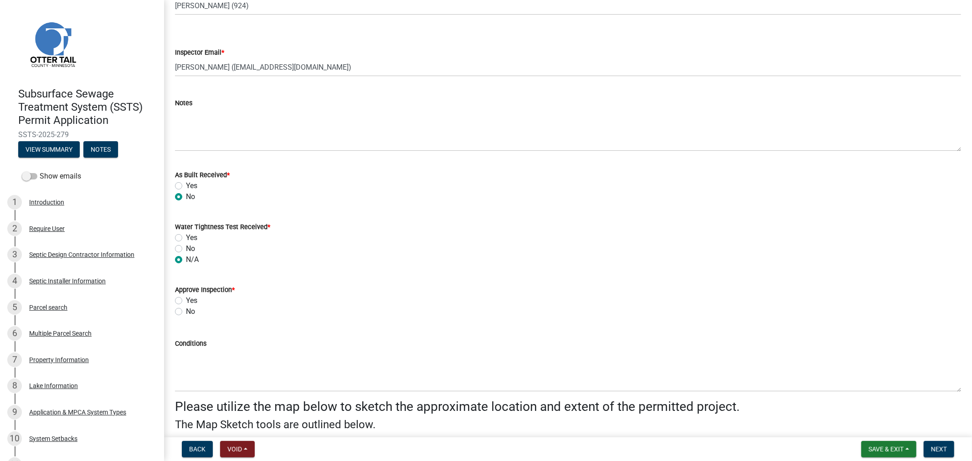
radio input "true"
click at [186, 300] on label "Yes" at bounding box center [191, 300] width 11 height 11
click at [186, 300] on input "Yes" at bounding box center [189, 298] width 6 height 6
radio input "true"
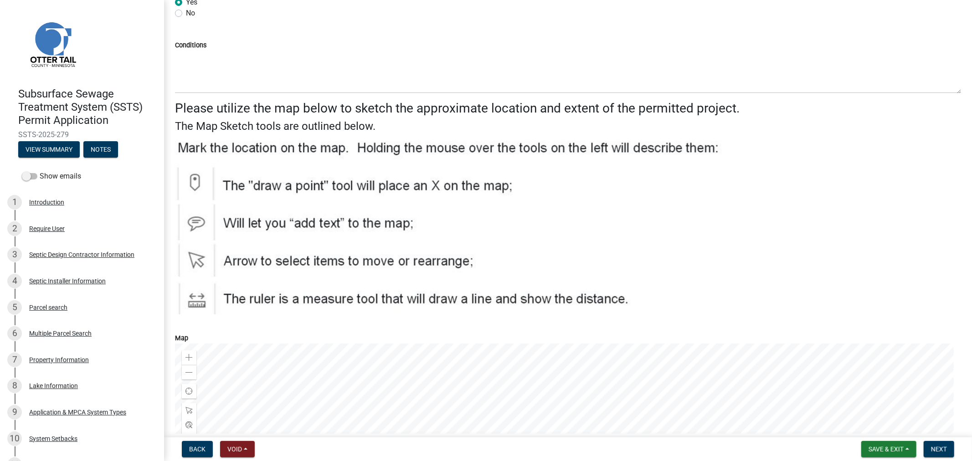
scroll to position [1317, 0]
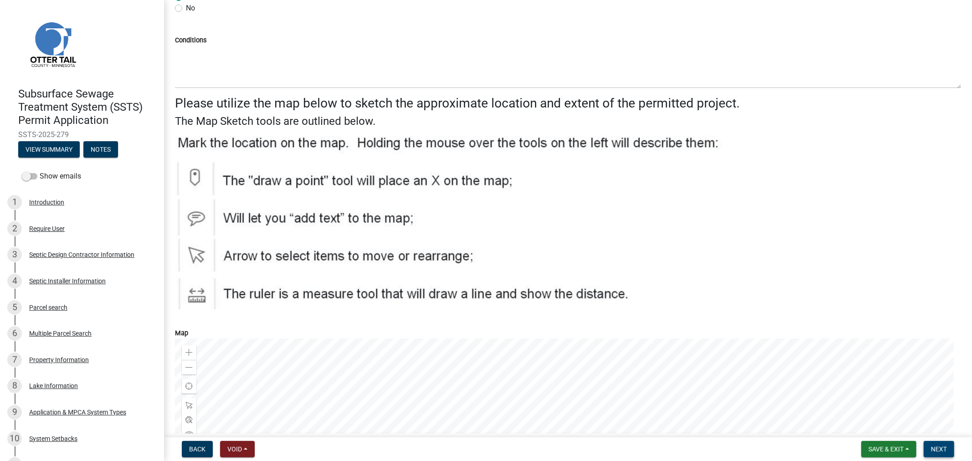
click at [940, 454] on button "Next" at bounding box center [939, 449] width 31 height 16
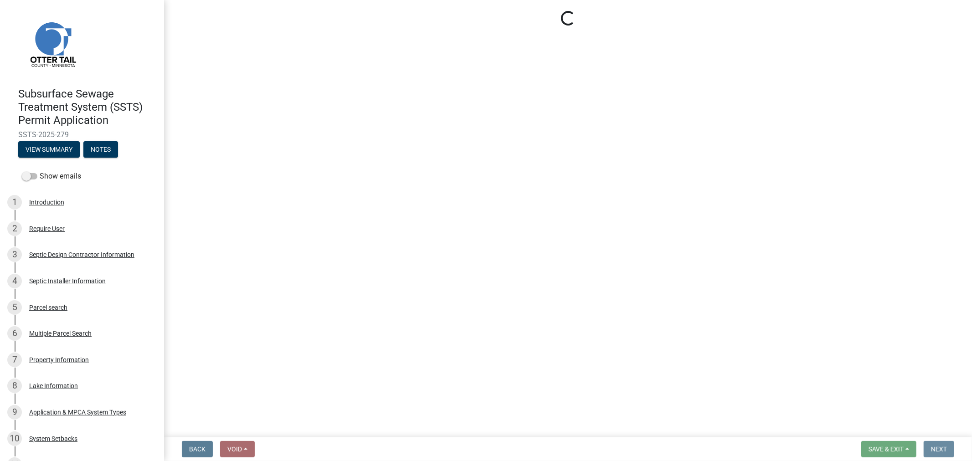
scroll to position [0, 0]
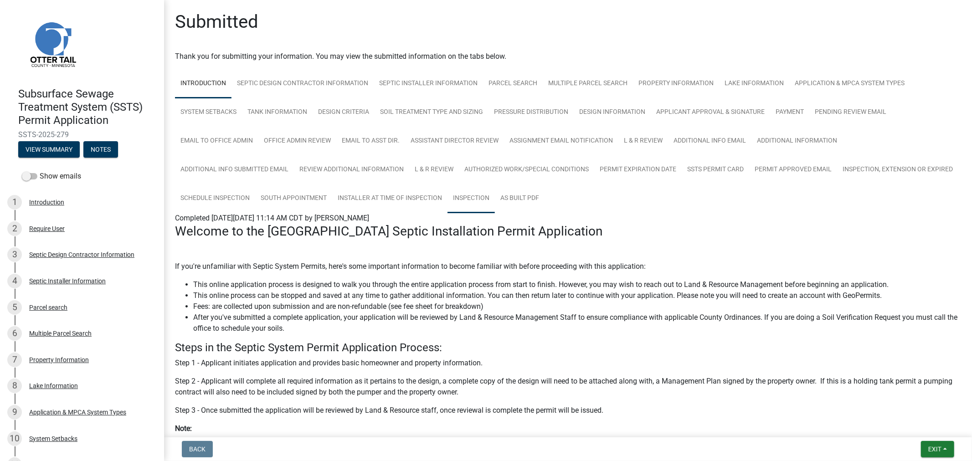
click at [495, 197] on link "Inspection" at bounding box center [471, 198] width 47 height 29
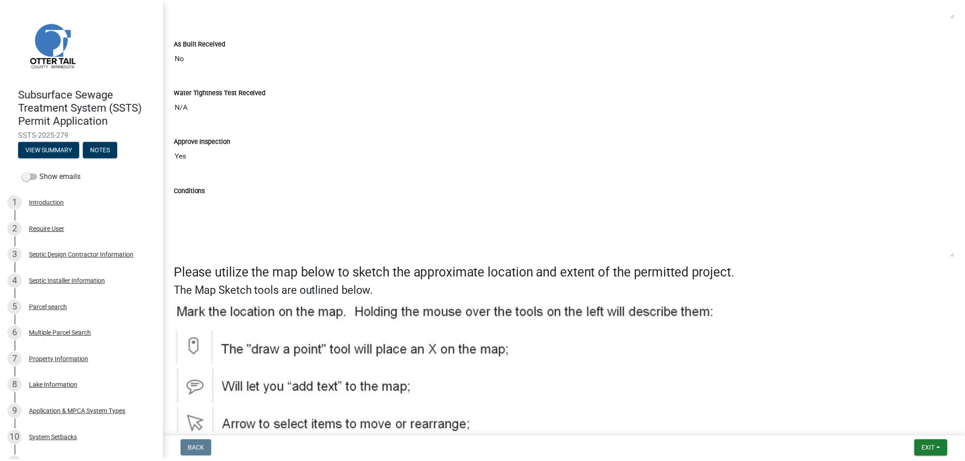
scroll to position [1165, 0]
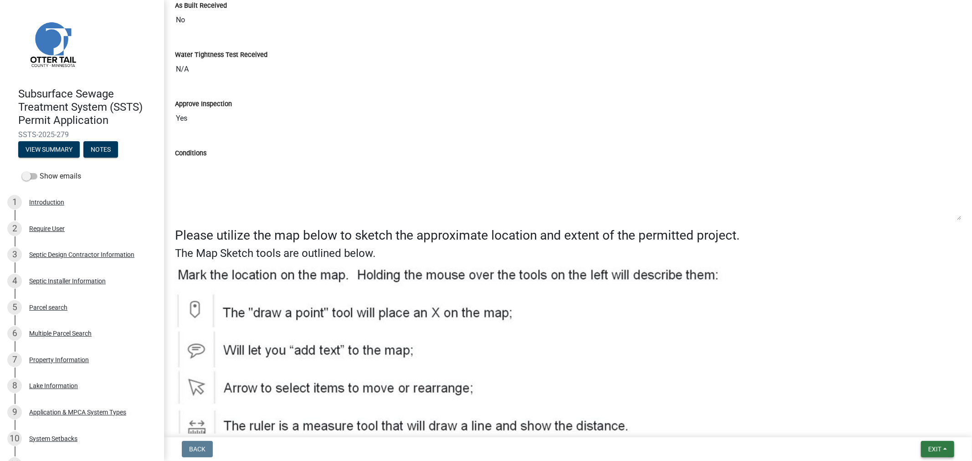
click at [931, 454] on button "Exit" at bounding box center [937, 449] width 33 height 16
click at [917, 427] on button "Save & Exit" at bounding box center [918, 426] width 73 height 22
